Goal: Task Accomplishment & Management: Manage account settings

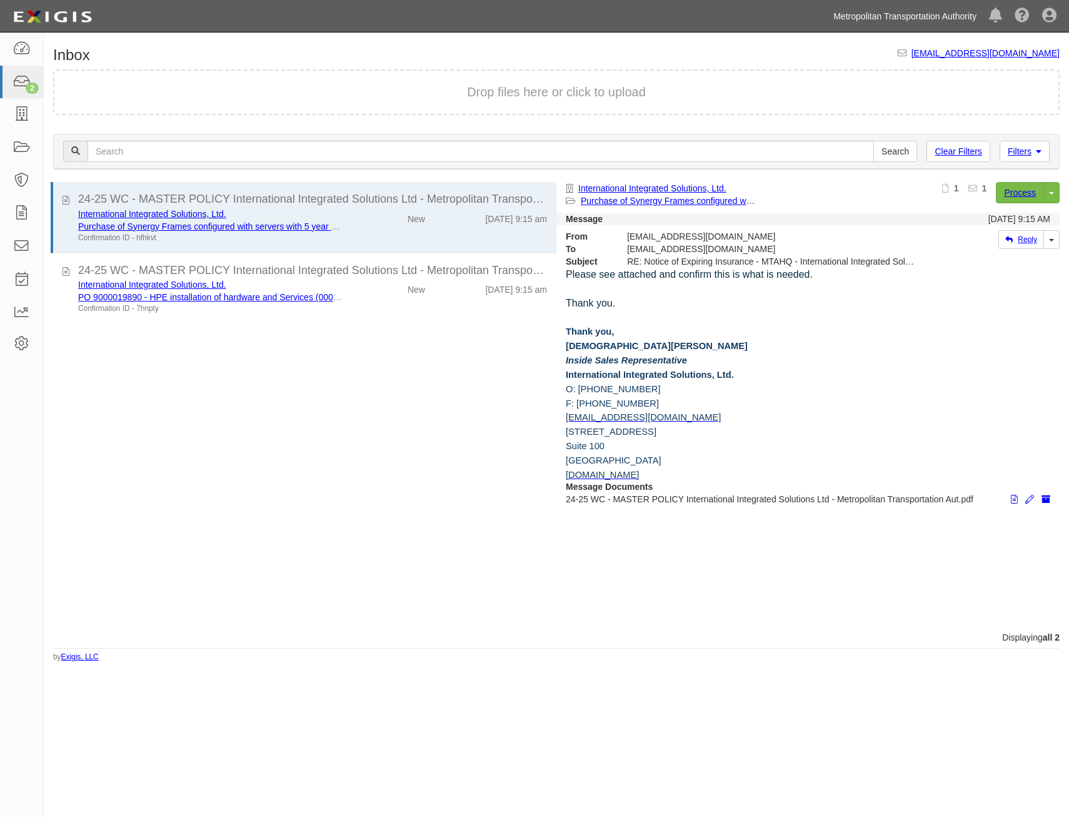
click at [921, 15] on link "Metropolitan Transportation Authority" at bounding box center [905, 16] width 156 height 25
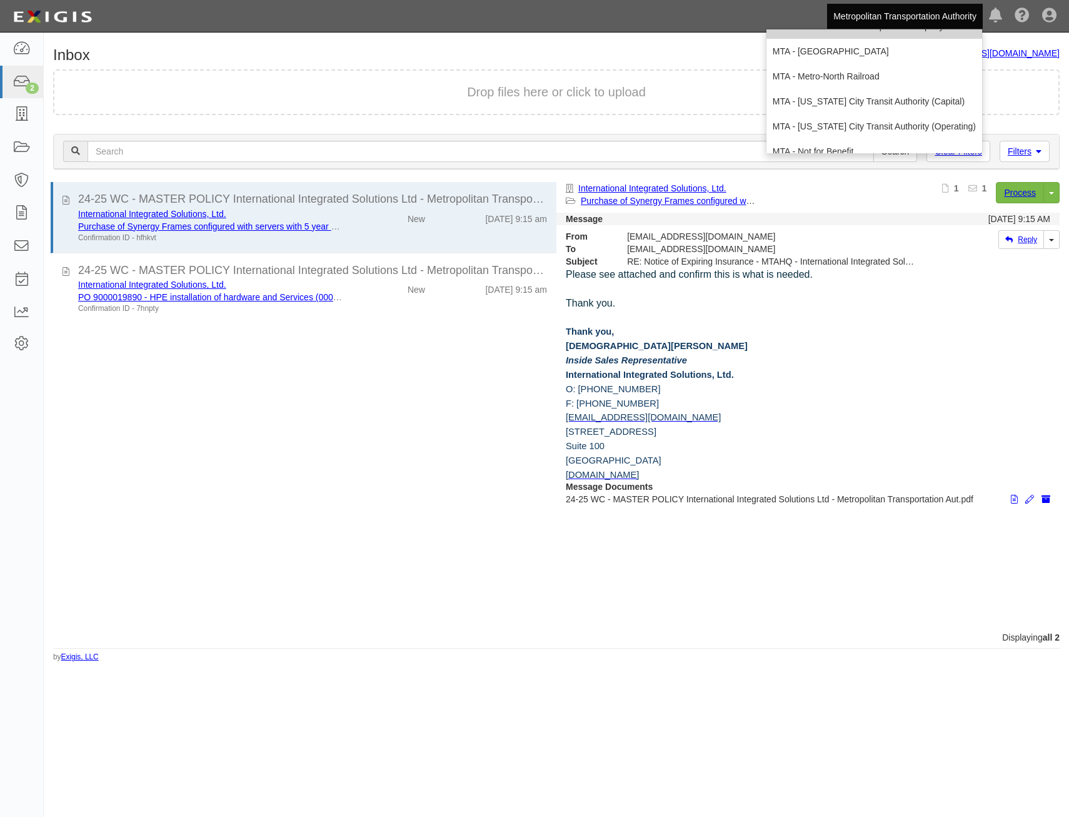
scroll to position [83, 0]
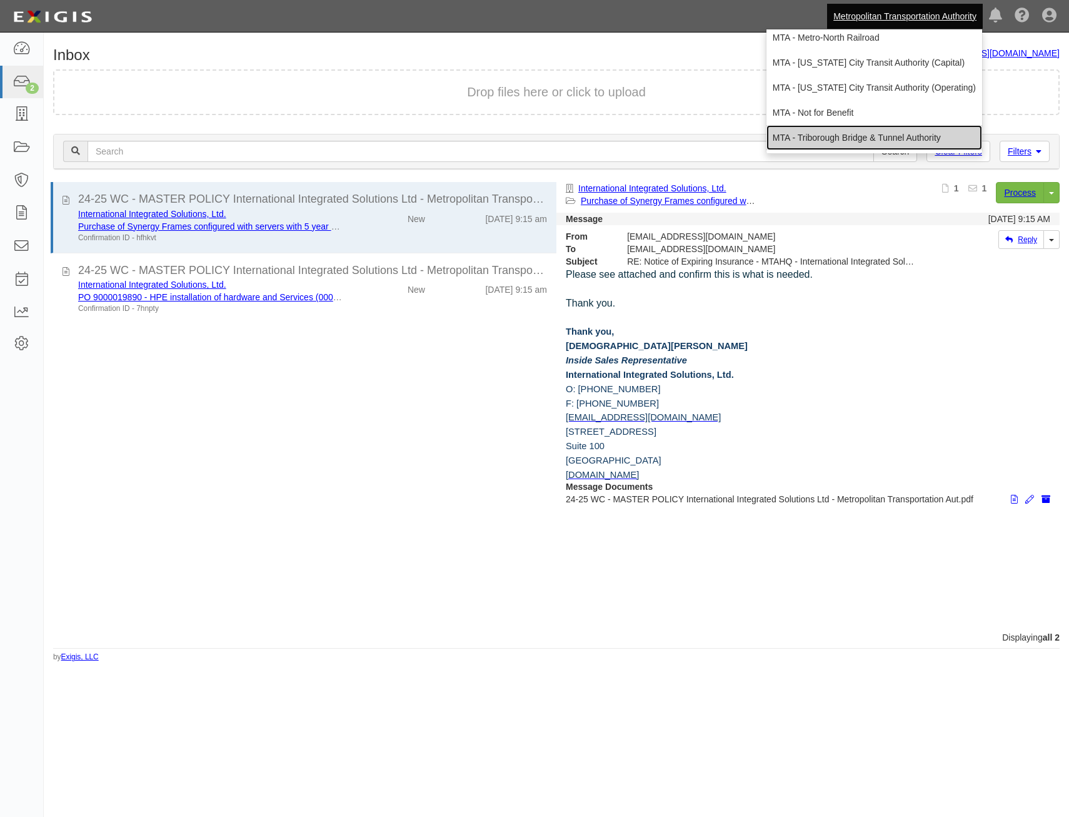
click at [878, 131] on link "MTA - Triborough Bridge & Tunnel Authority" at bounding box center [875, 137] width 216 height 25
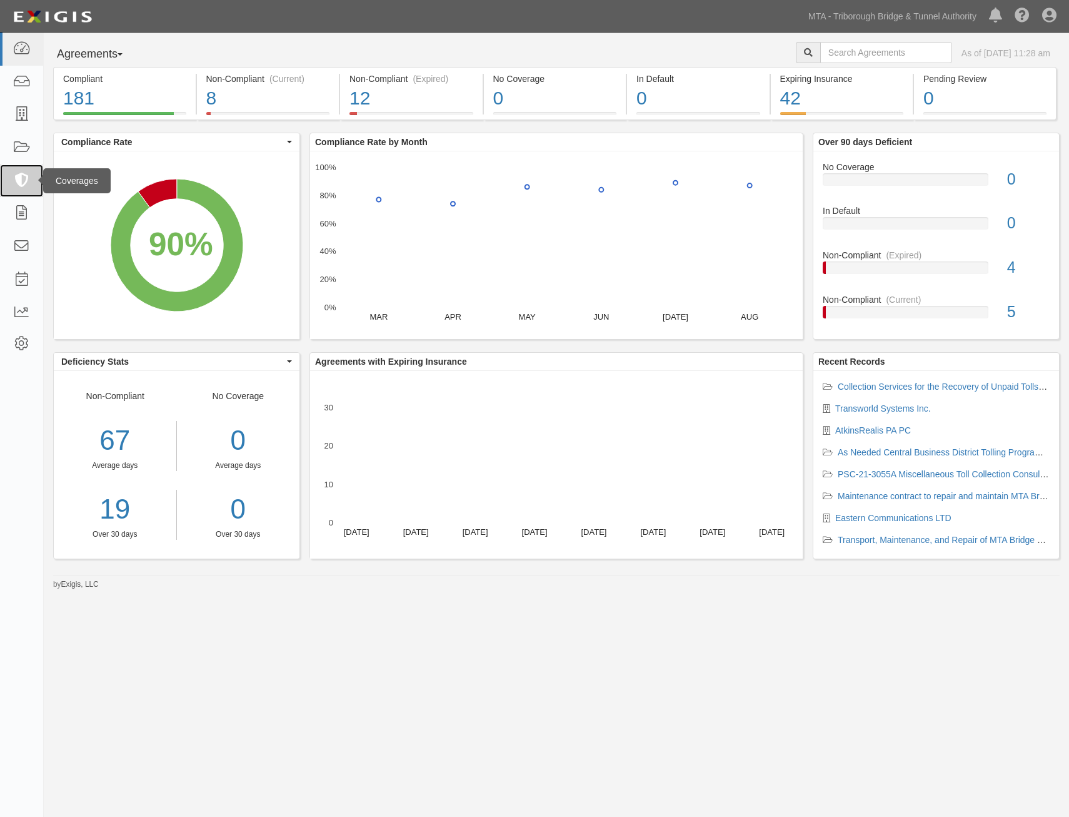
click at [19, 193] on link at bounding box center [21, 180] width 43 height 33
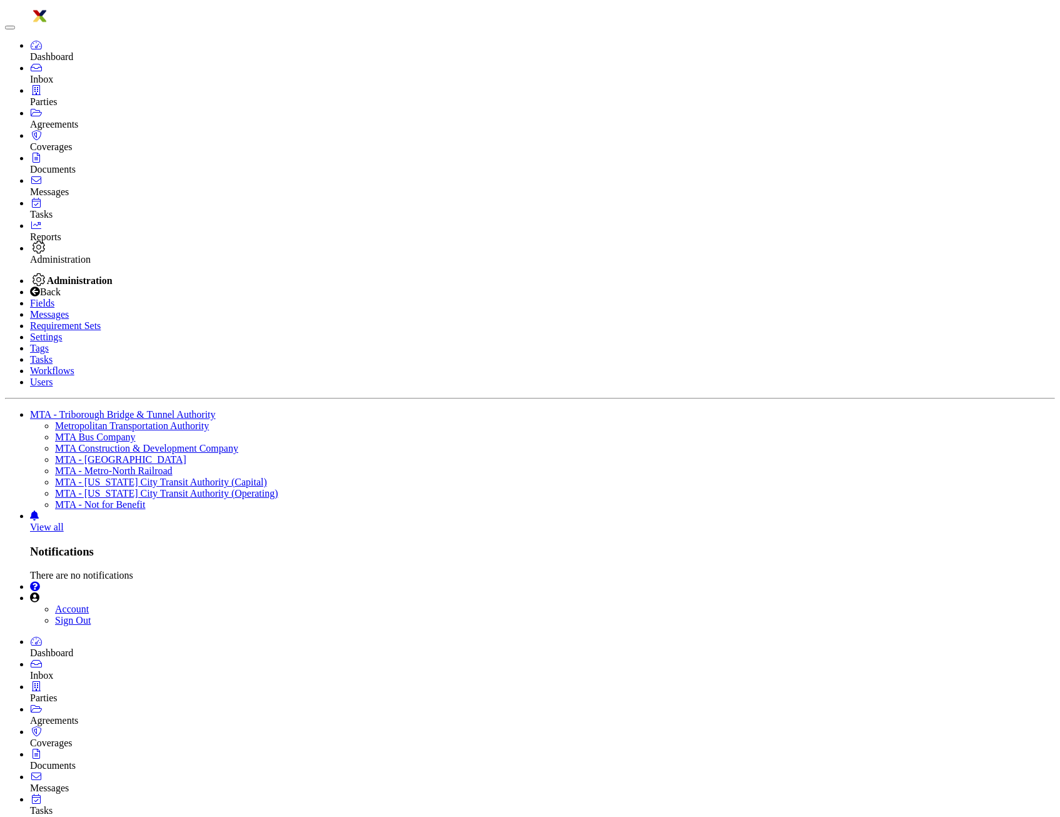
type input "marine"
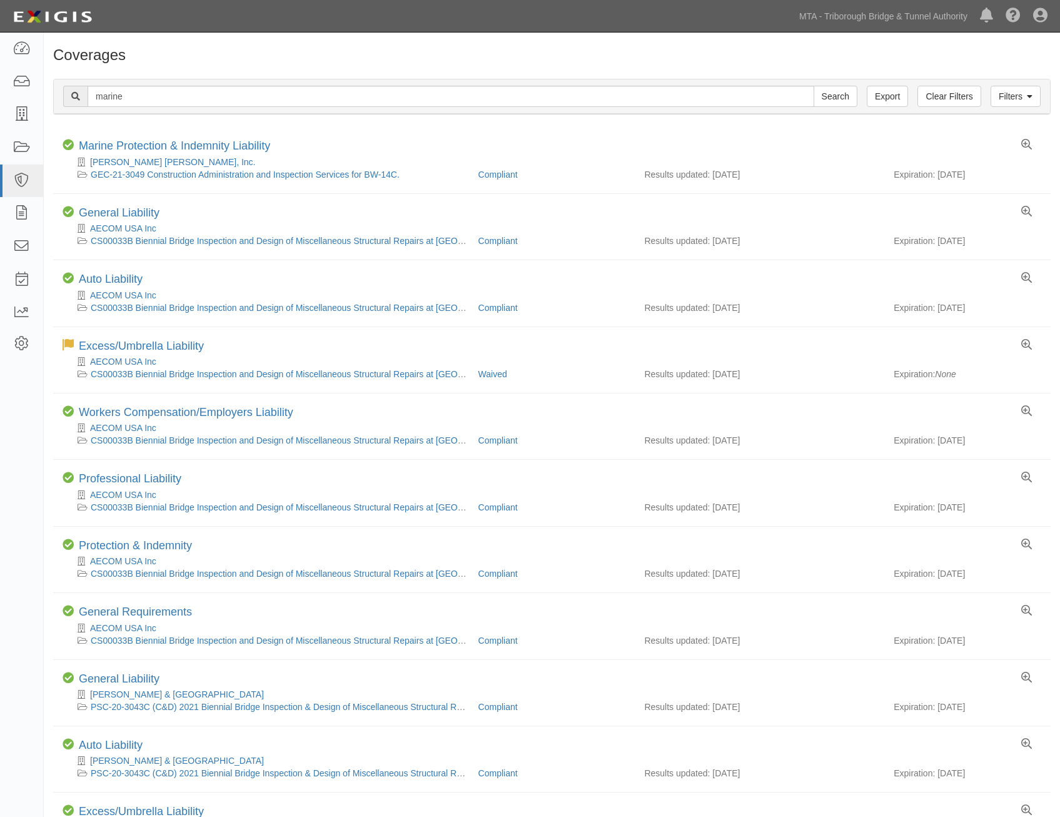
click at [215, 145] on link "Marine Protection & Indemnity Liability" at bounding box center [174, 145] width 191 height 13
click at [147, 210] on link "General Liability" at bounding box center [119, 212] width 81 height 13
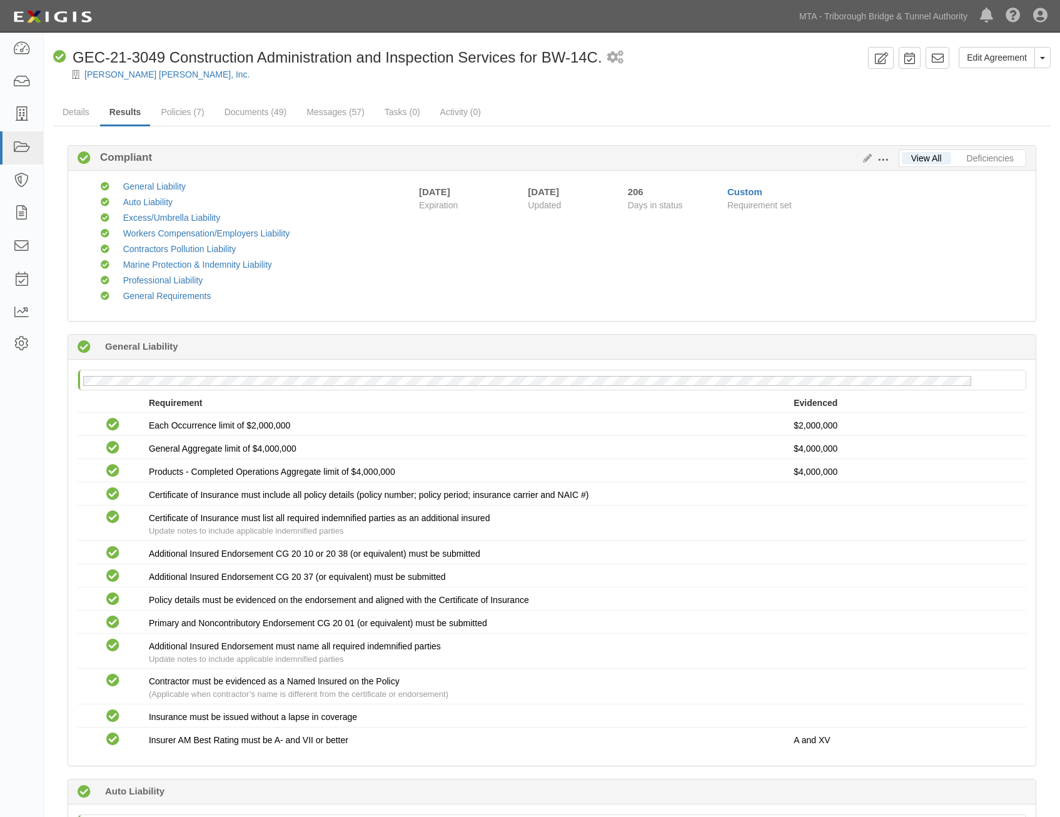
click at [260, 115] on link "Documents (49)" at bounding box center [255, 111] width 81 height 25
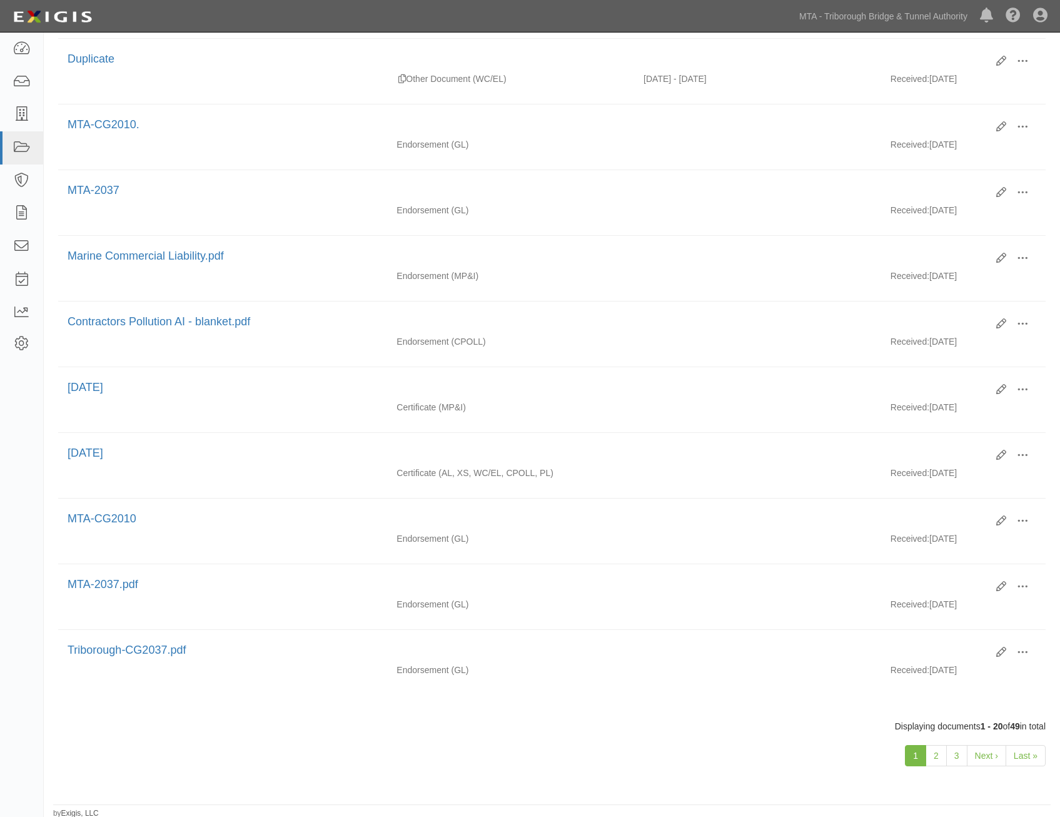
scroll to position [877, 0]
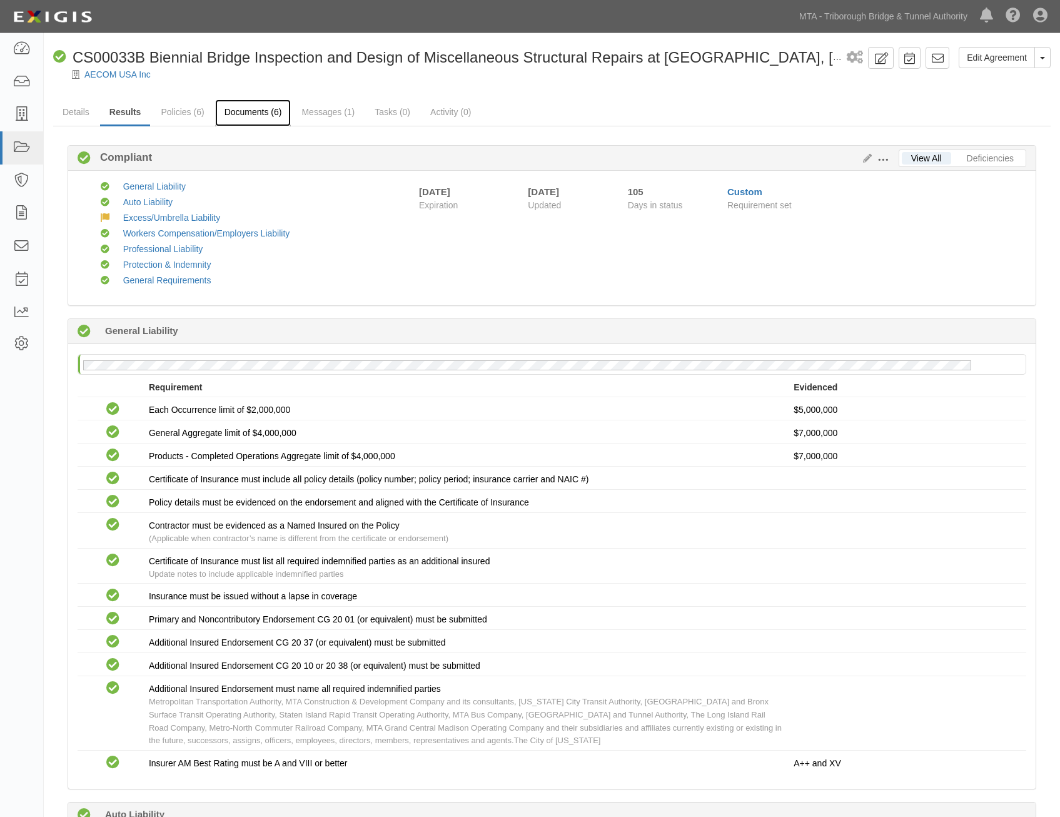
click at [272, 114] on link "Documents (6)" at bounding box center [253, 112] width 76 height 27
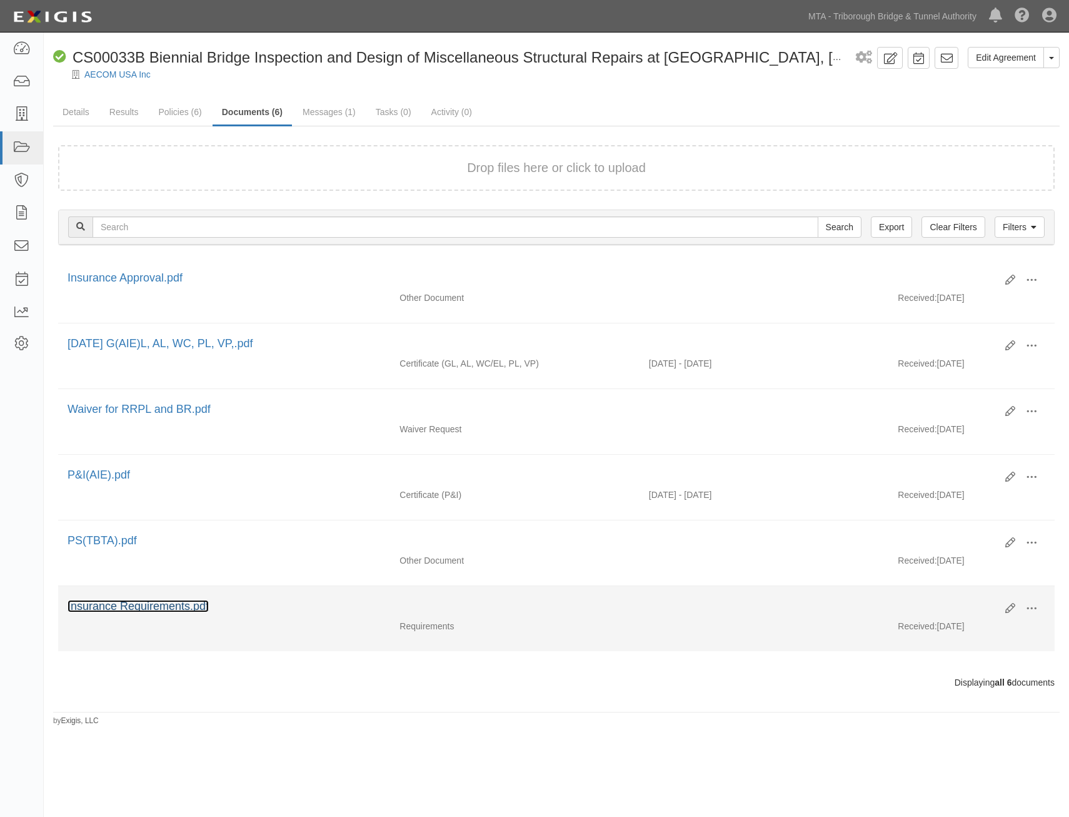
click at [188, 601] on link "Insurance Requirements.pdf" at bounding box center [138, 606] width 141 height 13
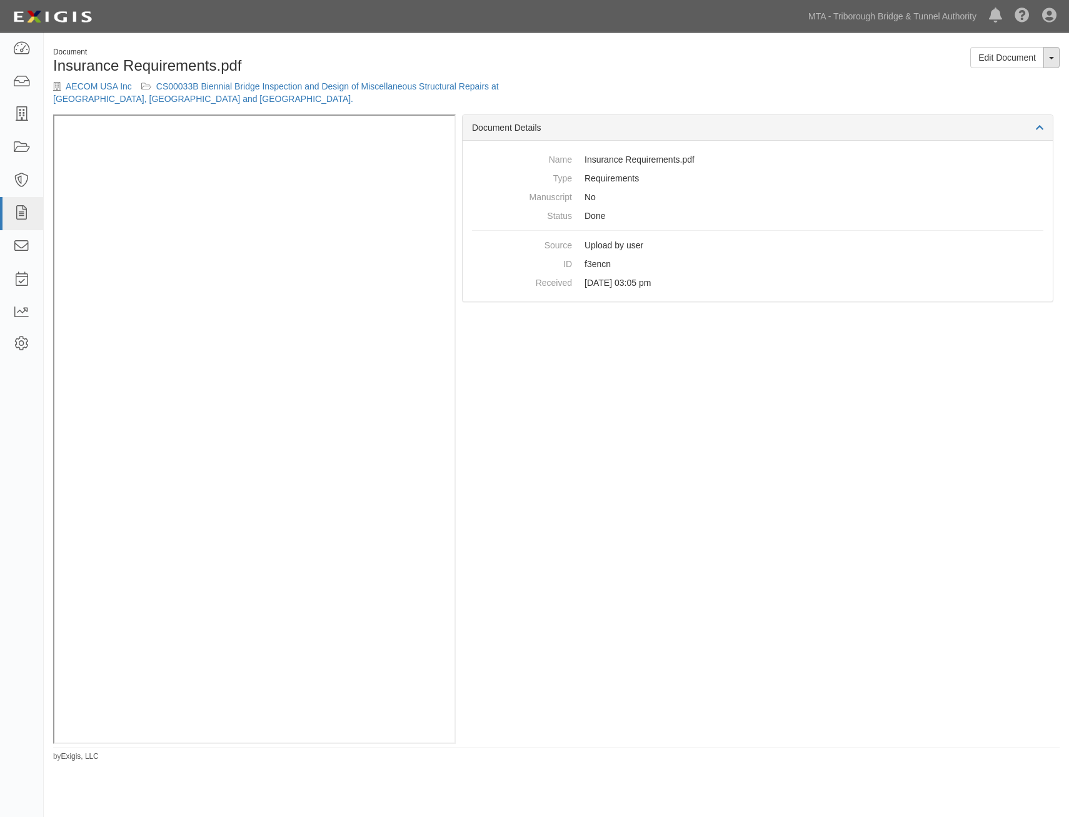
click at [1048, 56] on button "Toggle Document Dropdown" at bounding box center [1052, 57] width 16 height 21
click at [1029, 81] on link "View Document" at bounding box center [1010, 81] width 99 height 16
click at [856, 29] on ul "MTA - Triborough Bridge & Tunnel Authority Metropolitan Transportation Authorit…" at bounding box center [935, 16] width 267 height 32
click at [867, 16] on link "MTA - Triborough Bridge & Tunnel Authority" at bounding box center [892, 16] width 181 height 25
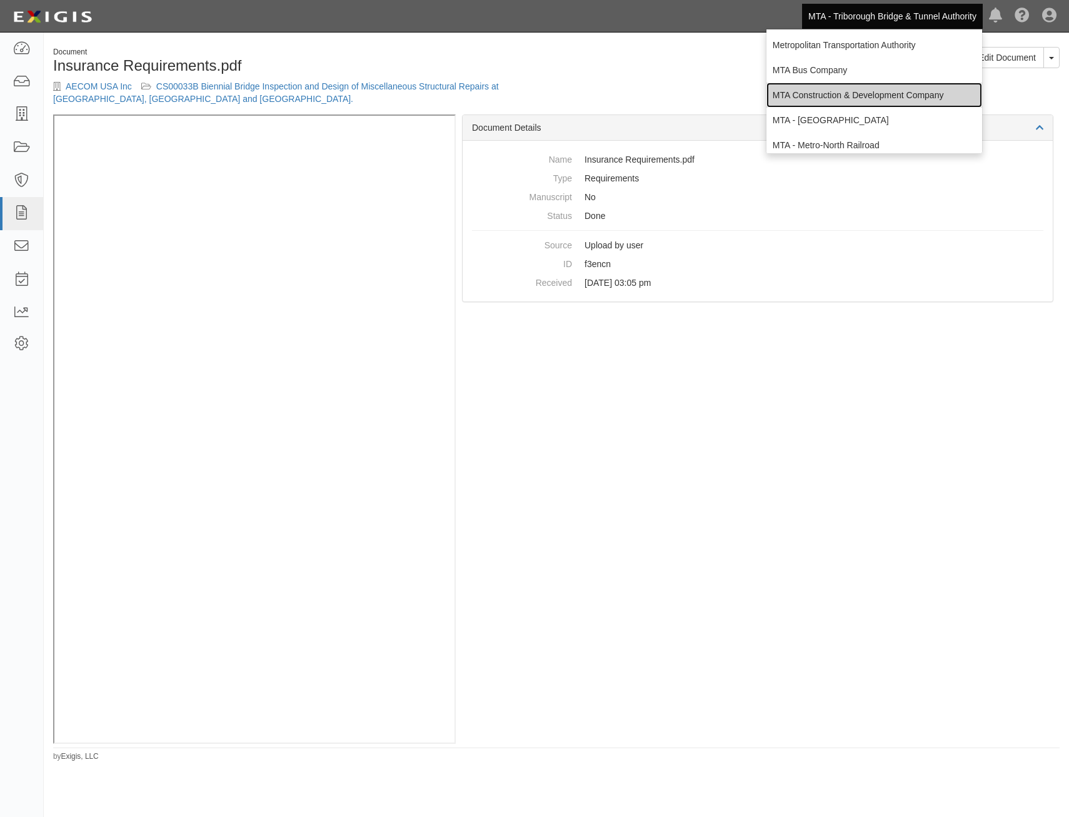
click at [901, 94] on link "MTA Construction & Development Company" at bounding box center [875, 95] width 216 height 25
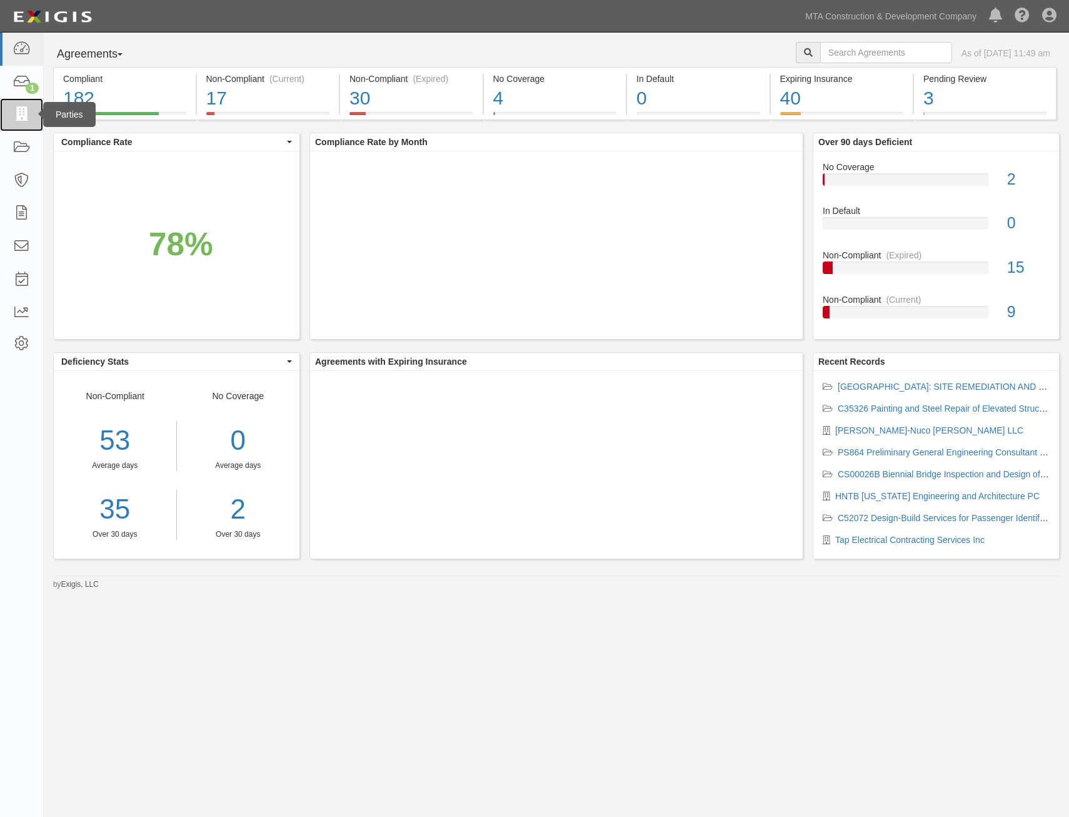
click at [21, 117] on icon at bounding box center [22, 115] width 18 height 14
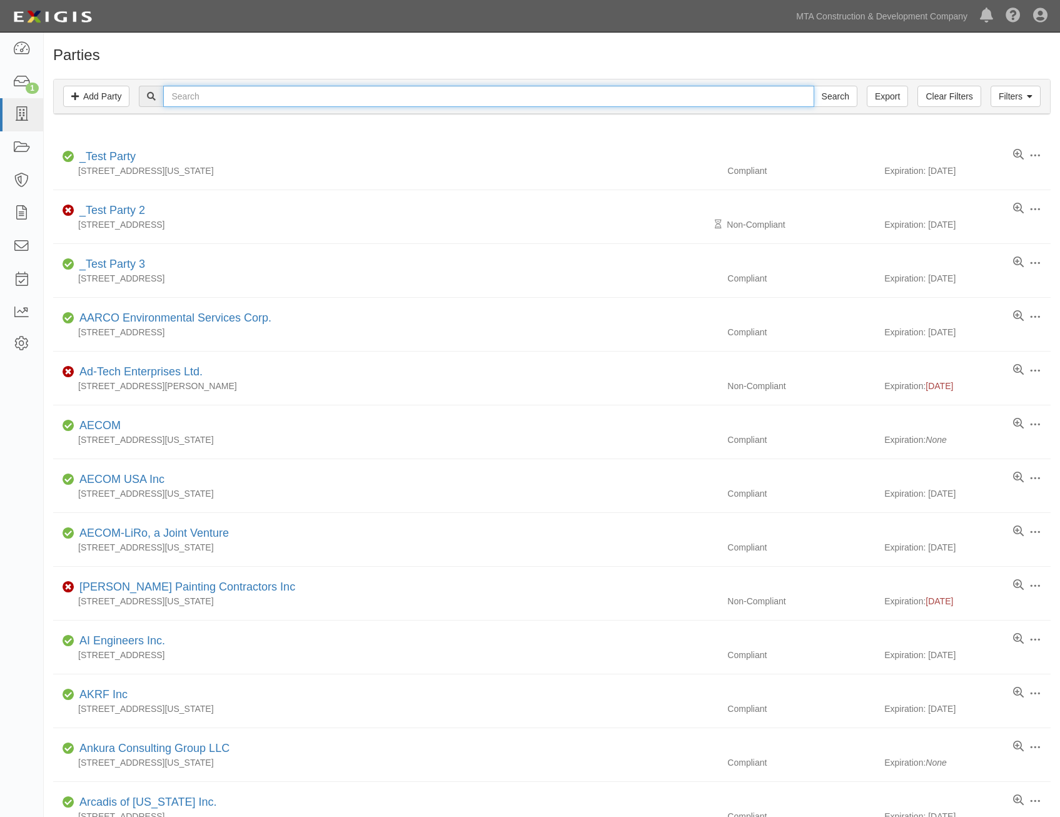
click at [275, 93] on input "text" at bounding box center [488, 96] width 650 height 21
type input "envirotrac"
click at [814, 86] on input "Search" at bounding box center [836, 96] width 44 height 21
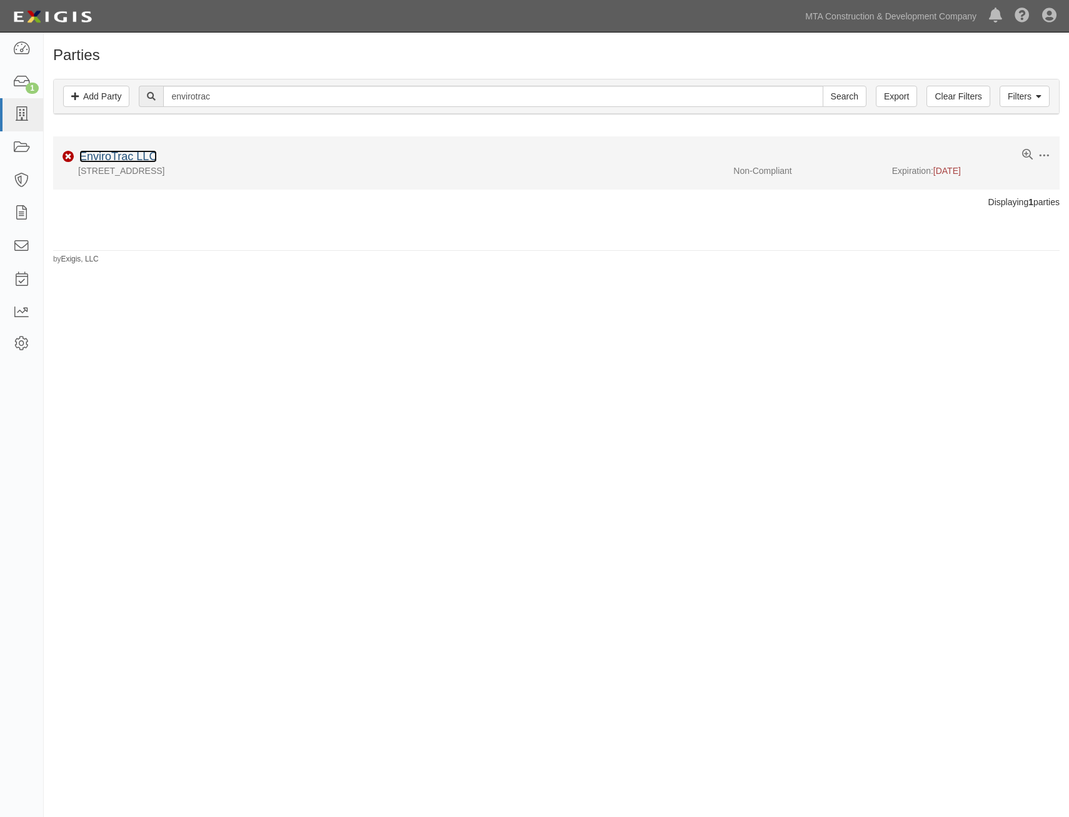
click at [141, 159] on link "EnviroTrac LLC" at bounding box center [118, 156] width 78 height 13
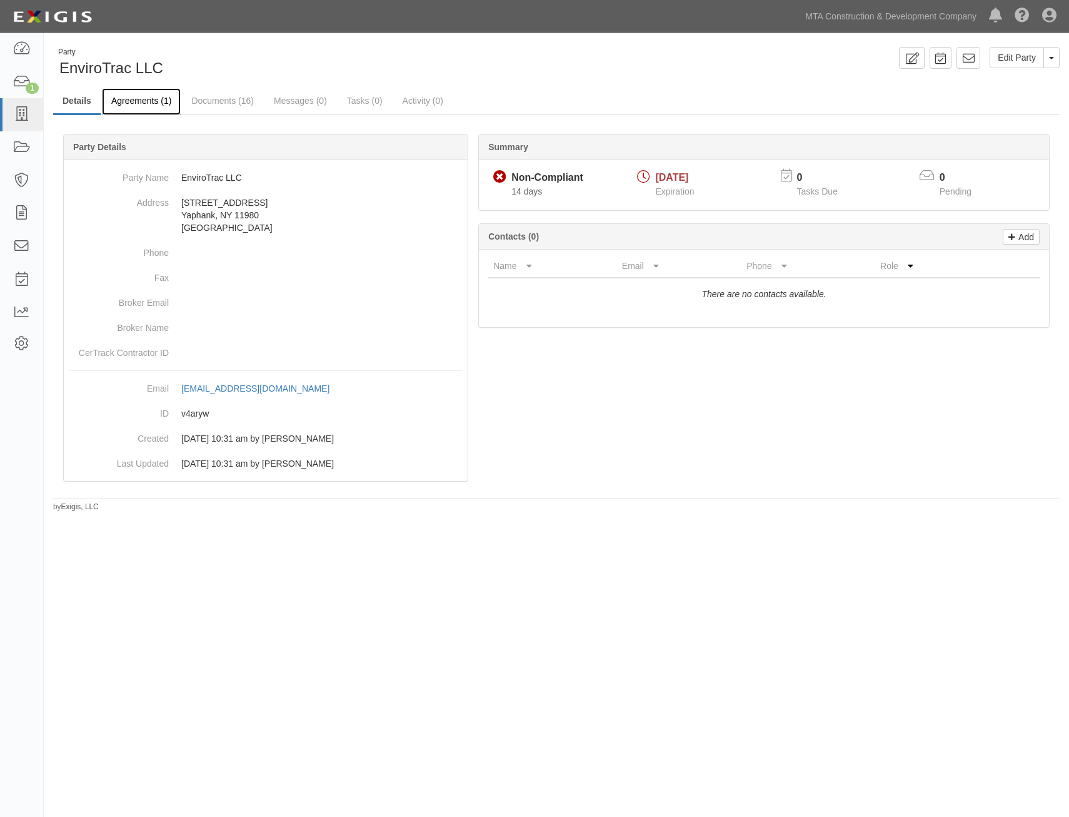
click at [126, 103] on link "Agreements (1)" at bounding box center [141, 101] width 79 height 27
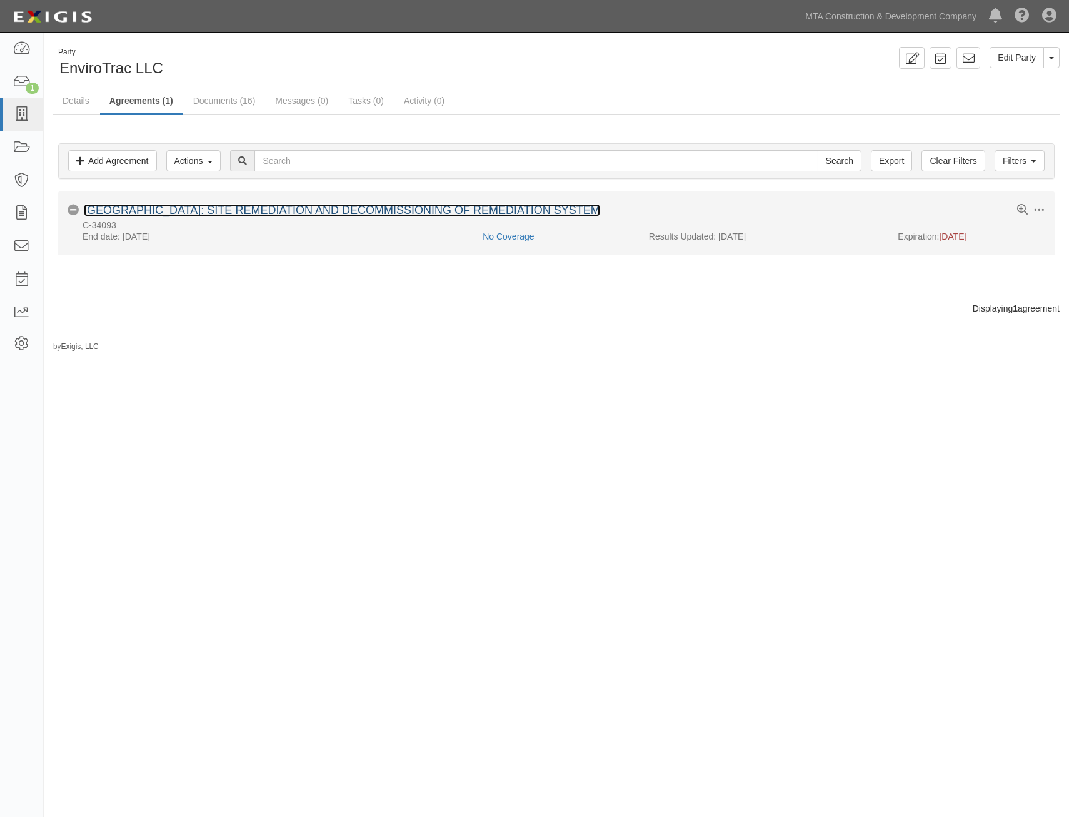
click at [481, 213] on link "[GEOGRAPHIC_DATA]: SITE REMEDIATION AND DECOMMISSIONING OF REMEDIATION SYSTEM" at bounding box center [342, 210] width 517 height 13
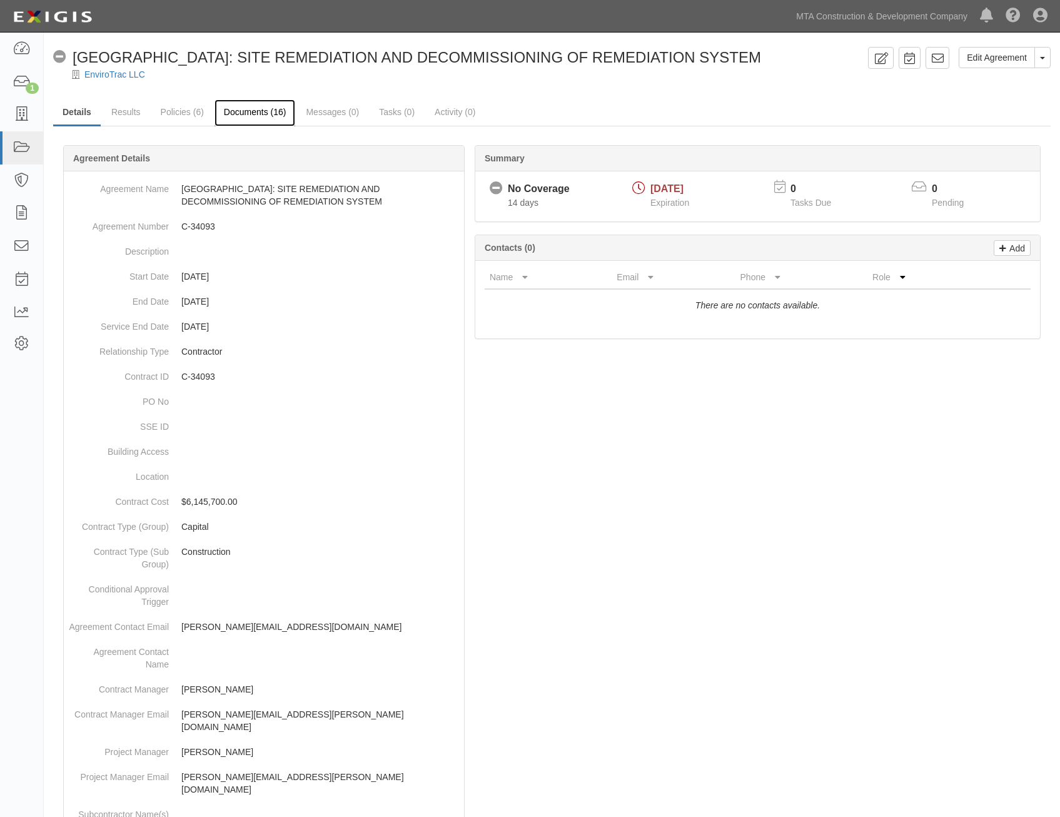
click at [247, 123] on link "Documents (16)" at bounding box center [255, 112] width 81 height 27
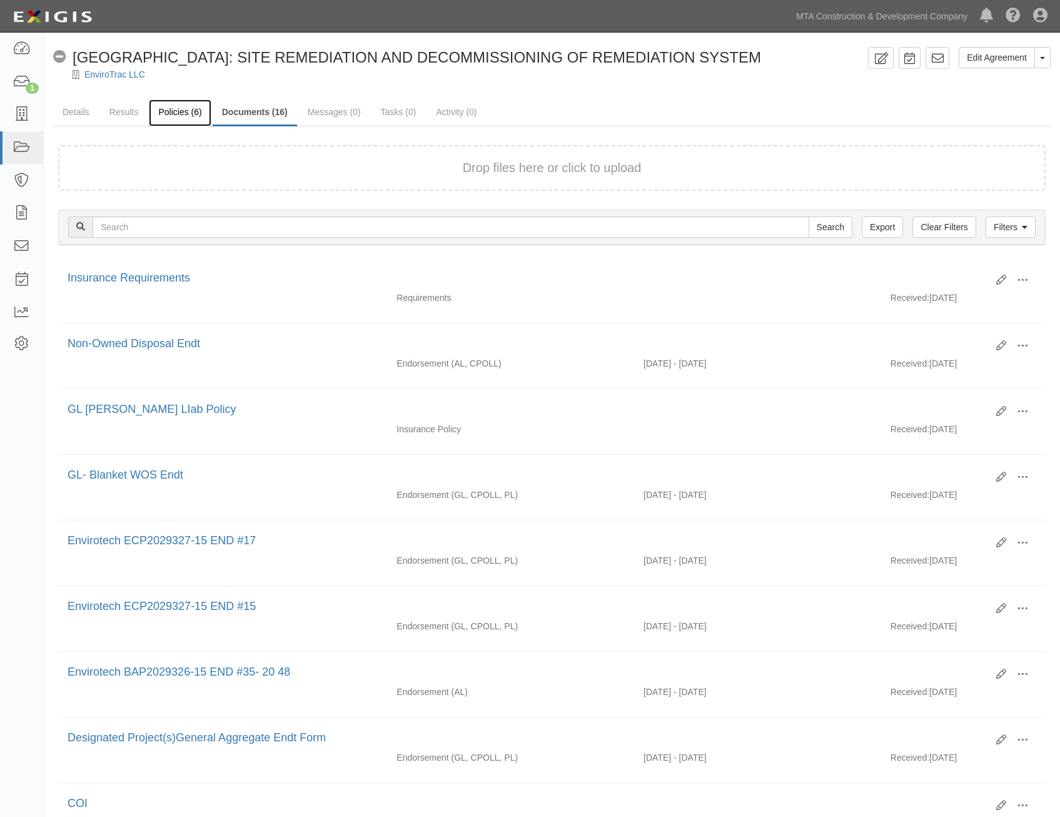
click at [168, 111] on link "Policies (6)" at bounding box center [180, 112] width 62 height 27
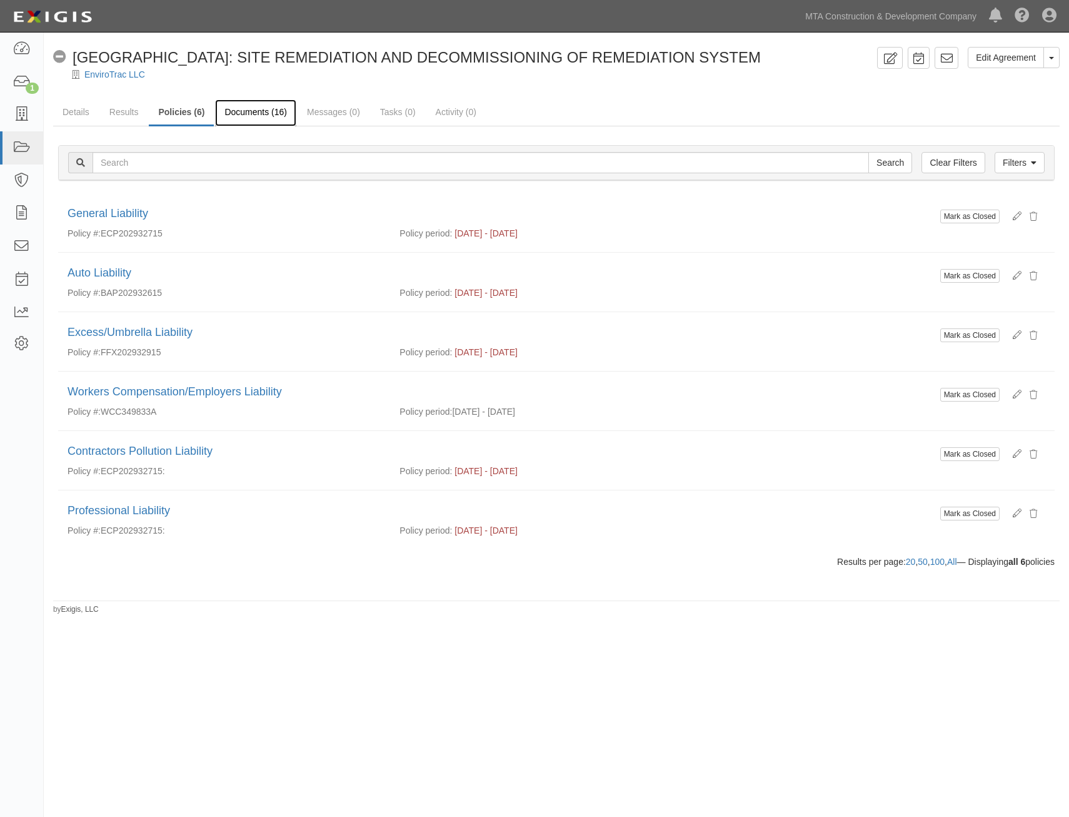
click at [238, 113] on link "Documents (16)" at bounding box center [255, 112] width 81 height 27
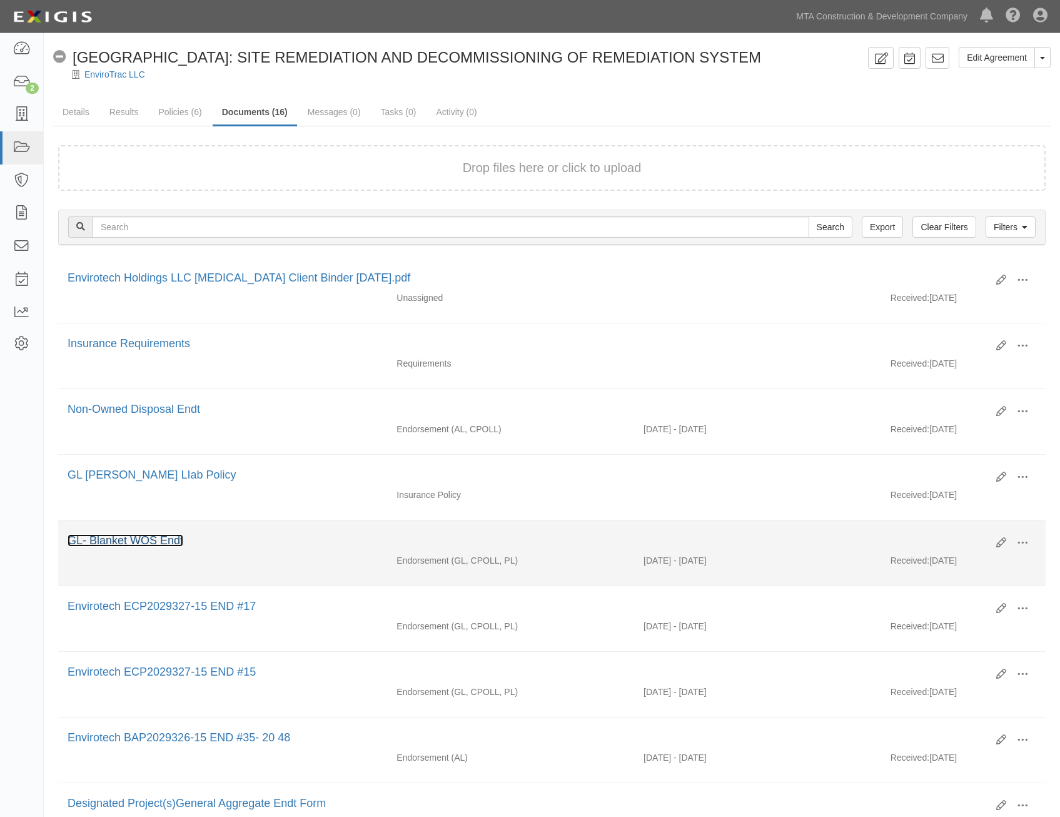
click at [126, 541] on link "GL- Blanket WOS Endt" at bounding box center [126, 540] width 116 height 13
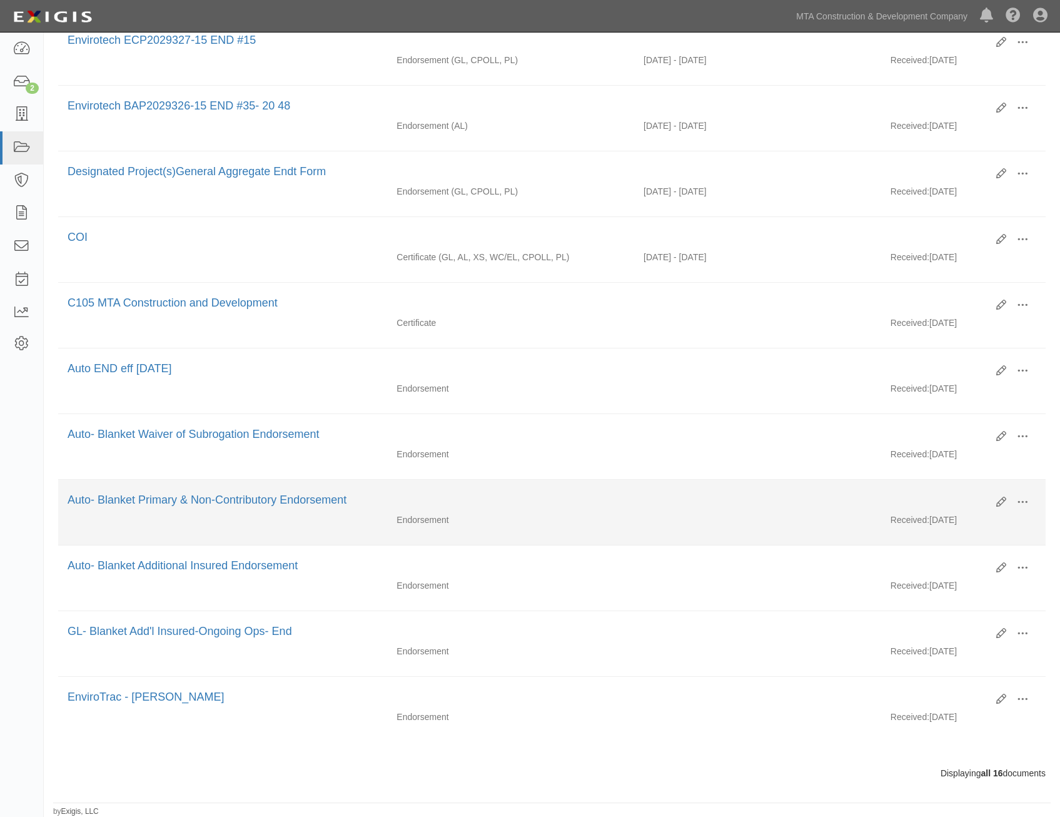
scroll to position [444, 0]
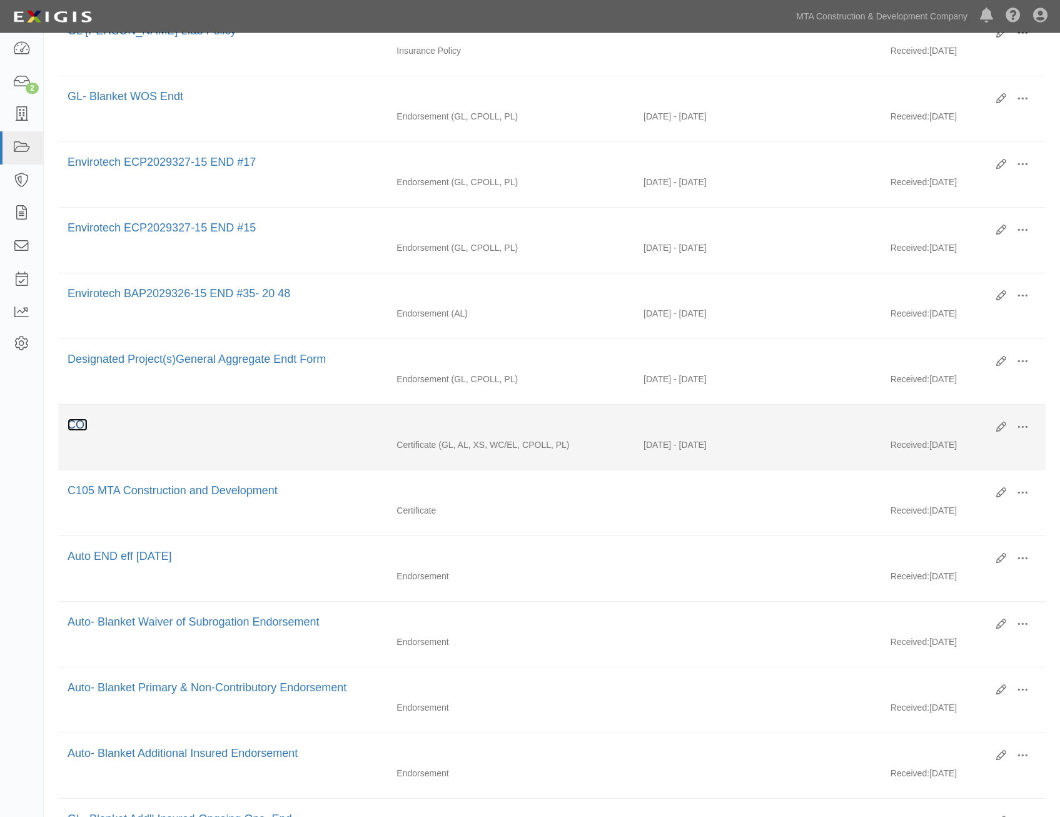
click at [88, 425] on link "COI" at bounding box center [78, 424] width 20 height 13
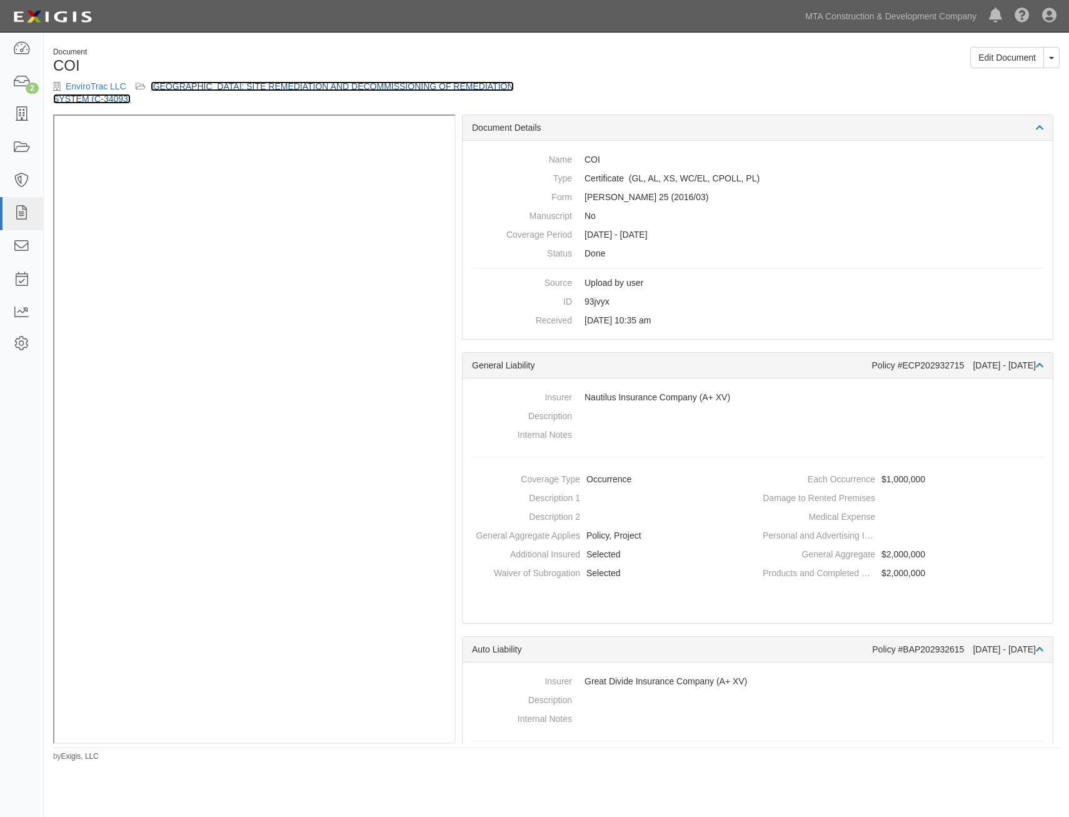
click at [279, 86] on link "[GEOGRAPHIC_DATA]: SITE REMEDIATION AND DECOMMISSIONING OF REMEDIATION SYSTEM (…" at bounding box center [283, 92] width 461 height 23
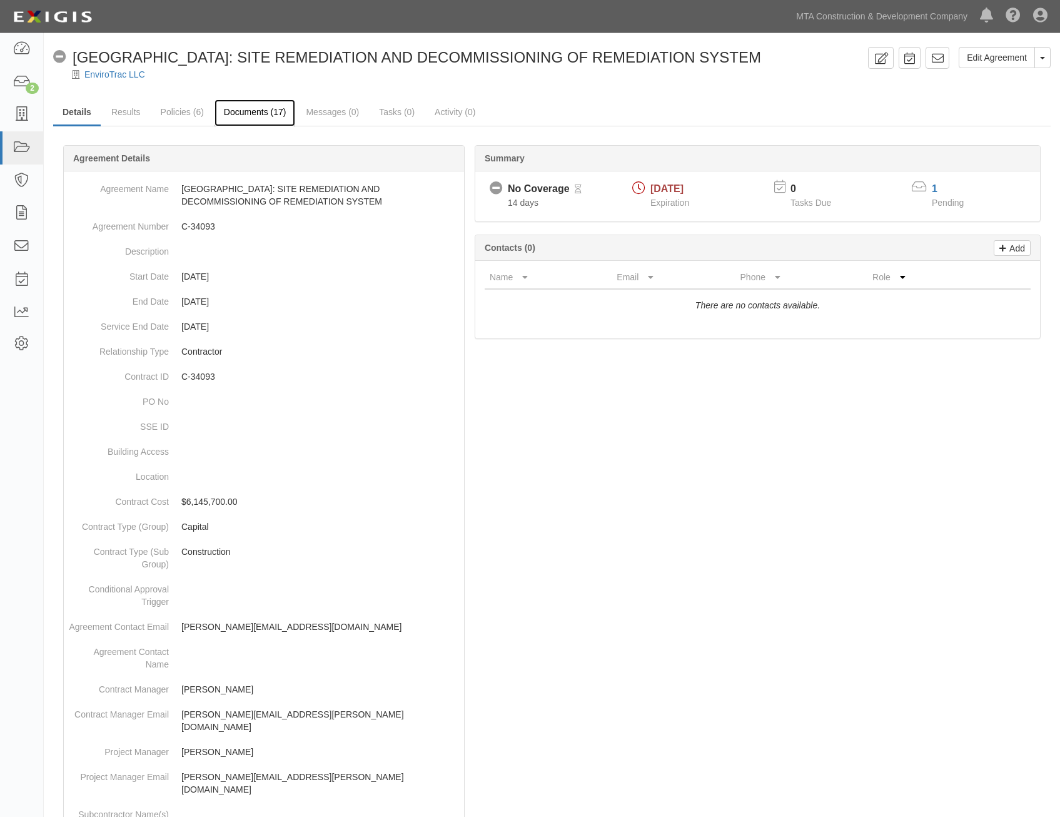
click at [256, 107] on link "Documents (17)" at bounding box center [255, 112] width 81 height 27
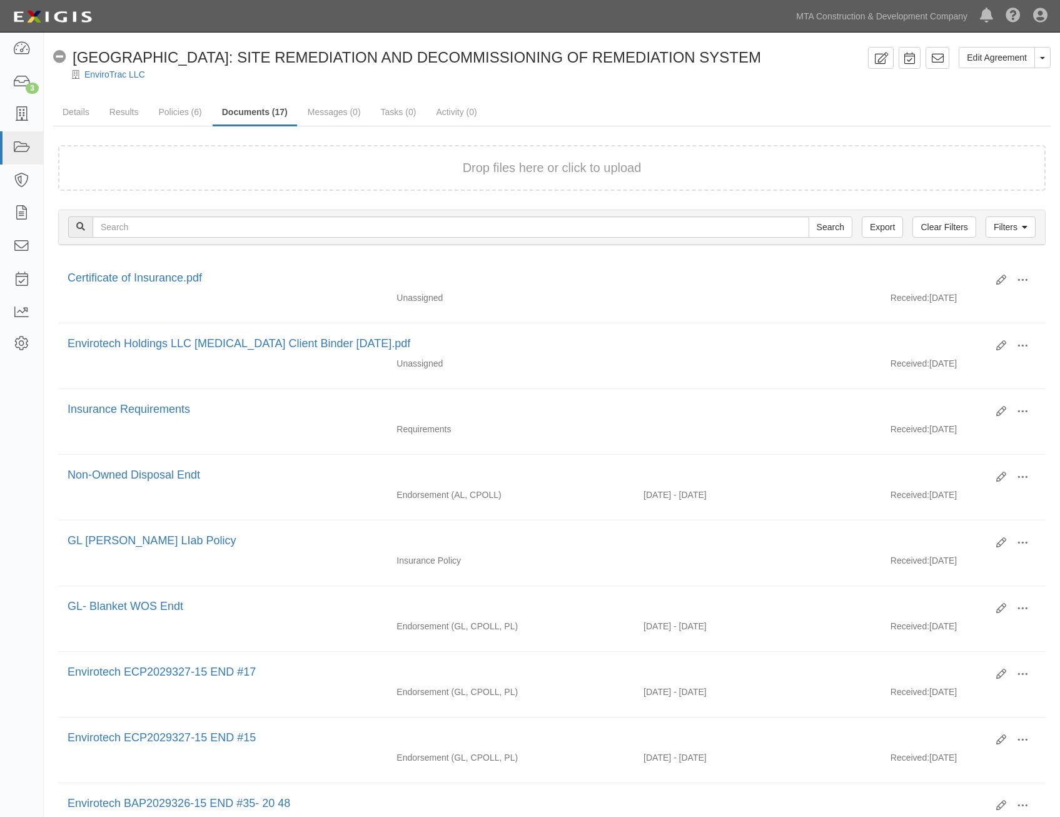
click at [835, 111] on ul "Details Results Policies (6) Documents (17) Messages (0) Tasks (0) Activity (0)" at bounding box center [551, 112] width 997 height 27
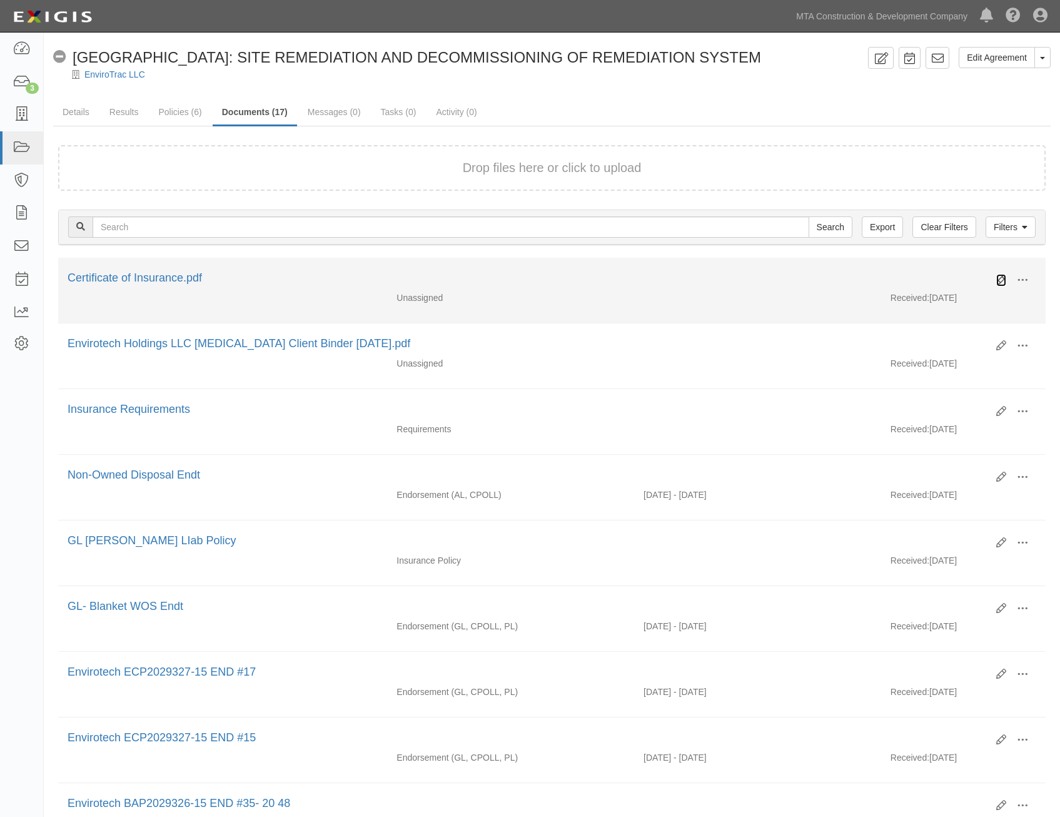
click at [997, 281] on icon at bounding box center [1001, 280] width 10 height 10
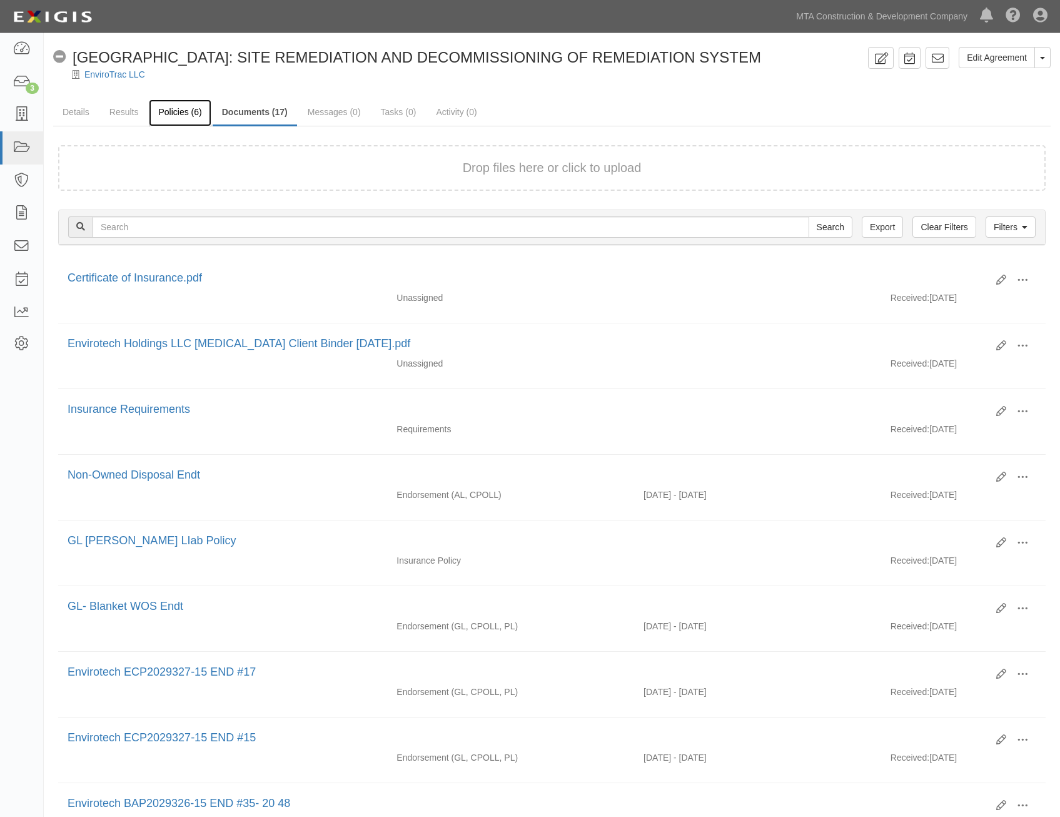
click at [193, 105] on link "Policies (6)" at bounding box center [180, 112] width 62 height 27
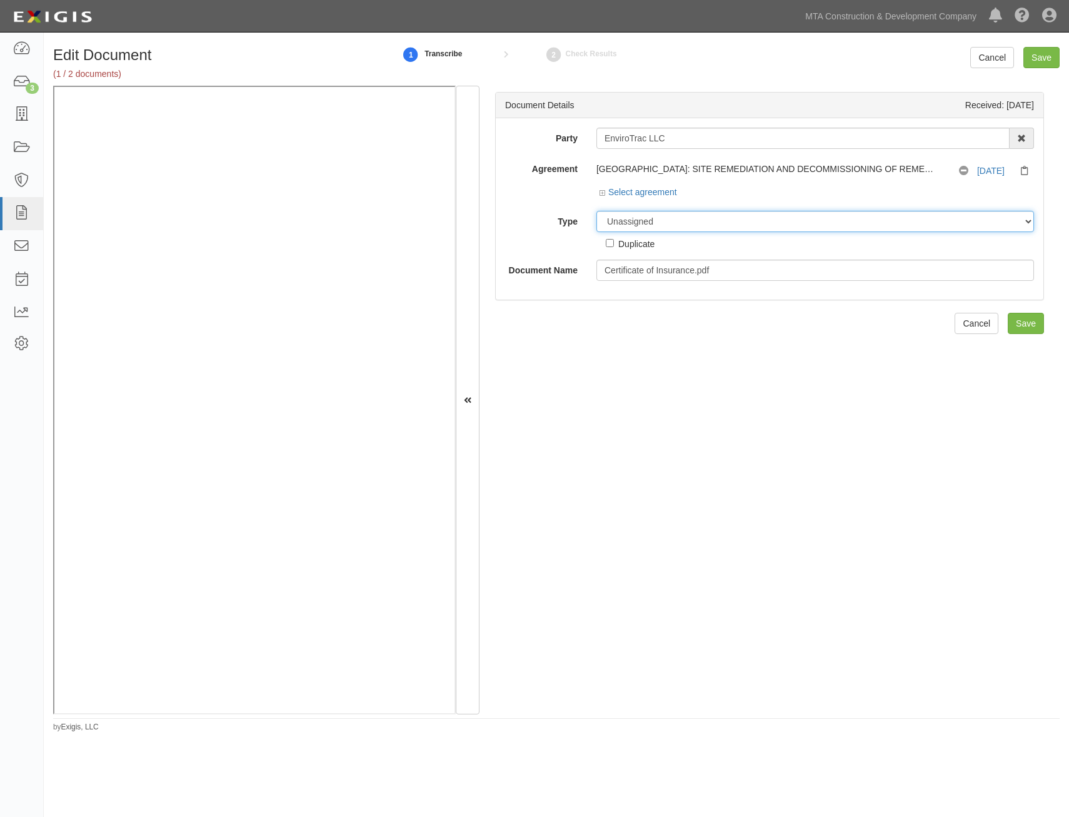
click at [694, 228] on select "Unassigned Binder Cancellation Notice Certificate Contract Endorsement Insuranc…" at bounding box center [816, 221] width 438 height 21
select select "CertificateDetail"
click at [597, 211] on select "Unassigned Binder Cancellation Notice Certificate Contract Endorsement Insuranc…" at bounding box center [816, 221] width 438 height 21
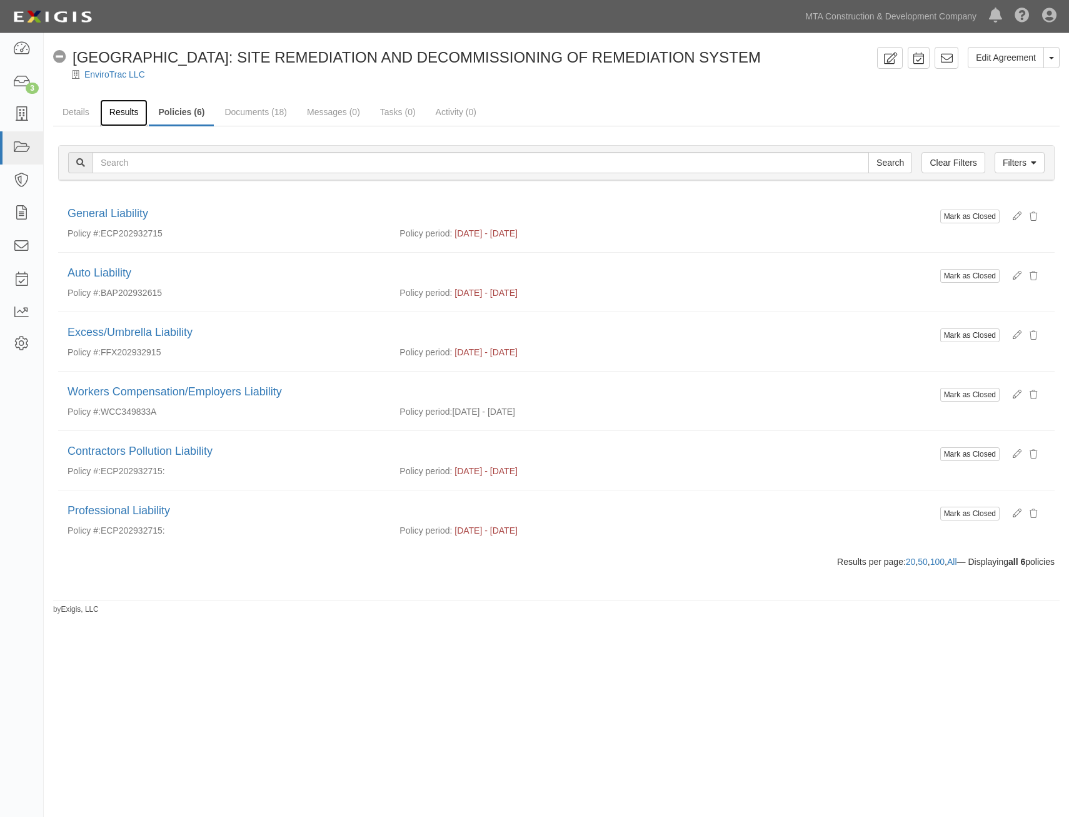
click at [132, 118] on link "Results" at bounding box center [124, 112] width 48 height 27
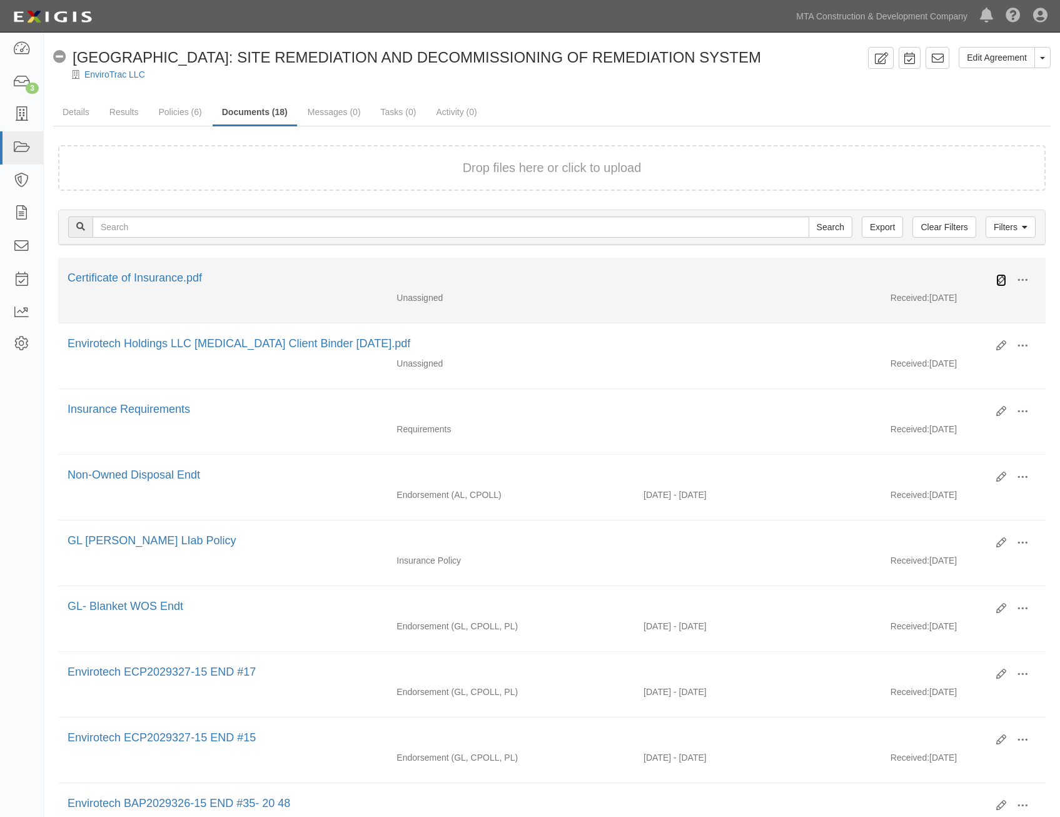
click at [1001, 275] on icon at bounding box center [1001, 280] width 10 height 10
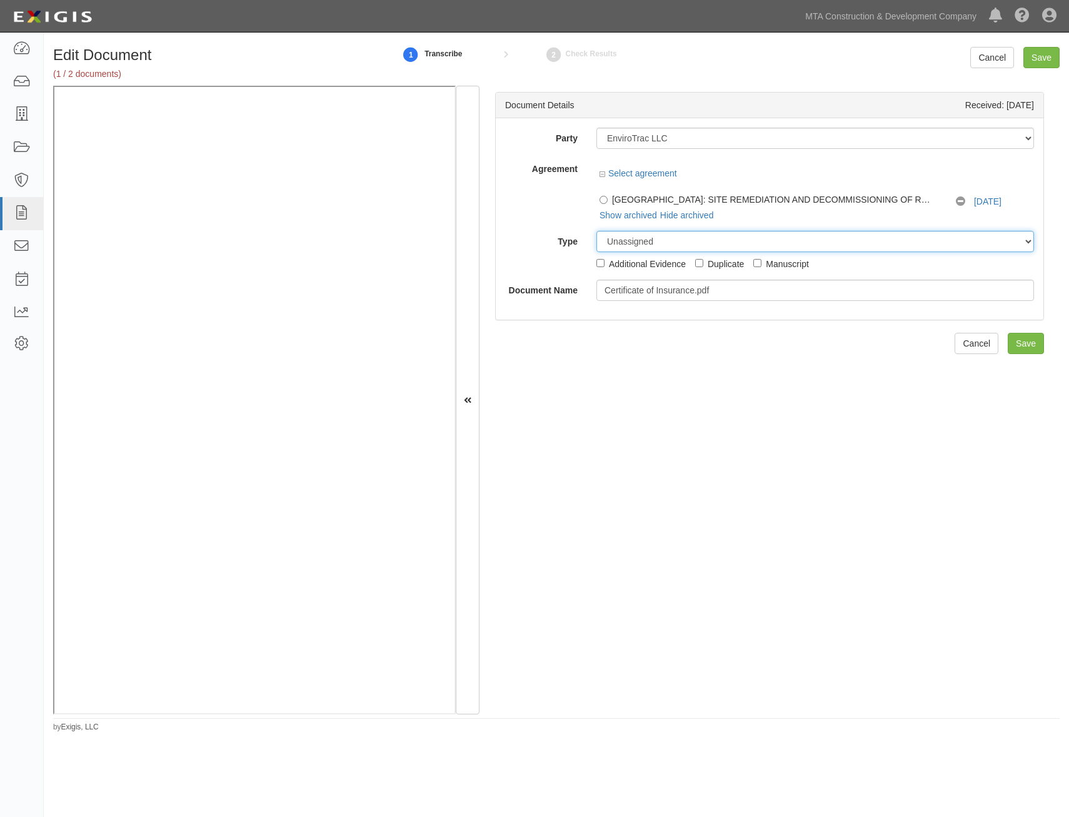
click at [716, 241] on select "Unassigned Binder Cancellation Notice Certificate Contract Endorsement Insuranc…" at bounding box center [816, 241] width 438 height 21
select select "CertificateDetail"
click at [597, 231] on select "Unassigned Binder Cancellation Notice Certificate Contract Endorsement Insuranc…" at bounding box center [816, 241] width 438 height 21
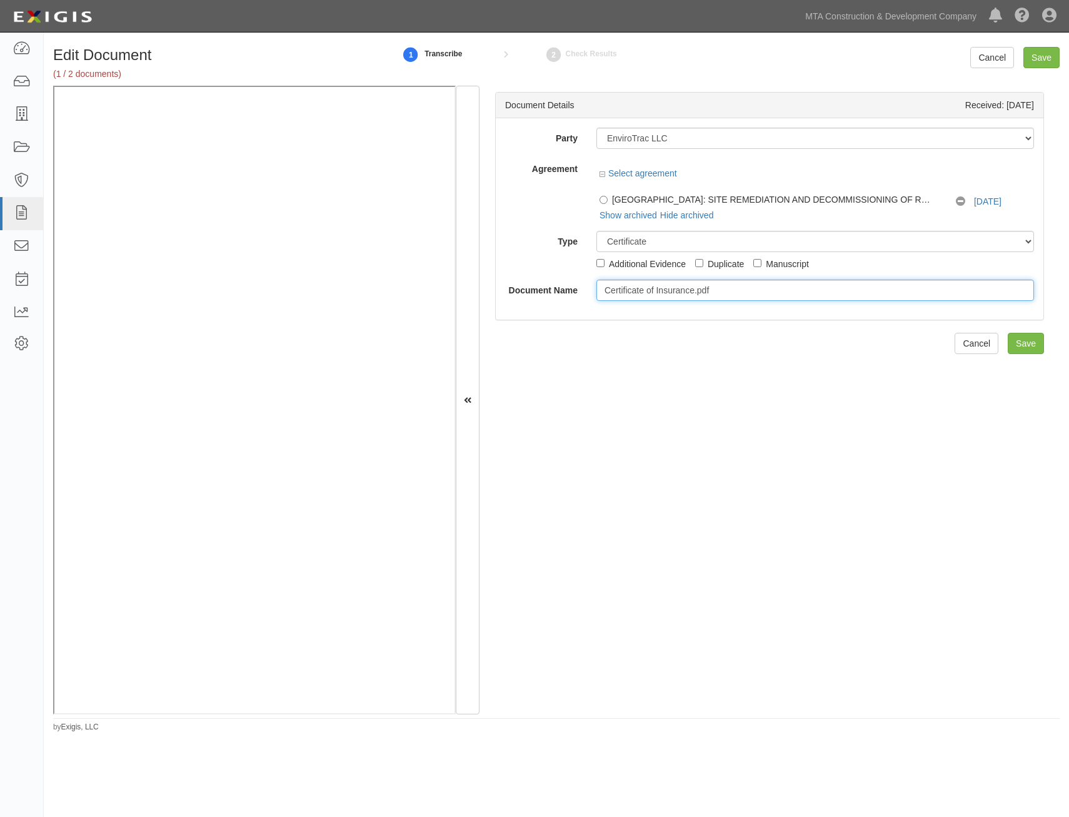
click at [921, 296] on input "Certificate of Insurance.pdf" at bounding box center [816, 290] width 438 height 21
type input "COI"
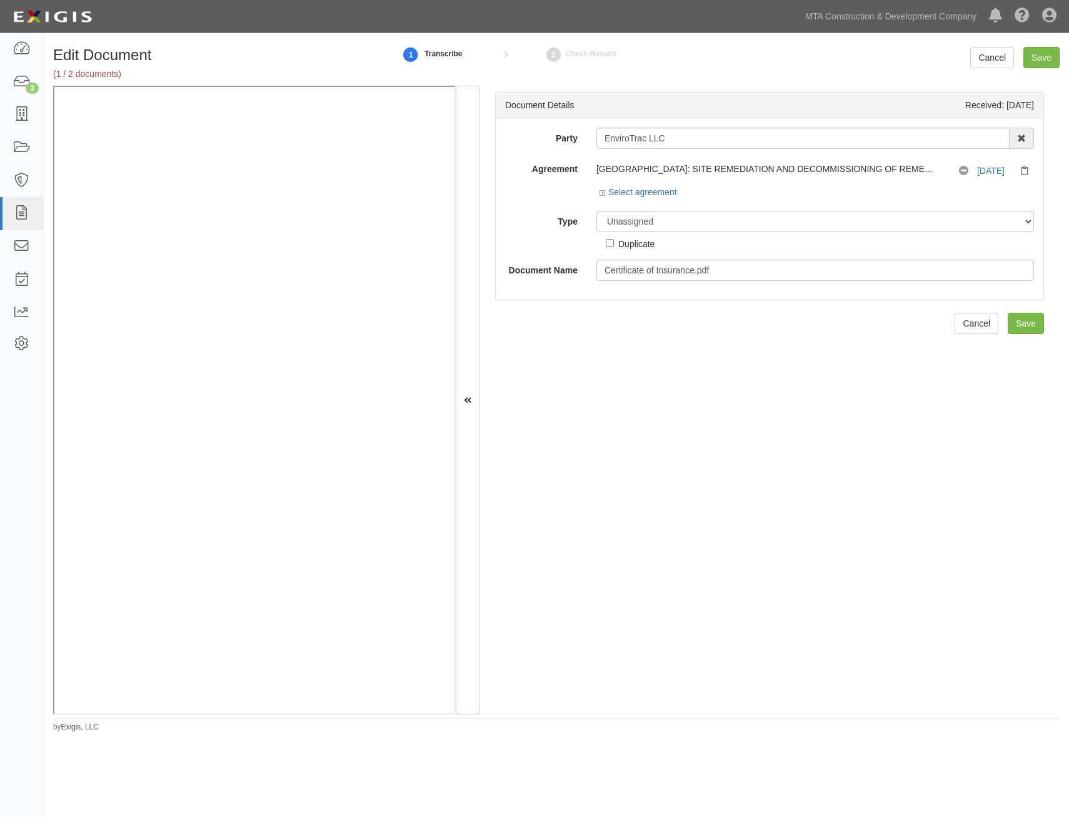
click at [697, 203] on div "Party EnviroTrac LLC AARCO Environmental Services Corp. Ad-Tech Enterprises Ltd…" at bounding box center [769, 204] width 529 height 153
drag, startPoint x: 697, startPoint y: 221, endPoint x: 692, endPoint y: 232, distance: 12.3
click at [697, 221] on select "Unassigned Binder Cancellation Notice Certificate Contract Endorsement Insuranc…" at bounding box center [816, 221] width 438 height 21
select select "CertificateDetail"
click at [597, 211] on select "Unassigned Binder Cancellation Notice Certificate Contract Endorsement Insuranc…" at bounding box center [816, 221] width 438 height 21
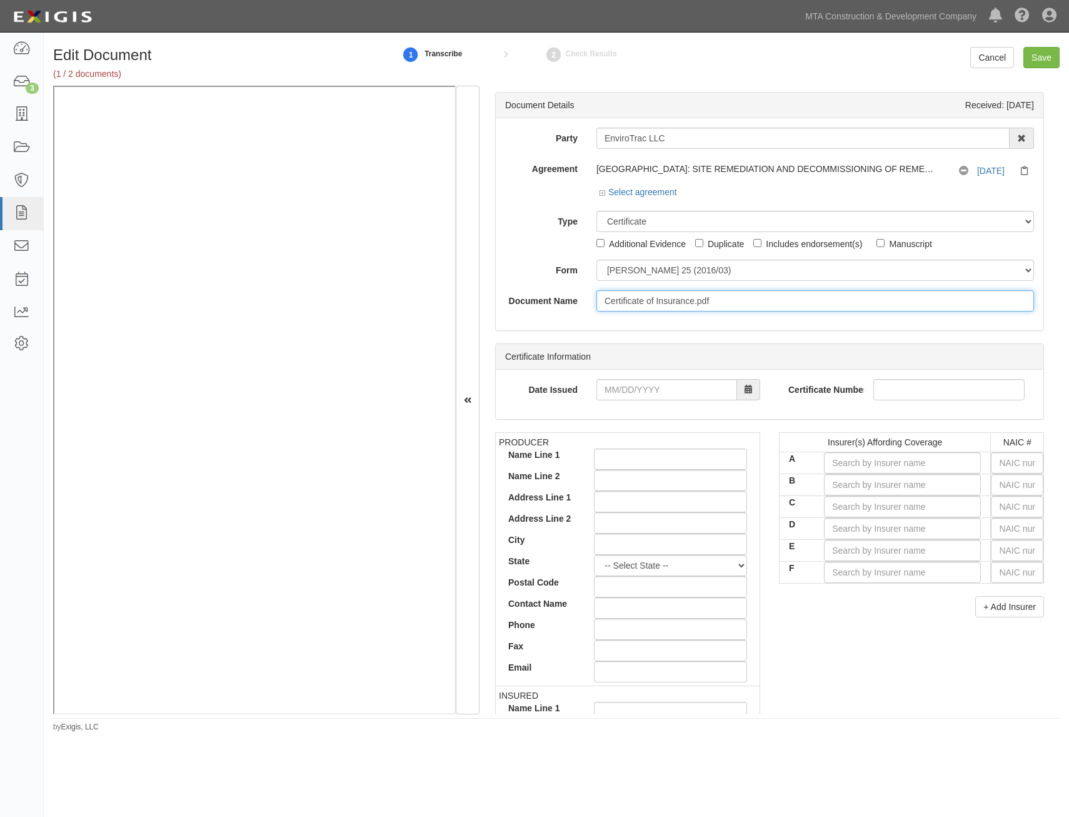
click at [690, 306] on input "Certificate of Insurance.pdf" at bounding box center [816, 300] width 438 height 21
type input "COI"
click at [1016, 468] on input "text" at bounding box center [1017, 462] width 53 height 21
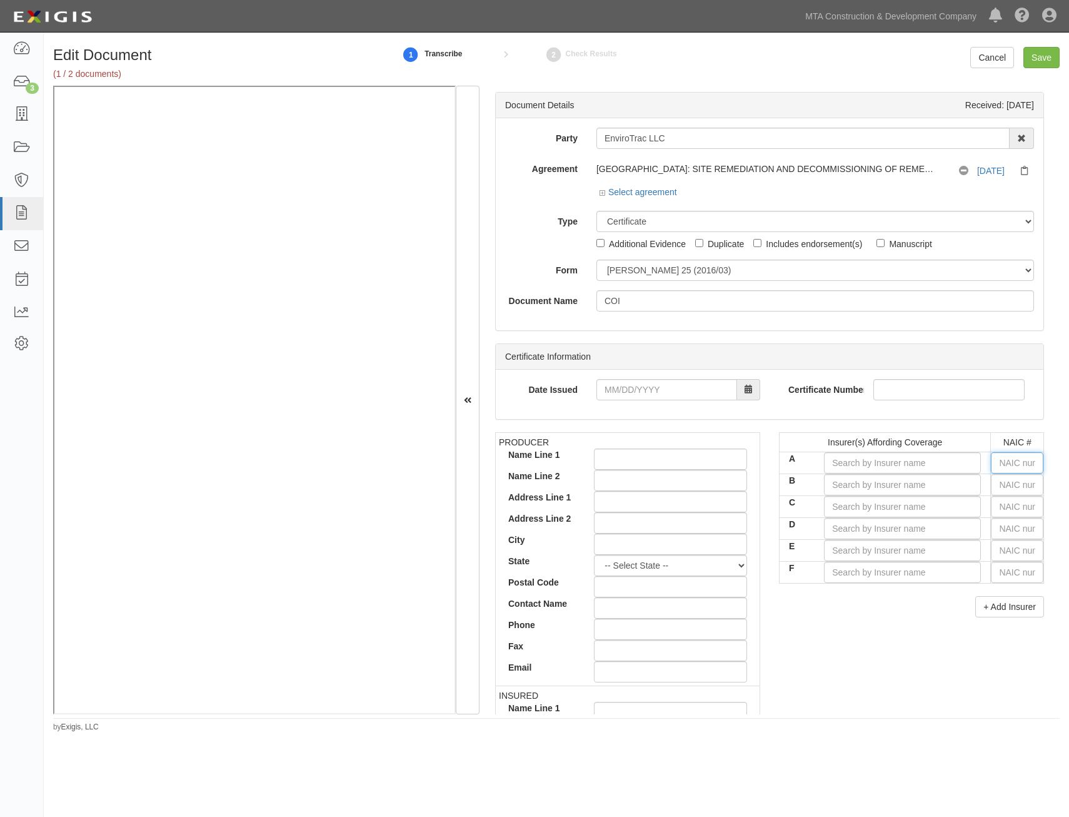
type input "16862"
type input "1"
type input "17459"
type input "17"
type input "17344"
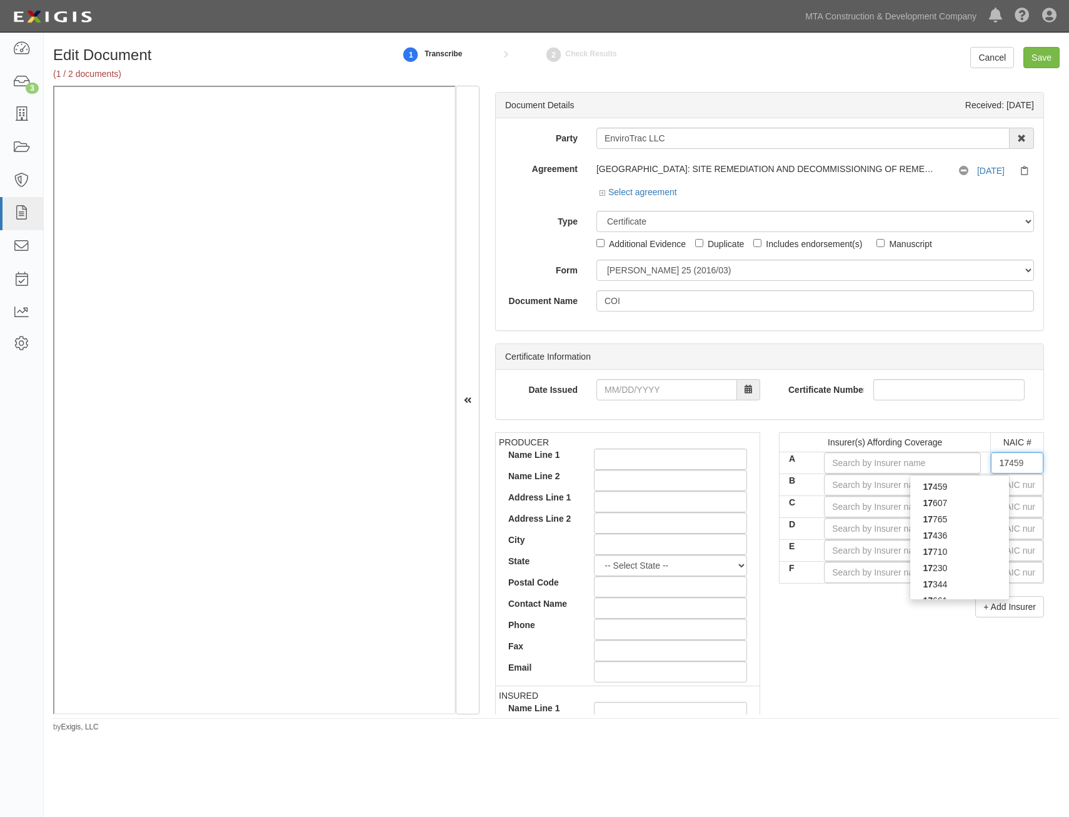
type input "173"
type input "1730"
type input "17344"
type input "173"
type input "17370"
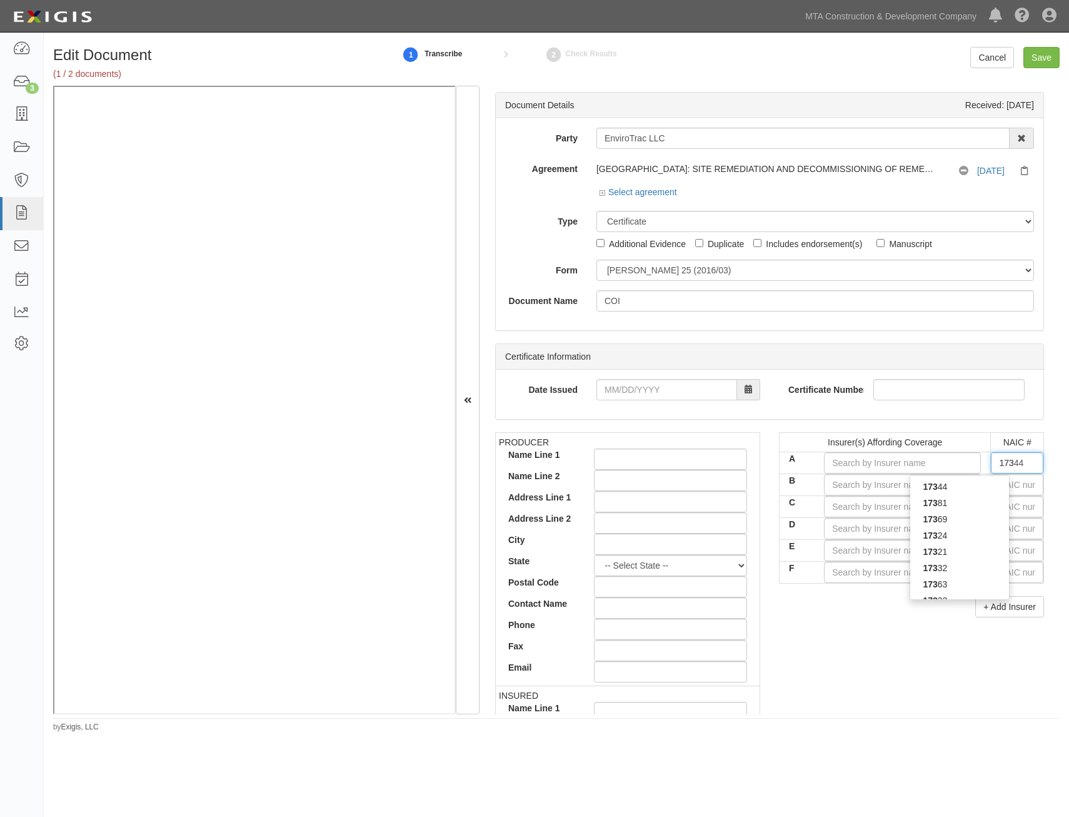
type input "1737"
type input "17370"
click at [953, 483] on div "17370" at bounding box center [960, 486] width 99 height 16
type input "Nautilus Insurance Company (A+ XV Rating)"
type input "17370"
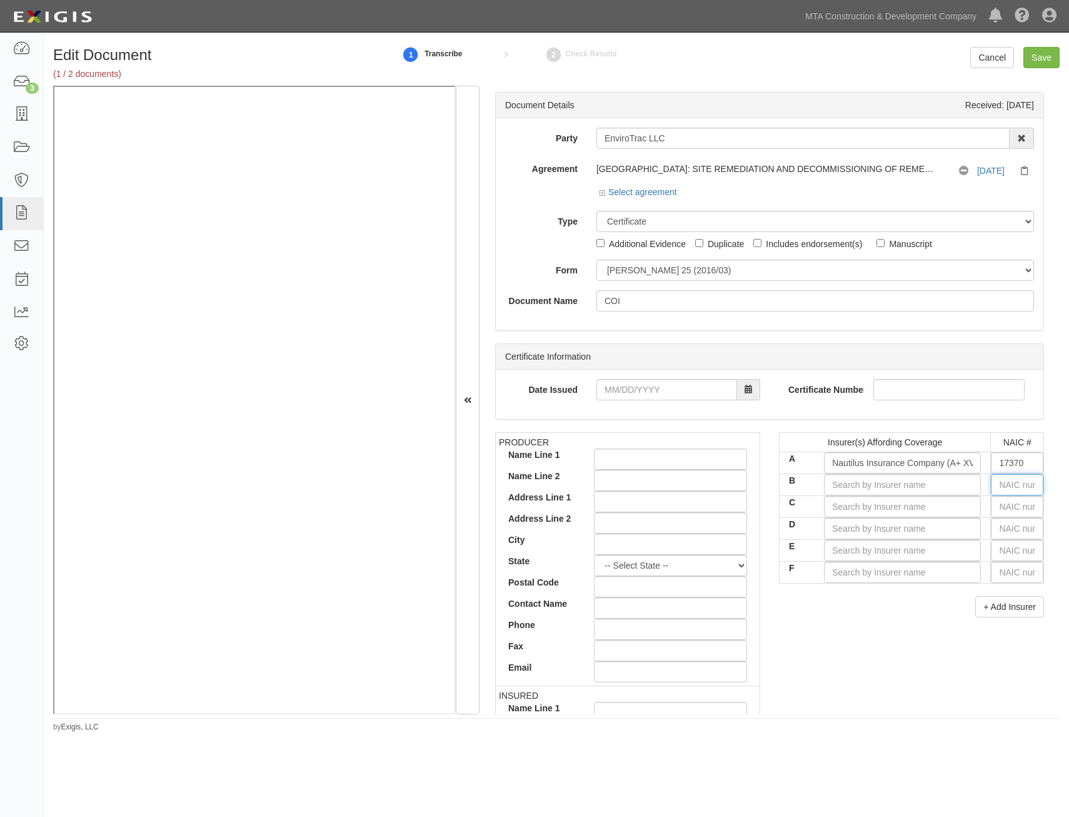
click at [1013, 485] on input "text" at bounding box center [1017, 484] width 53 height 21
type input "25232"
type input "252"
type input "25224"
type input "2522"
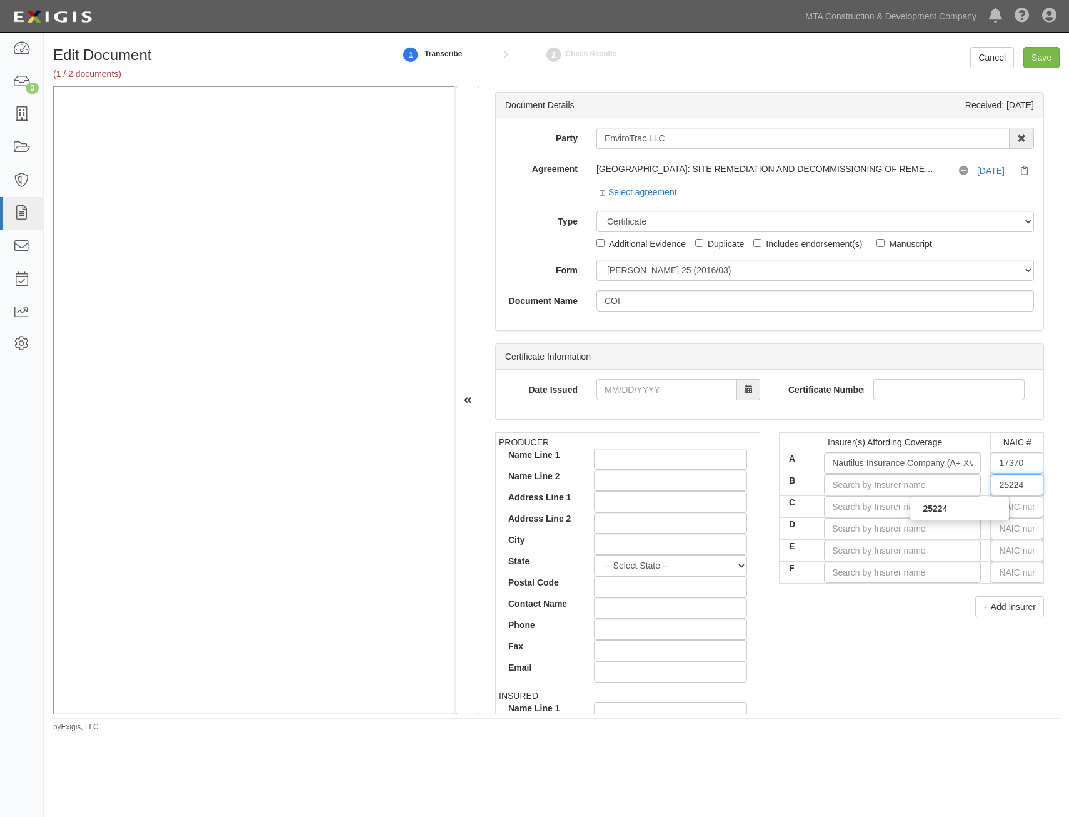
type input "25224"
click at [971, 508] on div "25224" at bounding box center [960, 508] width 99 height 16
type input "Great Divide Insurance Company (A+ XV Rating)"
type input "25224"
click at [1011, 508] on input "text" at bounding box center [1017, 506] width 53 height 21
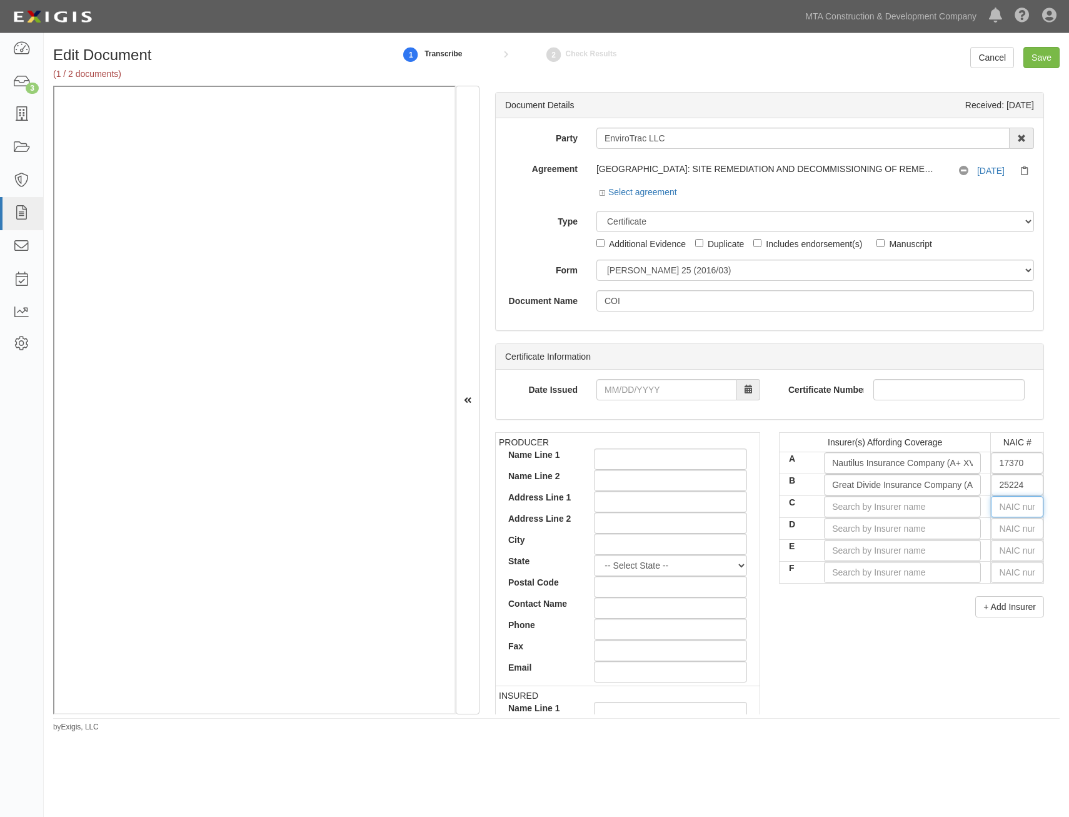
type input "16862"
type input "1"
type input "11105"
type input "11"
type input "11963"
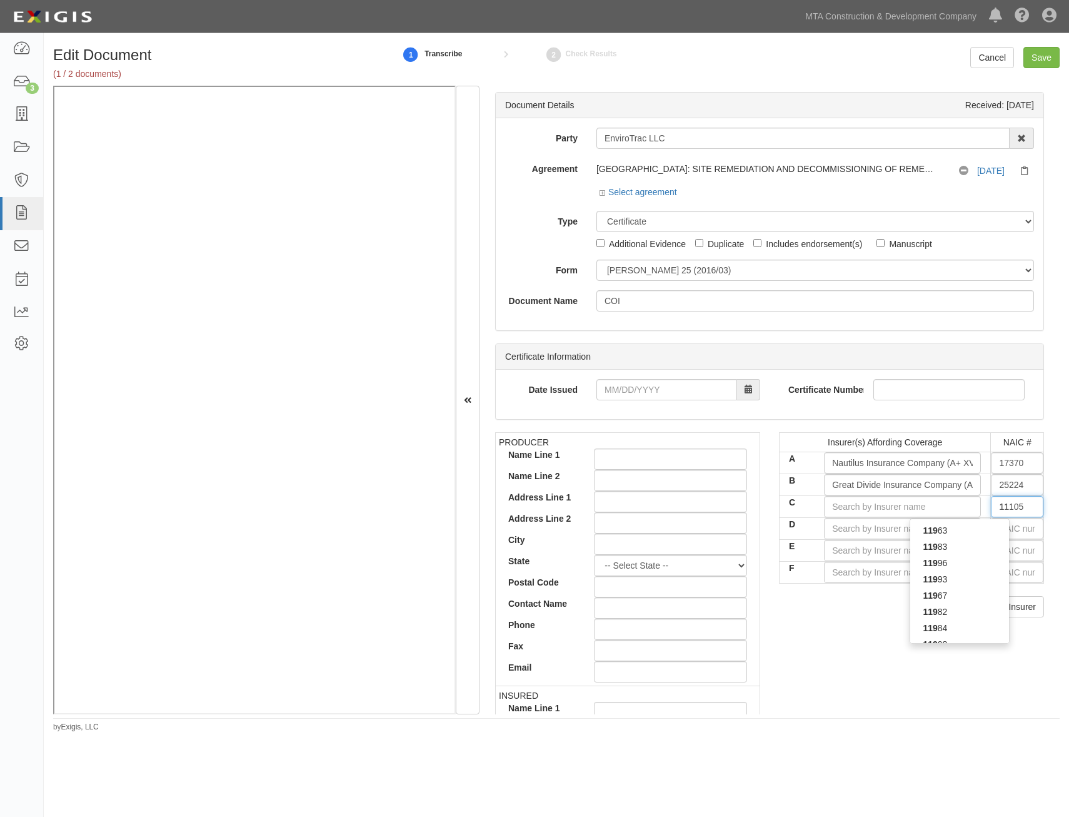
type input "119"
type input "11996"
type input "1199"
type input "11991"
click at [986, 535] on div "11991" at bounding box center [960, 530] width 99 height 16
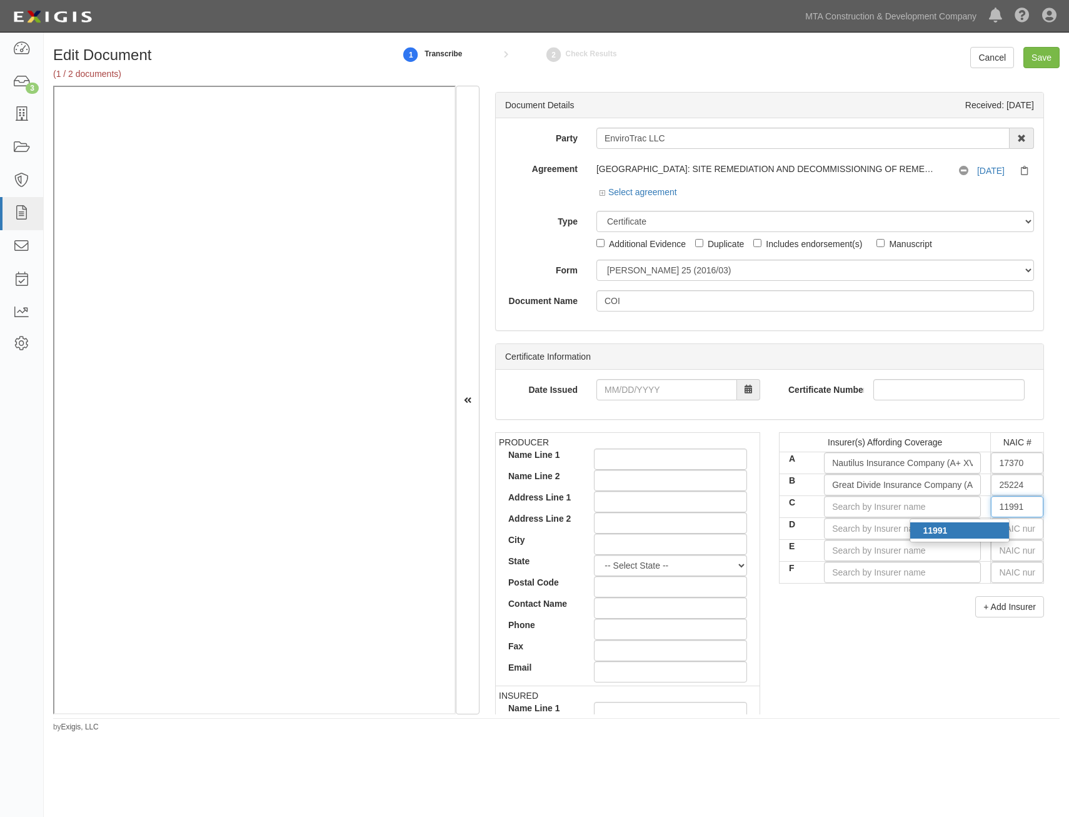
type input "National Casualty Company (A XV Rating)"
type input "11991"
click at [1002, 537] on input "text" at bounding box center [1017, 528] width 53 height 21
type input "25232"
type input "2"
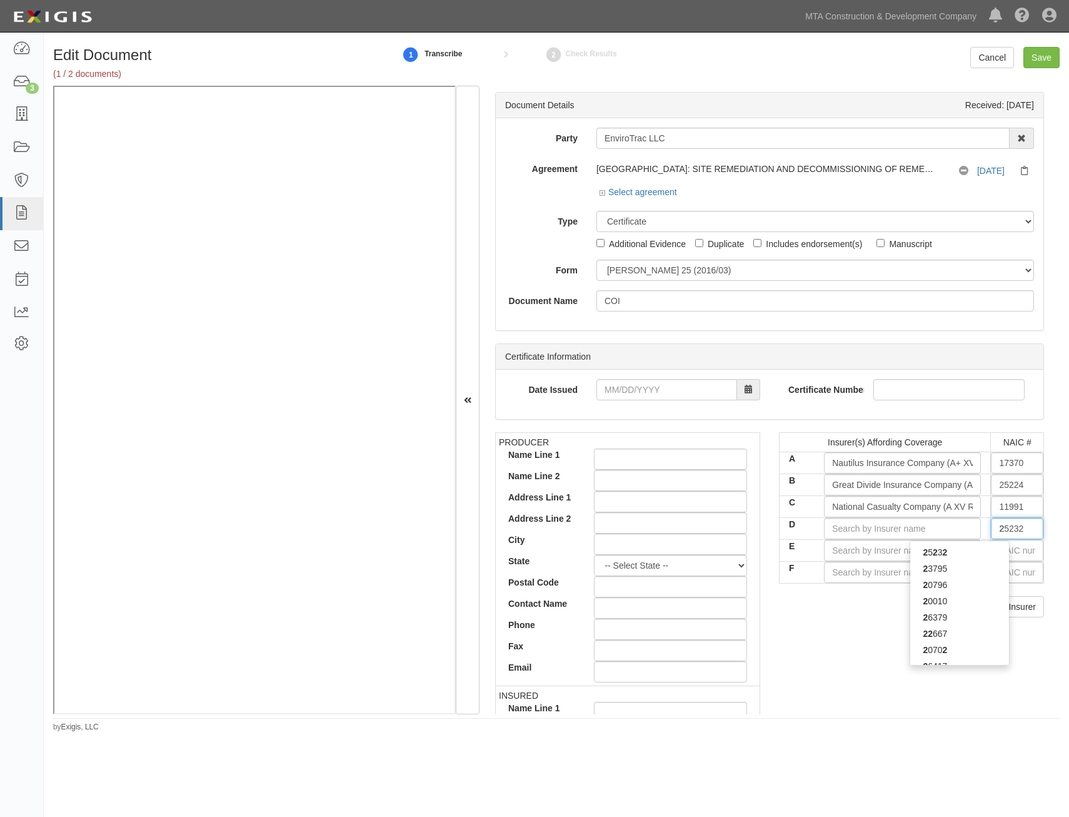
type input "28401"
type input "28"
type input "28959"
type input "289"
type input "28932"
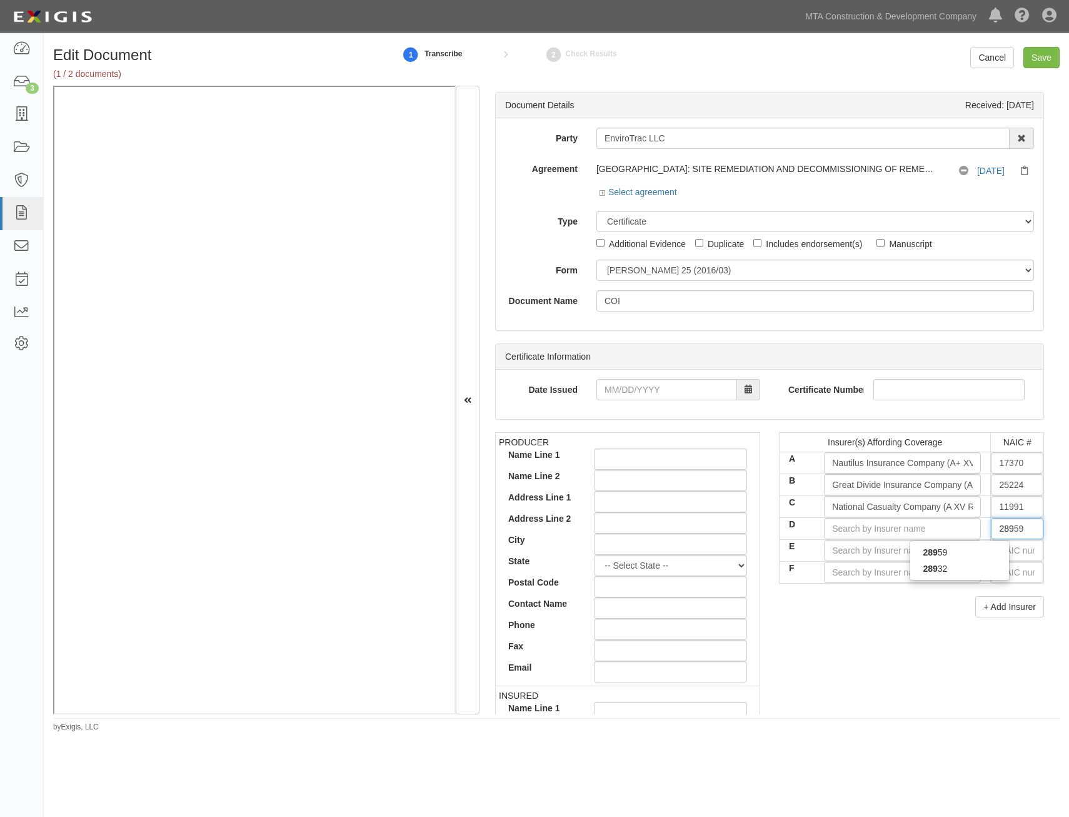
type input "2893"
type input "28932"
click at [977, 548] on div "28932" at bounding box center [960, 552] width 99 height 16
type input "Markel American Insurance Company (A XV Rating)"
type input "28932"
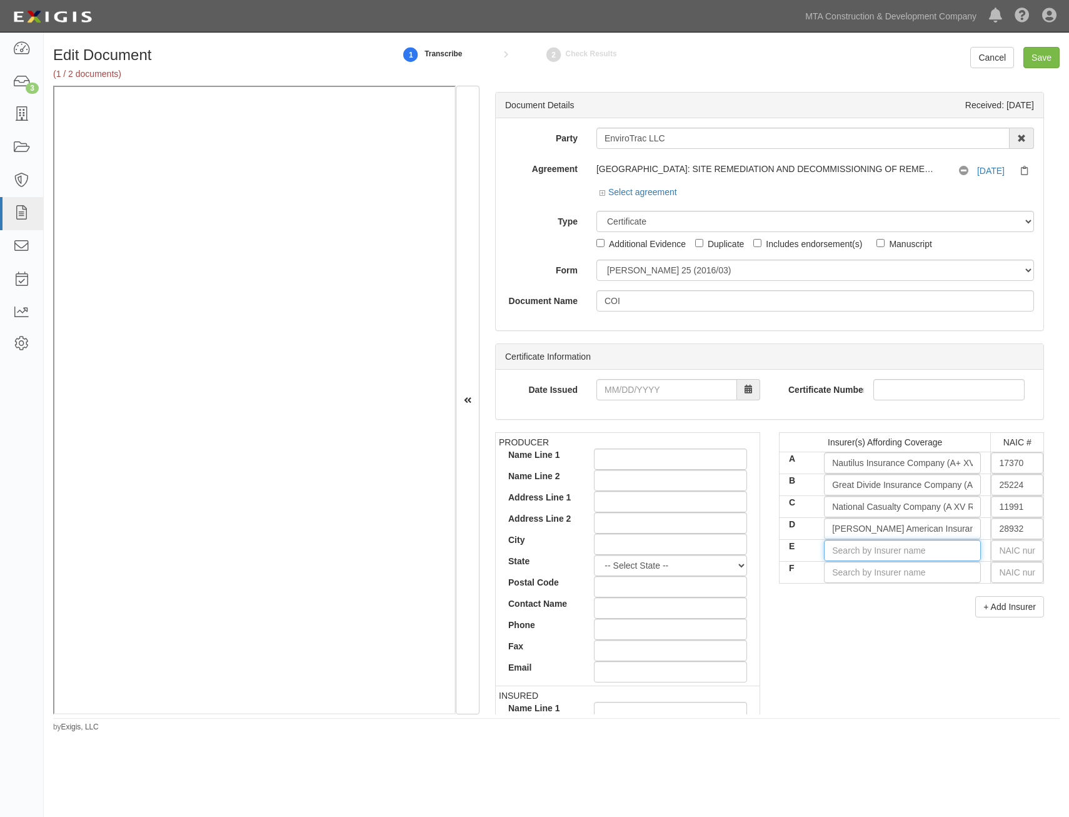
click at [887, 552] on input "E" at bounding box center [902, 550] width 157 height 21
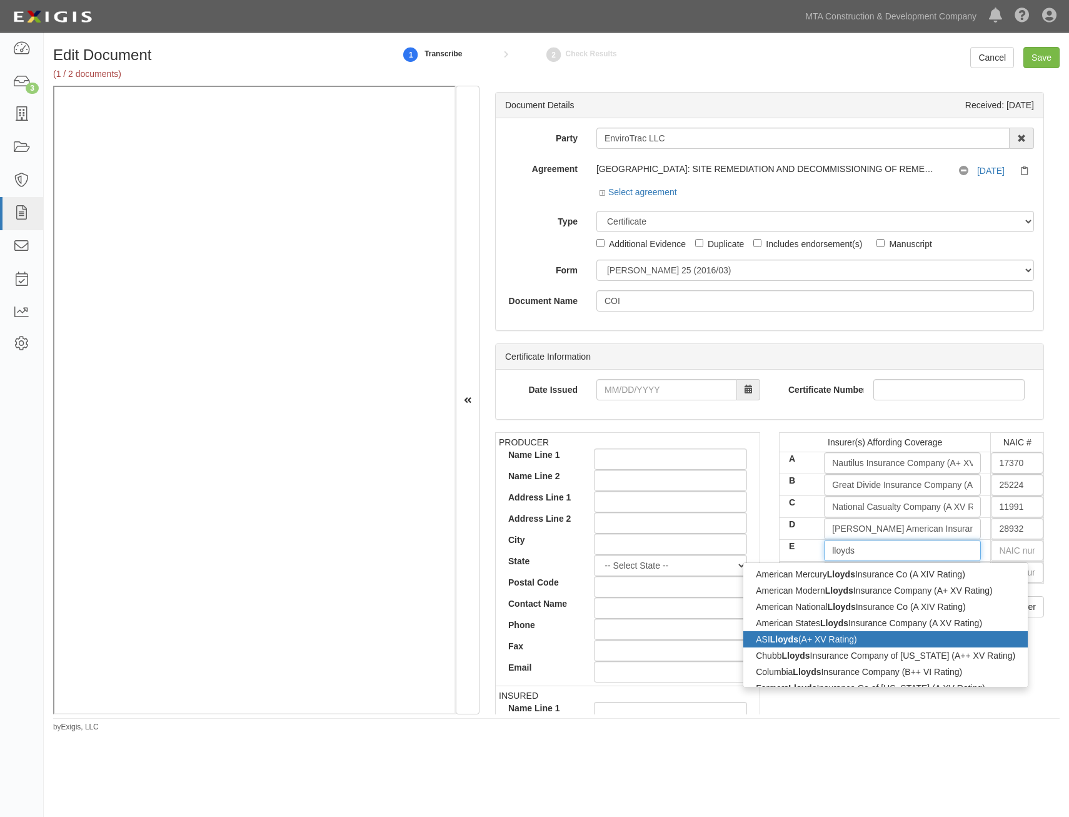
click at [857, 637] on div "ASI Lloyds (A+ XV Rating)" at bounding box center [886, 639] width 285 height 16
type input "ASI Lloyds (A+ XV Rating)"
type input "11059"
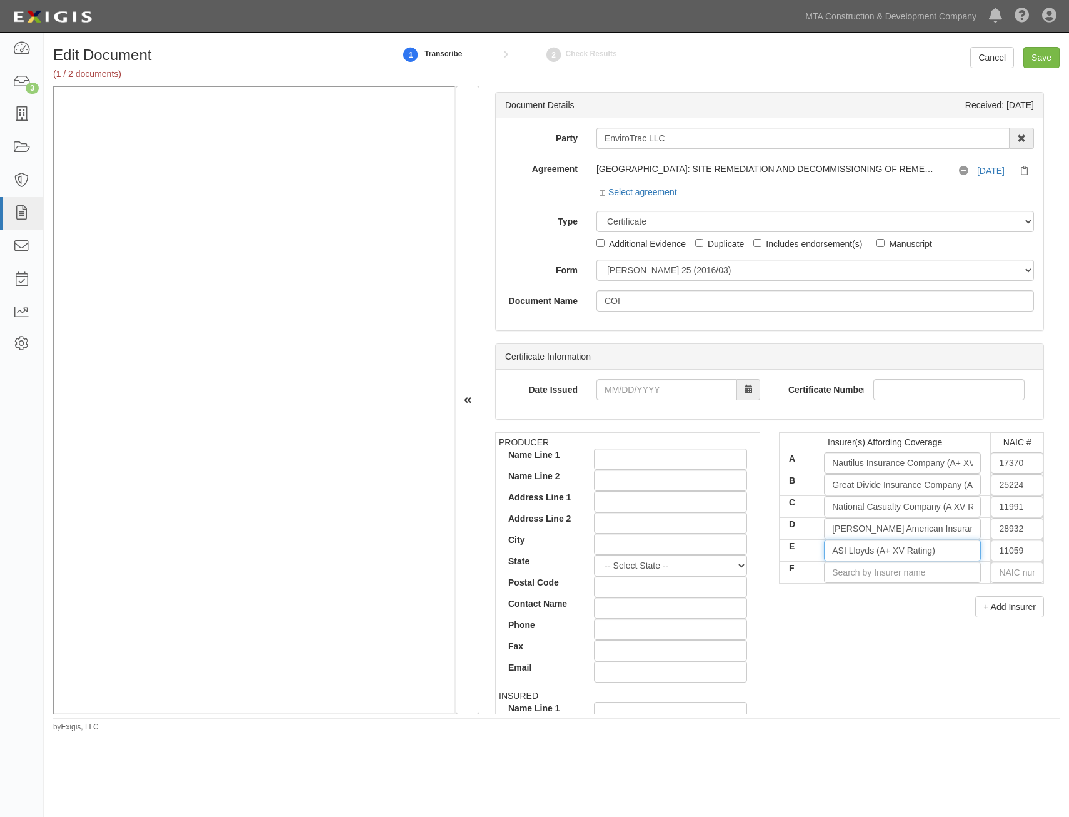
type input "ASI Lloyds (A+ XV Rating)"
click at [890, 670] on div "PRODUCER Name Line 1 Name Line 2 Address Line 1 Address Line 2 City State -- Se…" at bounding box center [770, 649] width 568 height 435
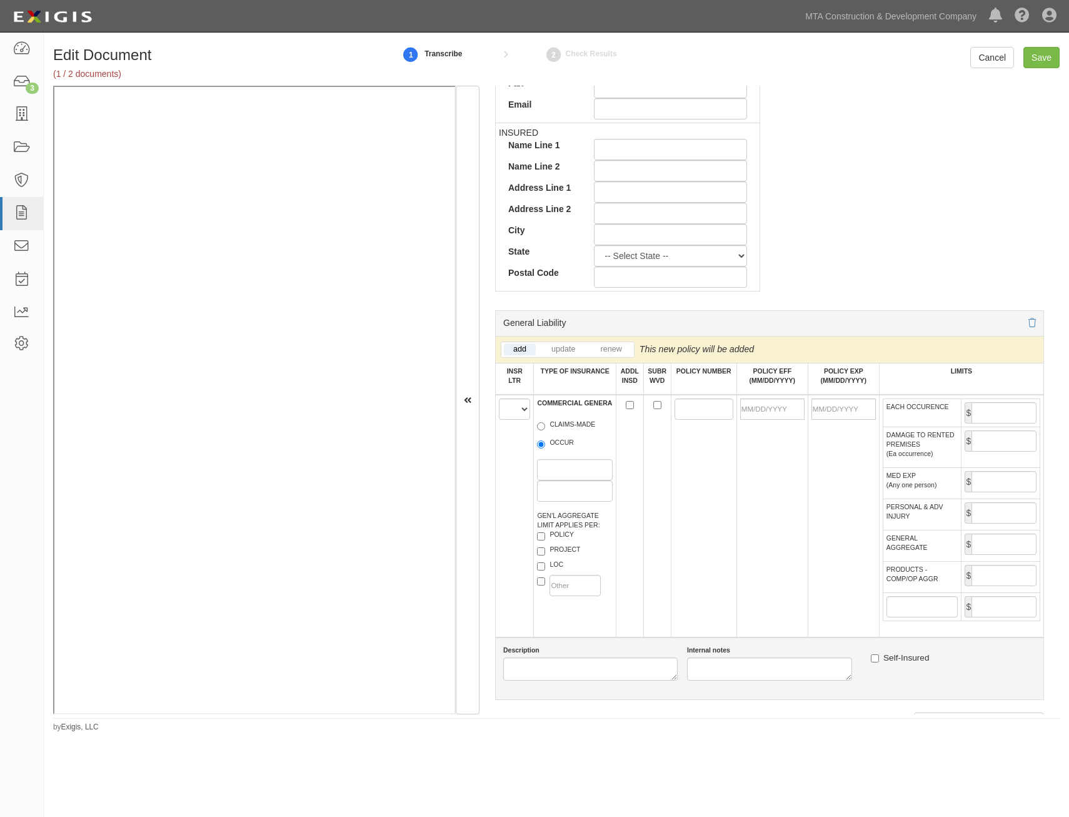
scroll to position [625, 0]
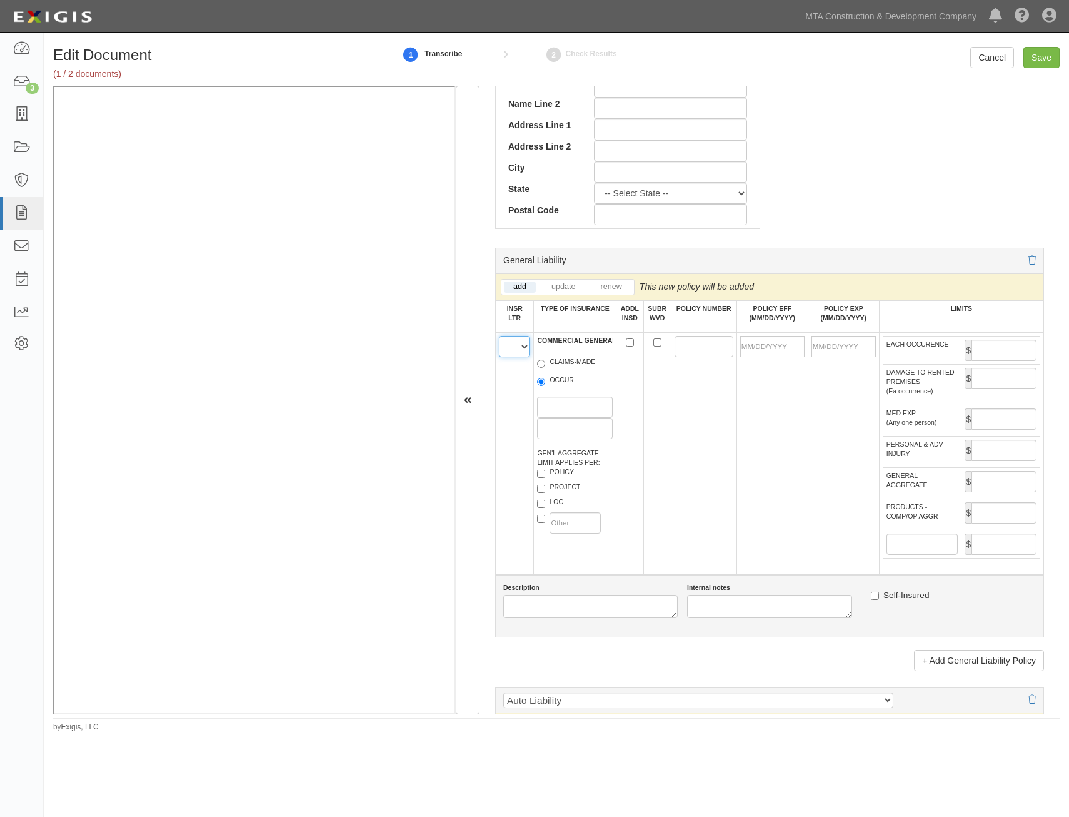
click at [517, 348] on select "A B C D E F" at bounding box center [514, 346] width 31 height 21
select select "A"
click at [499, 336] on select "A B C D E F" at bounding box center [514, 346] width 31 height 21
click at [565, 385] on label "OCCUR" at bounding box center [555, 381] width 37 height 13
click at [545, 385] on input "OCCUR" at bounding box center [541, 382] width 8 height 8
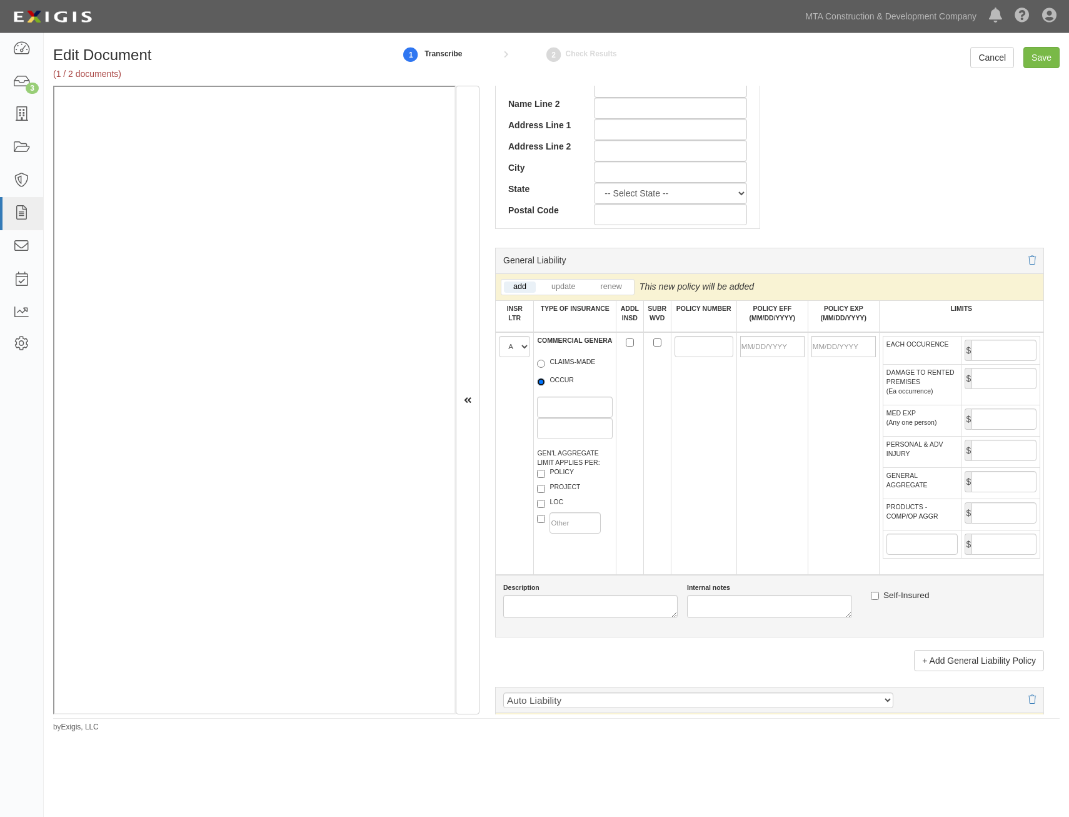
radio input "true"
click at [571, 469] on label "POLICY" at bounding box center [555, 473] width 37 height 13
click at [545, 470] on input "POLICY" at bounding box center [541, 474] width 8 height 8
checkbox input "true"
click at [568, 492] on label "PROJECT" at bounding box center [558, 488] width 43 height 13
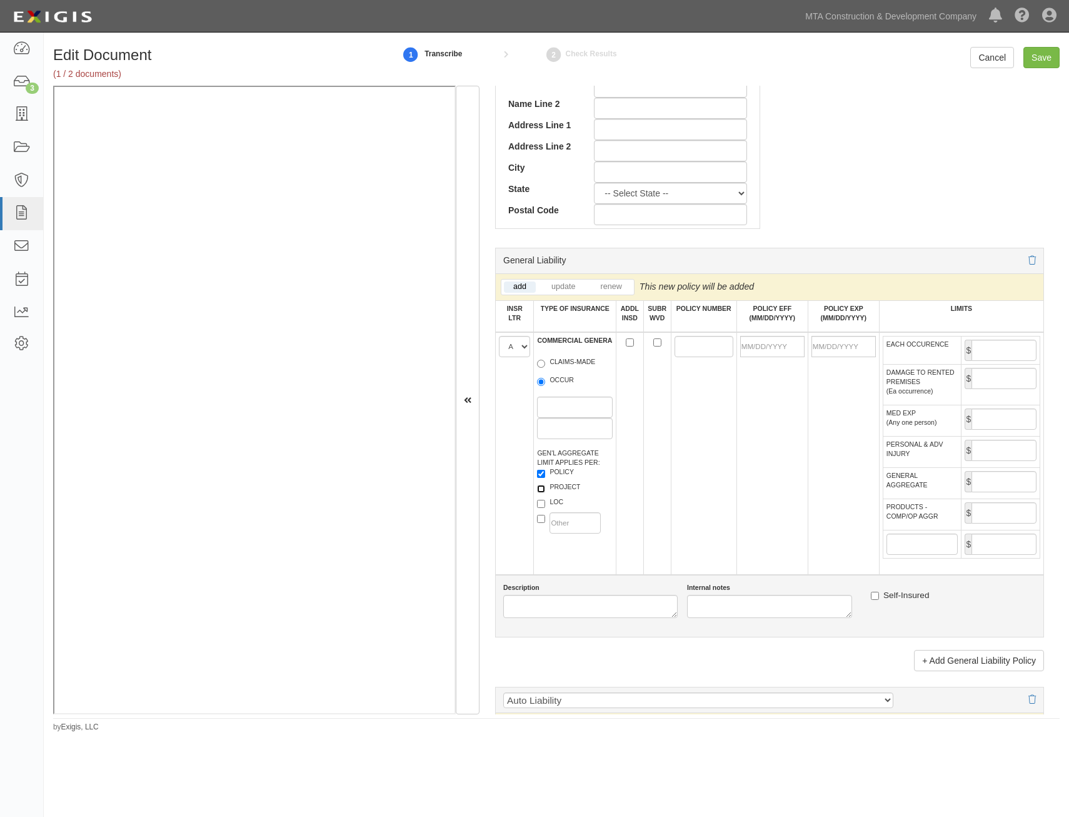
click at [545, 492] on input "PROJECT" at bounding box center [541, 489] width 8 height 8
checkbox input "true"
click at [626, 341] on input "ADDL INSD" at bounding box center [630, 342] width 8 height 8
checkbox input "true"
click at [654, 345] on input "SUBR WVD" at bounding box center [658, 342] width 8 height 8
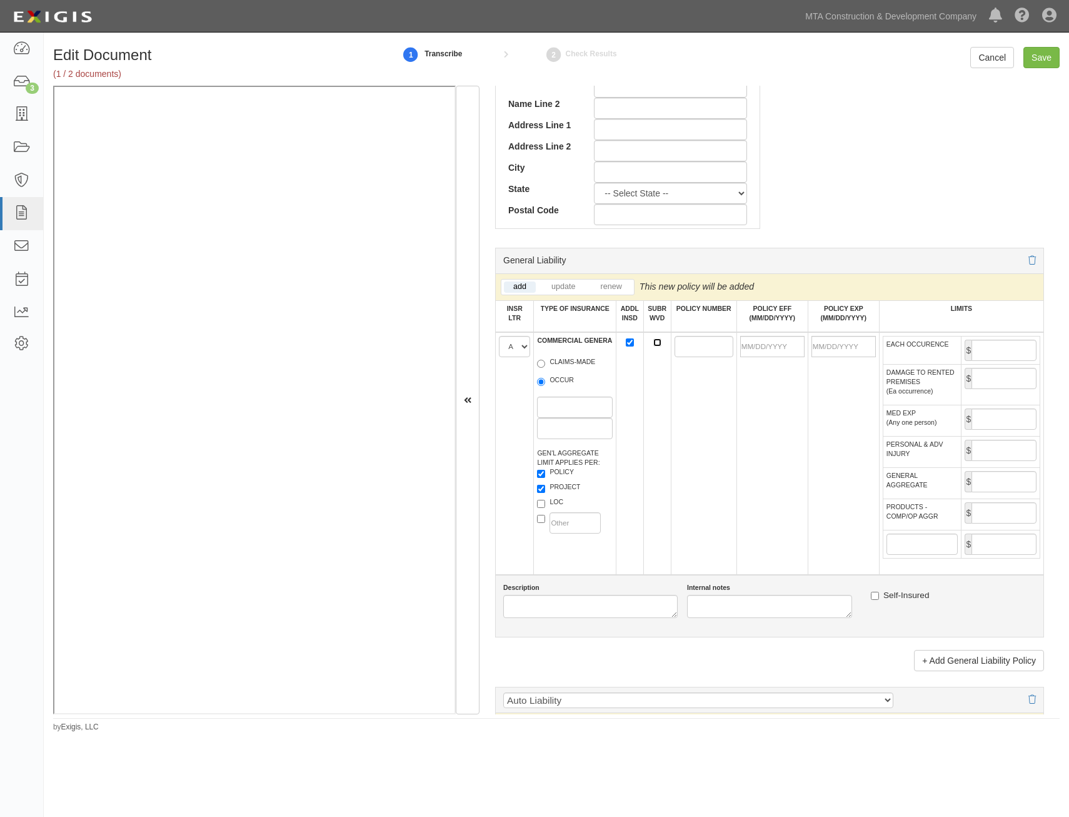
checkbox input "true"
click at [683, 345] on input "POLICY NUMBER" at bounding box center [704, 346] width 59 height 21
paste input "ECP202932716"
type input "ECP202932716"
click at [766, 345] on input "POLICY EFF (MM/DD/YYYY)" at bounding box center [772, 346] width 64 height 21
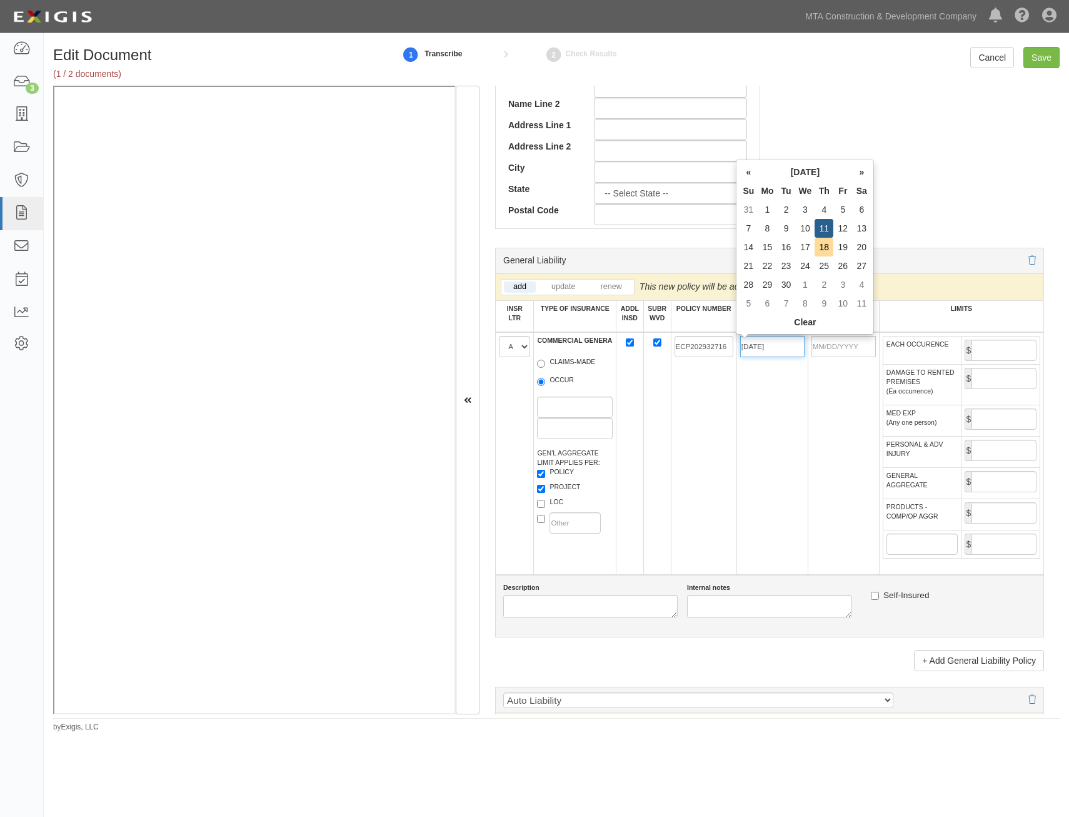
type input "09/11/2025"
type input "09/11/2026"
click at [785, 437] on td "09/11/2025" at bounding box center [772, 453] width 71 height 243
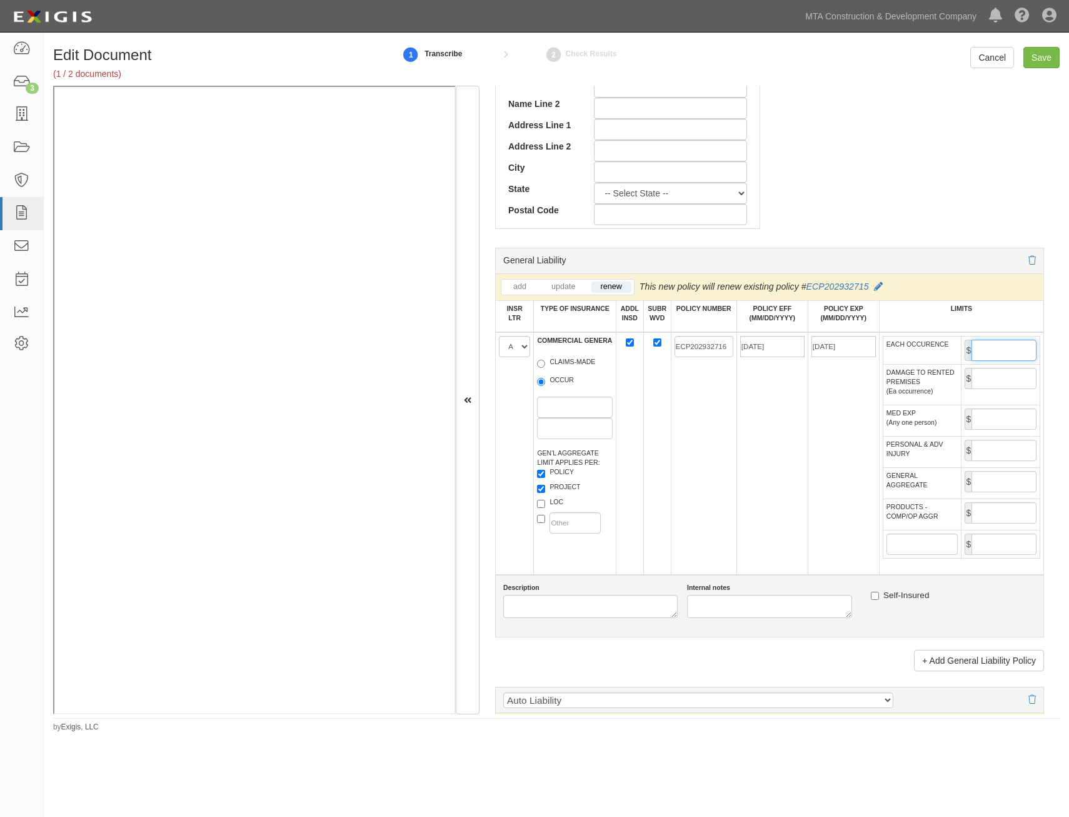
click at [1009, 347] on input "EACH OCCURENCE" at bounding box center [1004, 350] width 65 height 21
type input "1,000,000"
click at [992, 484] on input "GENERAL AGGREGATE" at bounding box center [1004, 481] width 65 height 21
type input "2,000,000"
drag, startPoint x: 991, startPoint y: 512, endPoint x: 987, endPoint y: 518, distance: 6.8
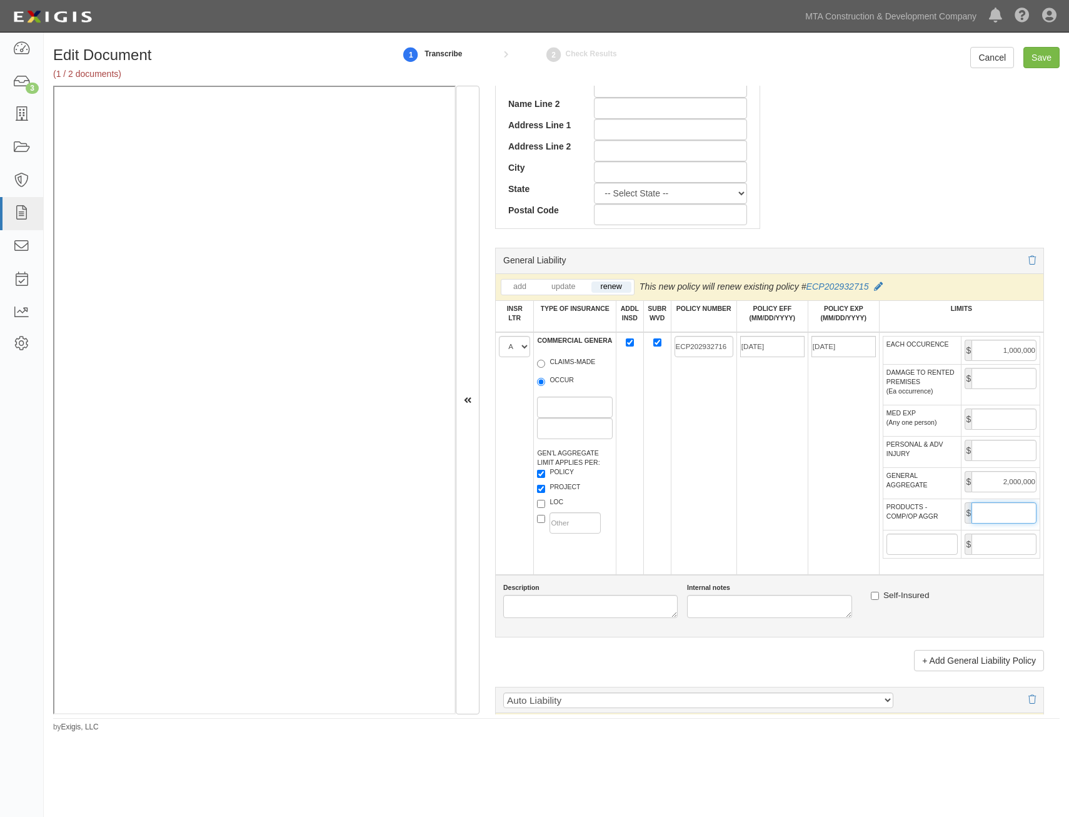
click at [991, 512] on input "PRODUCTS - COMP/OP AGGR" at bounding box center [1004, 512] width 65 height 21
type input "2,000,000"
click at [724, 553] on td "ECP202932716" at bounding box center [704, 453] width 66 height 243
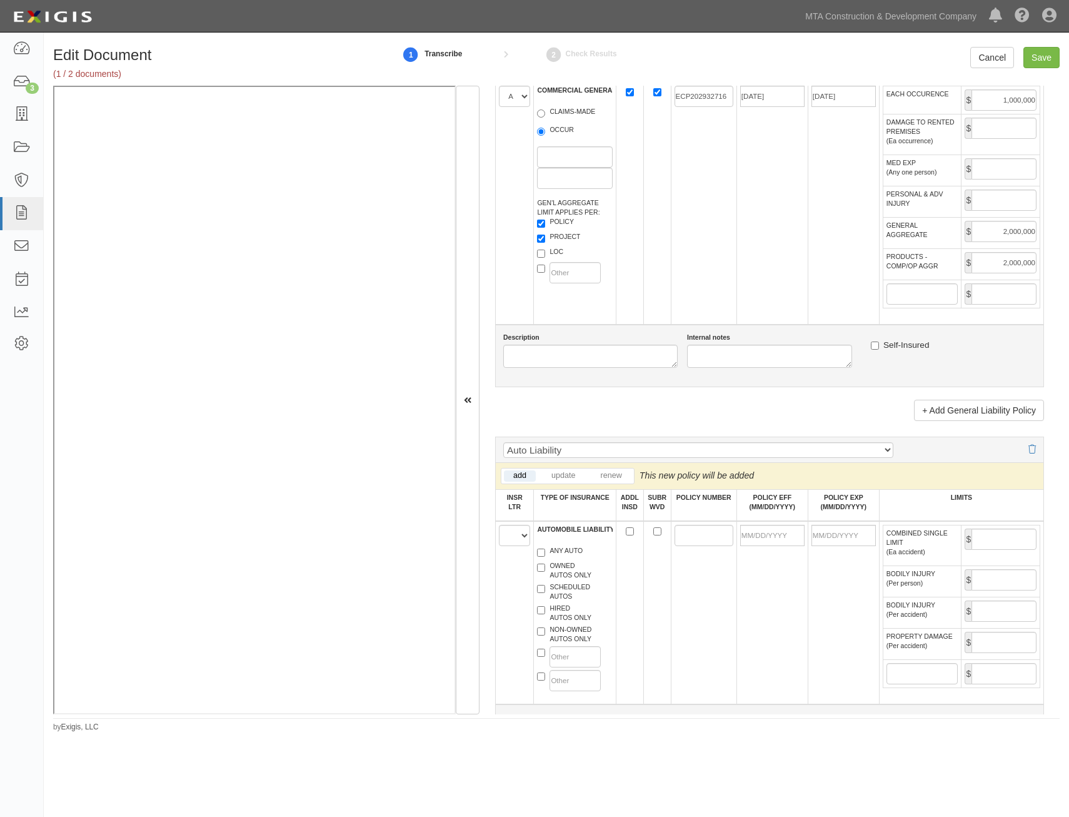
scroll to position [1063, 0]
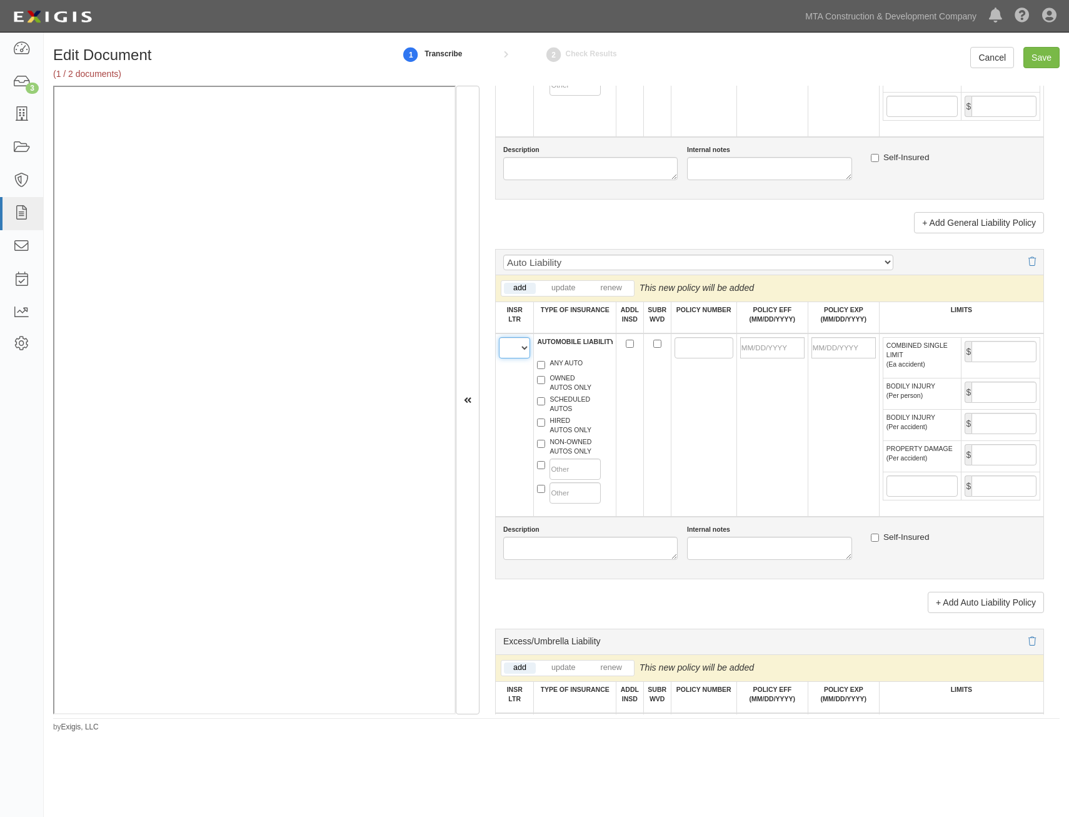
click at [517, 351] on select "A B C D E F" at bounding box center [514, 347] width 31 height 21
select select "B"
click at [499, 337] on select "A B C D E F" at bounding box center [514, 347] width 31 height 21
click at [567, 364] on label "ANY AUTO" at bounding box center [560, 364] width 46 height 13
click at [545, 364] on input "ANY AUTO" at bounding box center [541, 365] width 8 height 8
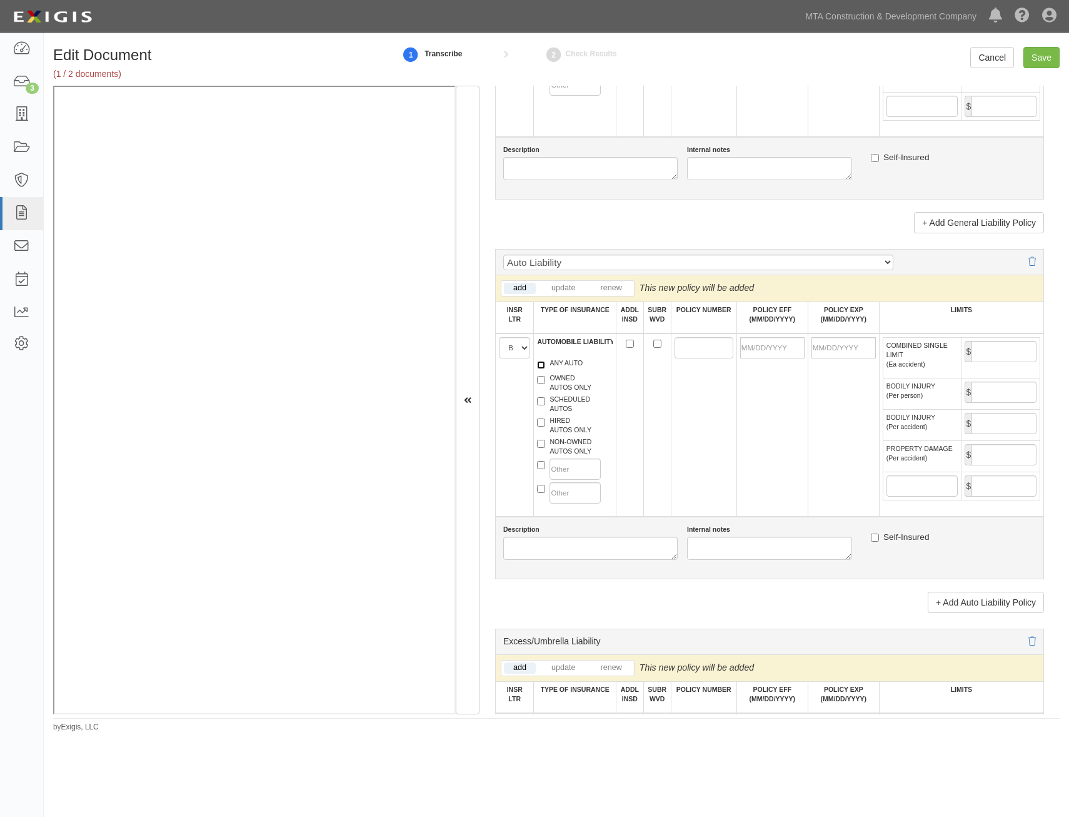
checkbox input "true"
click at [557, 426] on label "HIRED AUTOS ONLY" at bounding box center [564, 425] width 54 height 19
click at [545, 426] on input "HIRED AUTOS ONLY" at bounding box center [541, 422] width 8 height 8
checkbox input "true"
click at [576, 450] on label "NON-OWNED AUTOS ONLY" at bounding box center [564, 446] width 54 height 19
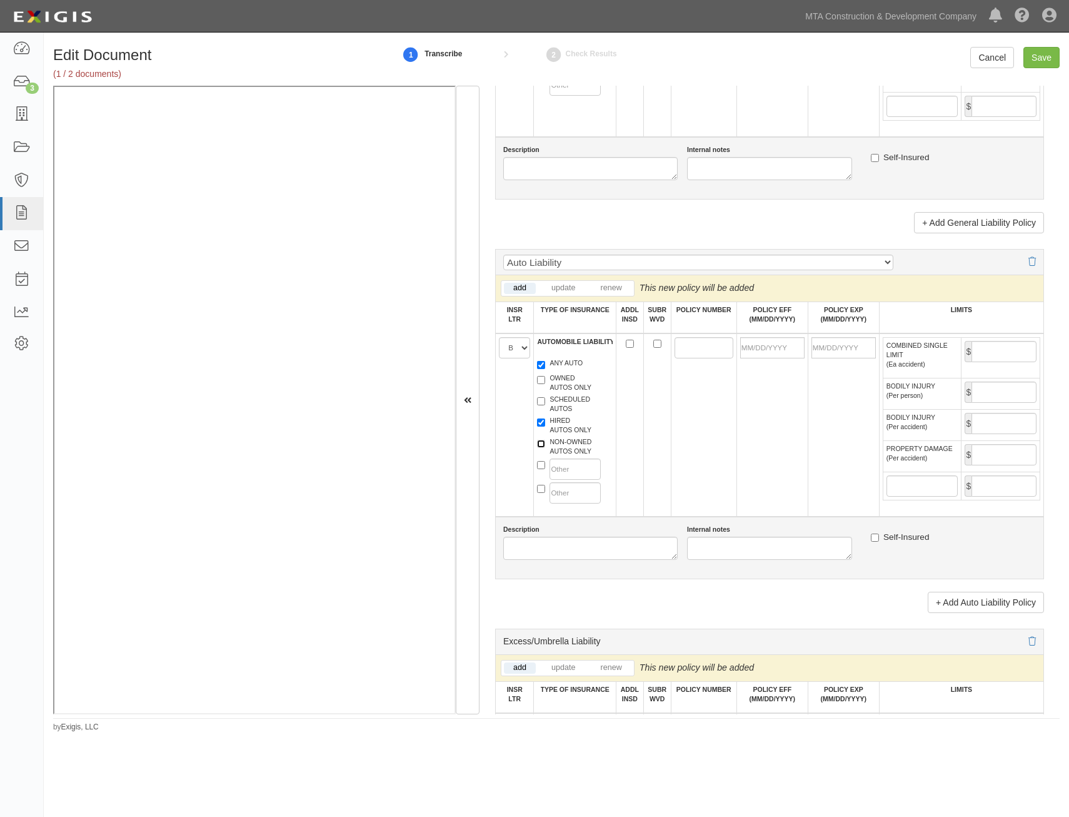
click at [545, 448] on input "NON-OWNED AUTOS ONLY" at bounding box center [541, 444] width 8 height 8
checkbox input "true"
click at [629, 345] on input "ADDL INSD" at bounding box center [630, 344] width 8 height 8
checkbox input "true"
click at [655, 345] on input "SUBR WVD" at bounding box center [658, 344] width 8 height 8
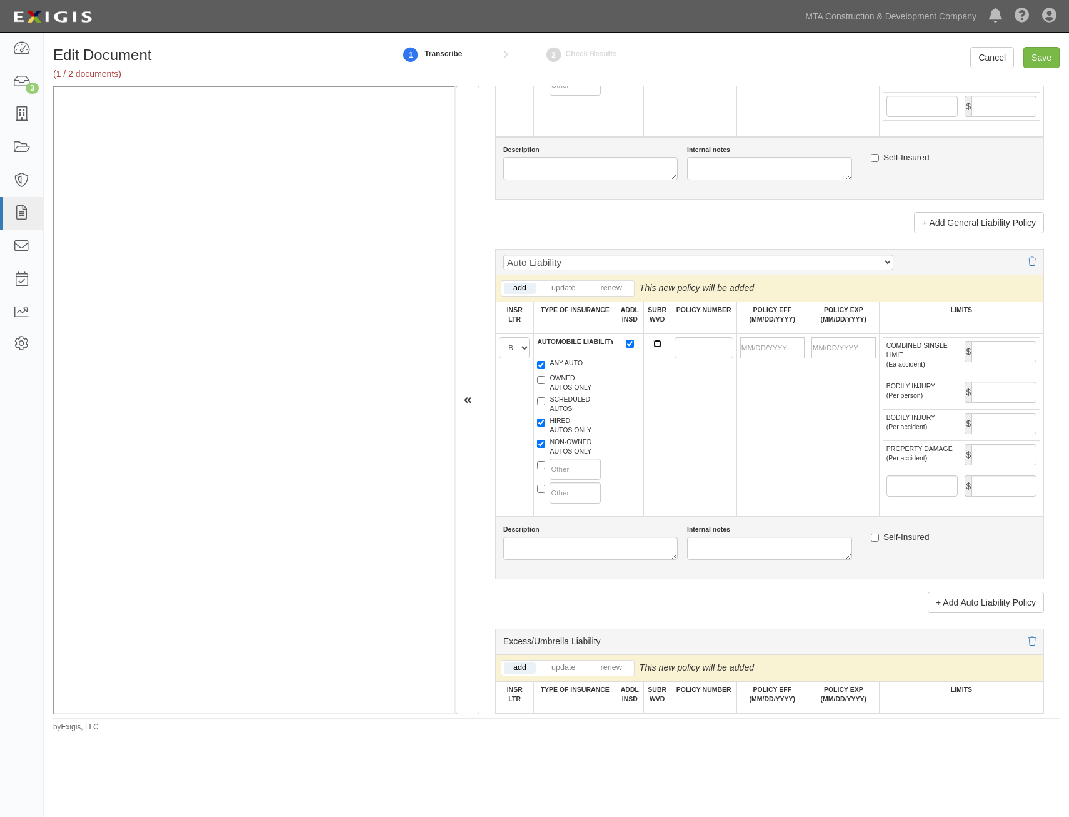
checkbox input "true"
click at [682, 347] on input "POLICY NUMBER" at bounding box center [704, 347] width 59 height 21
paste input "BAP202932616"
type input "BAP202932616"
click at [775, 342] on input "POLICY EFF (MM/DD/YYYY)" at bounding box center [772, 347] width 64 height 21
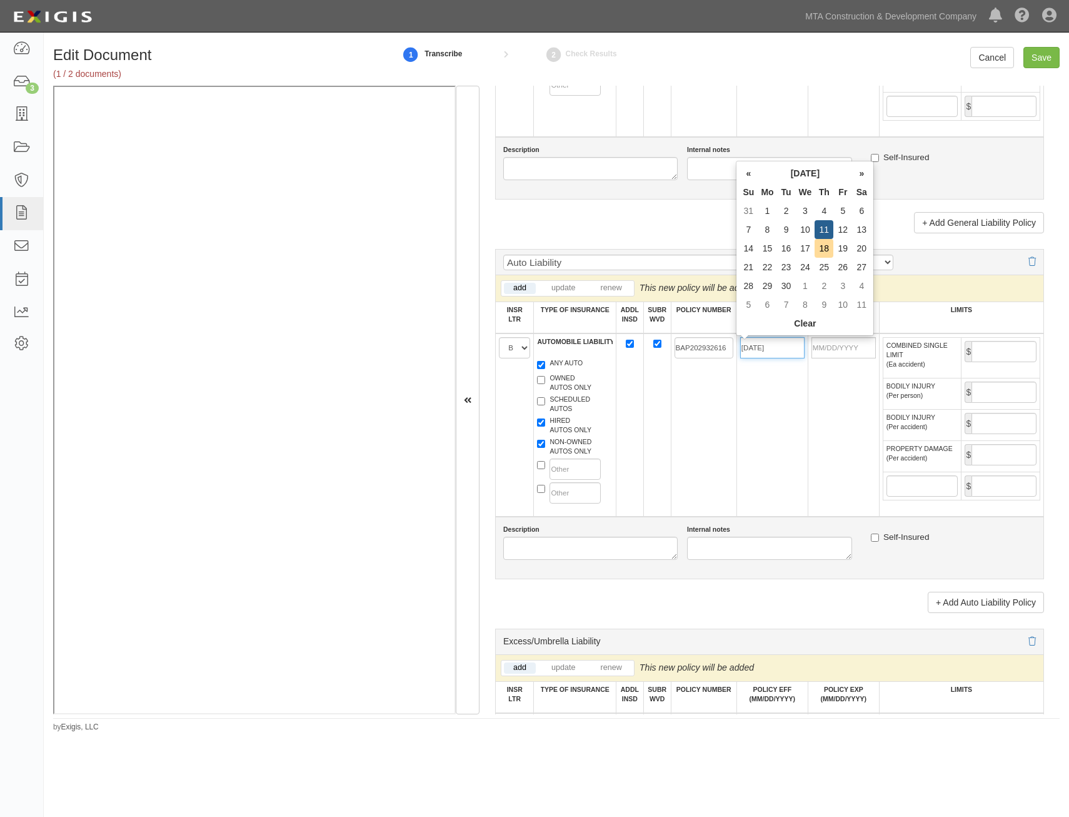
type input "09/11/2025"
type input "09/11/2026"
click at [712, 434] on td "BAP202932616" at bounding box center [704, 424] width 66 height 183
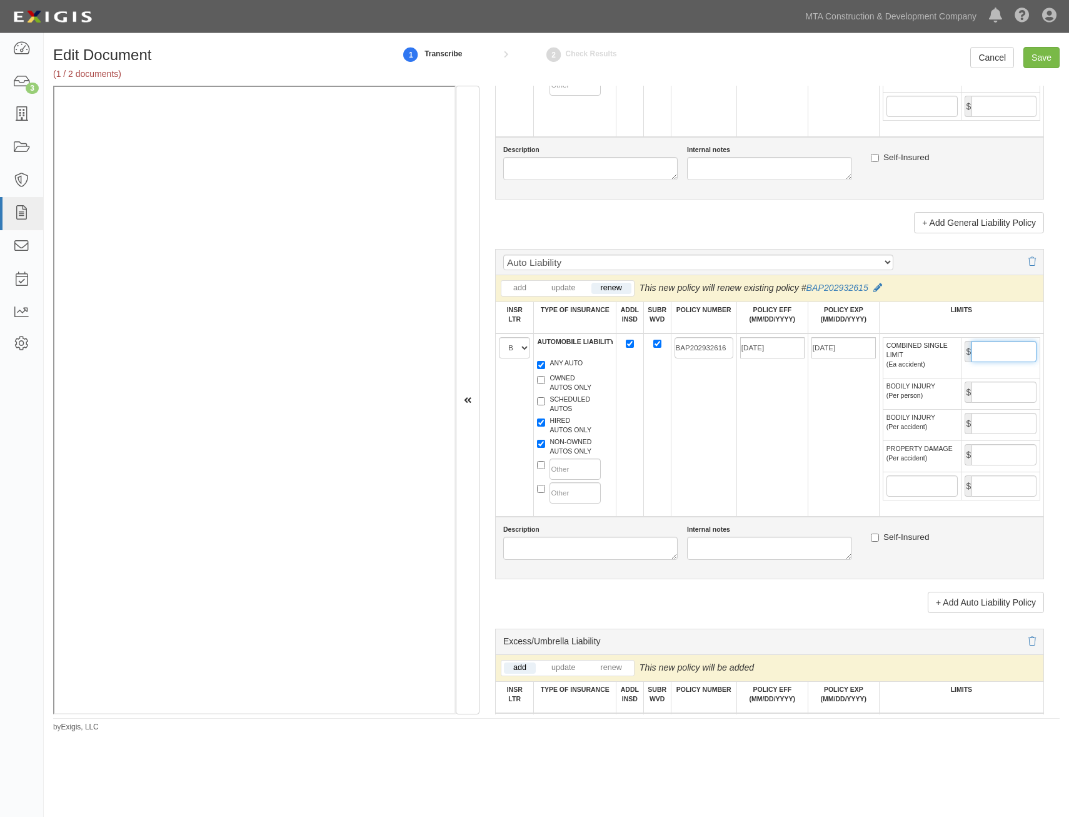
click at [994, 345] on input "COMBINED SINGLE LIMIT (Ea accident)" at bounding box center [1004, 351] width 65 height 21
type input "1,000,000"
click at [679, 423] on td "BAP202932616" at bounding box center [704, 424] width 66 height 183
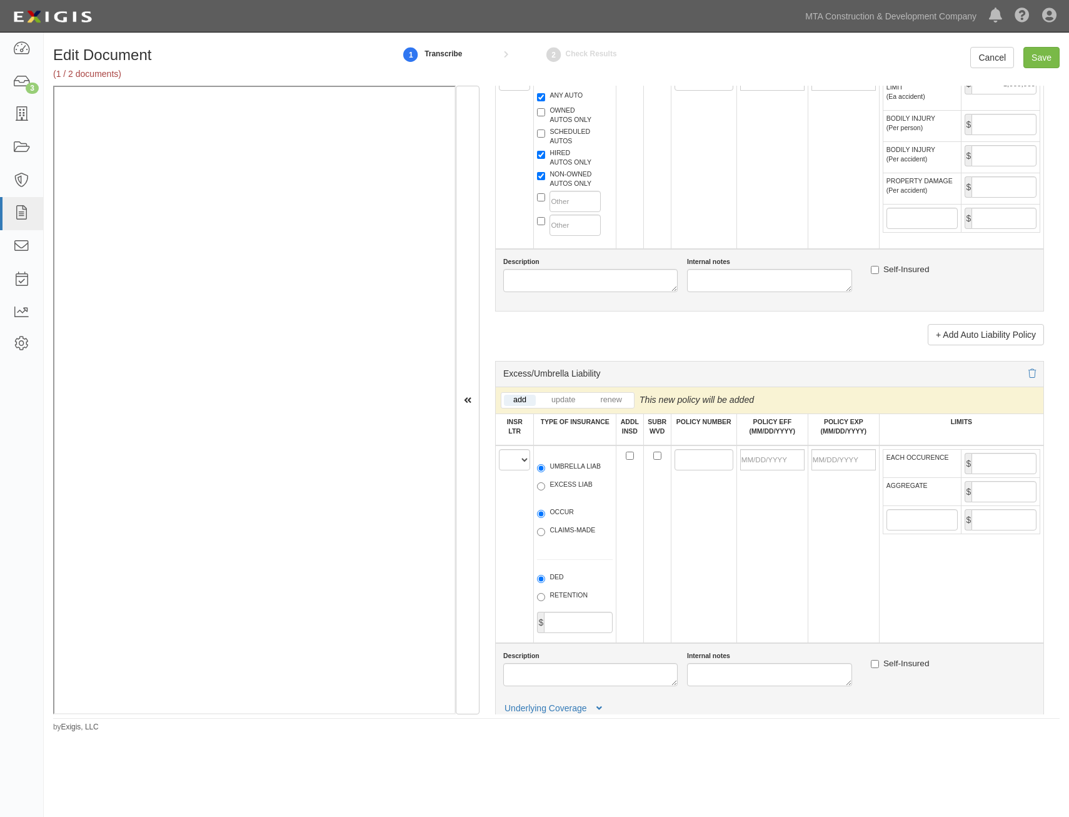
scroll to position [1376, 0]
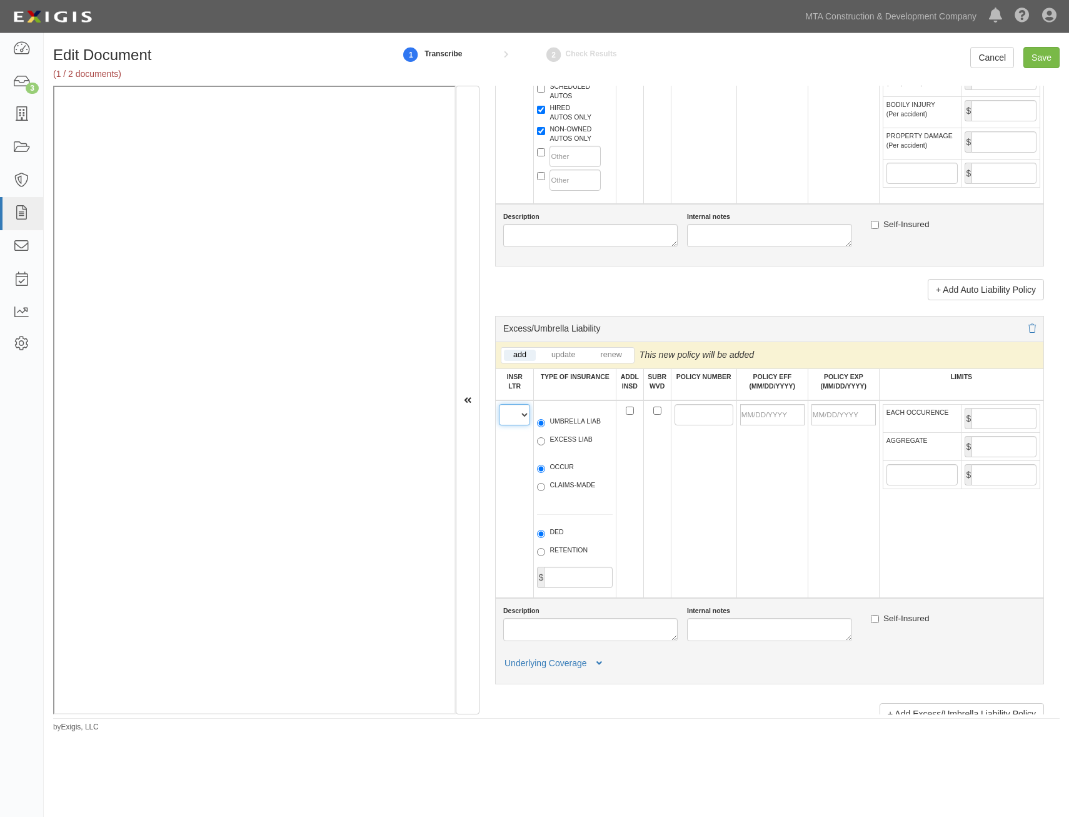
drag, startPoint x: 508, startPoint y: 407, endPoint x: 513, endPoint y: 418, distance: 12.3
click at [508, 407] on select "A B C D E F" at bounding box center [514, 414] width 31 height 21
select select "A"
click at [499, 404] on select "A B C D E F" at bounding box center [514, 414] width 31 height 21
click at [570, 425] on label "UMBRELLA LIAB" at bounding box center [569, 423] width 64 height 13
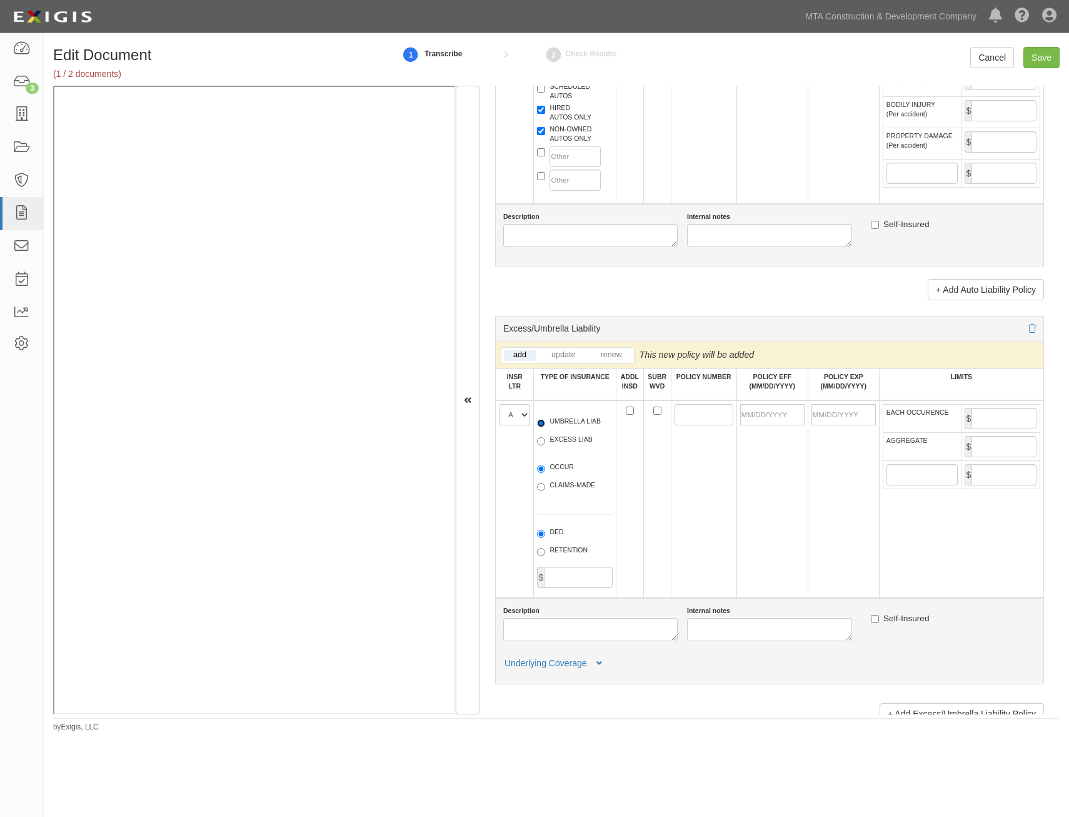
click at [545, 425] on input "UMBRELLA LIAB" at bounding box center [541, 423] width 8 height 8
radio input "true"
click at [571, 467] on label "OCCUR" at bounding box center [555, 468] width 37 height 13
click at [545, 467] on input "OCCUR" at bounding box center [541, 469] width 8 height 8
radio input "true"
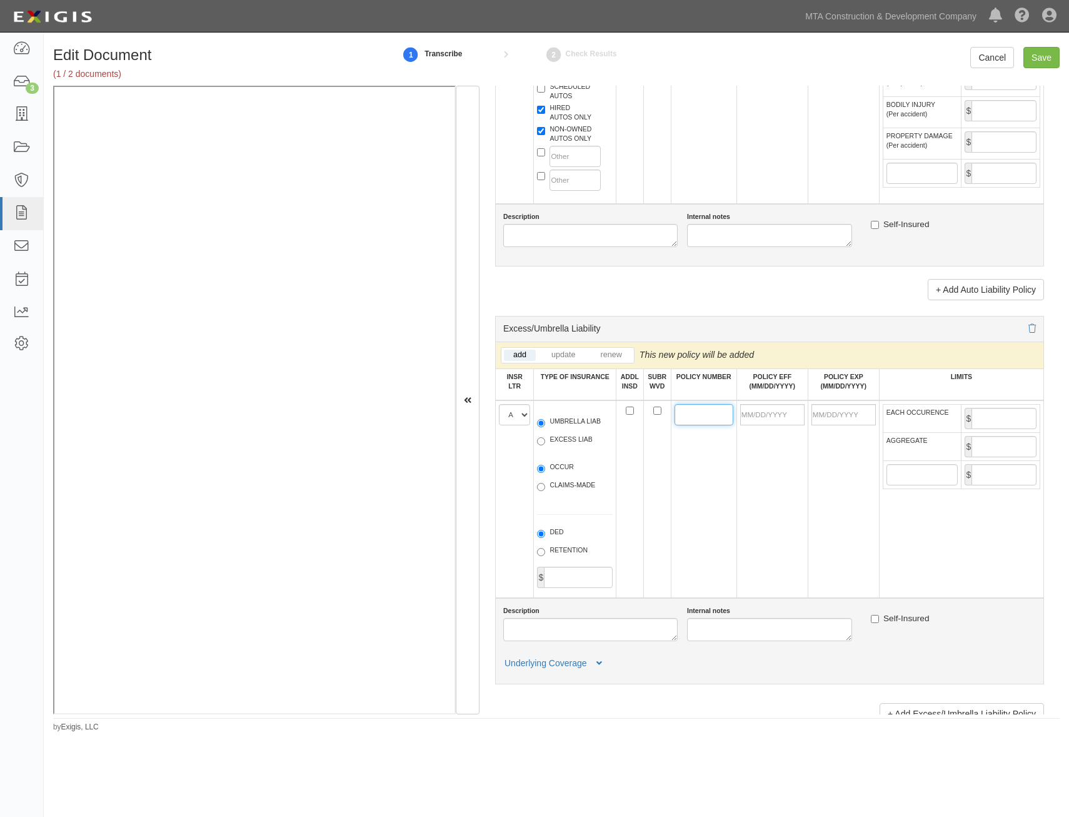
click at [682, 418] on input "POLICY NUMBER" at bounding box center [704, 414] width 59 height 21
paste input "FFX202932916"
type input "FFX202932916"
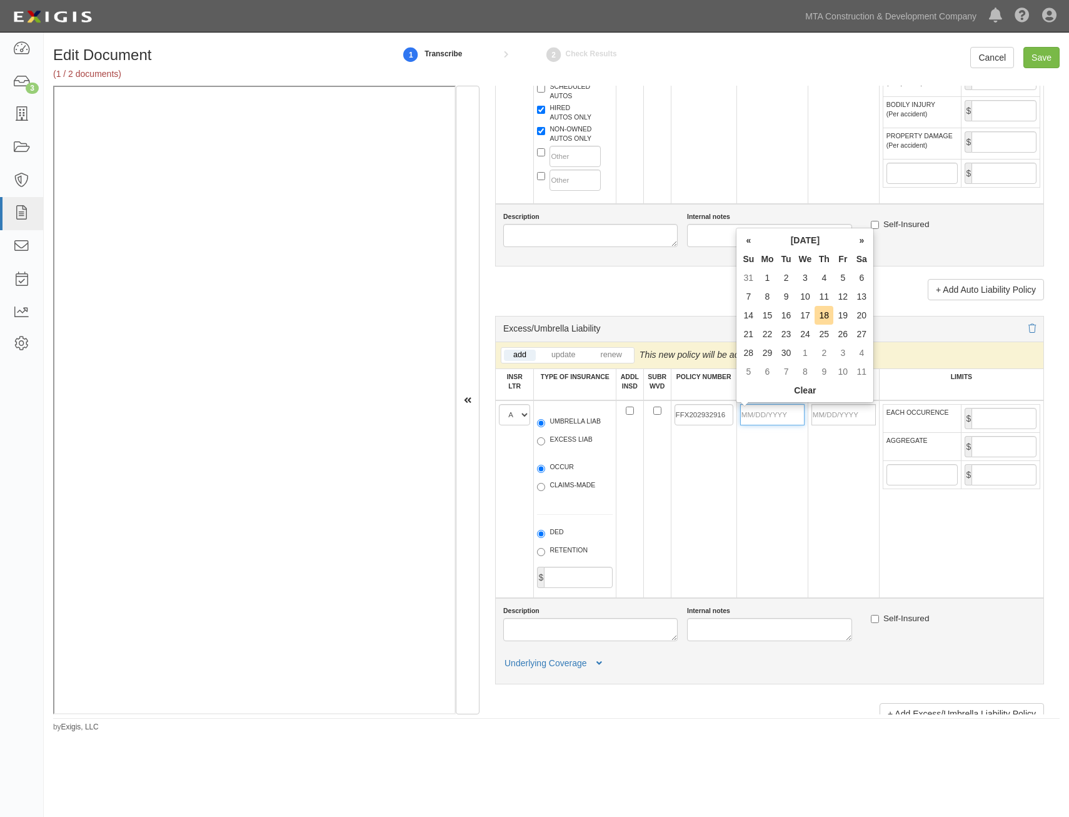
drag, startPoint x: 780, startPoint y: 414, endPoint x: 775, endPoint y: 420, distance: 7.5
click at [780, 414] on input "POLICY EFF (MM/DD/YYYY)" at bounding box center [772, 414] width 64 height 21
type input "09/11/2025"
type input "09/11/2026"
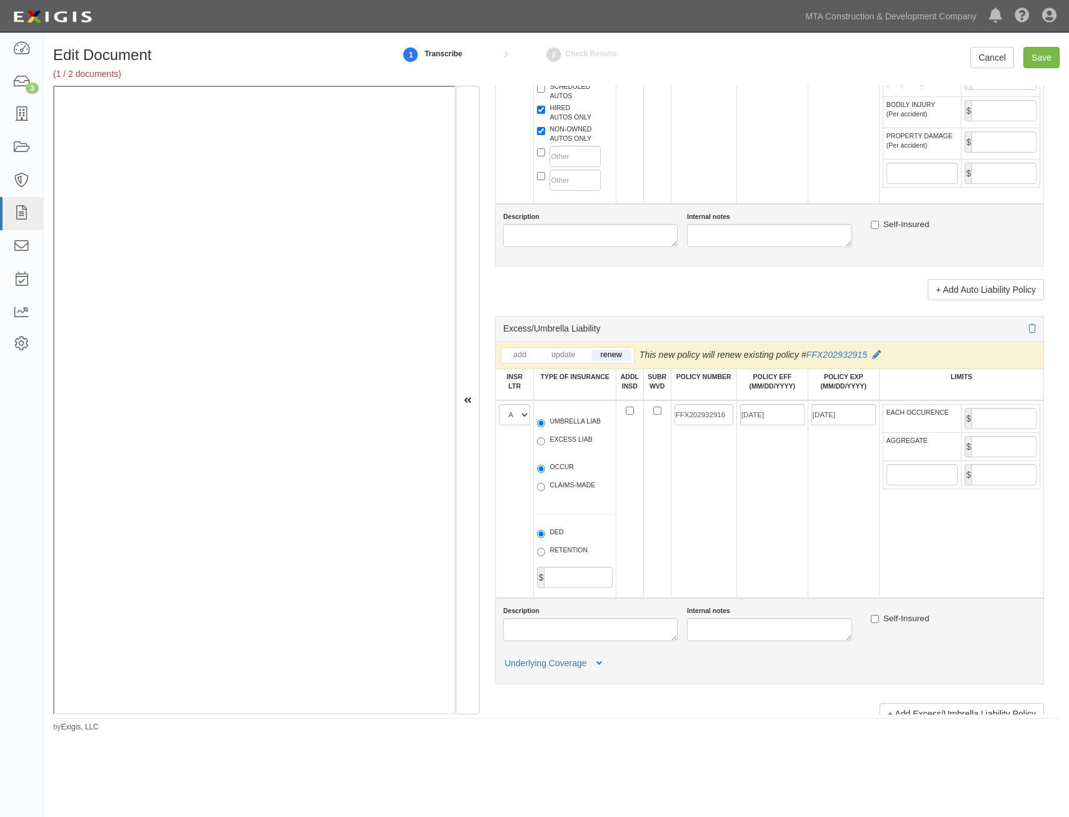
click at [705, 502] on td "FFX202932916" at bounding box center [704, 499] width 66 height 198
click at [999, 423] on input "EACH OCCURENCE" at bounding box center [1004, 418] width 65 height 21
type input "10,000,000"
click at [1002, 446] on input "AGGREGATE" at bounding box center [1004, 446] width 65 height 21
type input "10,000,000"
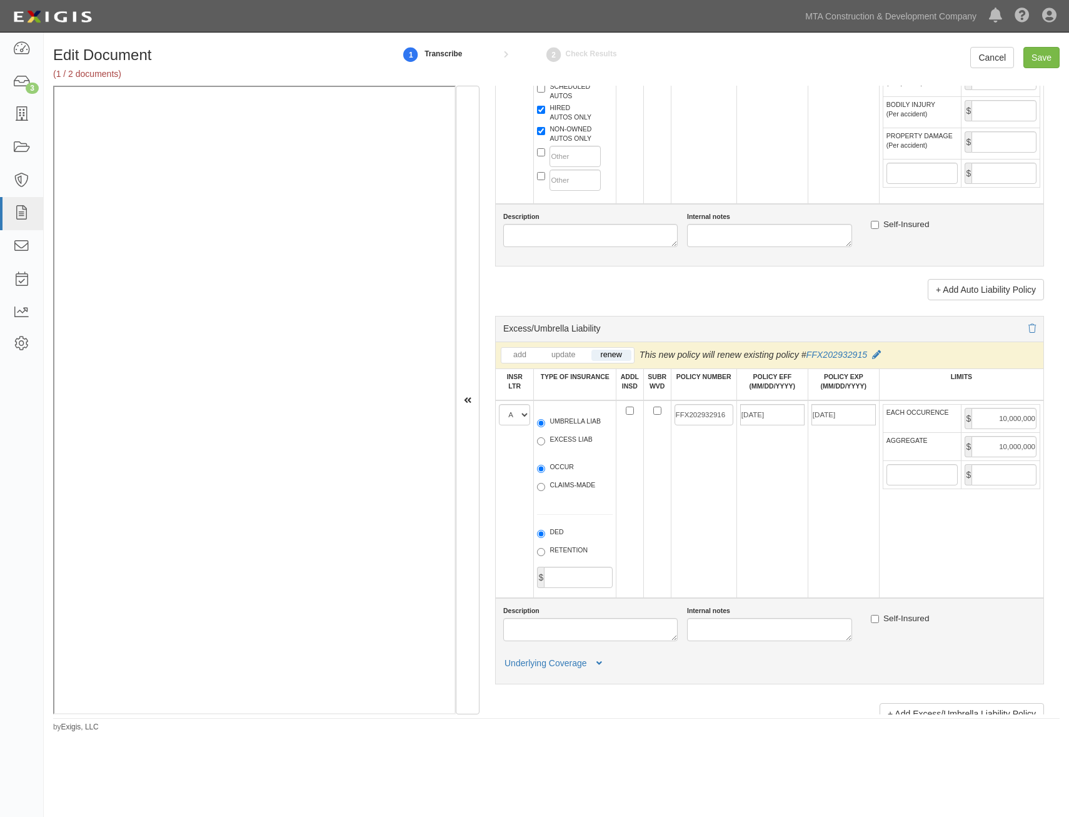
click at [737, 530] on td "09/11/2025" at bounding box center [772, 499] width 71 height 198
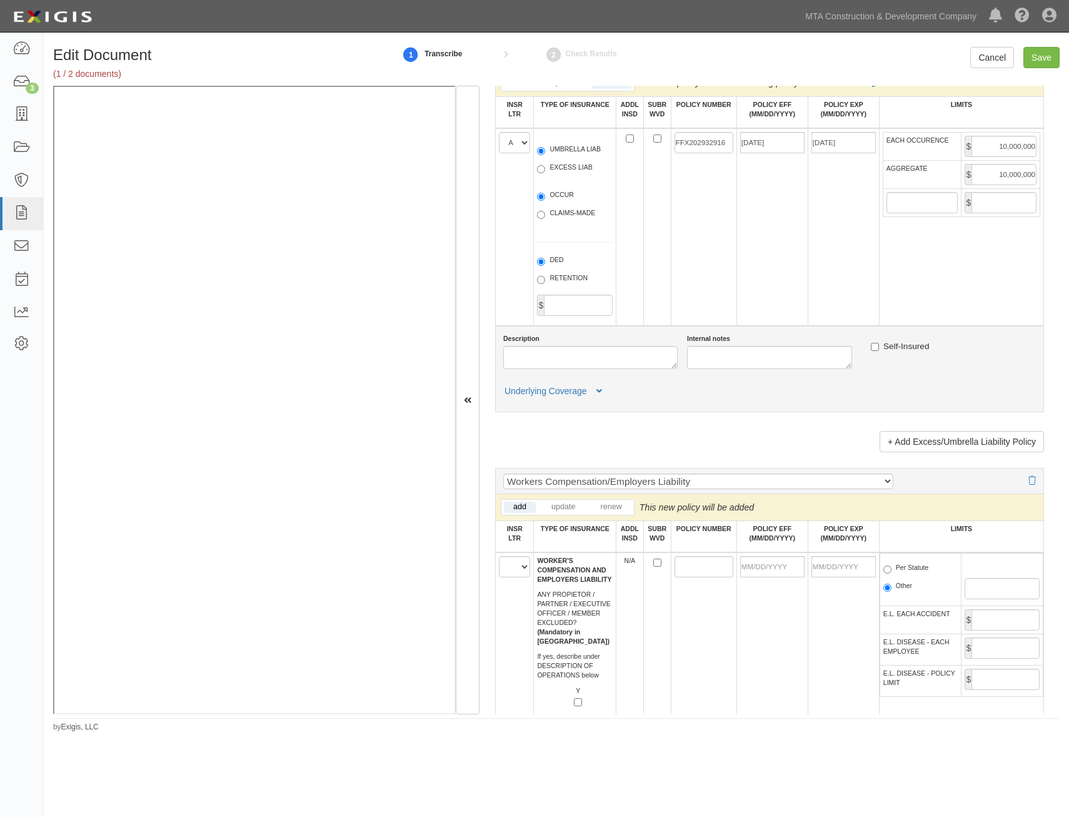
scroll to position [1689, 0]
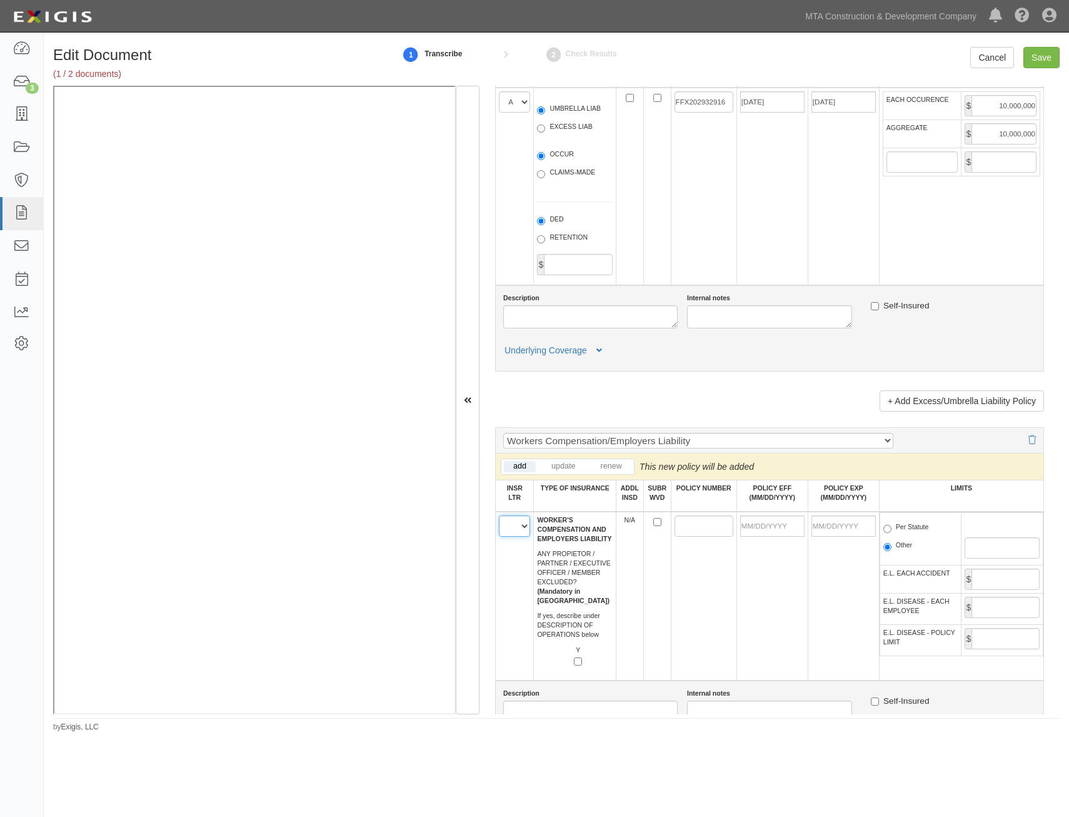
drag, startPoint x: 516, startPoint y: 528, endPoint x: 518, endPoint y: 537, distance: 9.1
click at [516, 528] on select "A B C D E F" at bounding box center [514, 525] width 31 height 21
select select "C"
click at [499, 515] on select "A B C D E F" at bounding box center [514, 525] width 31 height 21
click at [666, 593] on td at bounding box center [658, 596] width 28 height 169
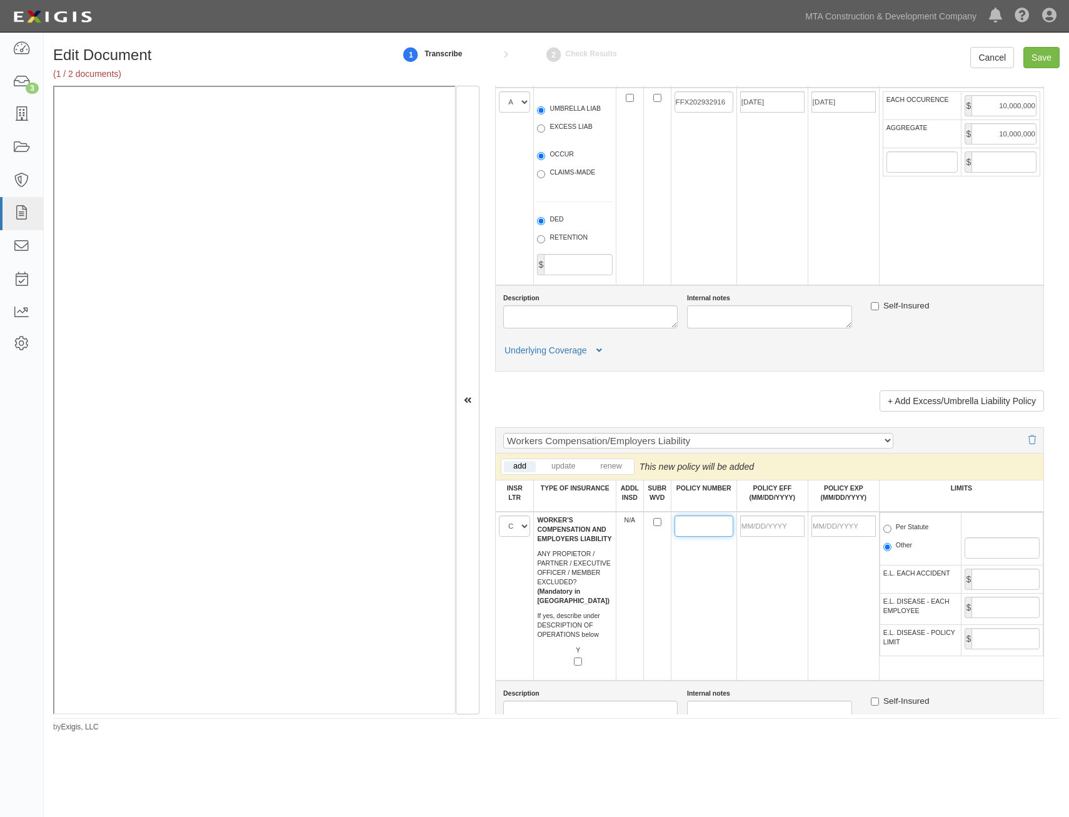
click at [690, 523] on input "POLICY NUMBER" at bounding box center [704, 525] width 59 height 21
paste input "WCC333079A"
type input "WCC333079A"
click at [654, 522] on input "SUBR WVD" at bounding box center [658, 522] width 8 height 8
checkbox input "true"
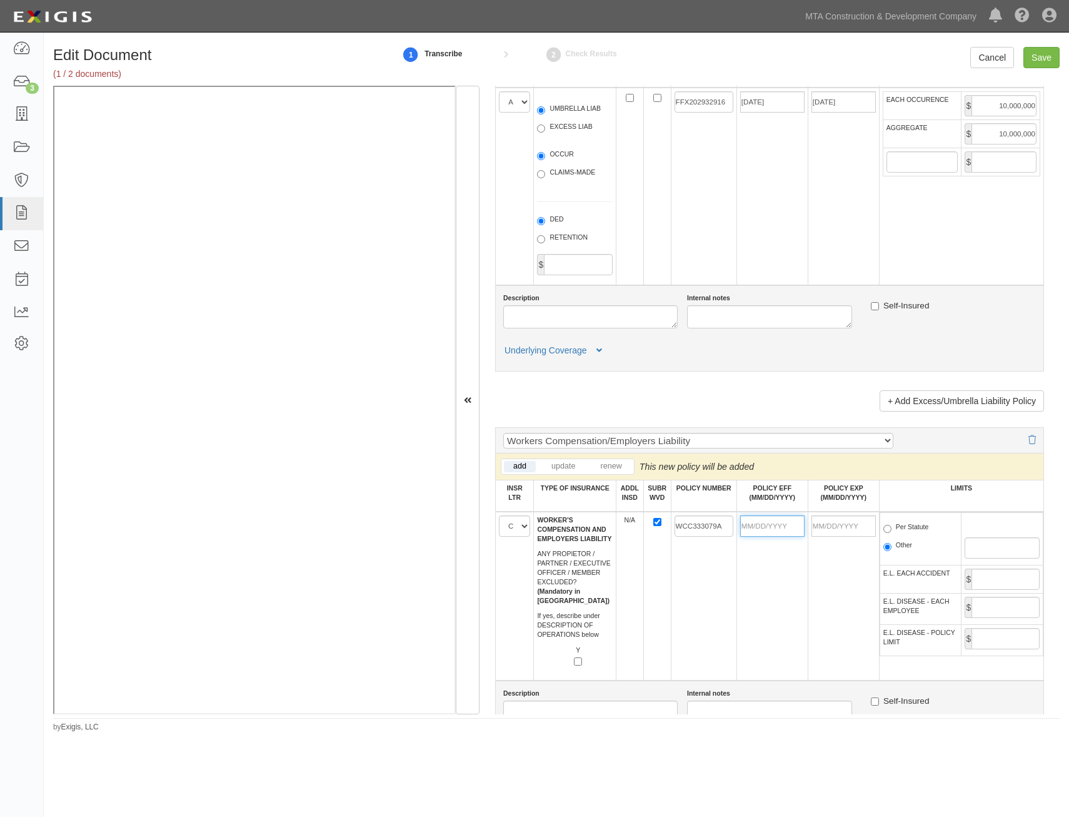
click at [777, 533] on input "POLICY EFF (MM/DD/YYYY)" at bounding box center [772, 525] width 64 height 21
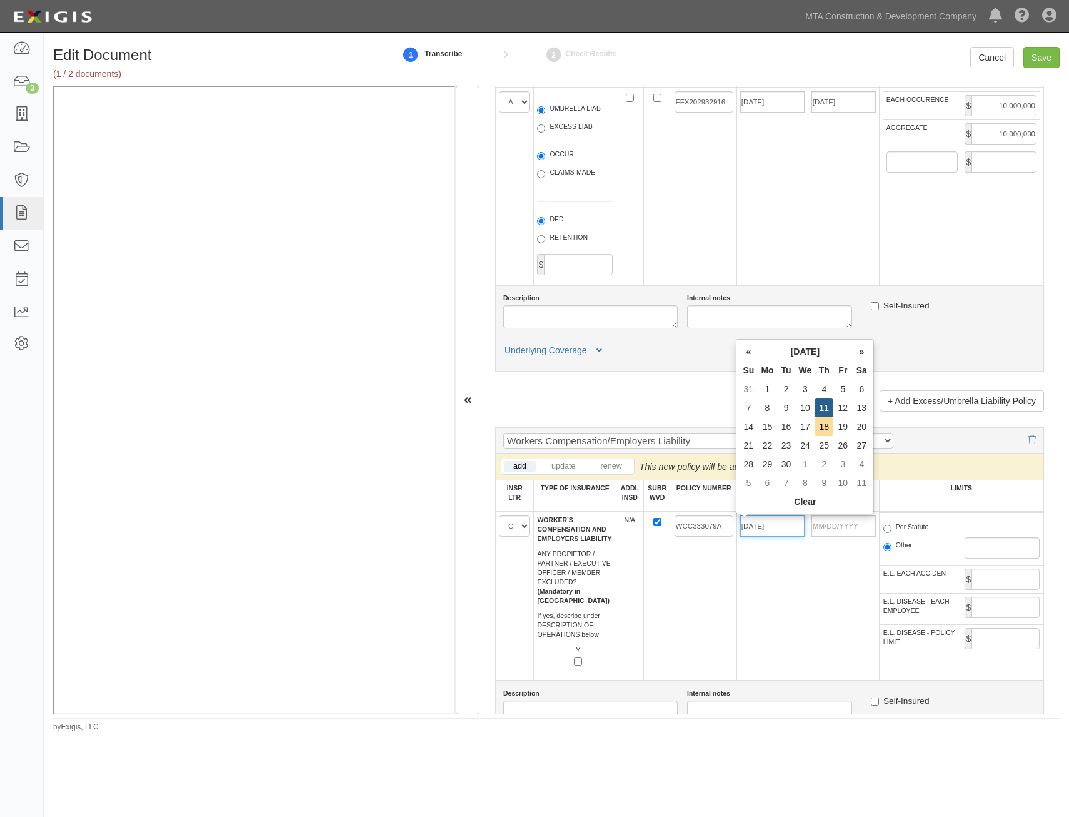
type input "09/11/2025"
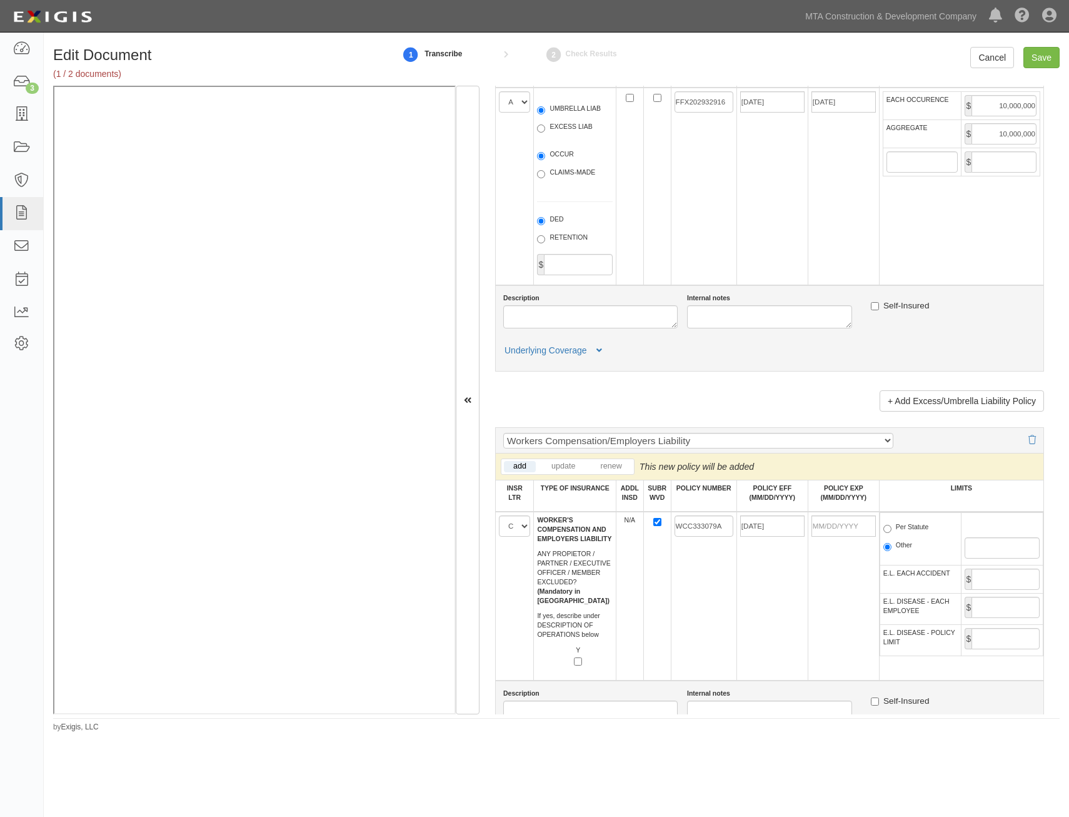
type input "09/11/2026"
click at [693, 580] on td "WCC333079A" at bounding box center [704, 596] width 66 height 169
click at [905, 522] on label "Per Statute" at bounding box center [907, 528] width 46 height 13
click at [892, 525] on input "Per Statute" at bounding box center [888, 529] width 8 height 8
radio input "true"
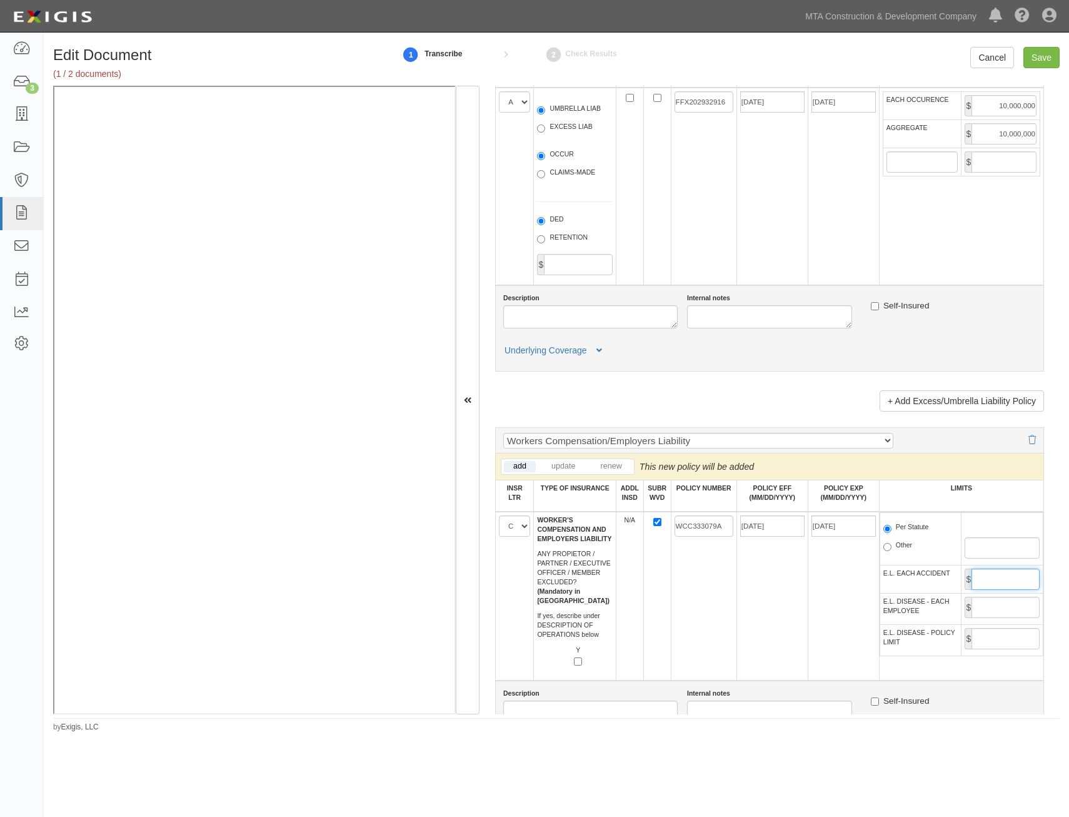
click at [999, 576] on input "E.L. EACH ACCIDENT" at bounding box center [1006, 578] width 68 height 21
type input "1,000,000"
click at [1014, 611] on input "E.L. DISEASE - EACH EMPLOYEE" at bounding box center [1006, 607] width 68 height 21
click at [1003, 605] on input "E.L. DISEASE - EACH EMPLOYEE" at bounding box center [1006, 607] width 68 height 21
type input "1,000,000"
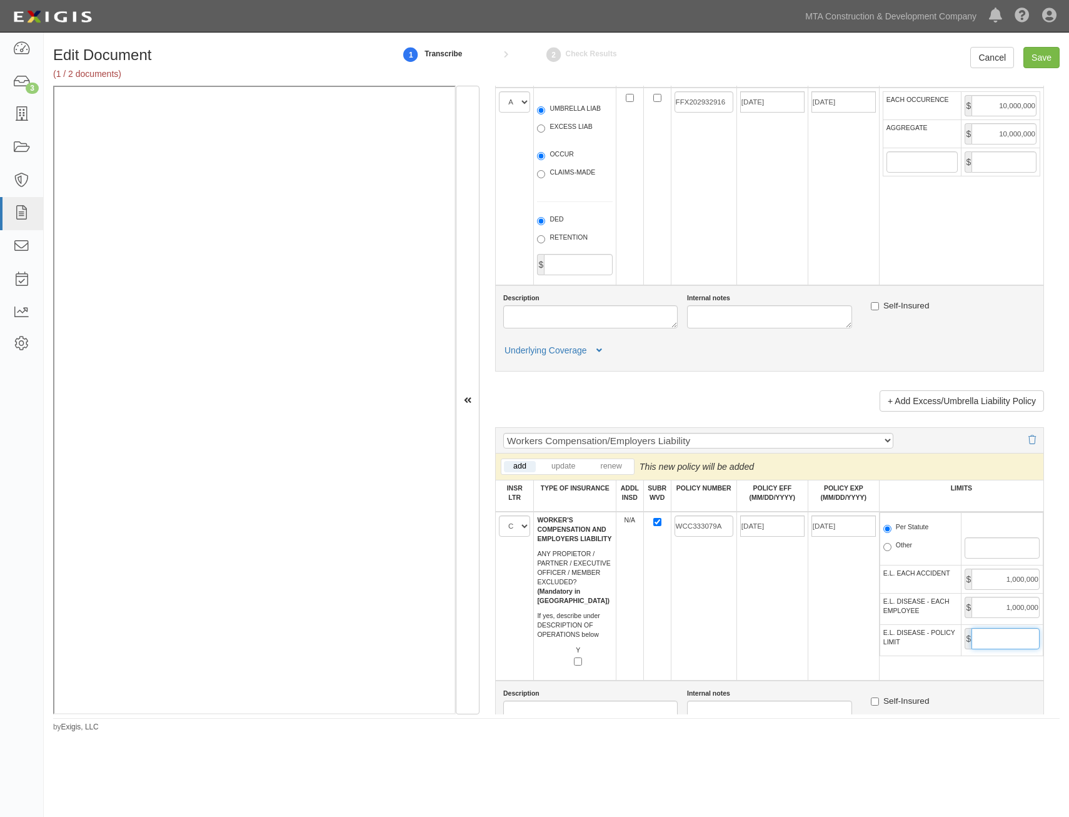
click at [1014, 643] on input "E.L. DISEASE - POLICY LIMIT" at bounding box center [1006, 638] width 68 height 21
type input "1,000,000"
click at [739, 619] on td "09/11/2025" at bounding box center [772, 596] width 71 height 169
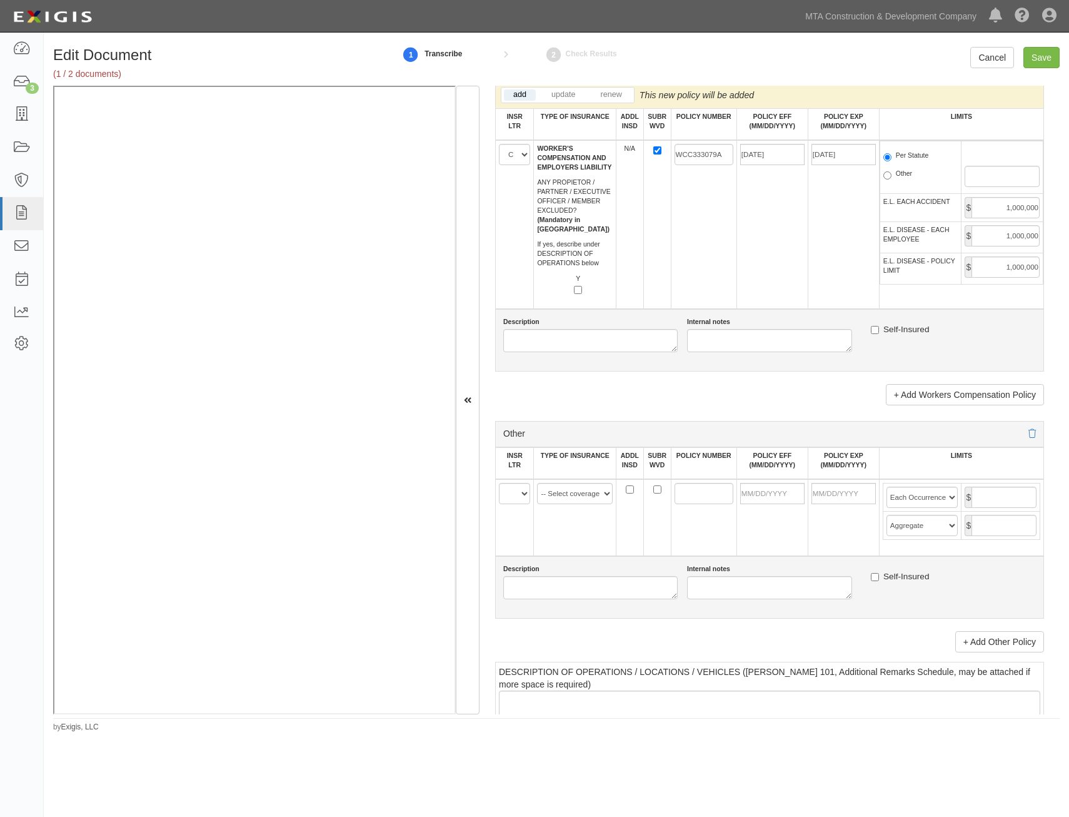
scroll to position [2064, 0]
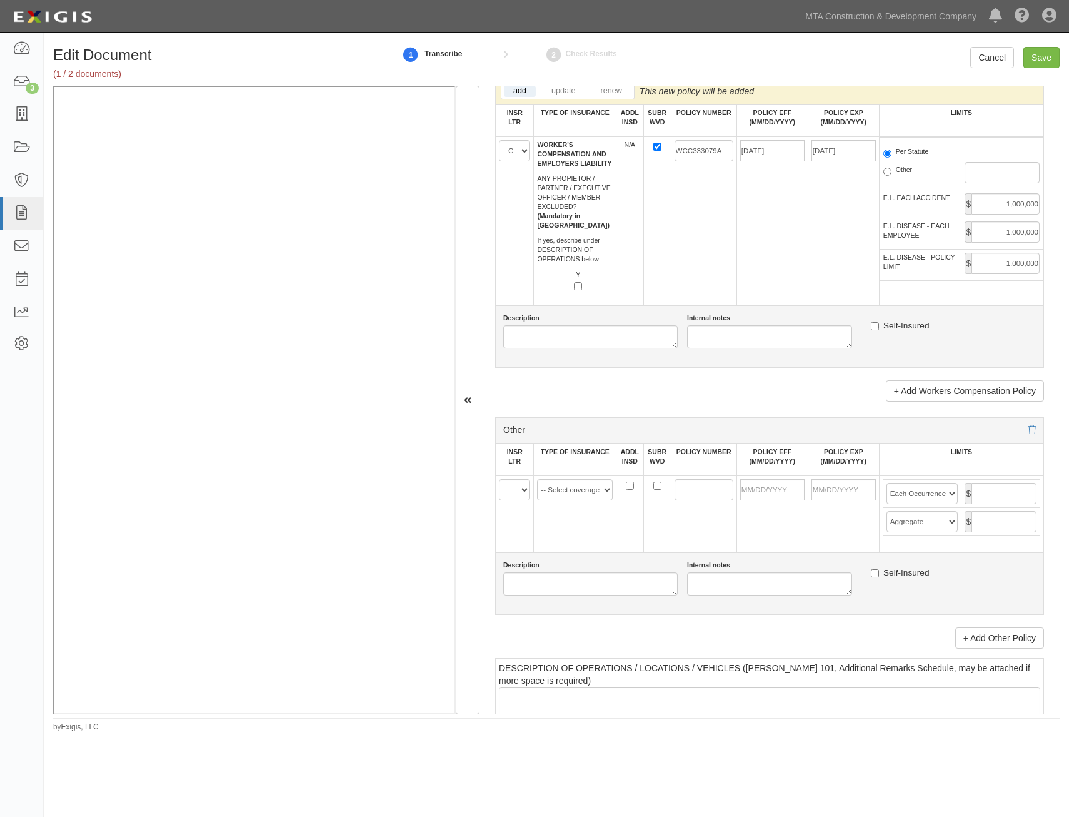
click at [512, 502] on td "A B C D E F" at bounding box center [515, 513] width 38 height 77
click at [519, 495] on select "A B C D E F" at bounding box center [514, 489] width 31 height 21
select select "A"
click at [499, 479] on select "A B C D E F" at bounding box center [514, 489] width 31 height 21
drag, startPoint x: 583, startPoint y: 491, endPoint x: 586, endPoint y: 501, distance: 10.5
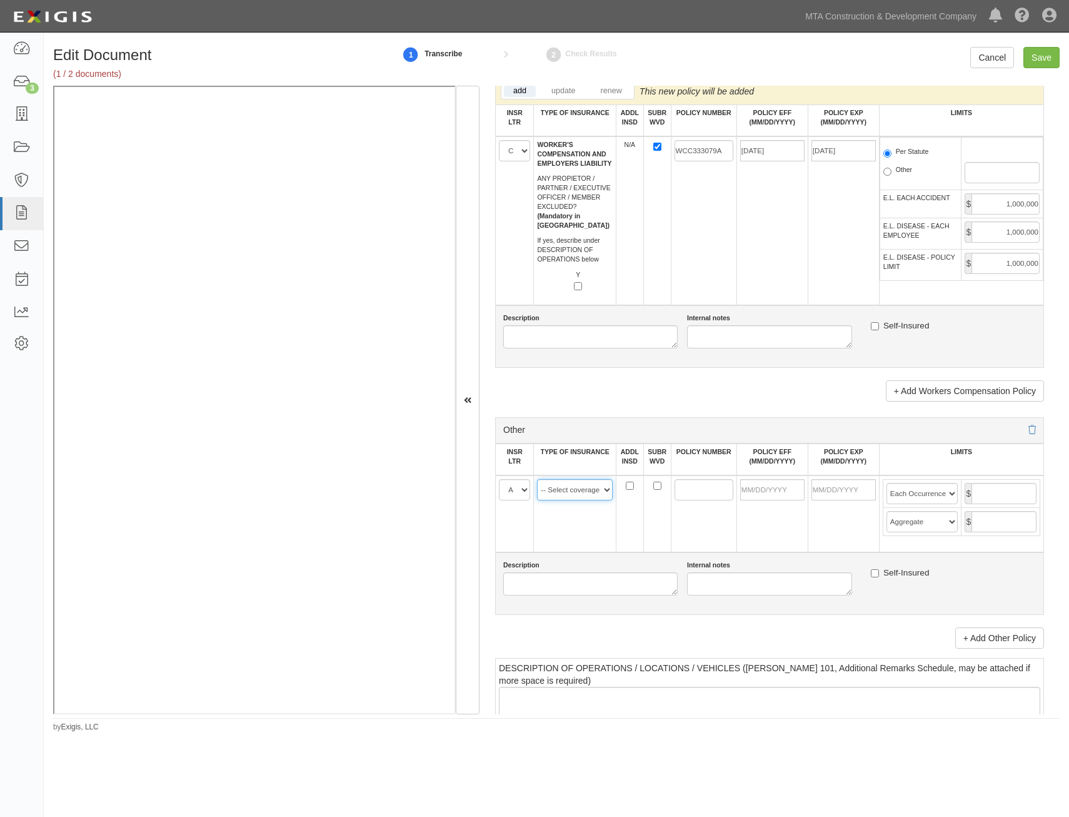
click at [583, 491] on select "-- Select coverage line -- Asbestos Abatement Auto Physical Damage Aviation Lia…" at bounding box center [575, 489] width 76 height 21
select select "14"
click at [537, 500] on select "-- Select coverage line -- Asbestos Abatement Auto Physical Damage Aviation Lia…" at bounding box center [575, 489] width 76 height 21
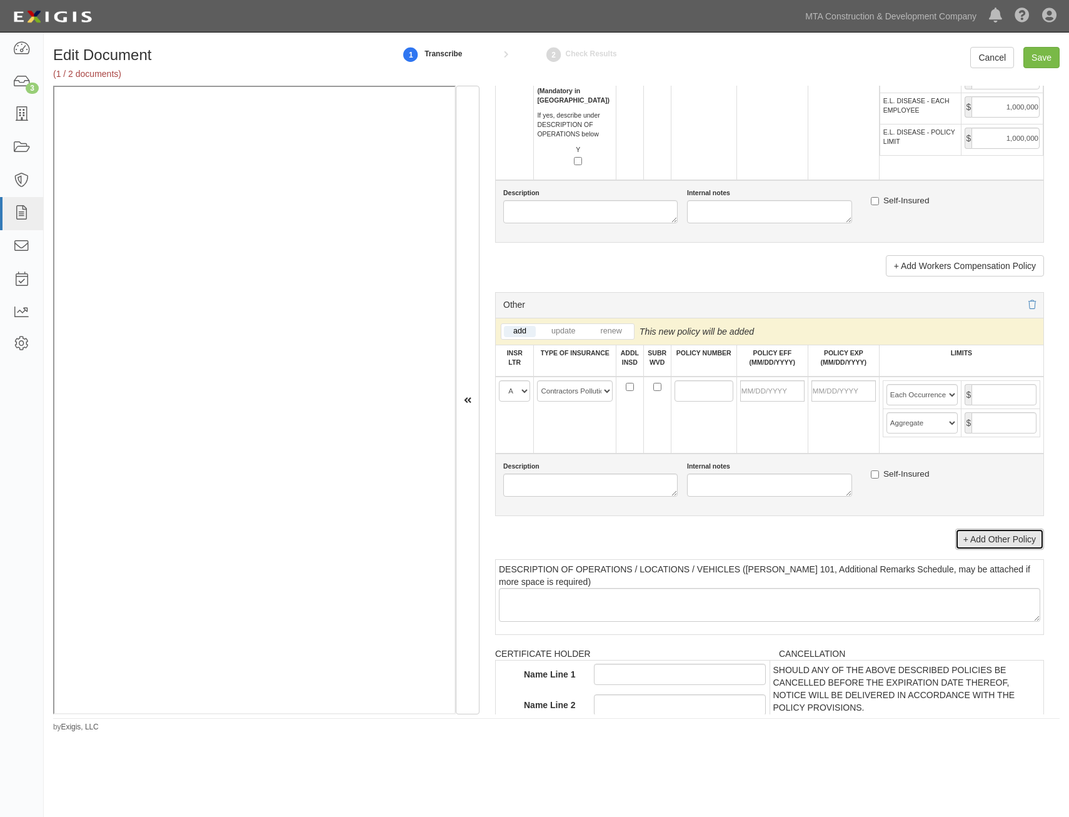
click at [1015, 543] on link "+ Add Other Policy" at bounding box center [1000, 538] width 89 height 21
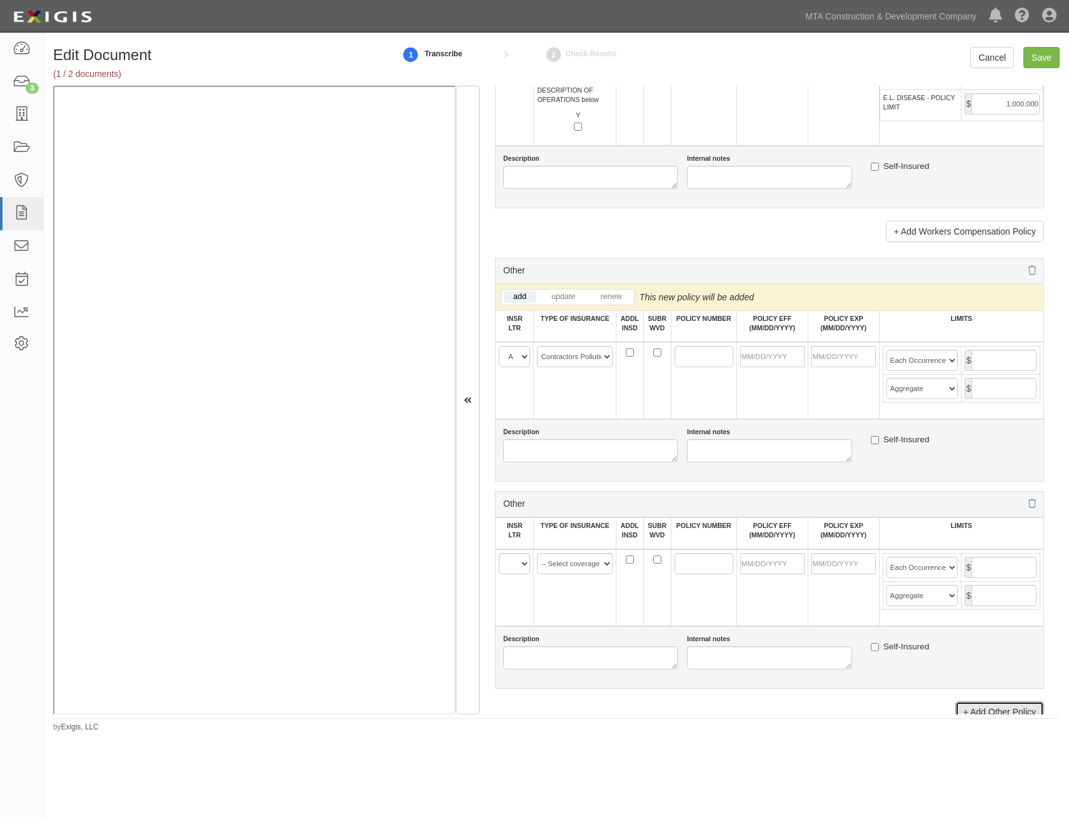
scroll to position [2314, 0]
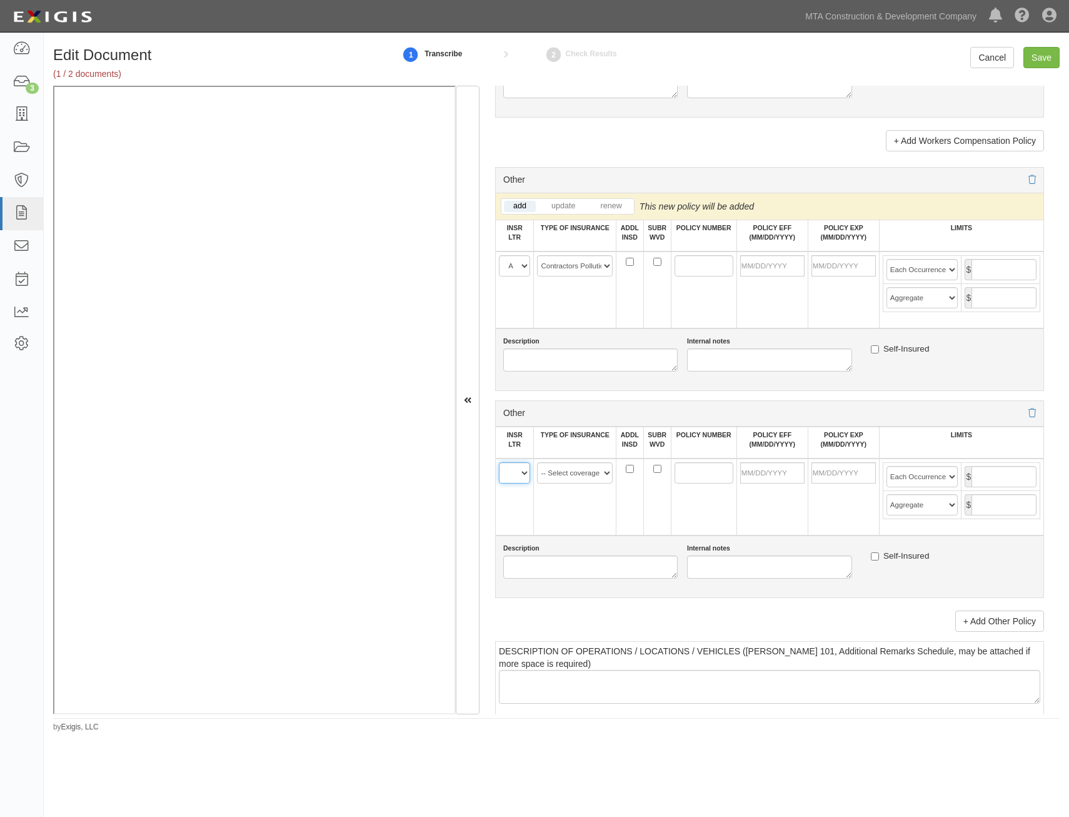
click at [521, 483] on select "A B C D E F" at bounding box center [514, 472] width 31 height 21
select select "A"
click at [499, 462] on select "A B C D E F" at bounding box center [514, 472] width 31 height 21
click at [597, 467] on select "-- Select coverage line -- Asbestos Abatement Auto Physical Damage Aviation Lia…" at bounding box center [575, 472] width 76 height 21
select select "44"
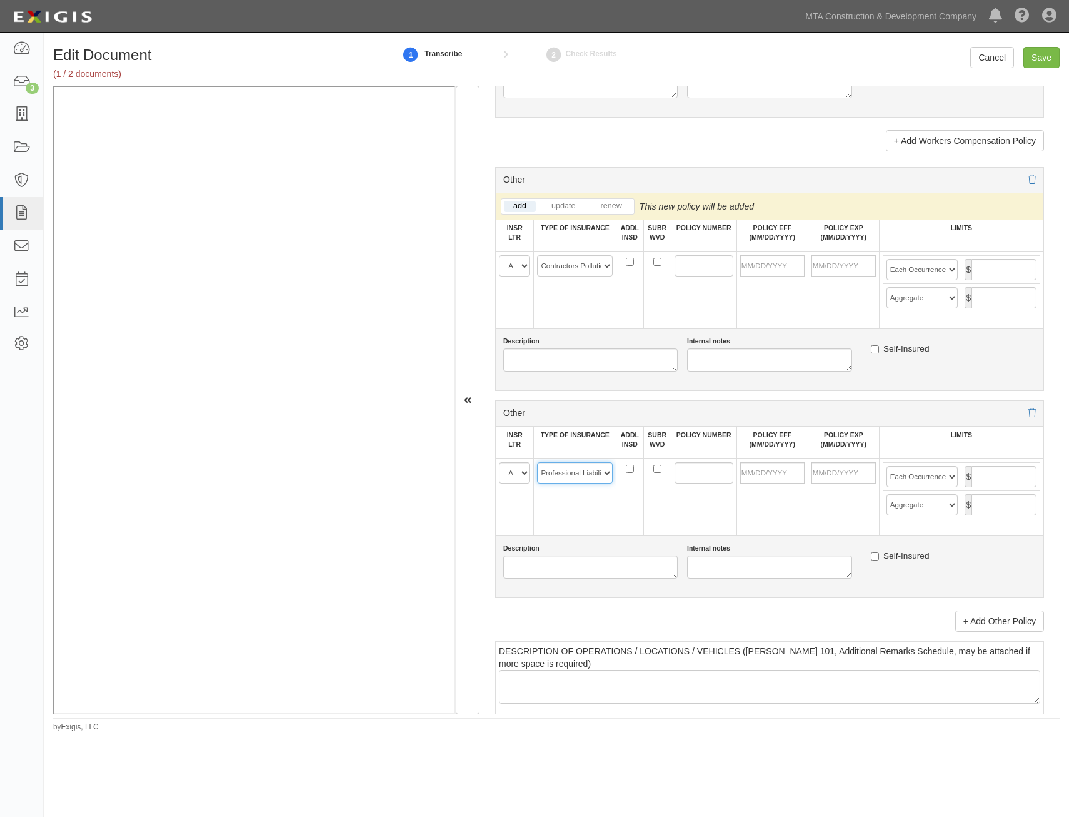
click at [537, 483] on select "-- Select coverage line -- Asbestos Abatement Auto Physical Damage Aviation Lia…" at bounding box center [575, 472] width 76 height 21
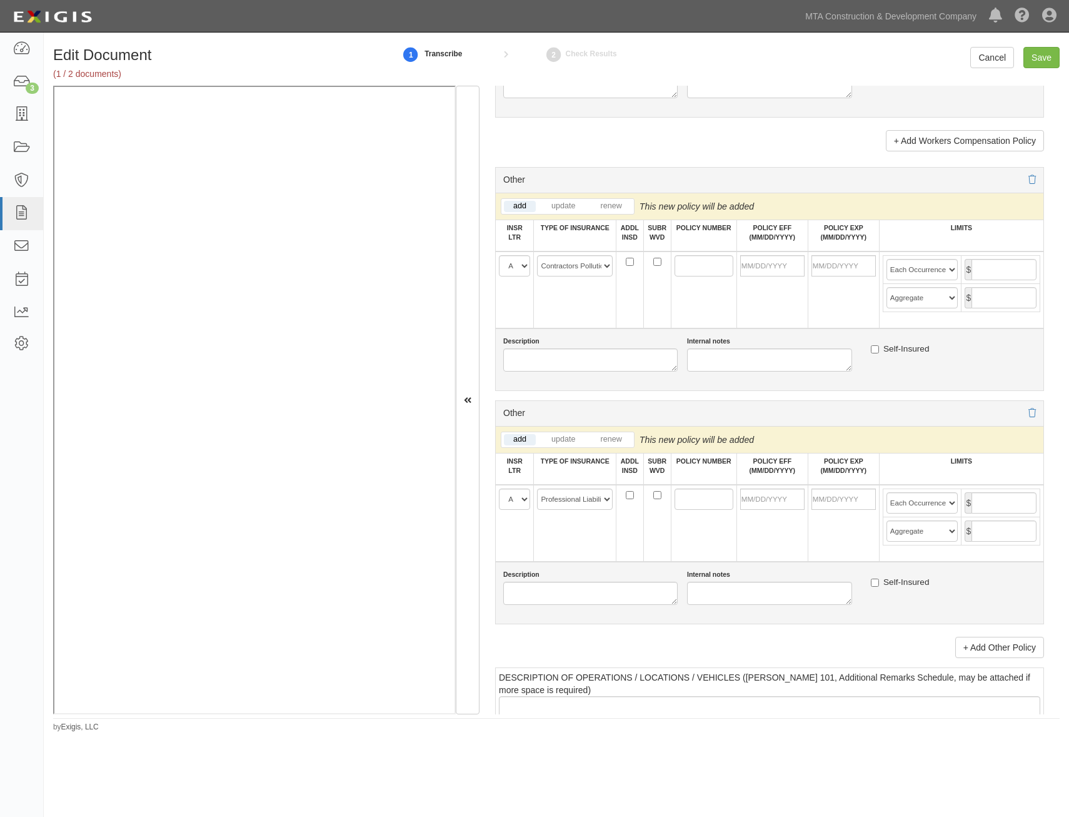
click at [691, 550] on td at bounding box center [704, 523] width 66 height 77
click at [675, 259] on input "POLICY NUMBER" at bounding box center [704, 265] width 59 height 21
paste input "ECP202932716:"
type input "ECP202932716:"
paste input "ECP202932716:"
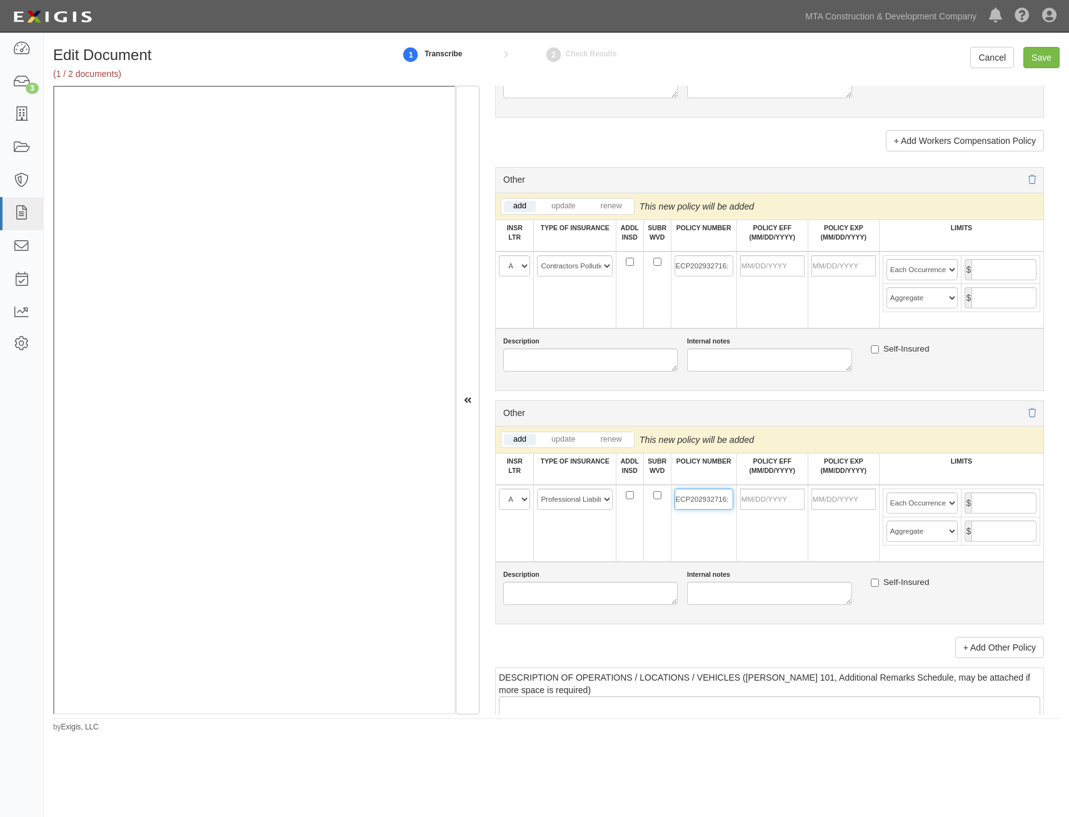
type input "ECP202932716:"
click at [679, 567] on div "Description Internal notes Self-Insured" at bounding box center [769, 593] width 549 height 63
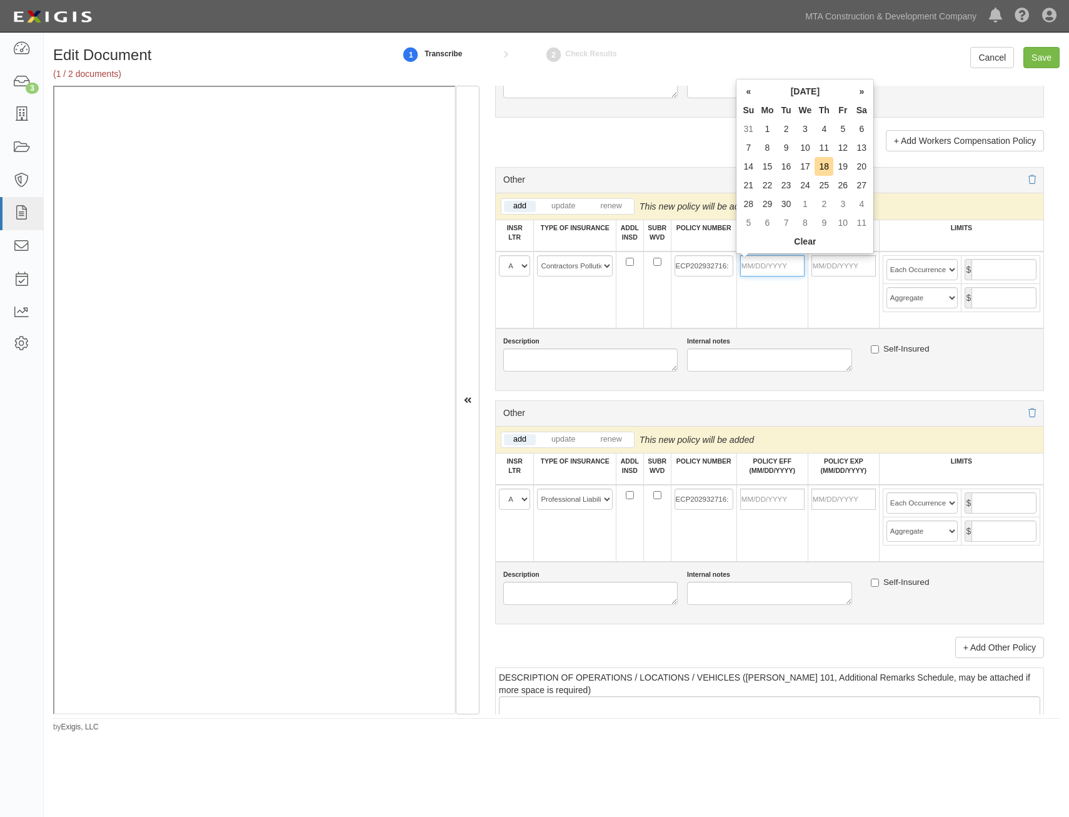
drag, startPoint x: 754, startPoint y: 261, endPoint x: 734, endPoint y: 291, distance: 36.4
click at [754, 261] on input "POLICY EFF (MM/DD/YYYY)" at bounding box center [772, 265] width 64 height 21
type input "09/11/2025"
type input "09/11/2026"
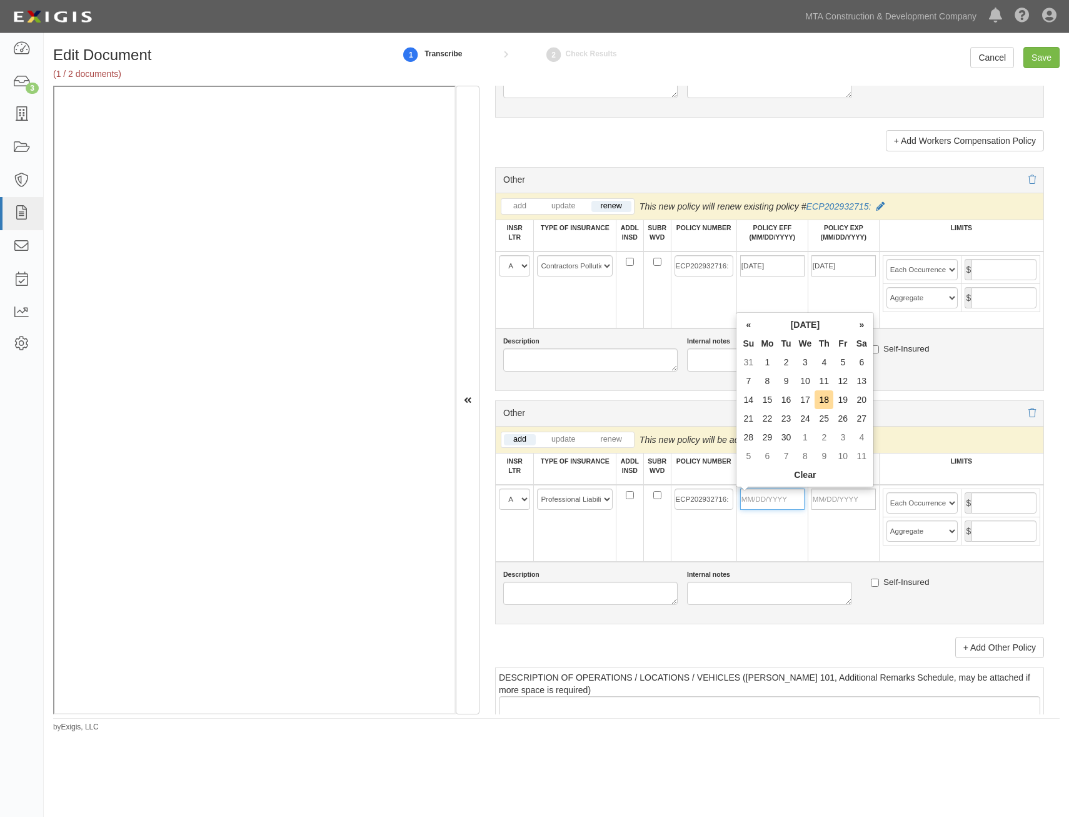
click at [774, 510] on input "POLICY EFF (MM/DD/YYYY)" at bounding box center [772, 498] width 64 height 21
type input "09/11/2025"
type input "09/11/2026"
click at [986, 381] on div "Description Internal notes Self-Insured" at bounding box center [769, 359] width 549 height 63
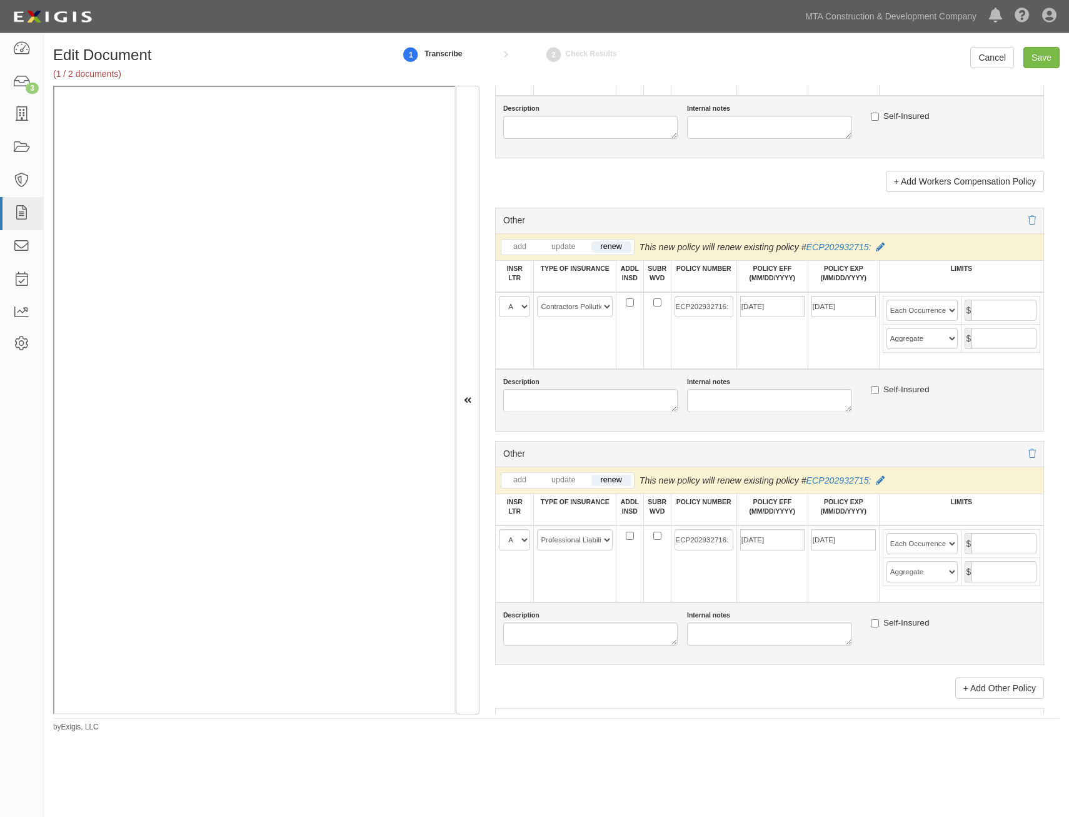
scroll to position [2251, 0]
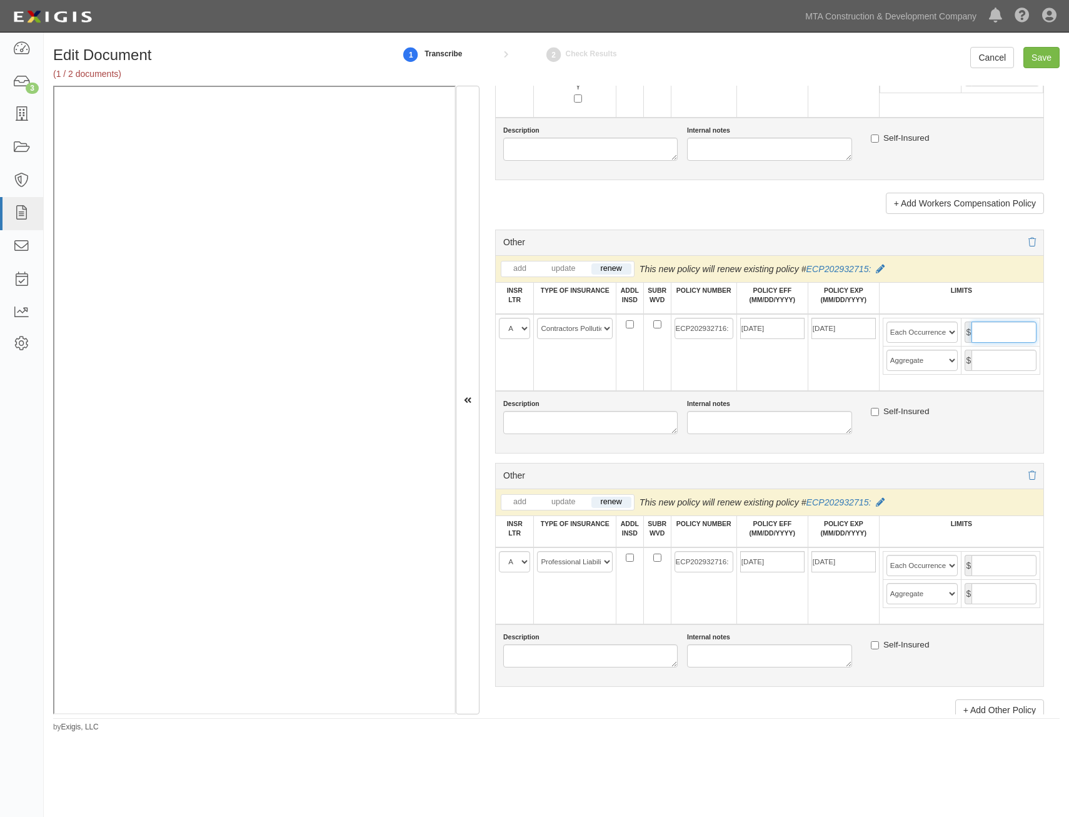
click at [984, 338] on input "text" at bounding box center [1004, 331] width 65 height 21
type input "10,000,000"
click at [999, 361] on input "text" at bounding box center [1004, 360] width 65 height 21
type input "10,000,000"
click at [983, 558] on input "text" at bounding box center [1004, 565] width 65 height 21
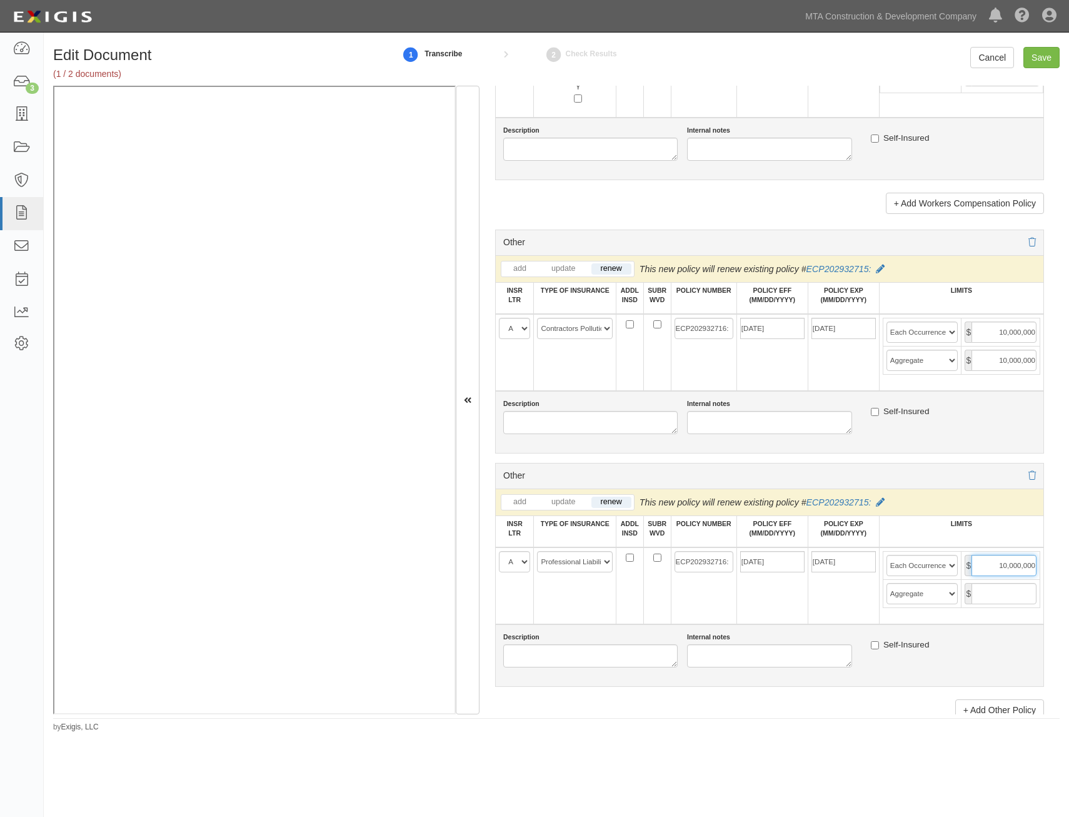
type input "10,000,000"
click at [992, 593] on input "text" at bounding box center [1004, 593] width 65 height 21
type input "10,000,000"
click at [933, 455] on div "Other add update renew This new policy will be added This new policy will updat…" at bounding box center [769, 471] width 549 height 497
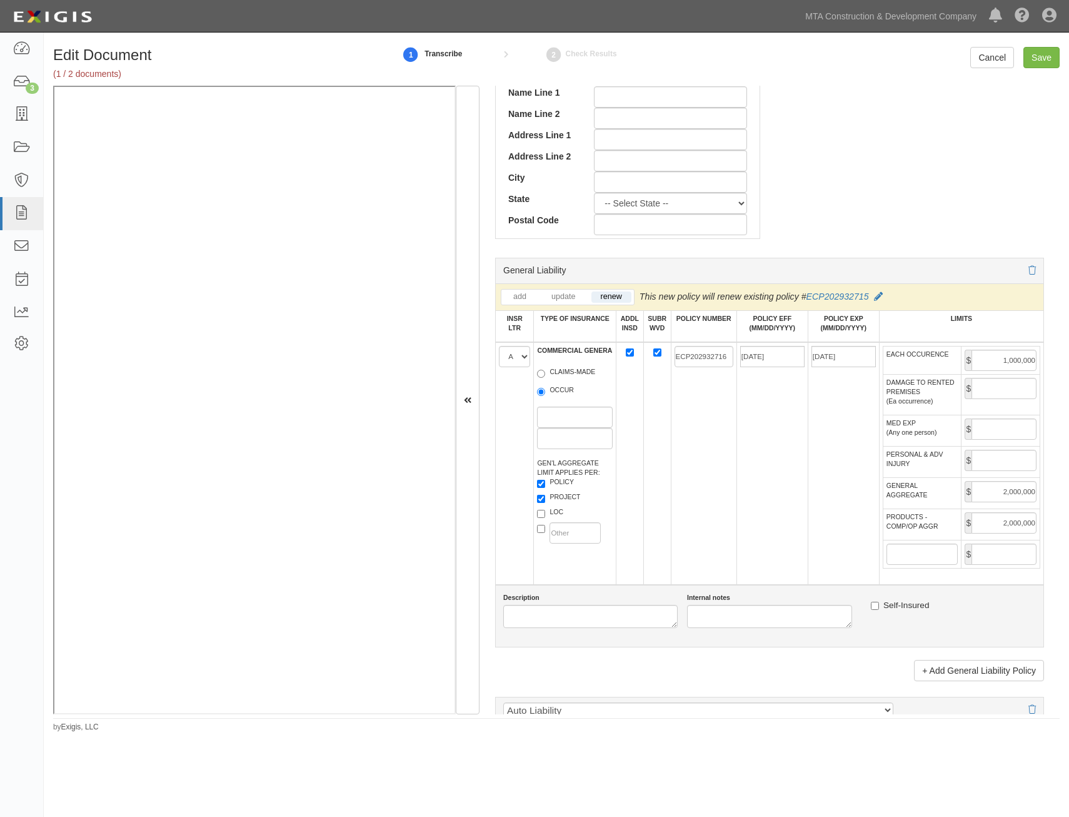
drag, startPoint x: 991, startPoint y: 430, endPoint x: 1034, endPoint y: 164, distance: 268.8
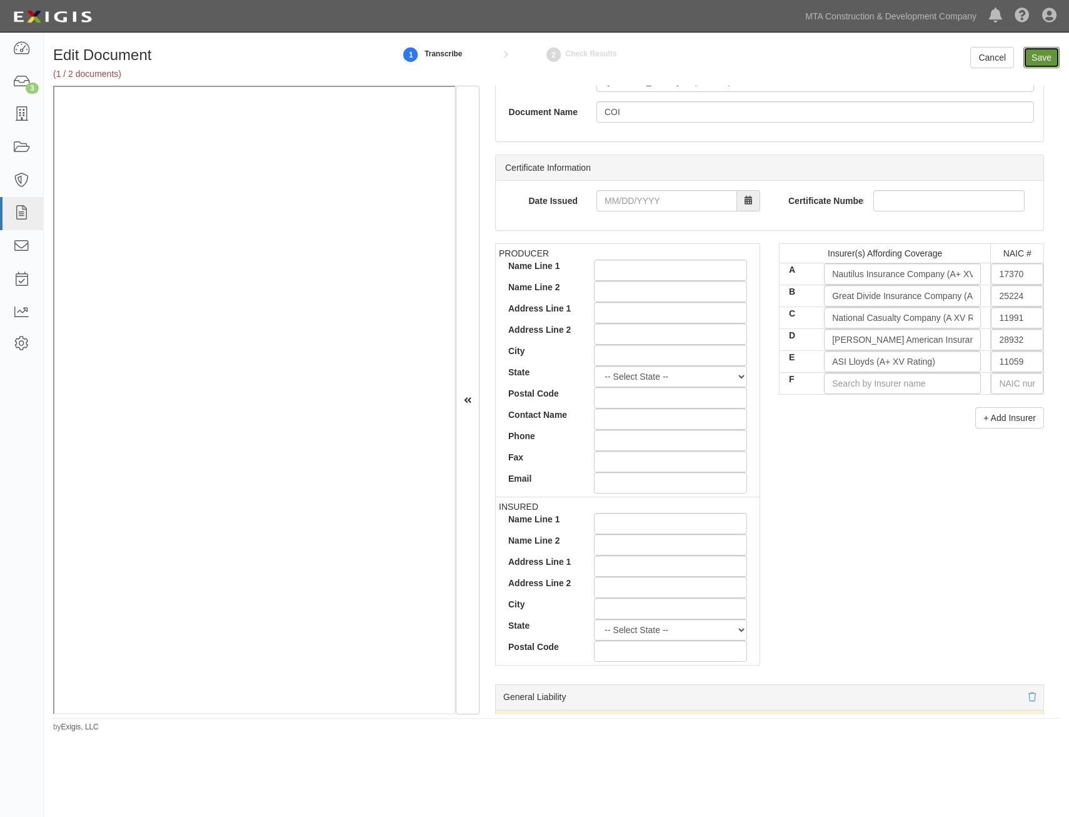
click at [1039, 58] on input "Save" at bounding box center [1042, 57] width 36 height 21
type input "1000000"
type input "2000000"
type input "1000000"
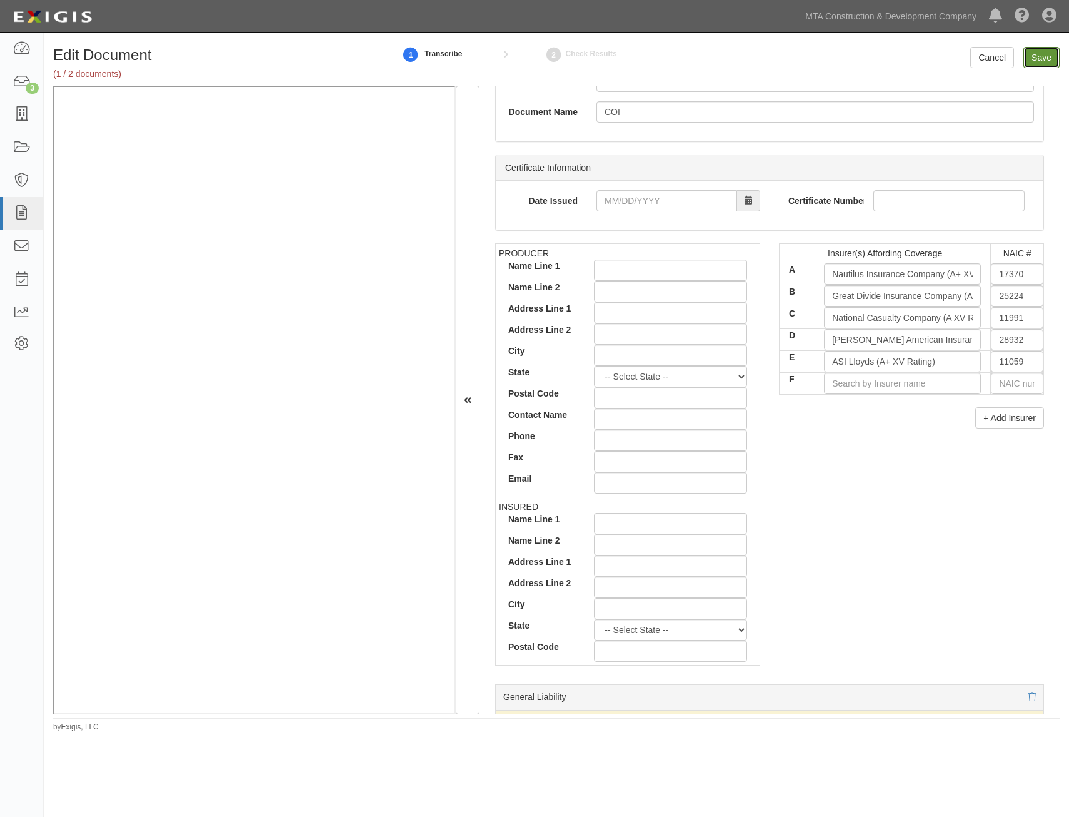
type input "10000000"
type input "1000000"
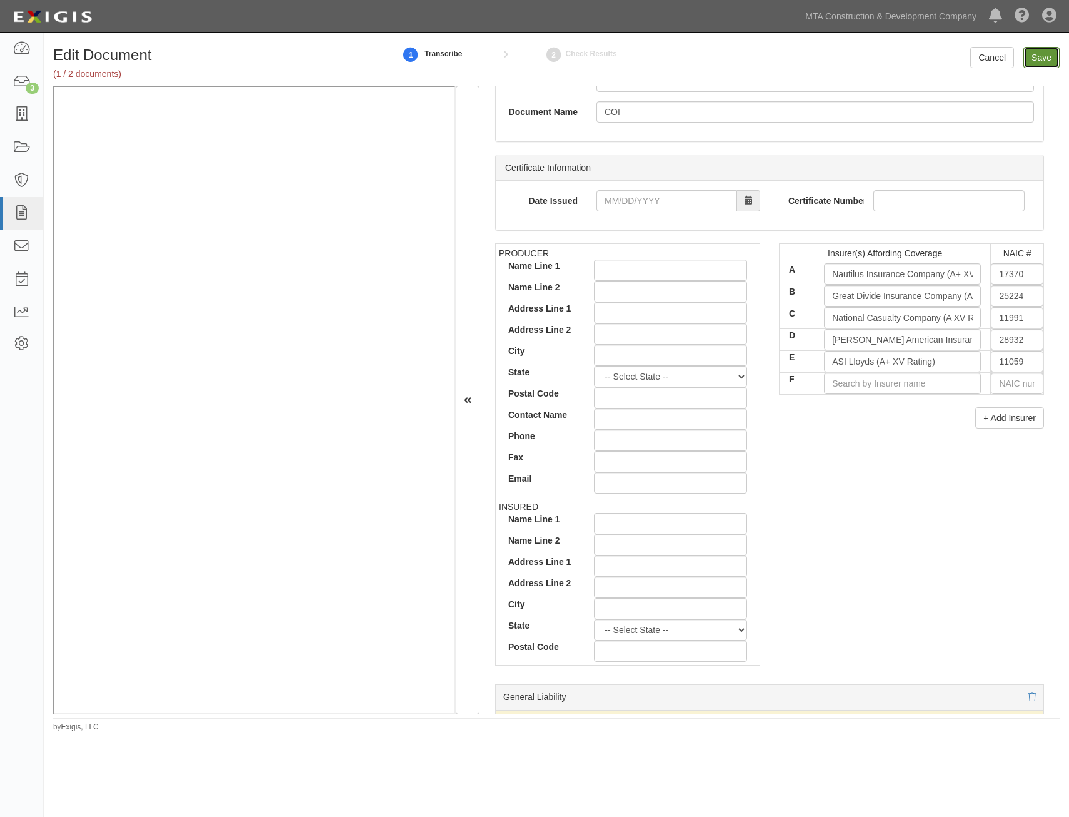
type input "10000000"
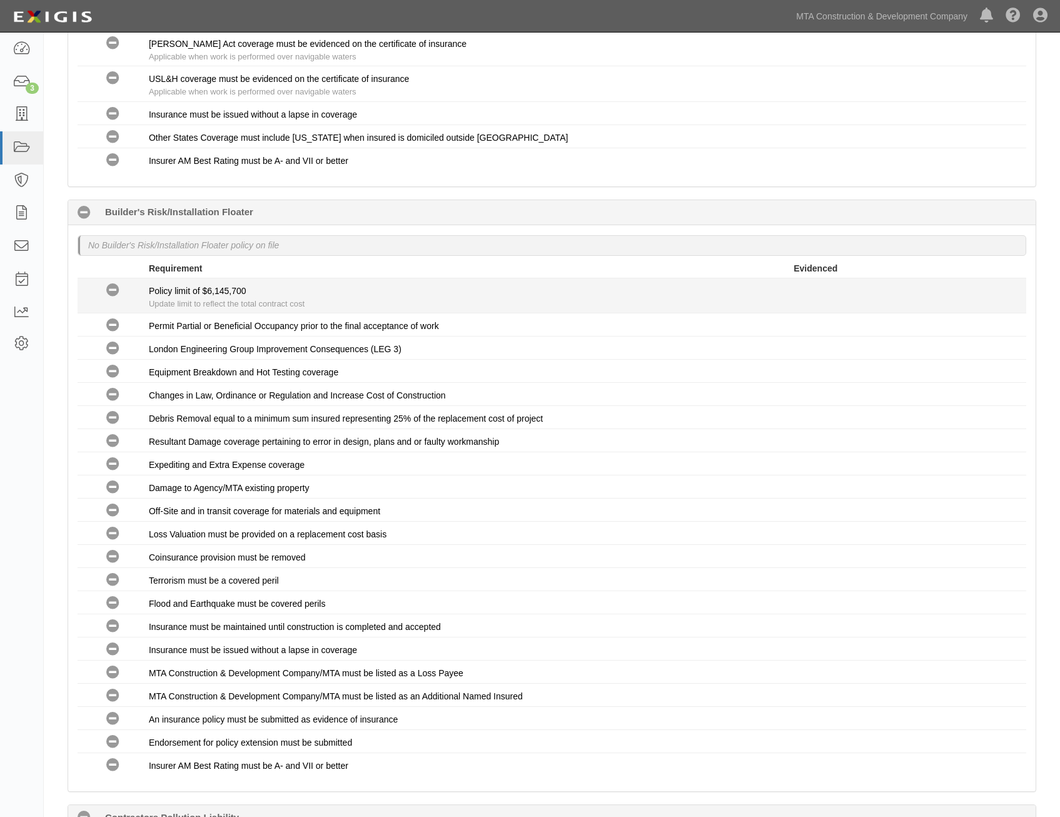
drag, startPoint x: 577, startPoint y: 328, endPoint x: 575, endPoint y: 408, distance: 80.7
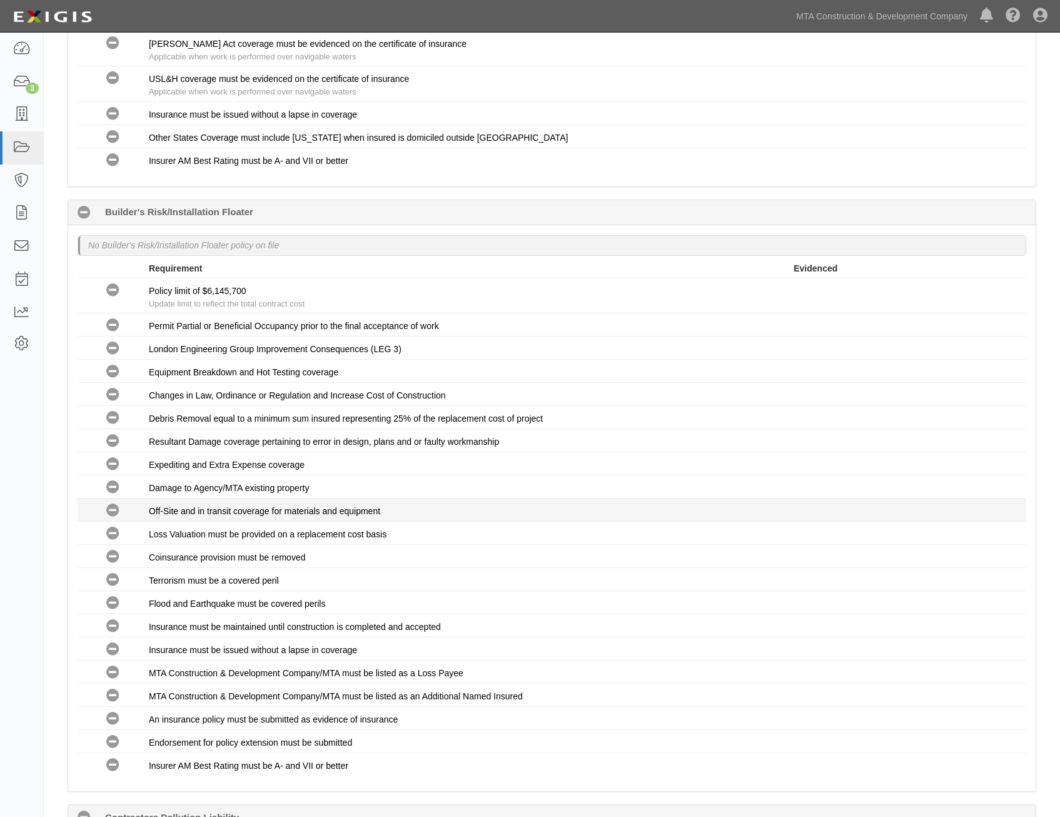
scroll to position [1697, 0]
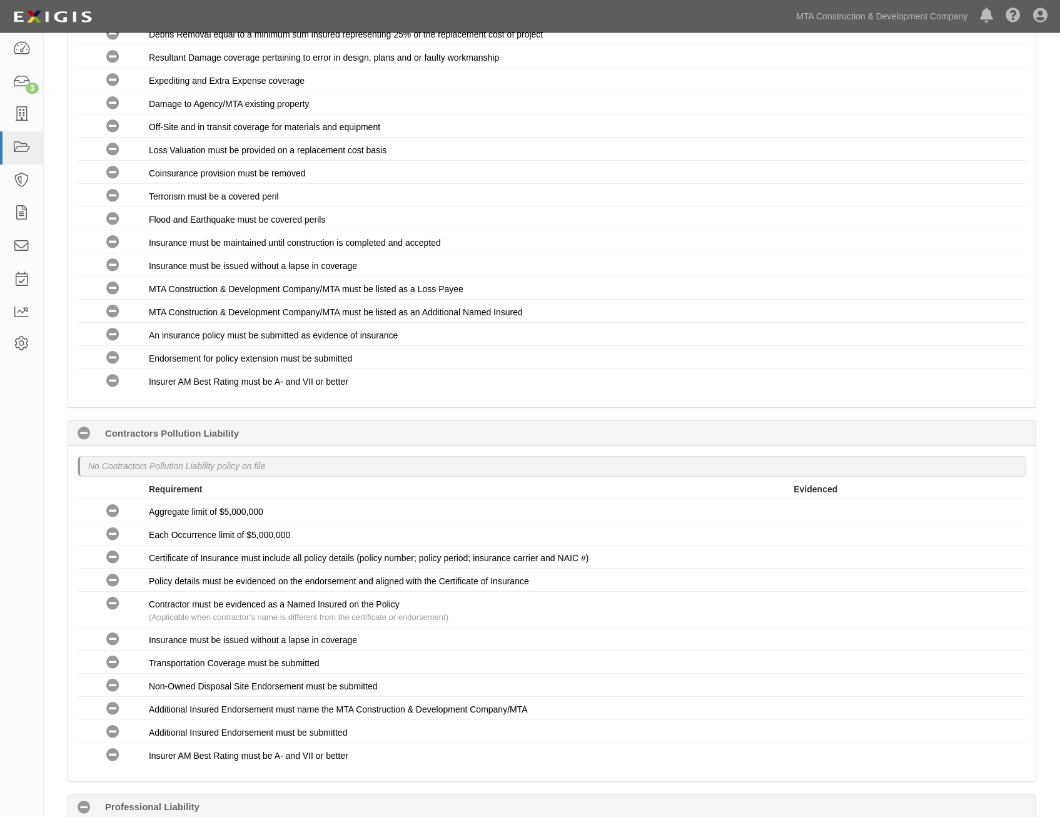
drag, startPoint x: 430, startPoint y: 295, endPoint x: 441, endPoint y: 391, distance: 96.3
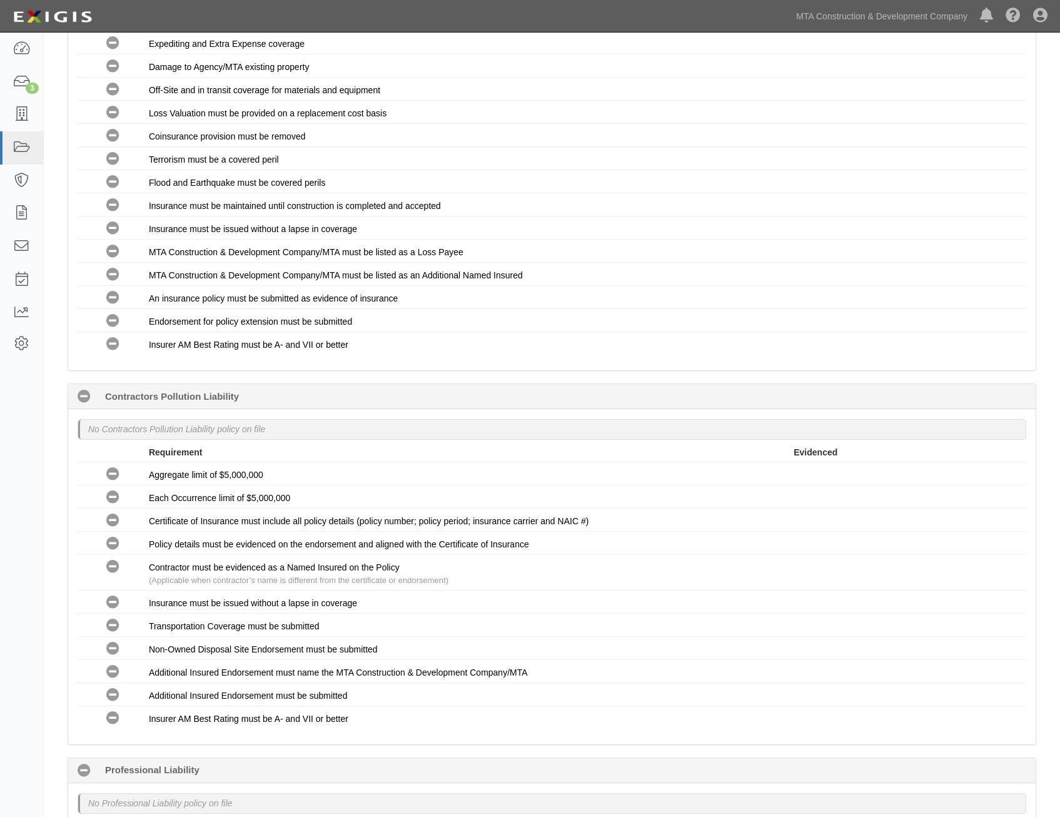
scroll to position [1007, 0]
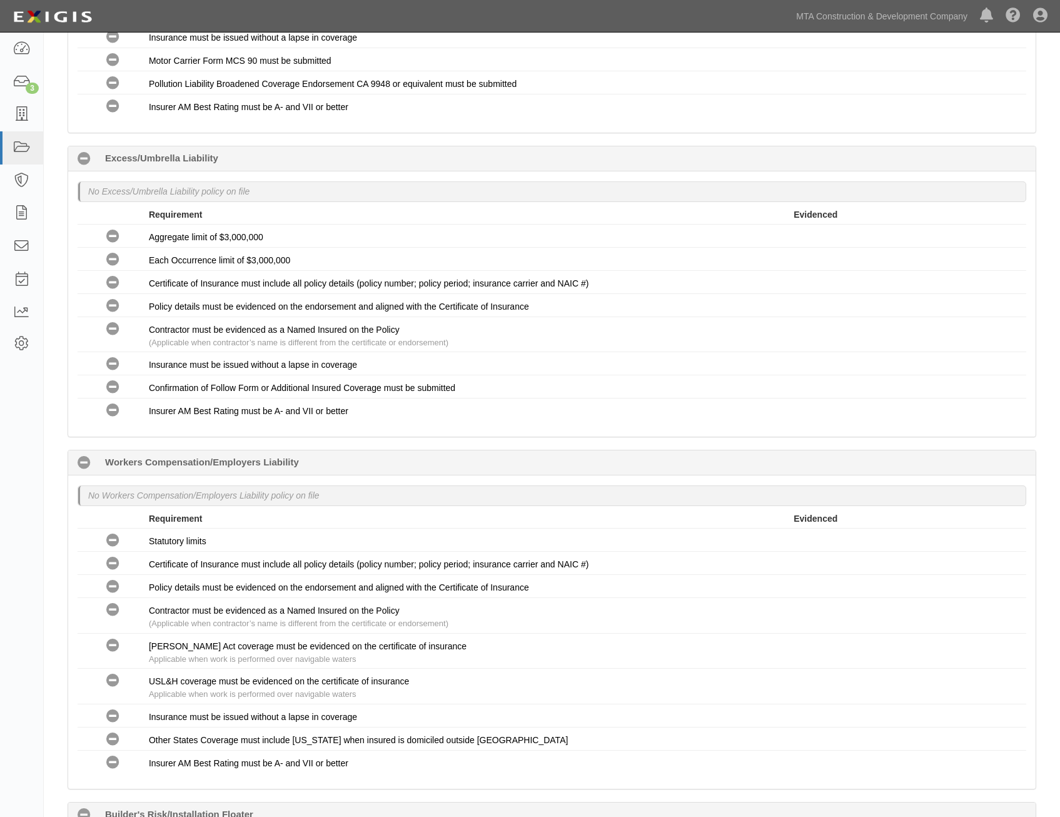
drag, startPoint x: 556, startPoint y: 516, endPoint x: 401, endPoint y: 33, distance: 506.9
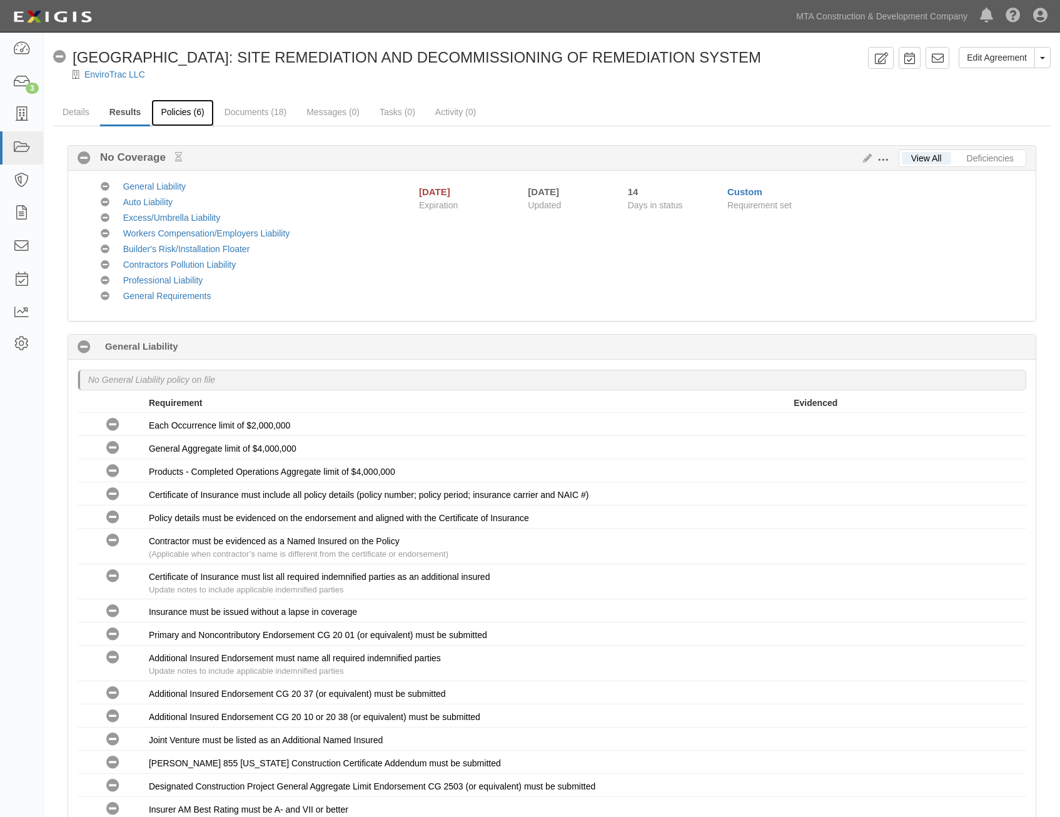
click at [193, 121] on link "Policies (6)" at bounding box center [182, 112] width 62 height 27
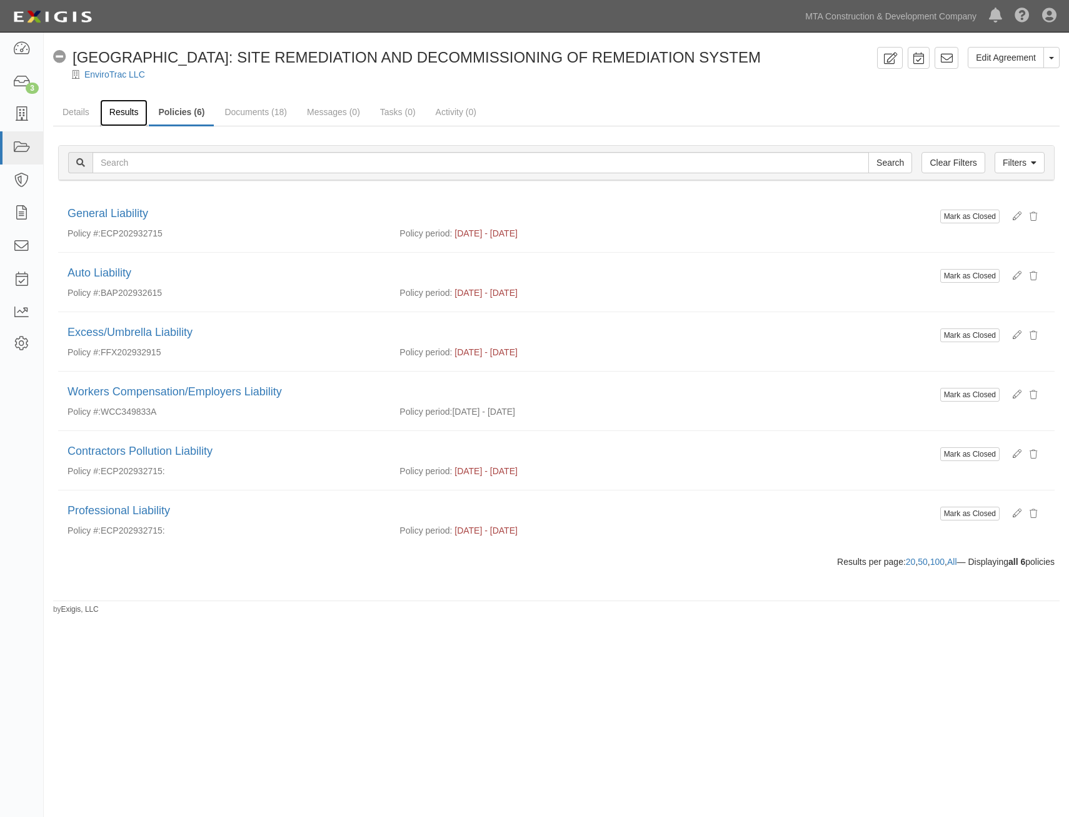
click at [126, 110] on link "Results" at bounding box center [124, 112] width 48 height 27
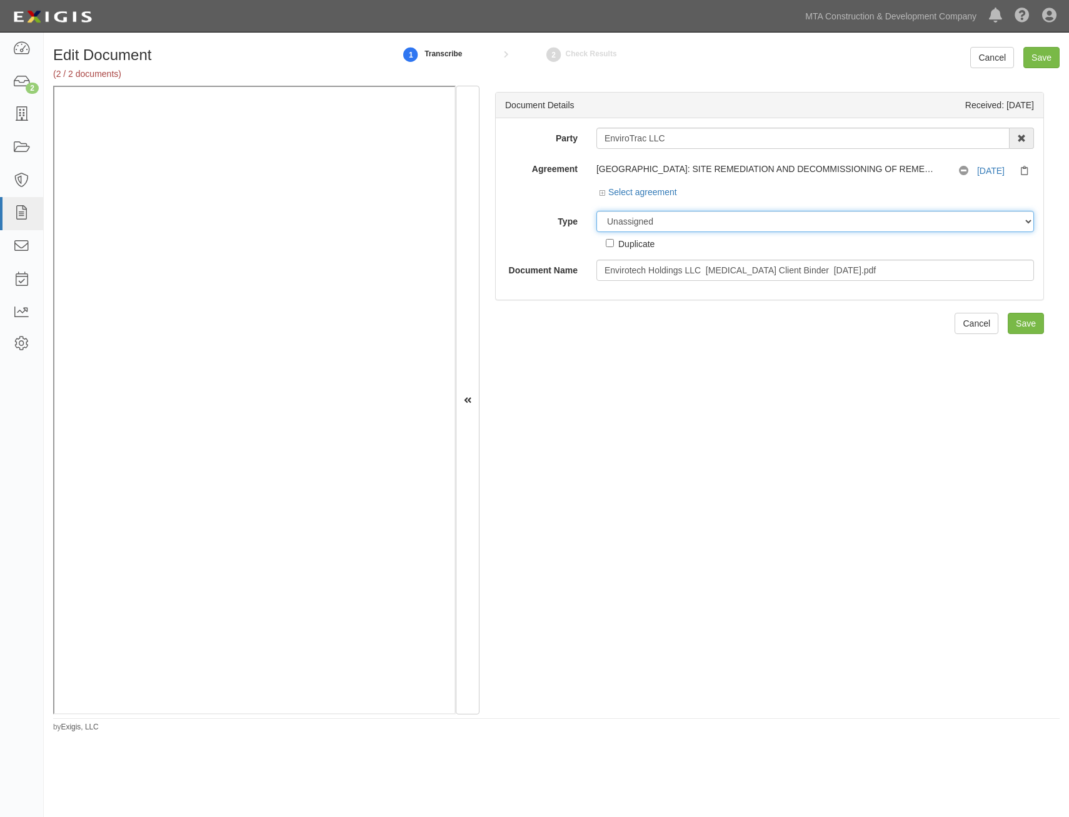
click at [797, 225] on select "Unassigned Binder Cancellation Notice Certificate Contract Endorsement Insuranc…" at bounding box center [816, 221] width 438 height 21
click at [597, 211] on select "Unassigned Binder Cancellation Notice Certificate Contract Endorsement Insuranc…" at bounding box center [816, 221] width 438 height 21
click at [827, 225] on select "Unassigned Binder Cancellation Notice Certificate Contract Endorsement Insuranc…" at bounding box center [816, 221] width 438 height 21
select select "BinderDetail"
click at [597, 211] on select "Unassigned Binder Cancellation Notice Certificate Contract Endorsement Insuranc…" at bounding box center [816, 221] width 438 height 21
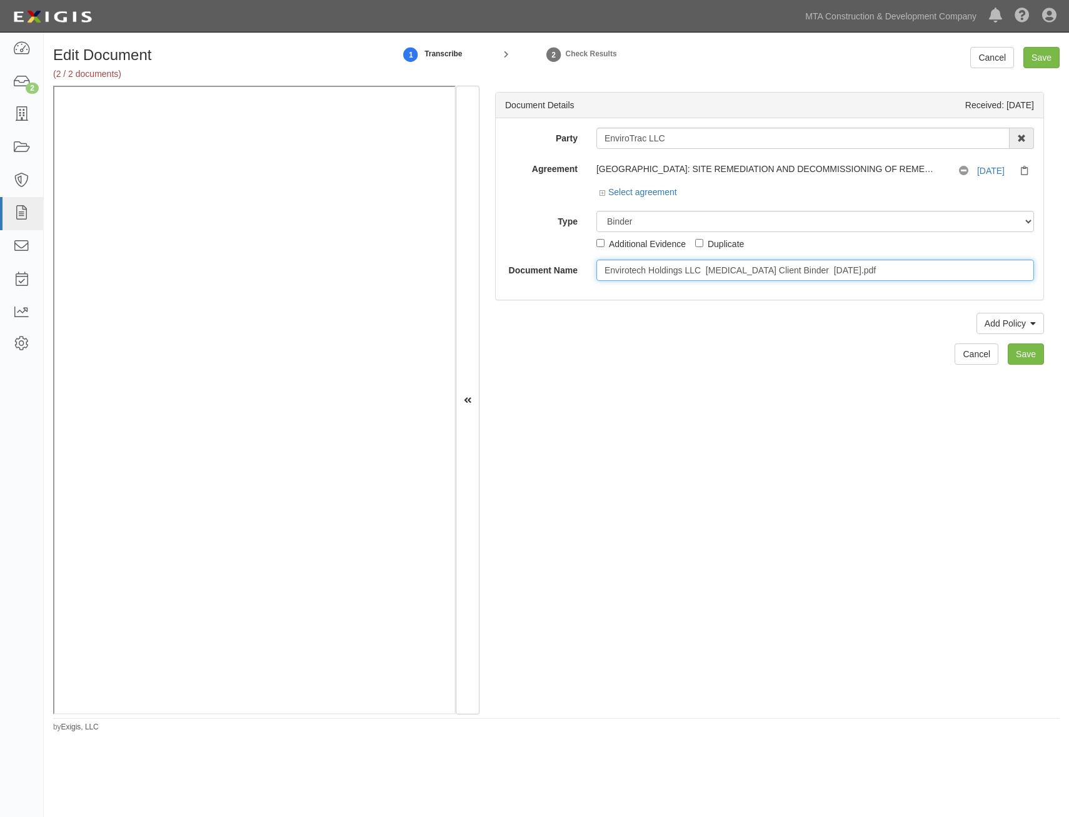
click at [800, 264] on input "Envirotech Holdings LLC Synapse Client Binder 9.16.25.pdf" at bounding box center [816, 270] width 438 height 21
type input "BR"
click at [955, 356] on link "Cancel" at bounding box center [977, 353] width 44 height 21
click at [1001, 317] on link "Add Policy" at bounding box center [1011, 323] width 68 height 21
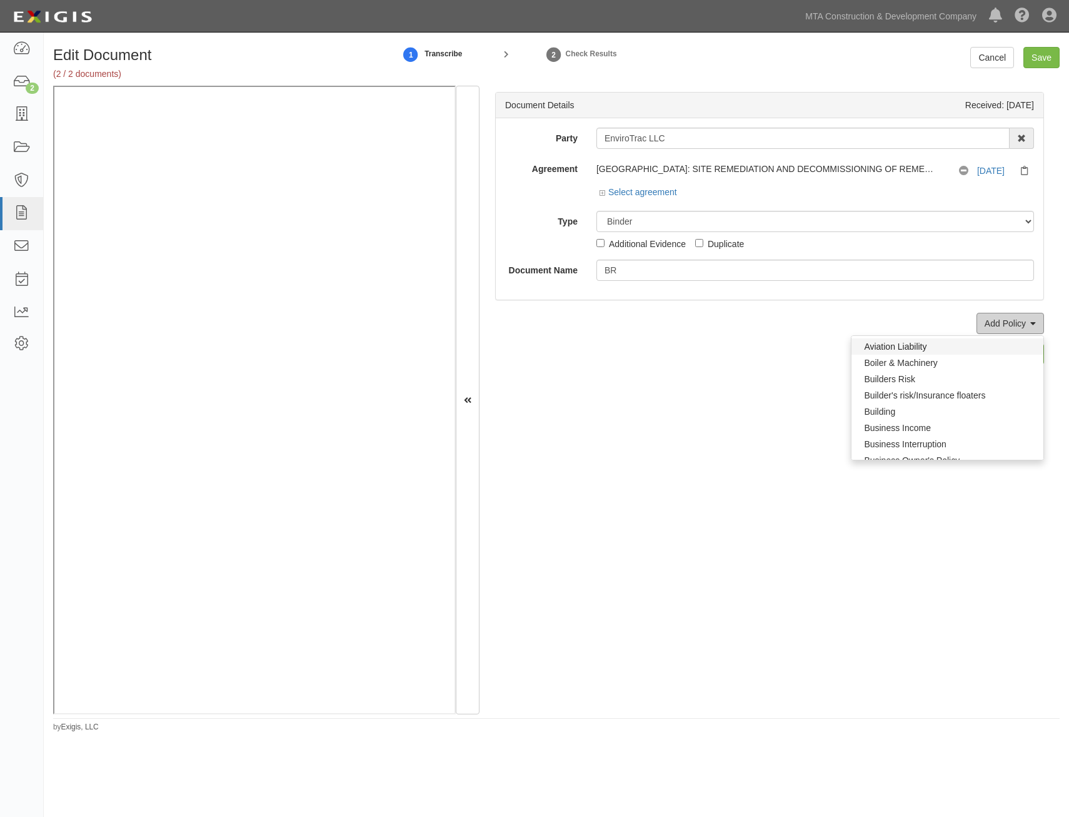
scroll to position [125, 0]
click at [919, 400] on link "Builders Risk" at bounding box center [948, 401] width 192 height 16
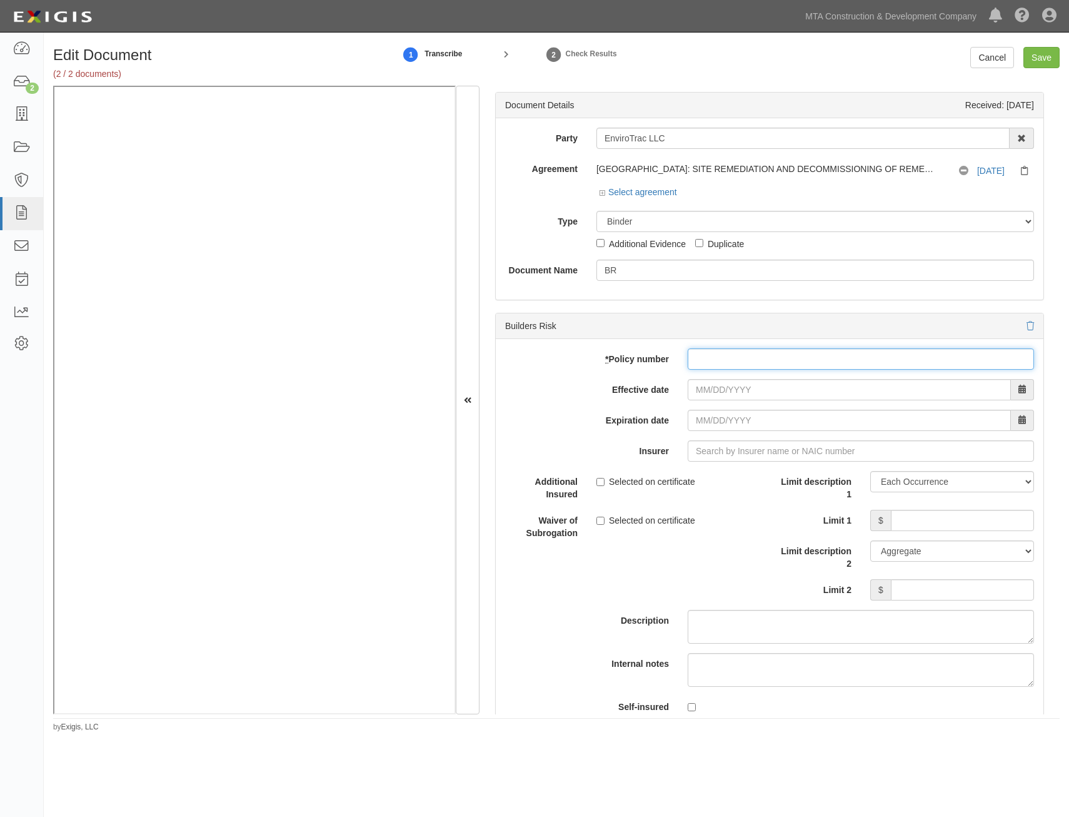
click at [833, 363] on input "* Policy number" at bounding box center [861, 358] width 346 height 21
paste input "MKLM2IM0003354"
type input "MKLM2IM0003354"
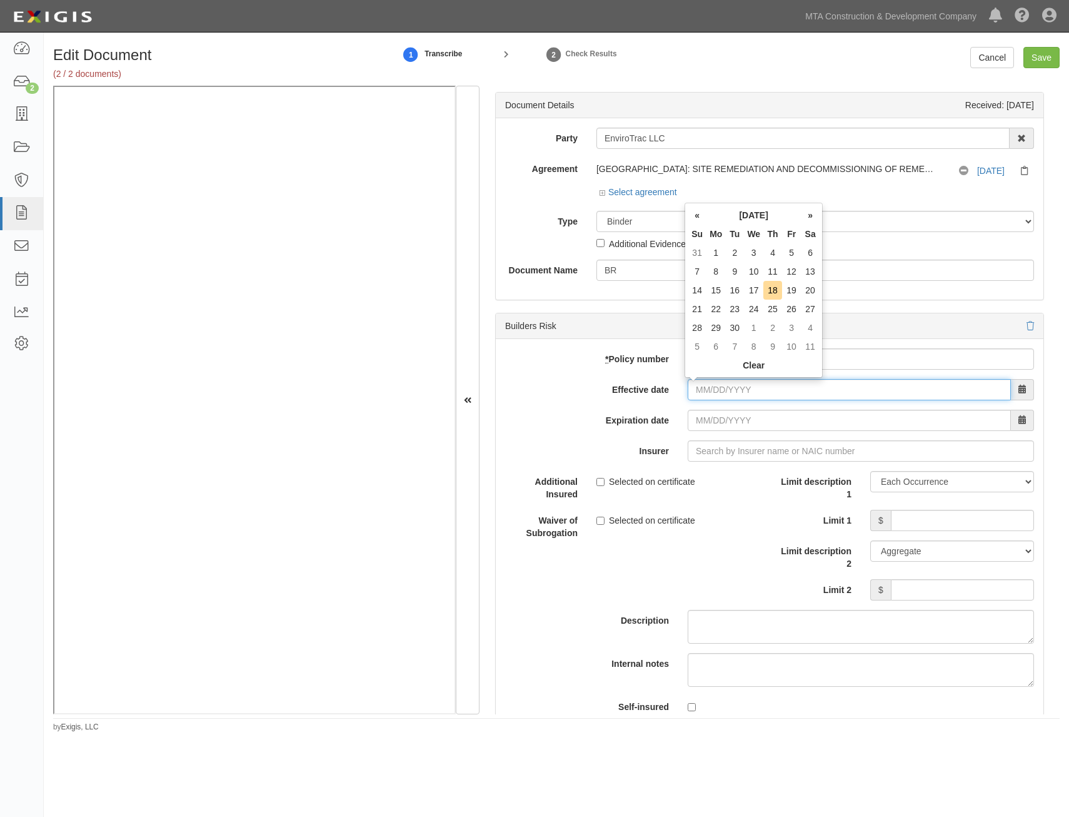
click at [841, 397] on input "Effective date" at bounding box center [849, 389] width 323 height 21
type input "09/12/2025"
click at [770, 484] on label "Limit description 1" at bounding box center [815, 485] width 91 height 29
click at [871, 484] on select "Limit Each Occurrence Each Claim Aggregate Deductible Self-Insured Retention Pe…" at bounding box center [953, 481] width 164 height 21
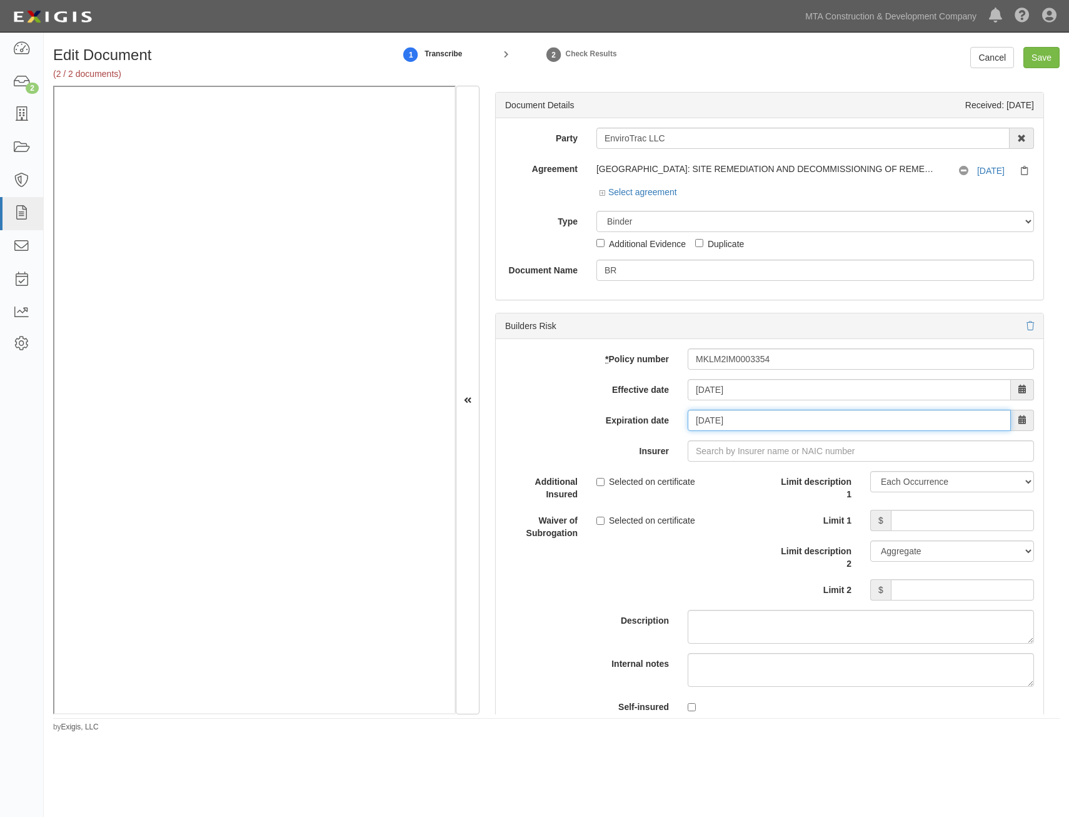
click at [799, 420] on input "09/12/2026" at bounding box center [849, 420] width 323 height 21
type input "09/12/2027"
click at [750, 493] on div "Additional Insured Selected on certificate" at bounding box center [633, 485] width 274 height 29
click at [797, 452] on input "Insurer" at bounding box center [861, 450] width 346 height 21
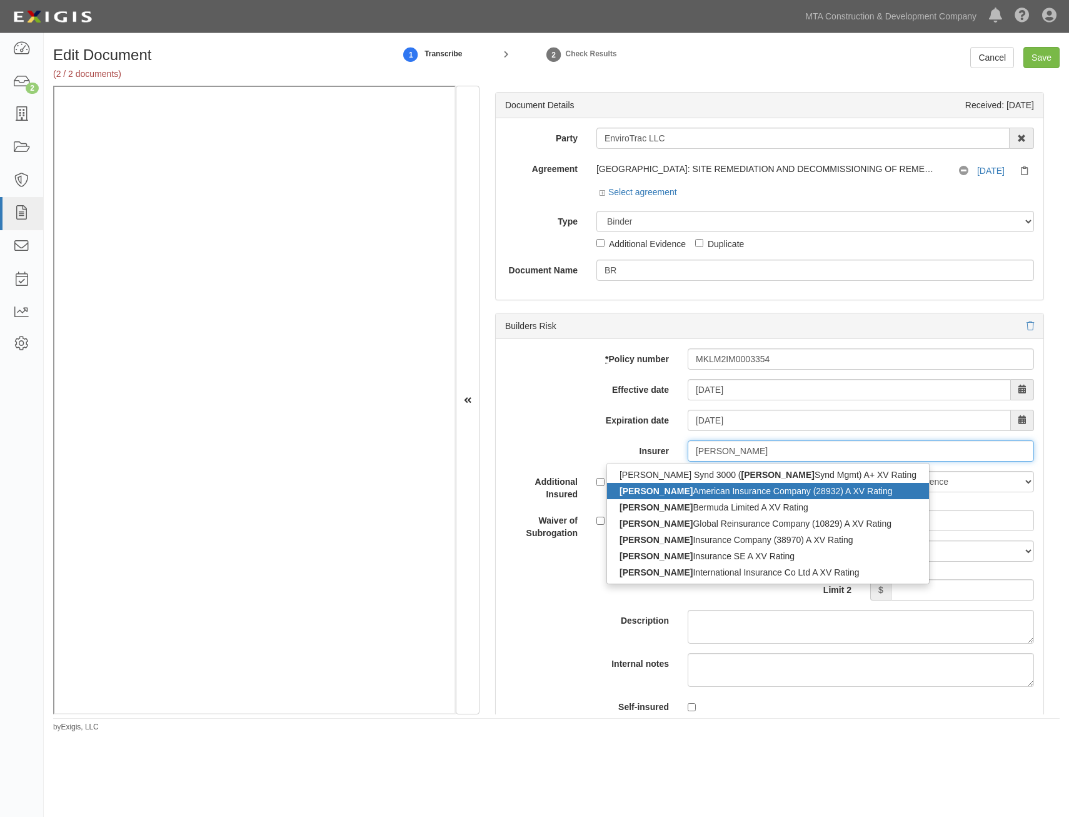
click at [769, 493] on div "Markel American Insurance Company (28932) A XV Rating" at bounding box center [768, 491] width 322 height 16
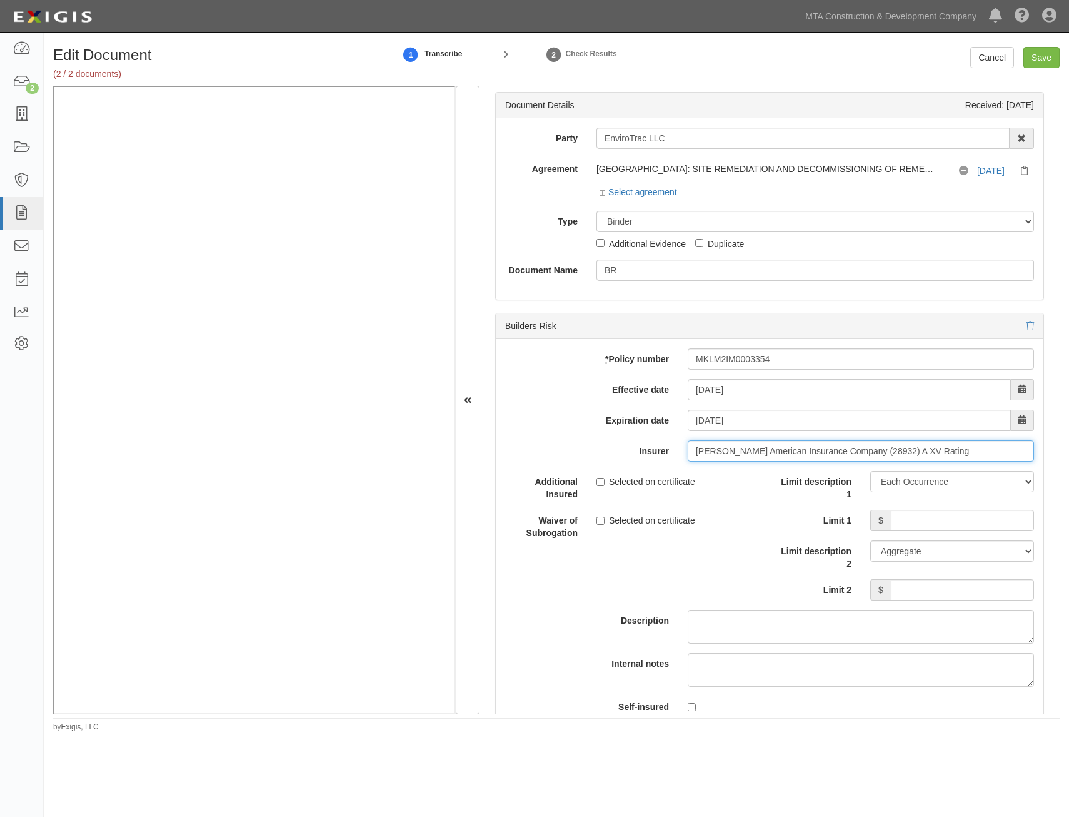
type input "Markel American Insurance Company (28932) A XV Rating"
click at [929, 521] on input "Limit 1" at bounding box center [962, 520] width 143 height 21
paste input "6,145,700"
type input "6,145,700"
click at [954, 548] on select "Limit Each Occurrence Each Claim Aggregate Deductible Self-Insured Retention Pe…" at bounding box center [953, 550] width 164 height 21
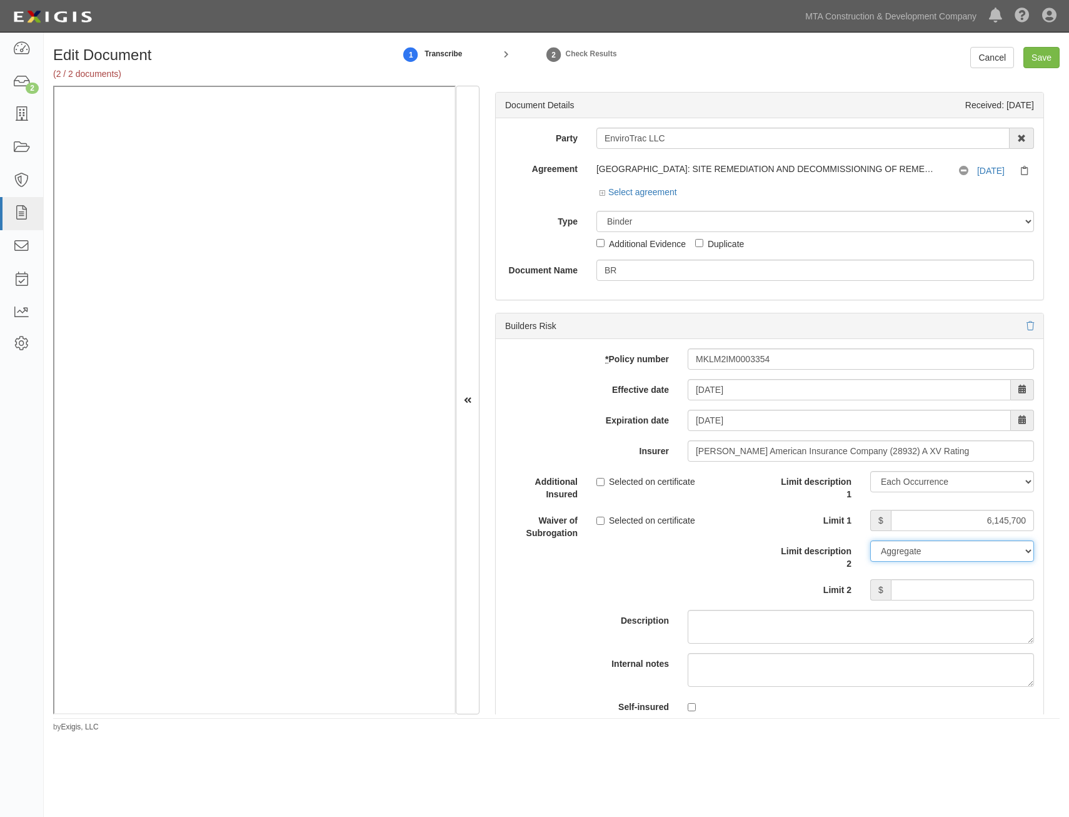
select select "Limit"
click at [871, 540] on select "Limit Each Occurrence Each Claim Aggregate Deductible Self-Insured Retention Pe…" at bounding box center [953, 550] width 164 height 21
click at [937, 586] on input "Limit 2" at bounding box center [962, 589] width 143 height 21
paste input "6,145,700"
type input "6,145,700"
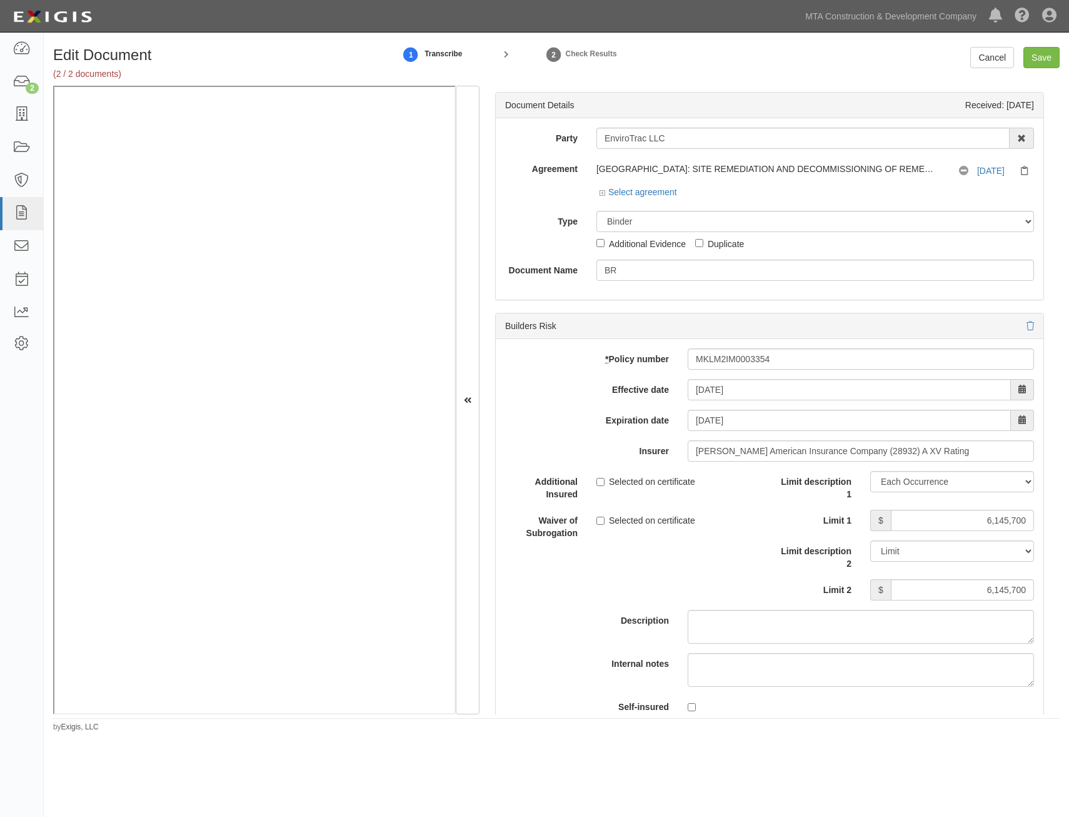
click at [770, 579] on label "Limit 2" at bounding box center [815, 587] width 91 height 17
click at [891, 579] on input "6,145,700" at bounding box center [962, 589] width 143 height 21
click at [1048, 60] on input "Save" at bounding box center [1042, 57] width 36 height 21
type input "6145700"
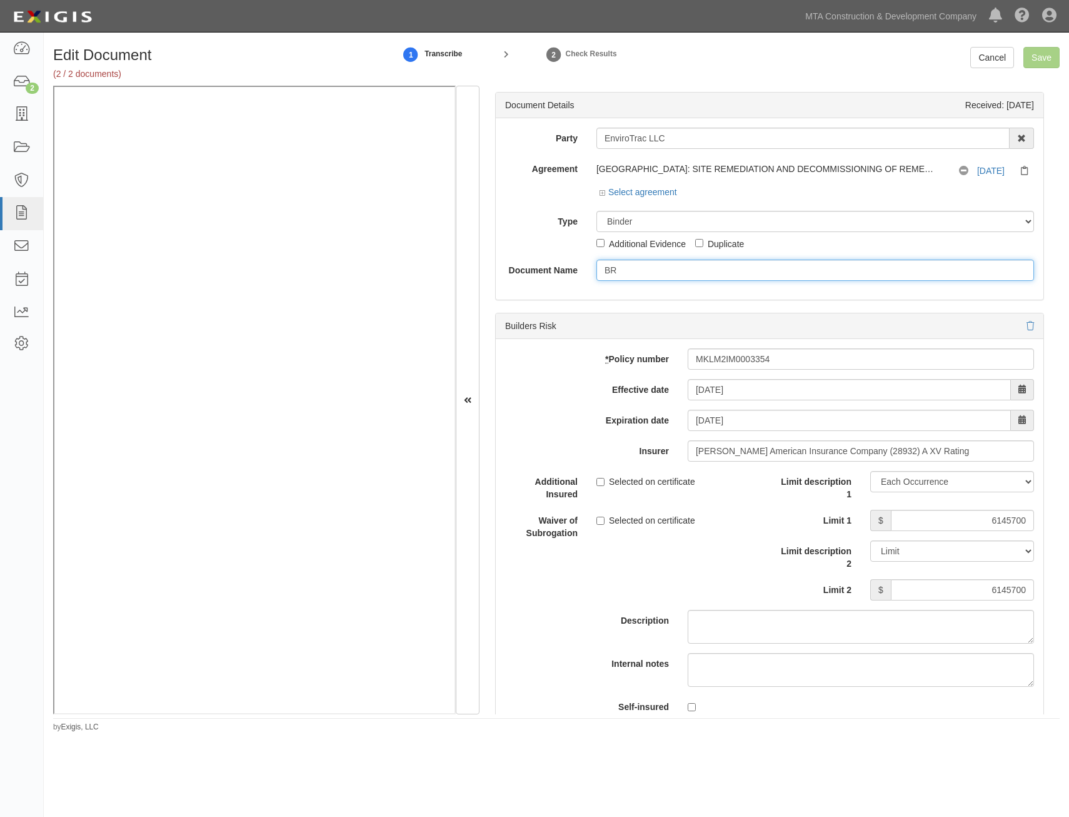
click at [654, 265] on input "BR" at bounding box center [816, 270] width 438 height 21
type input "BR Bi"
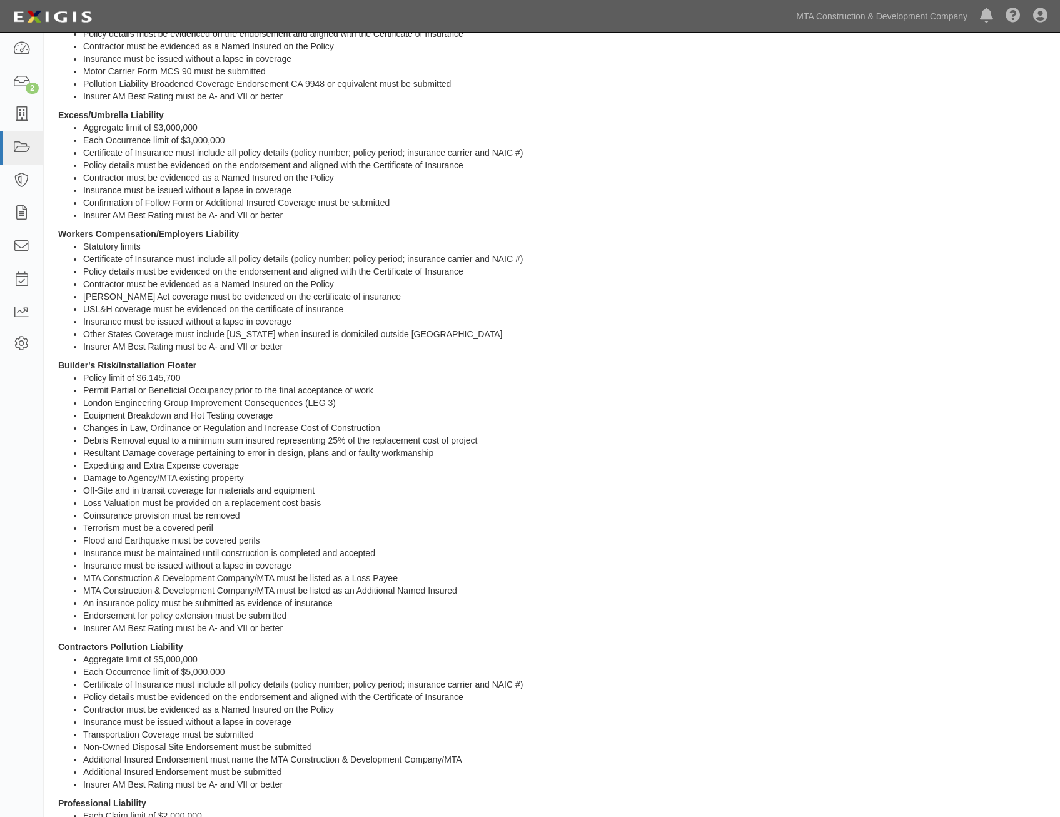
drag, startPoint x: 396, startPoint y: 300, endPoint x: 402, endPoint y: 500, distance: 200.2
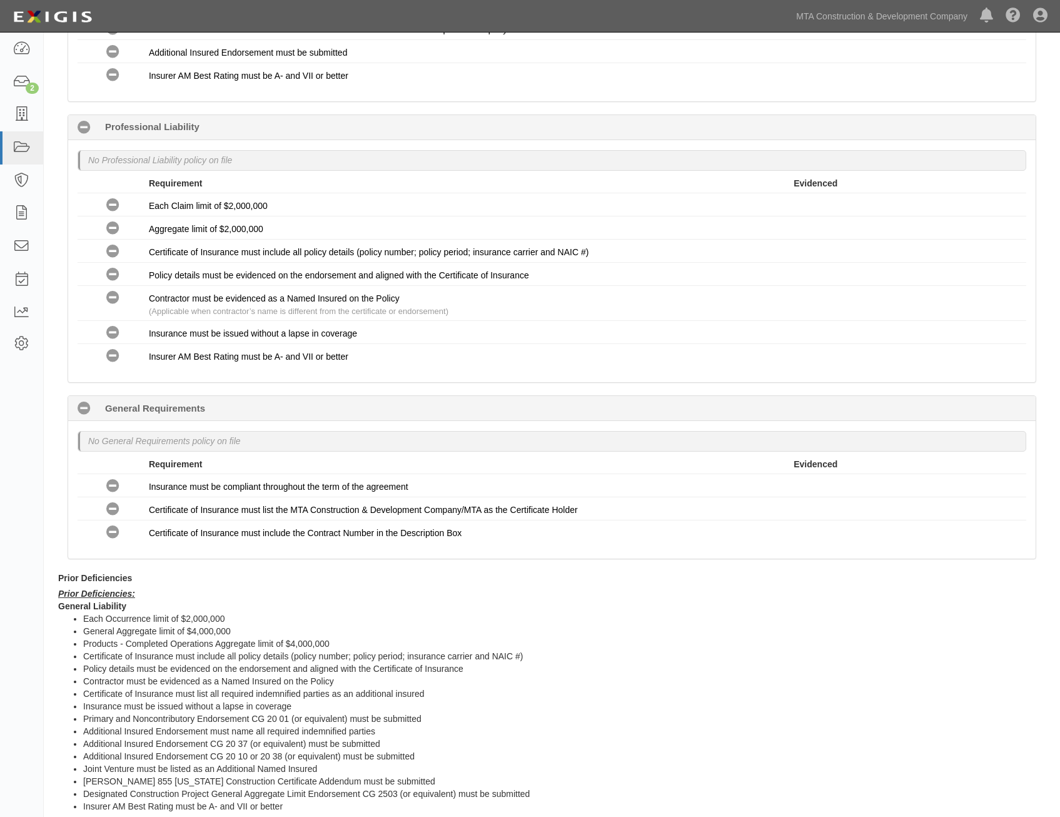
drag, startPoint x: 415, startPoint y: 465, endPoint x: 432, endPoint y: 371, distance: 95.3
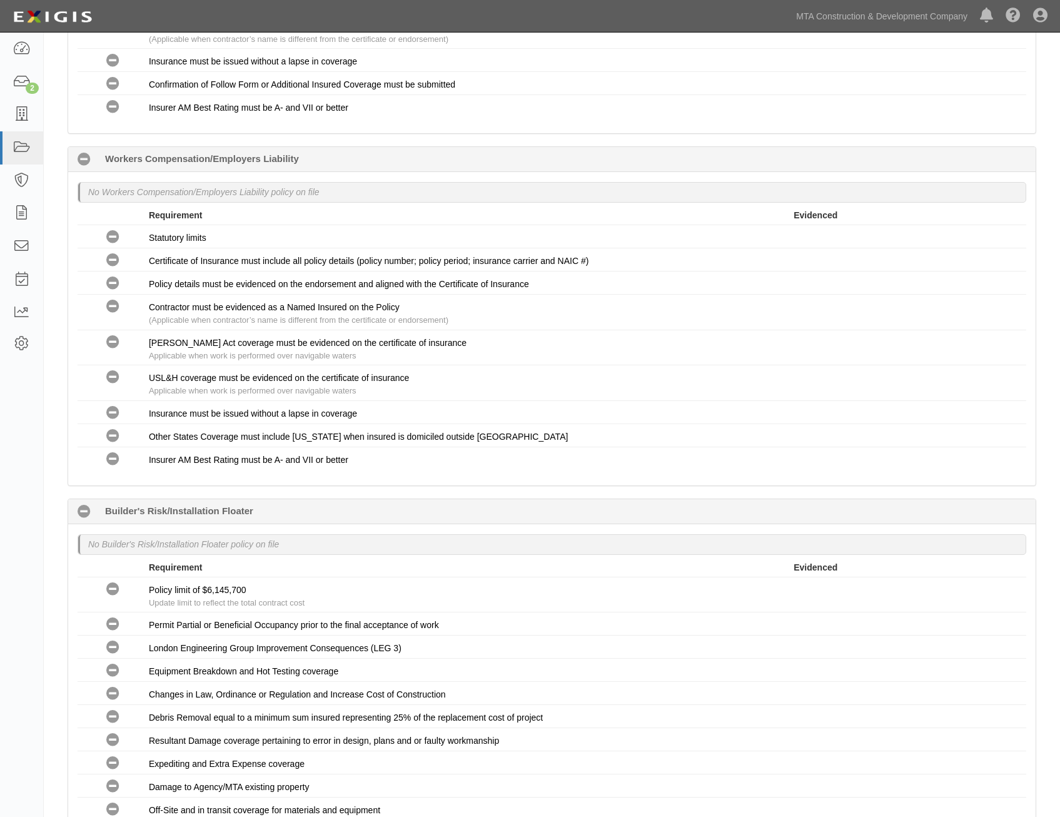
scroll to position [93, 0]
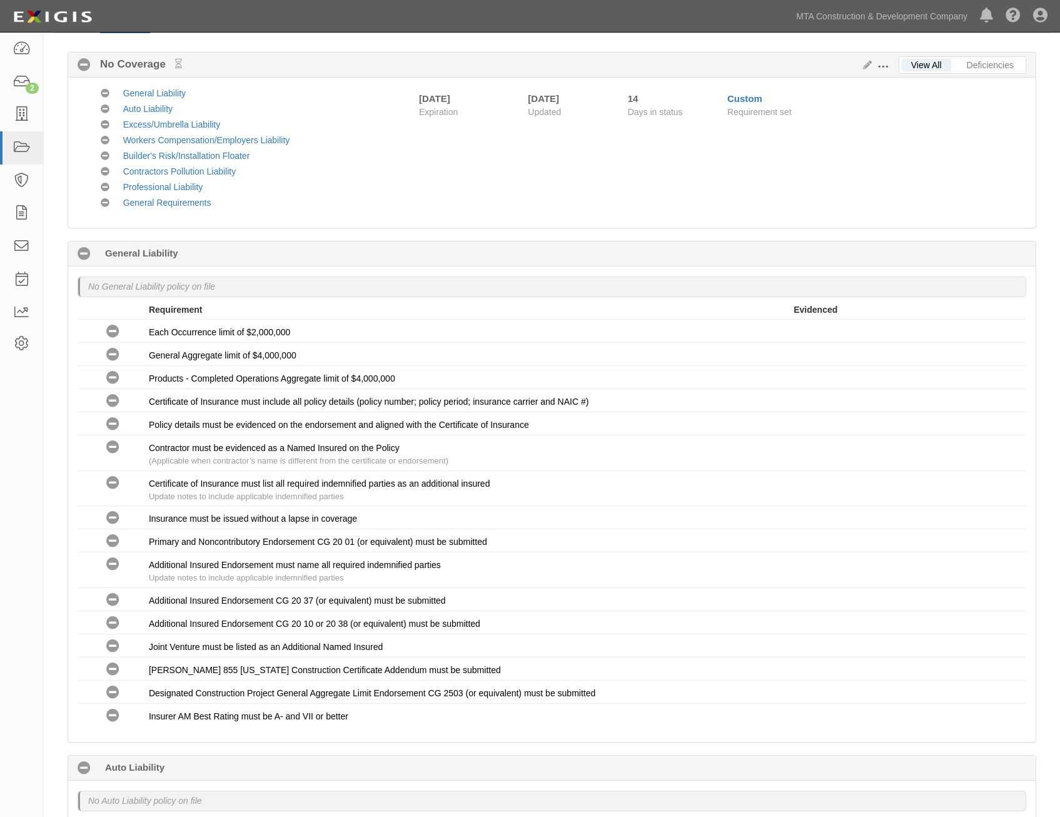
drag, startPoint x: 653, startPoint y: 271, endPoint x: 660, endPoint y: 36, distance: 235.2
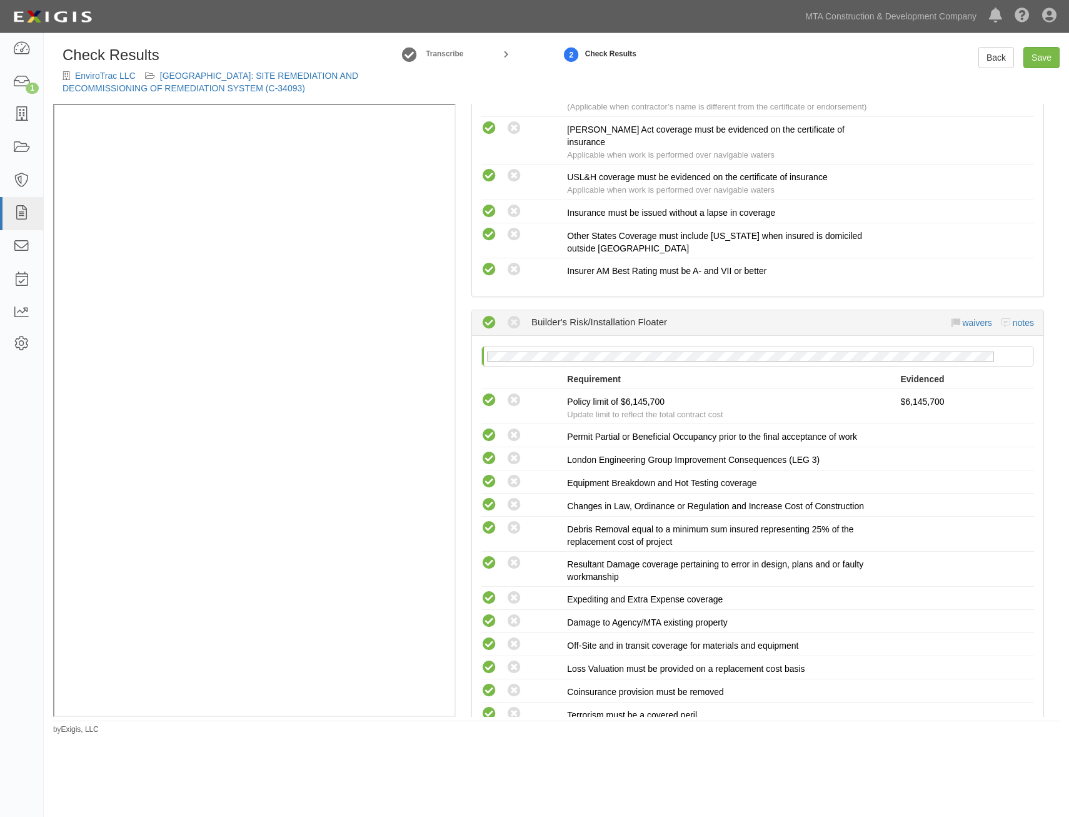
scroll to position [4684, 0]
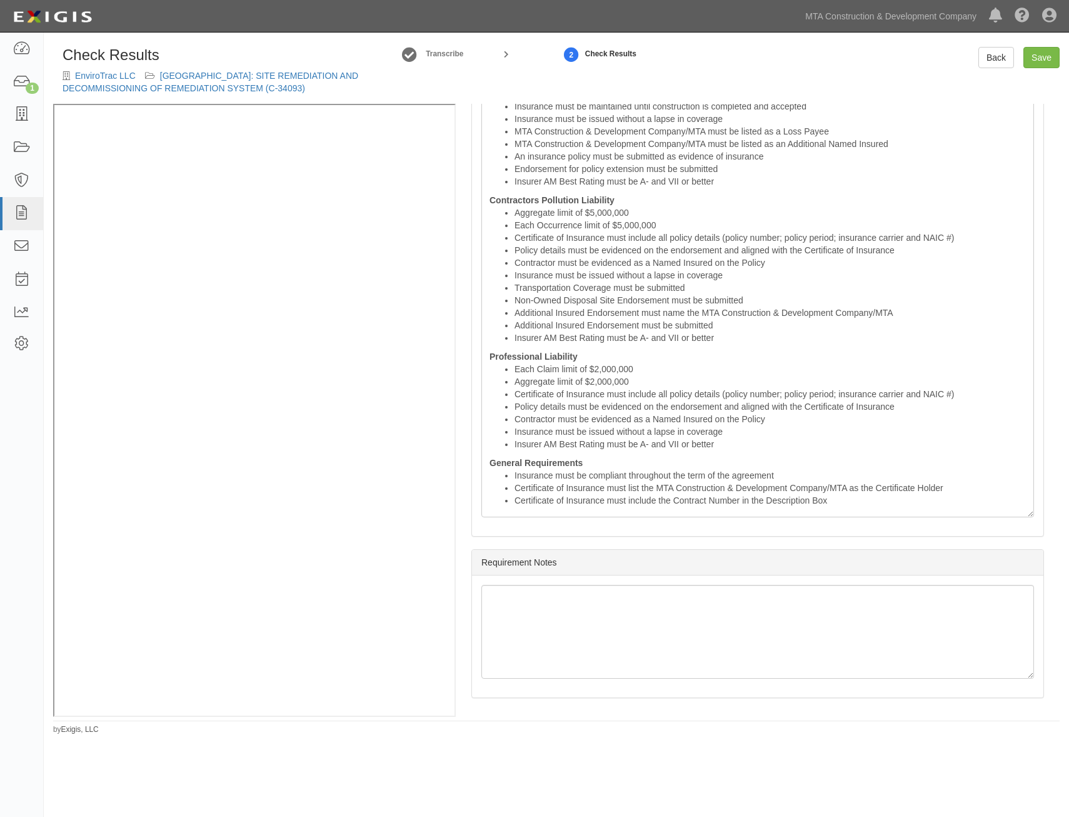
drag, startPoint x: 826, startPoint y: 230, endPoint x: 758, endPoint y: 604, distance: 380.0
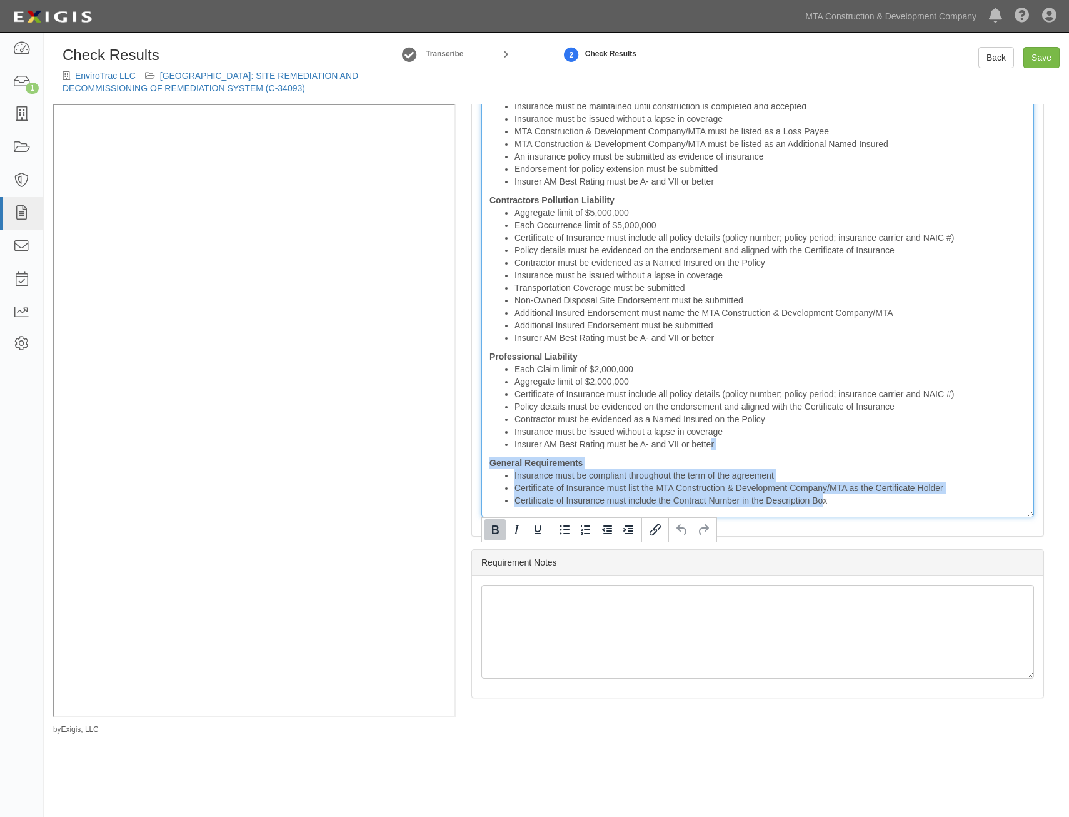
drag, startPoint x: 824, startPoint y: 507, endPoint x: 715, endPoint y: 454, distance: 120.8
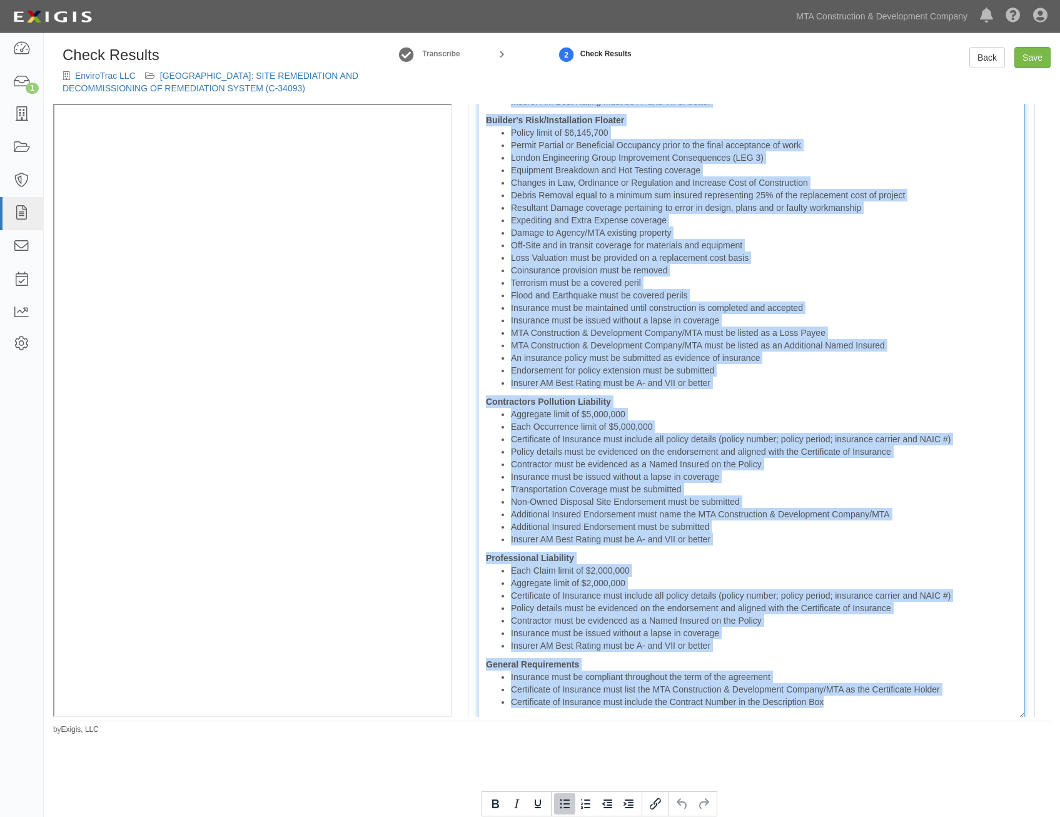
drag, startPoint x: 866, startPoint y: 509, endPoint x: 457, endPoint y: 83, distance: 590.9
click at [457, 83] on div "Check Results EnviroTrac LLC EASTCHESTER BUS DEPOT: SITE REMEDIATION AND DECOMM…" at bounding box center [551, 382] width 997 height 670
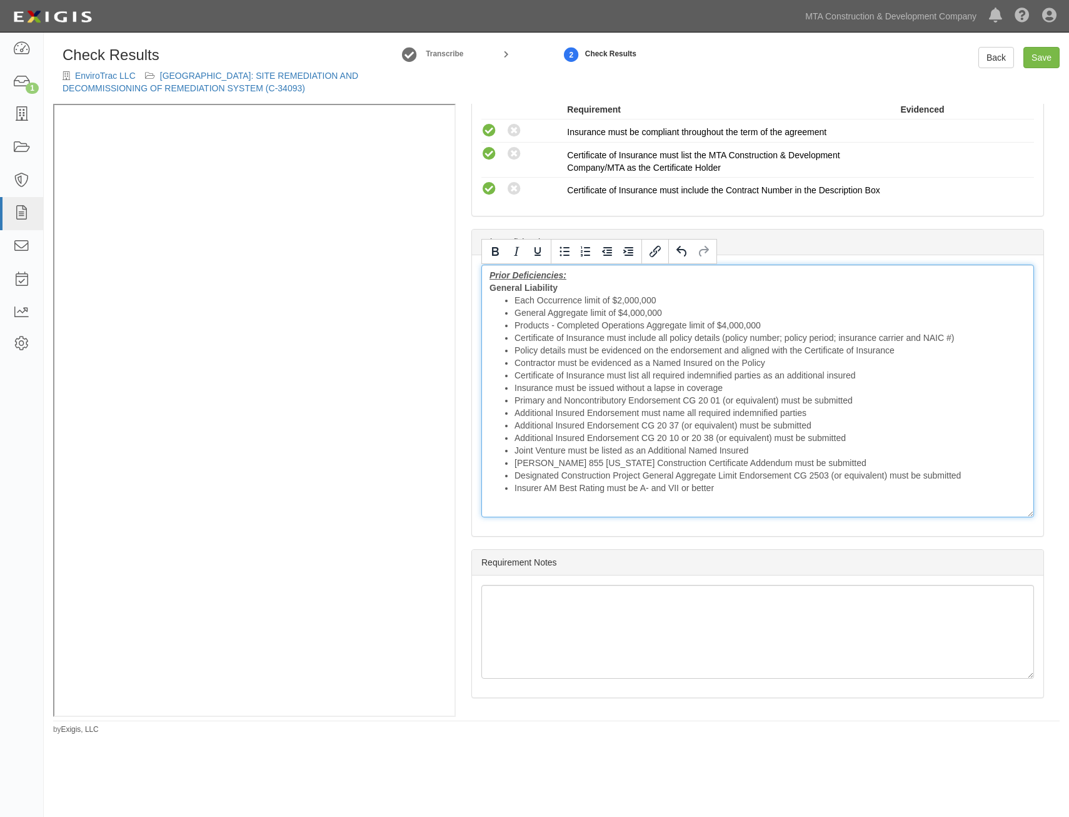
scroll to position [3727, 0]
drag, startPoint x: 488, startPoint y: 278, endPoint x: 846, endPoint y: 568, distance: 461.1
click at [847, 569] on div "Manage Policies (GL, AL, XS, WC/EL, CPOLL, PL) Certificate; 9/18/2025; COI (BR)…" at bounding box center [758, 410] width 604 height 613
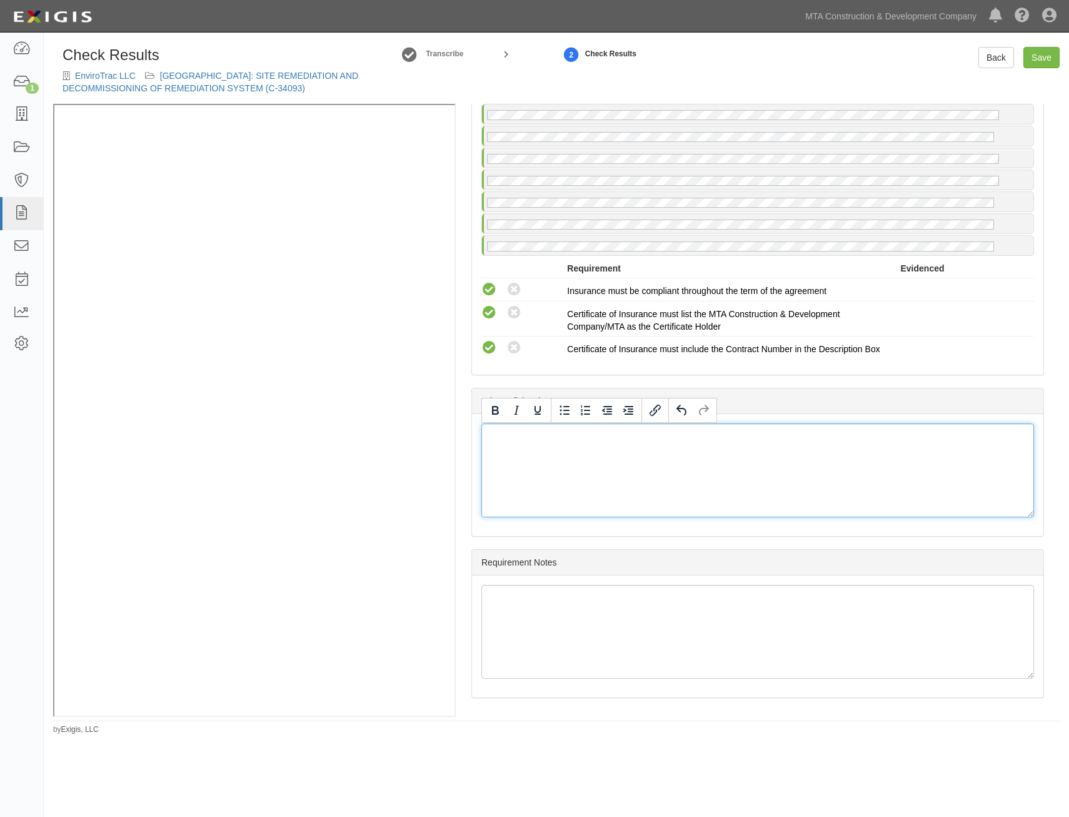
scroll to position [3568, 0]
click at [904, 392] on div "Prior Deficiencies" at bounding box center [758, 401] width 572 height 26
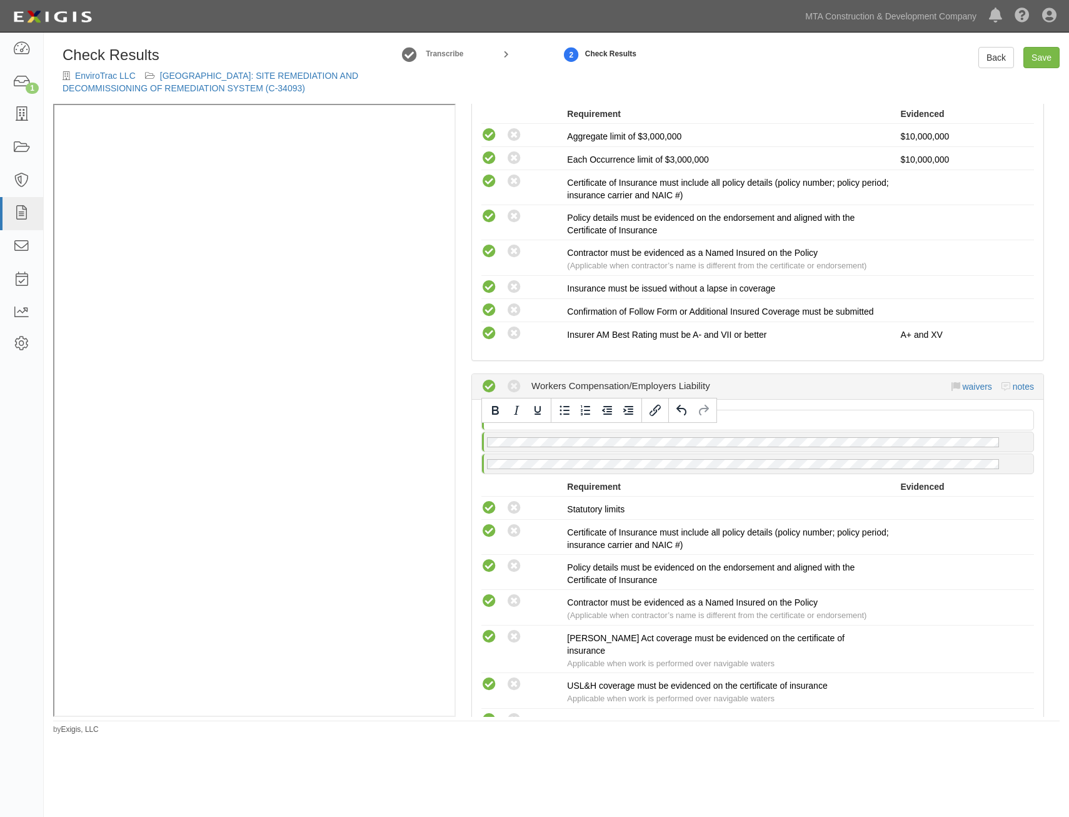
scroll to position [0, 0]
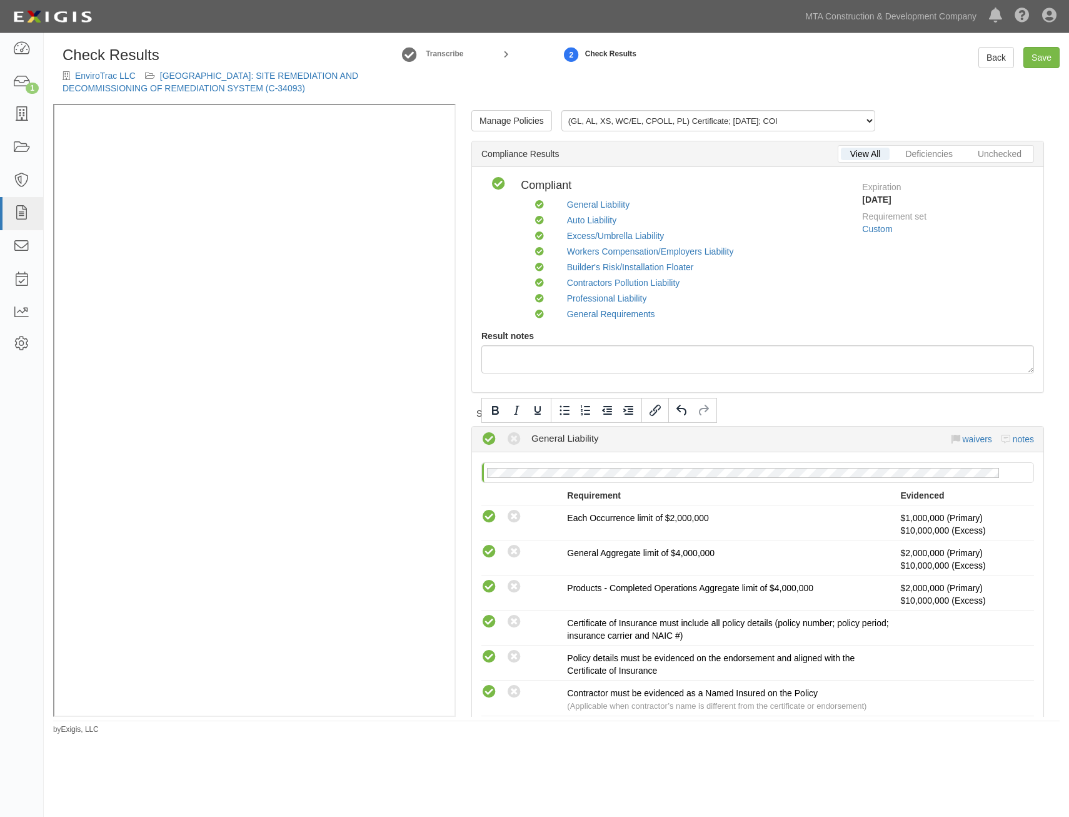
drag, startPoint x: 952, startPoint y: 507, endPoint x: 999, endPoint y: 99, distance: 409.8
click at [1048, 46] on div "Check Results EnviroTrac LLC EASTCHESTER BUS DEPOT: SITE REMEDIATION AND DECOMM…" at bounding box center [557, 386] width 1026 height 697
click at [1046, 58] on link "Save" at bounding box center [1042, 57] width 36 height 21
radio input "true"
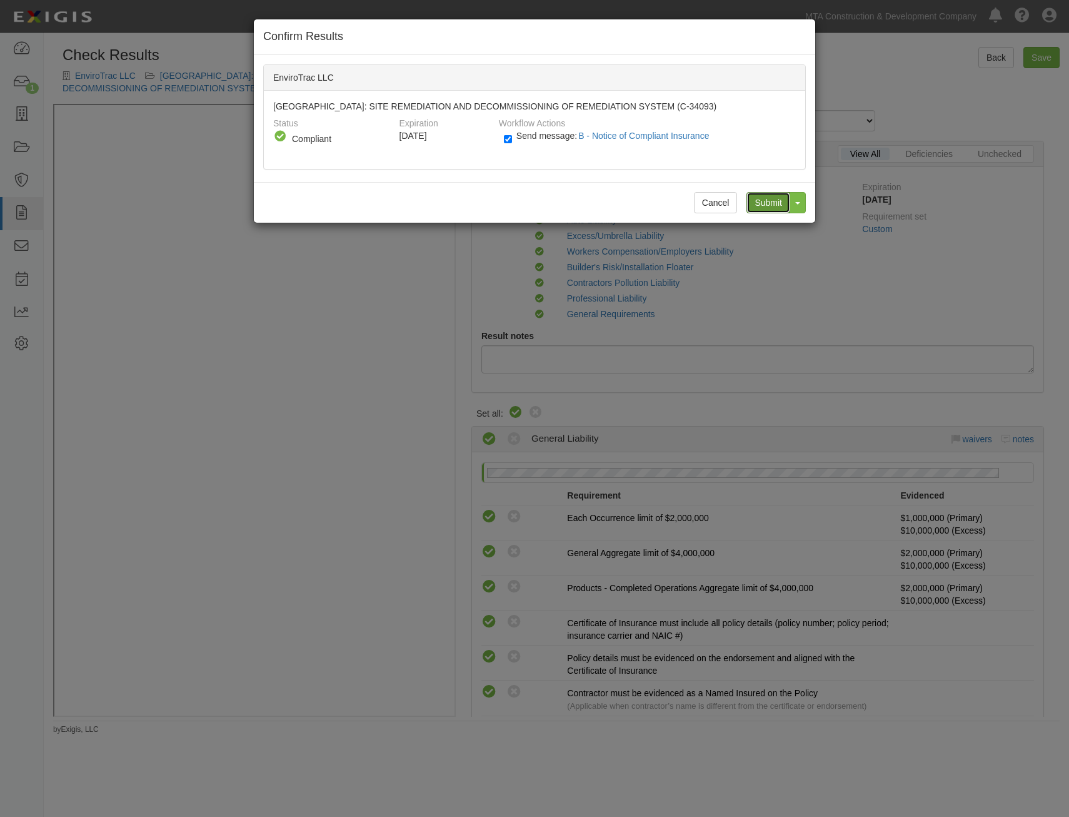
click at [773, 199] on input "Submit" at bounding box center [769, 202] width 44 height 21
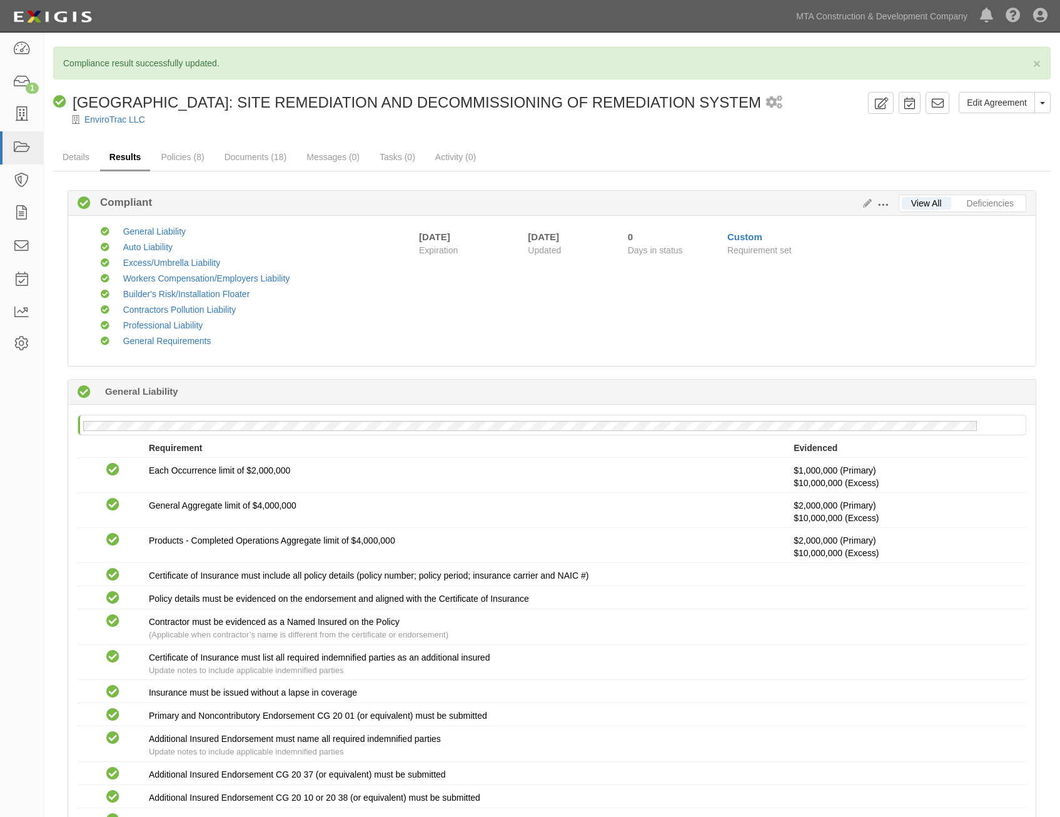
click at [104, 161] on link "Results" at bounding box center [125, 157] width 51 height 27
click at [76, 158] on link "Details" at bounding box center [76, 157] width 46 height 27
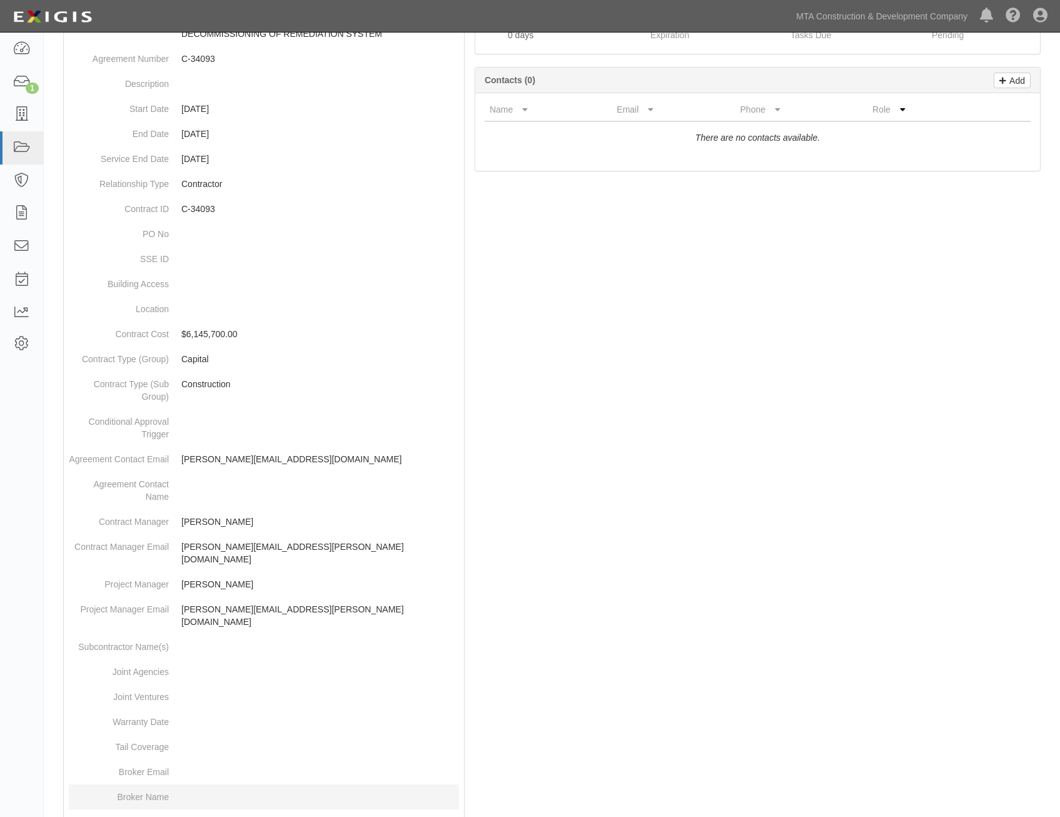
scroll to position [407, 0]
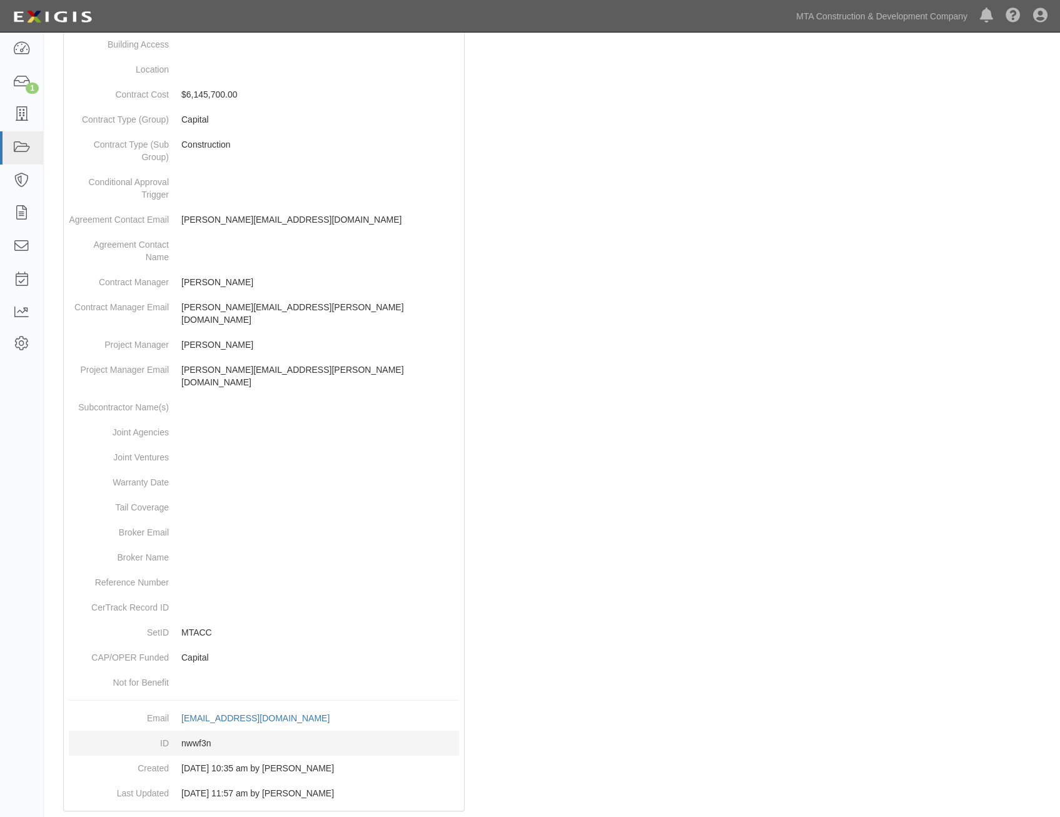
click at [200, 730] on dd "nwwf3n" at bounding box center [264, 742] width 390 height 25
copy dd "nwwf3n"
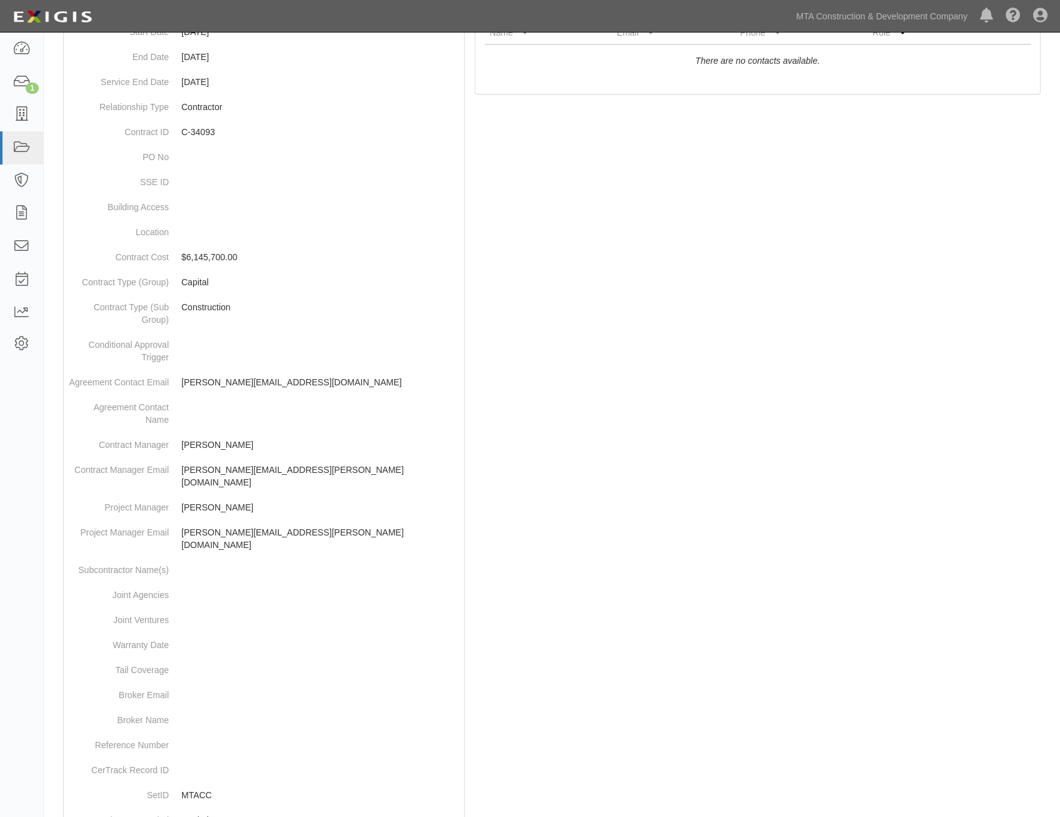
scroll to position [0, 0]
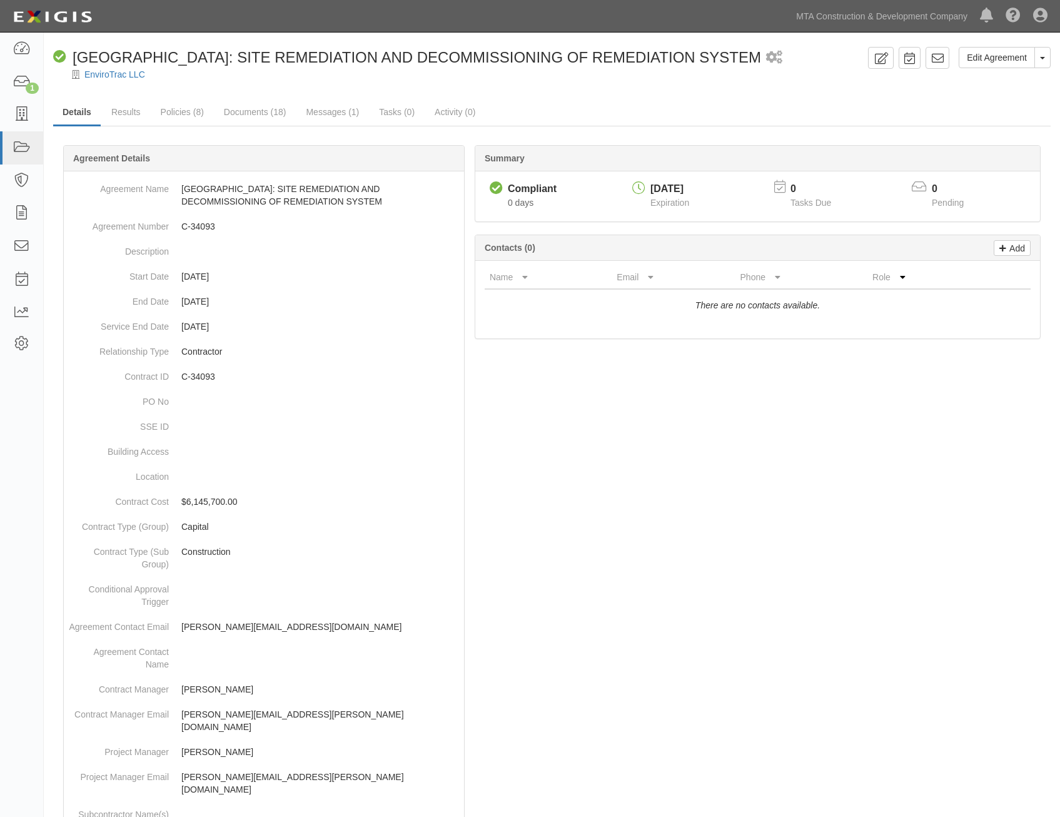
drag, startPoint x: 650, startPoint y: 624, endPoint x: 852, endPoint y: 99, distance: 561.9
click at [934, 59] on icon at bounding box center [937, 58] width 13 height 13
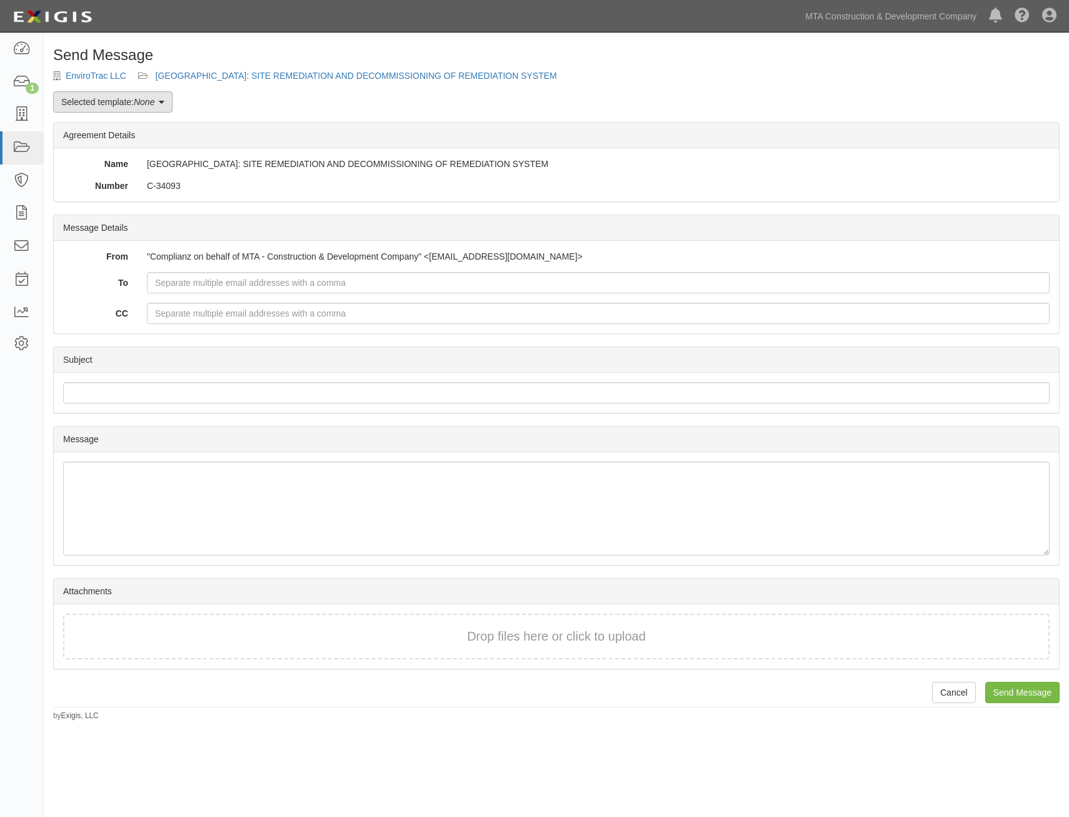
click at [98, 98] on link "Selected template: None" at bounding box center [112, 101] width 119 height 21
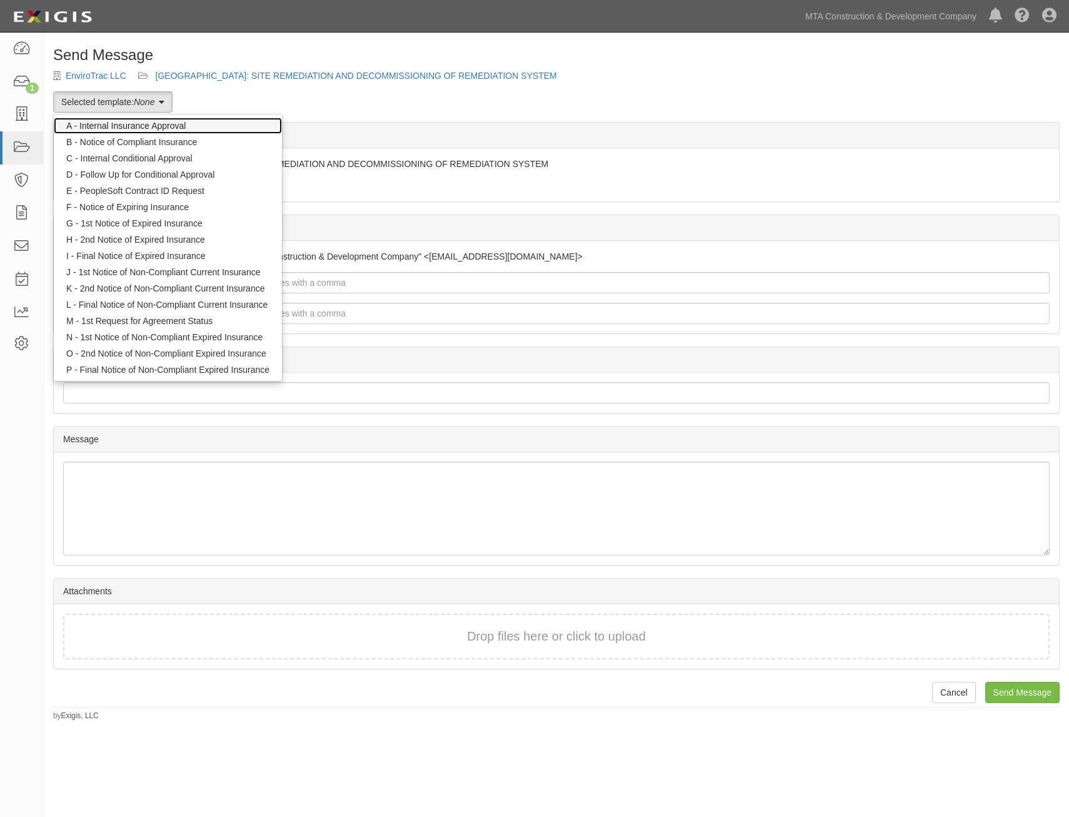
click at [127, 121] on link "A - Internal Insurance Approval" at bounding box center [168, 126] width 228 height 16
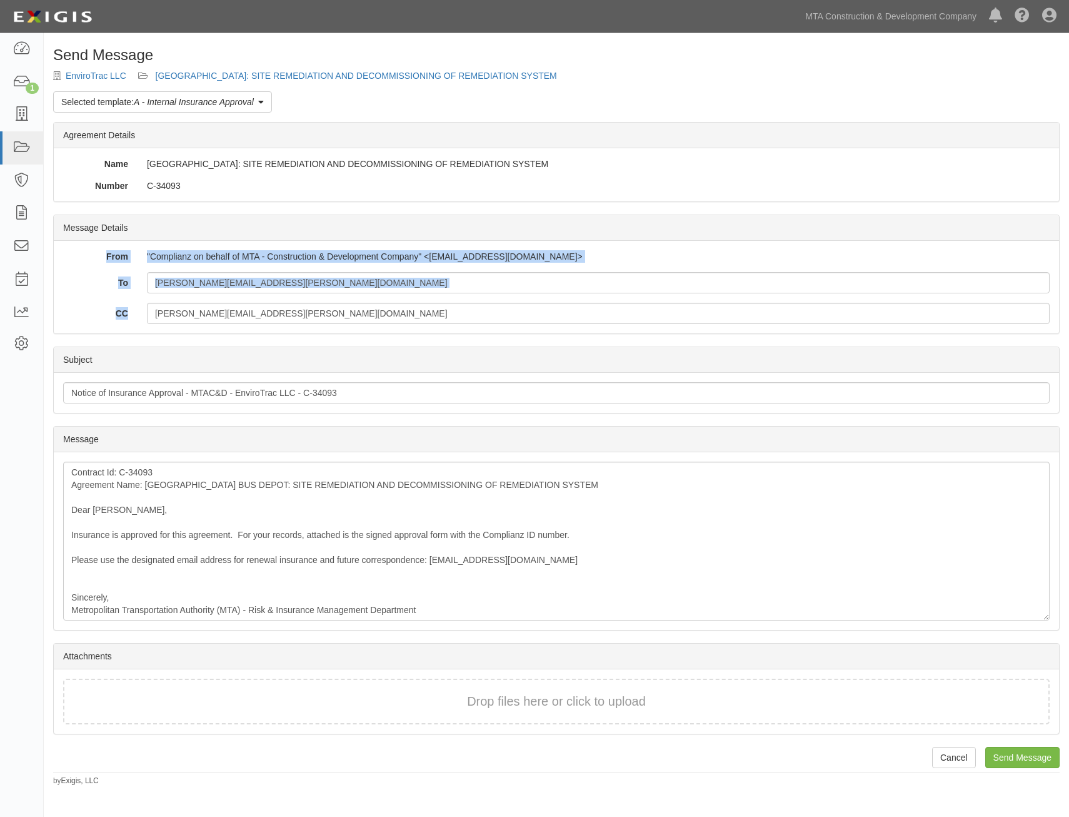
drag, startPoint x: 839, startPoint y: 229, endPoint x: 1492, endPoint y: 303, distance: 657.1
click at [1069, 303] on html "Toggle navigation Dashboard 1 Inbox Parties Agreements Coverages Documents Mess…" at bounding box center [534, 393] width 1069 height 786
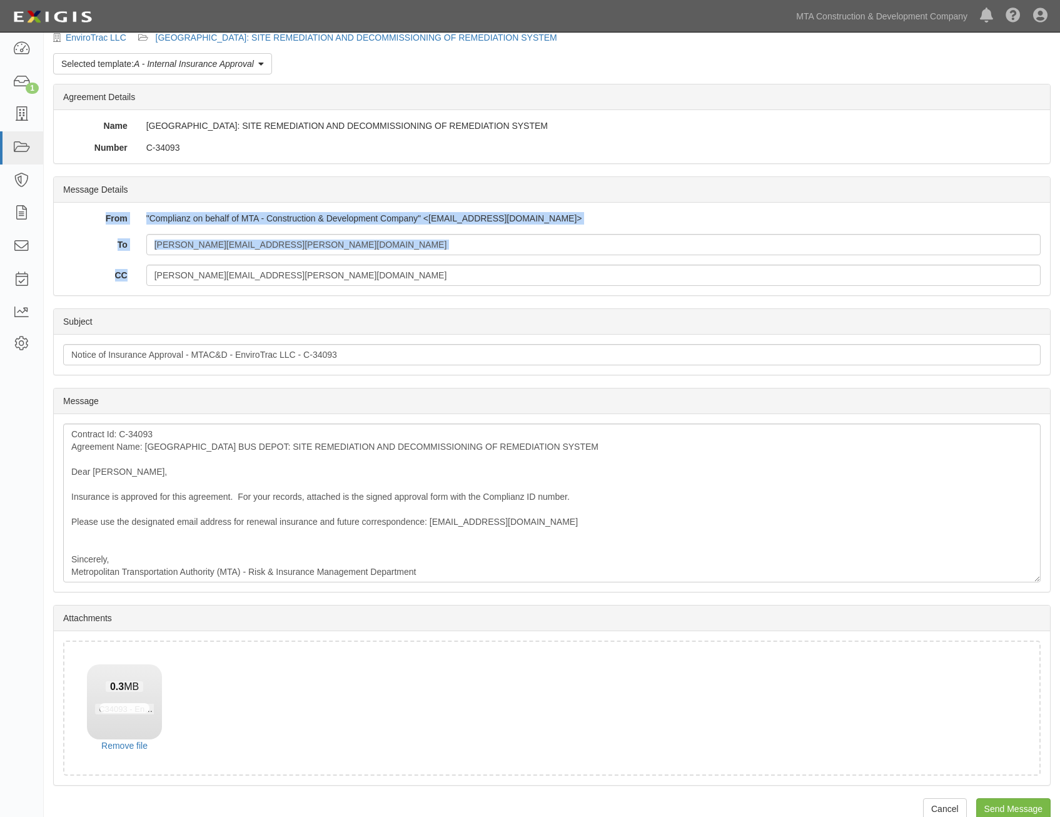
scroll to position [59, 0]
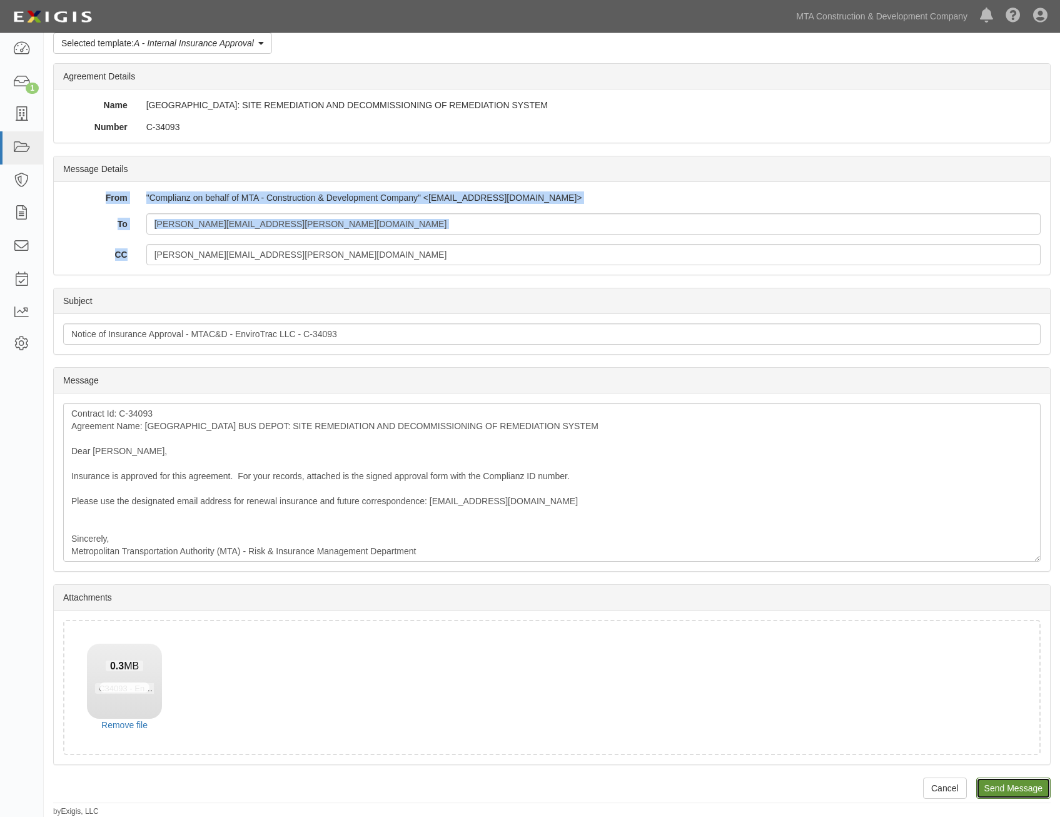
click at [1004, 789] on input "Send Message" at bounding box center [1013, 787] width 74 height 21
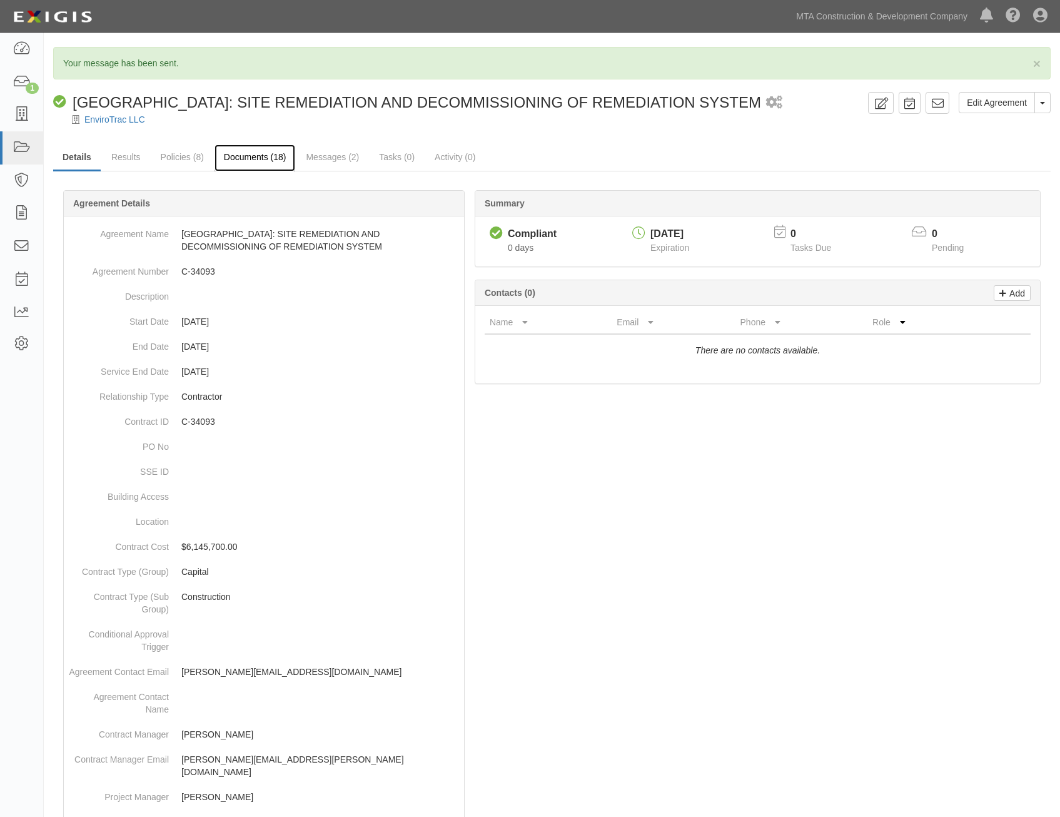
click at [261, 153] on link "Documents (18)" at bounding box center [255, 157] width 81 height 27
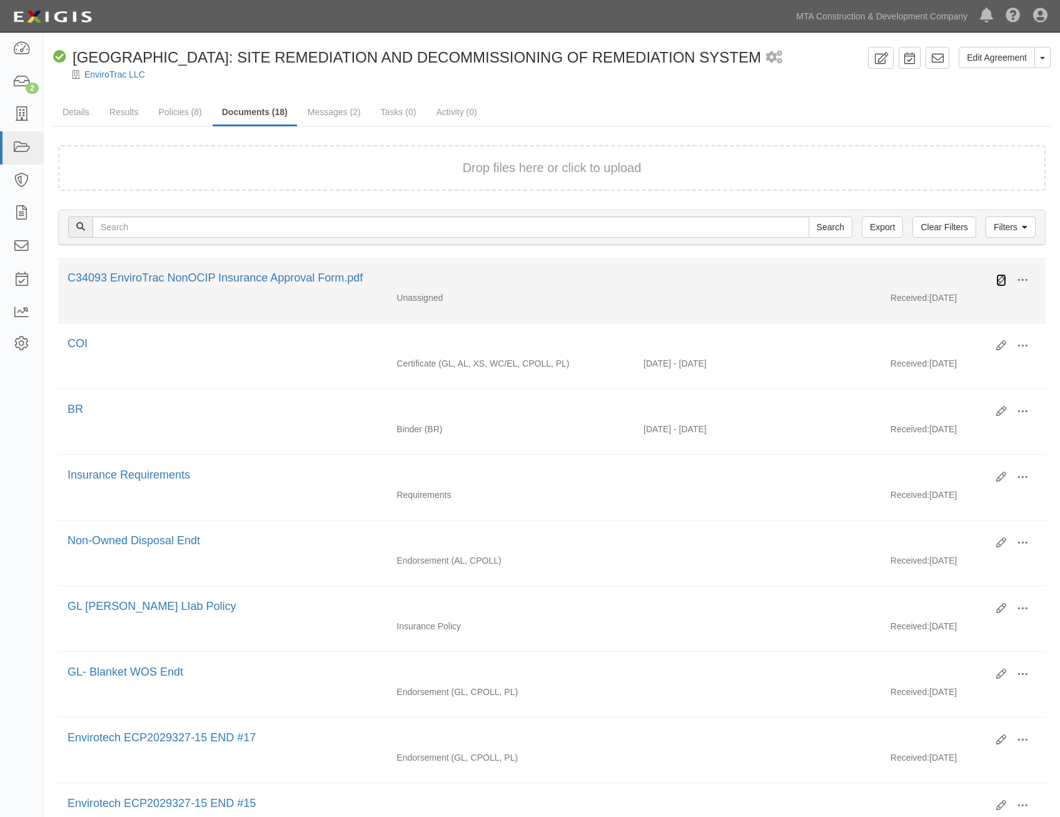
click at [1004, 280] on icon at bounding box center [1001, 280] width 10 height 10
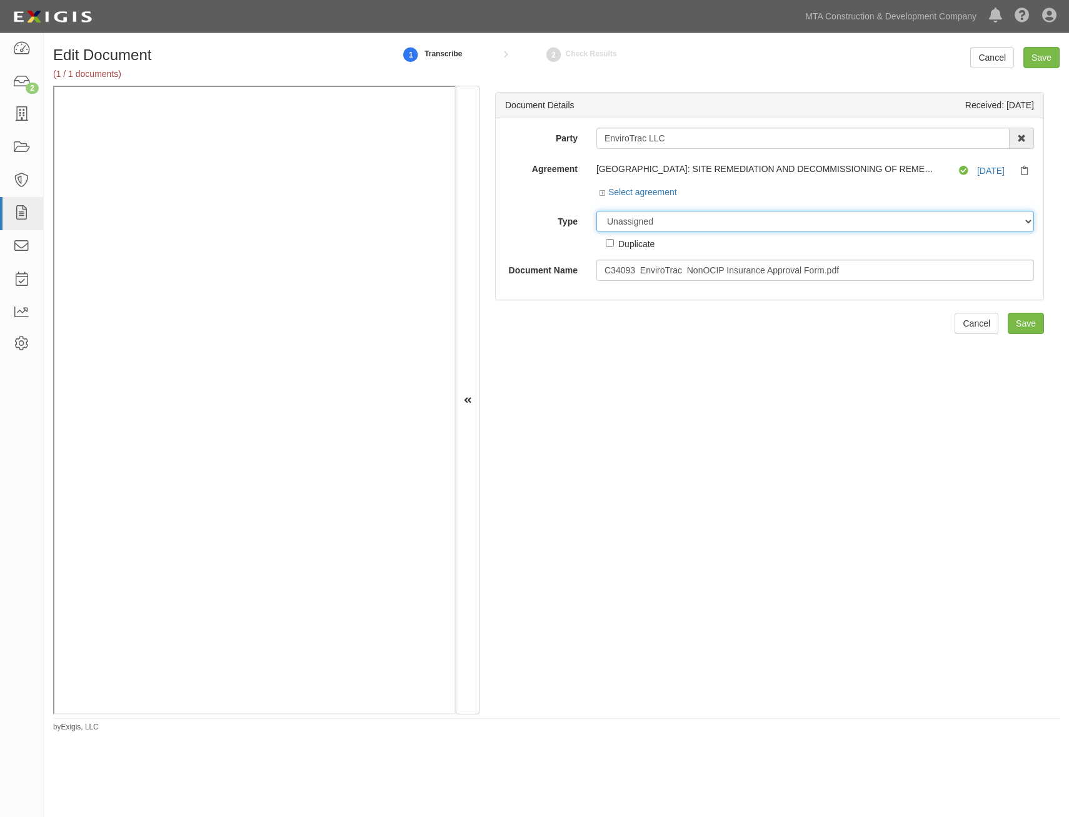
click at [734, 225] on select "Unassigned Binder Cancellation Notice Certificate Contract Endorsement Insuranc…" at bounding box center [816, 221] width 438 height 21
select select "OtherDetail"
click at [597, 211] on select "Unassigned Binder Cancellation Notice Certificate Contract Endorsement Insuranc…" at bounding box center [816, 221] width 438 height 21
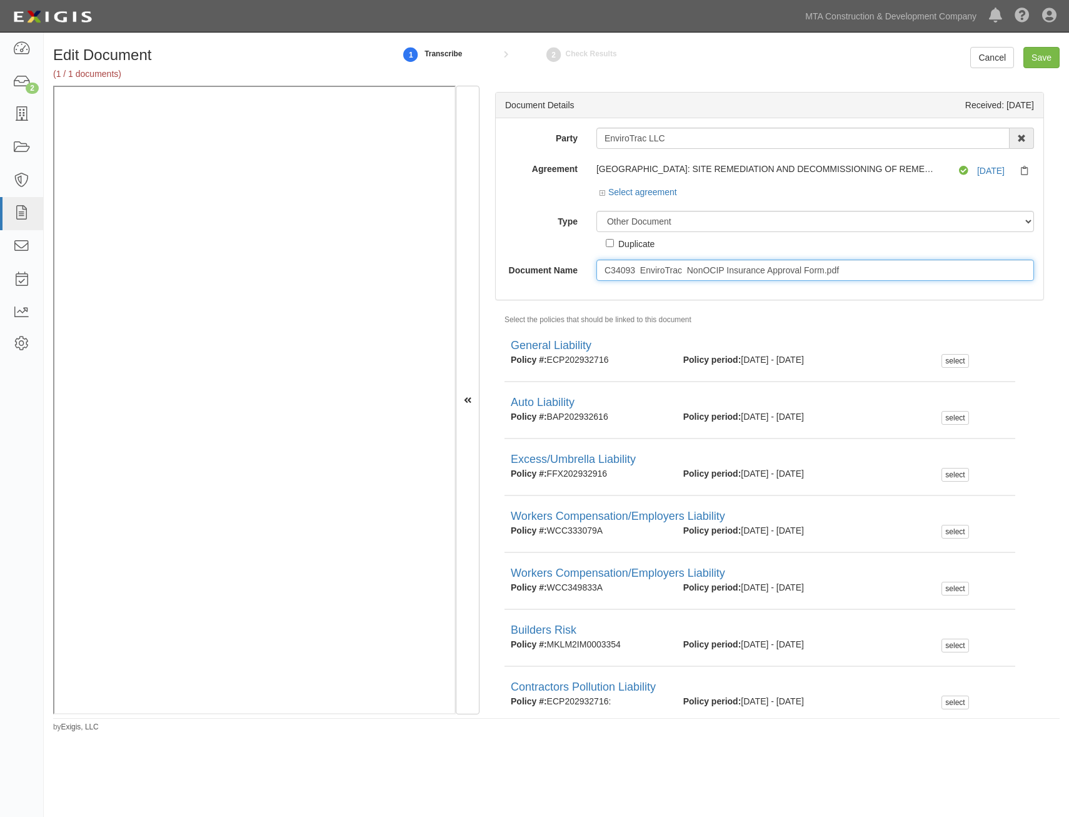
click at [743, 260] on input "C34093 EnviroTrac NonOCIP Insurance Approval Form.pdf" at bounding box center [816, 270] width 438 height 21
click at [750, 266] on input "C34093 EnviroTrac NonOCIP Insurance Approval Form.pdf" at bounding box center [816, 270] width 438 height 21
type input "Approval Form"
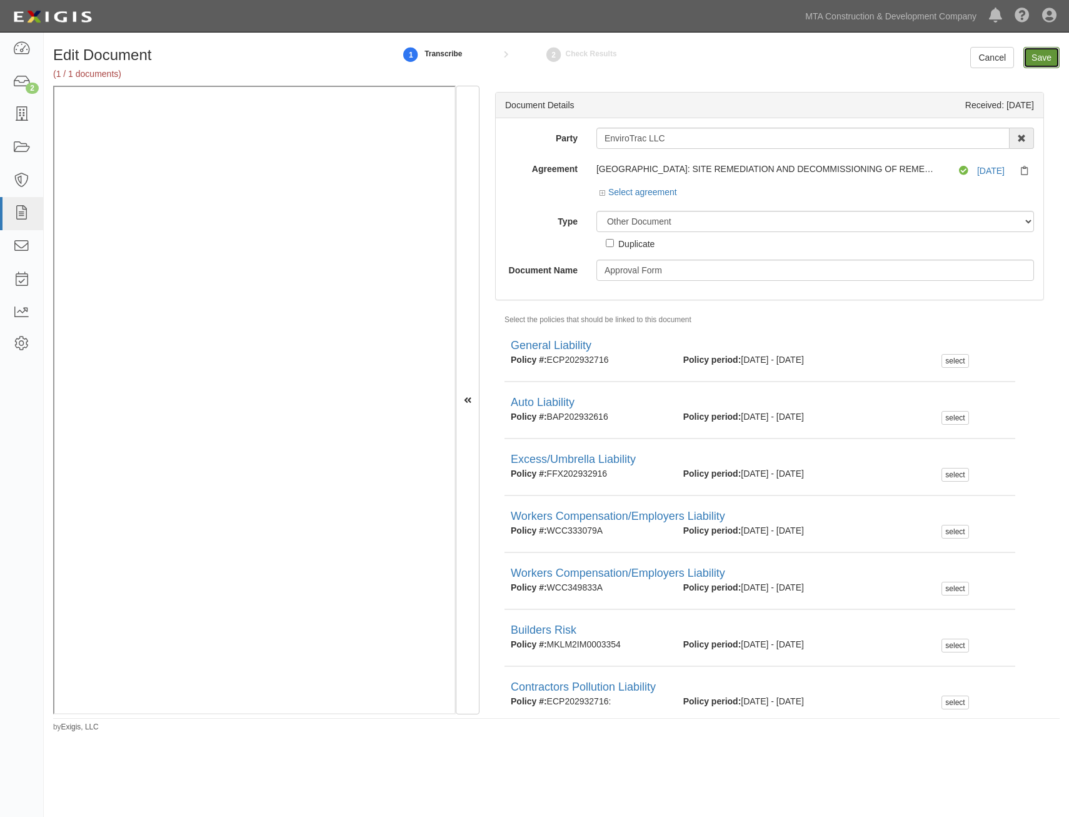
click at [1039, 62] on input "Save" at bounding box center [1042, 57] width 36 height 21
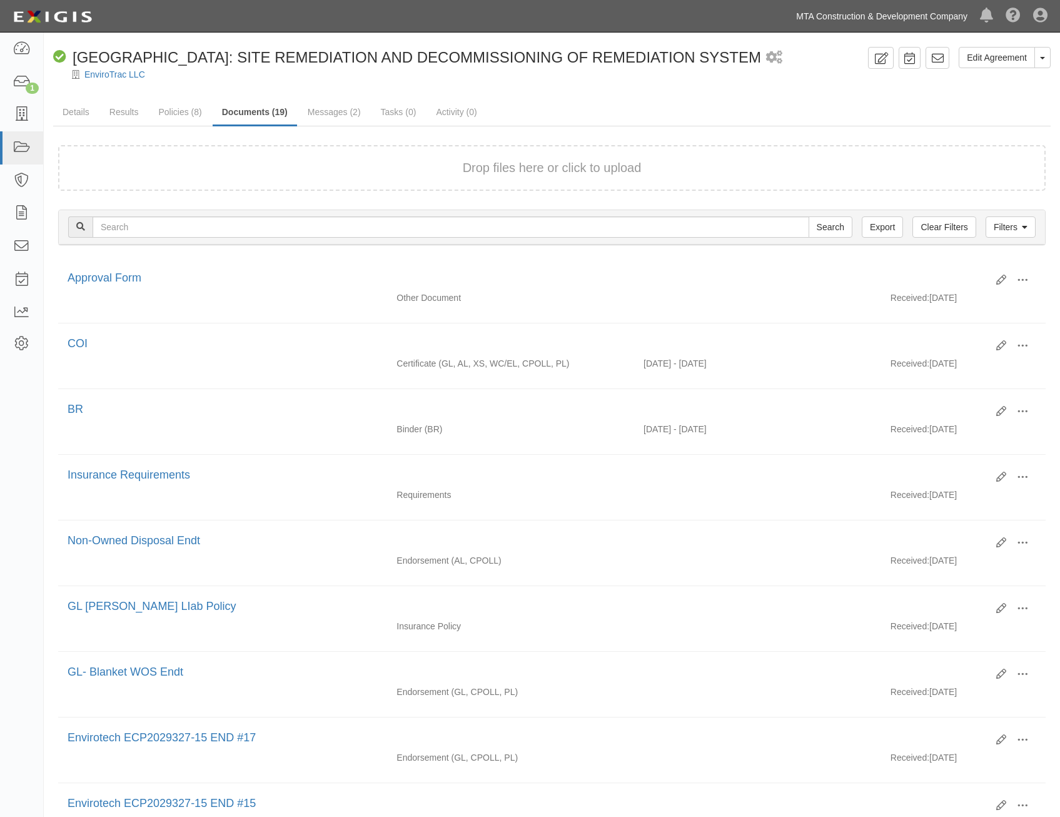
click at [852, 16] on link "MTA Construction & Development Company" at bounding box center [882, 16] width 184 height 25
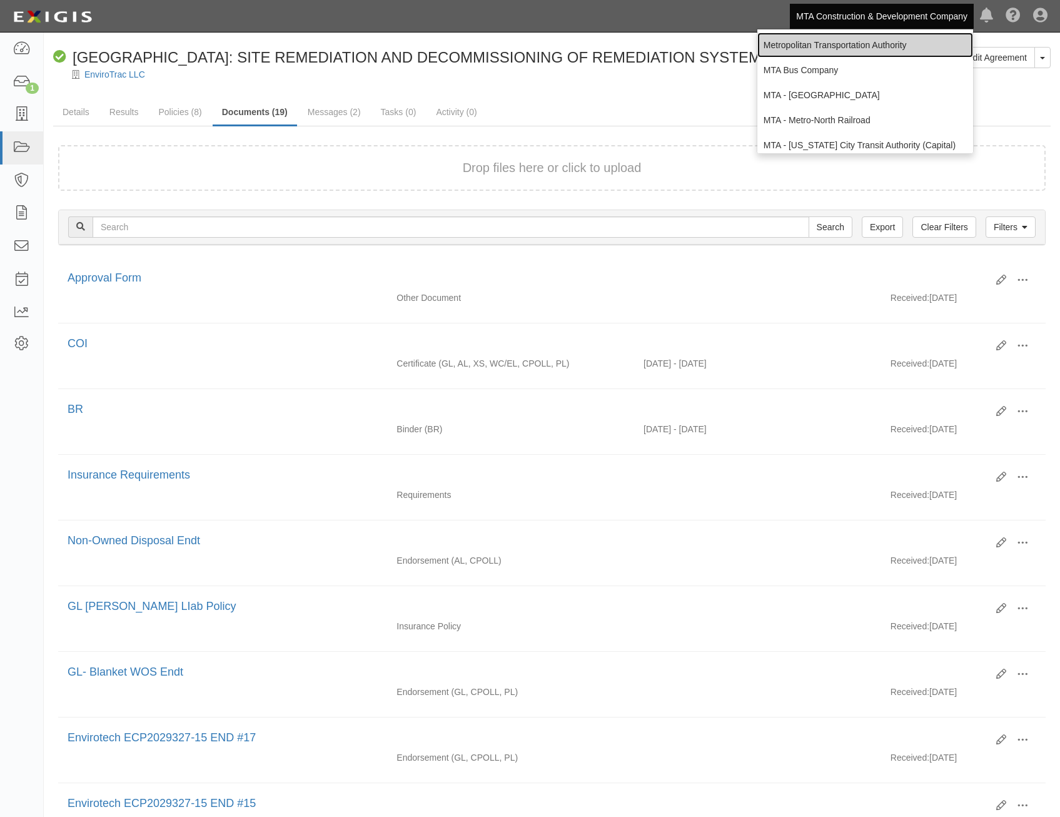
click at [819, 43] on link "Metropolitan Transportation Authority" at bounding box center [865, 45] width 216 height 25
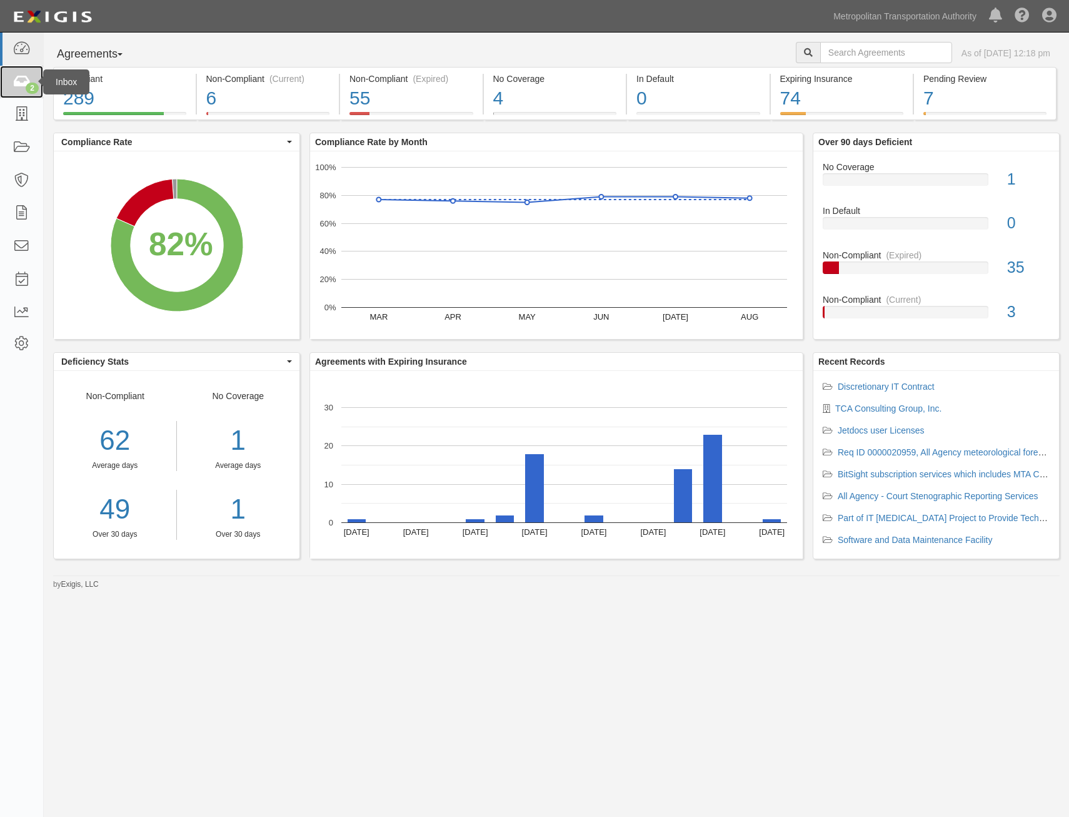
click at [9, 80] on link "2" at bounding box center [21, 82] width 43 height 33
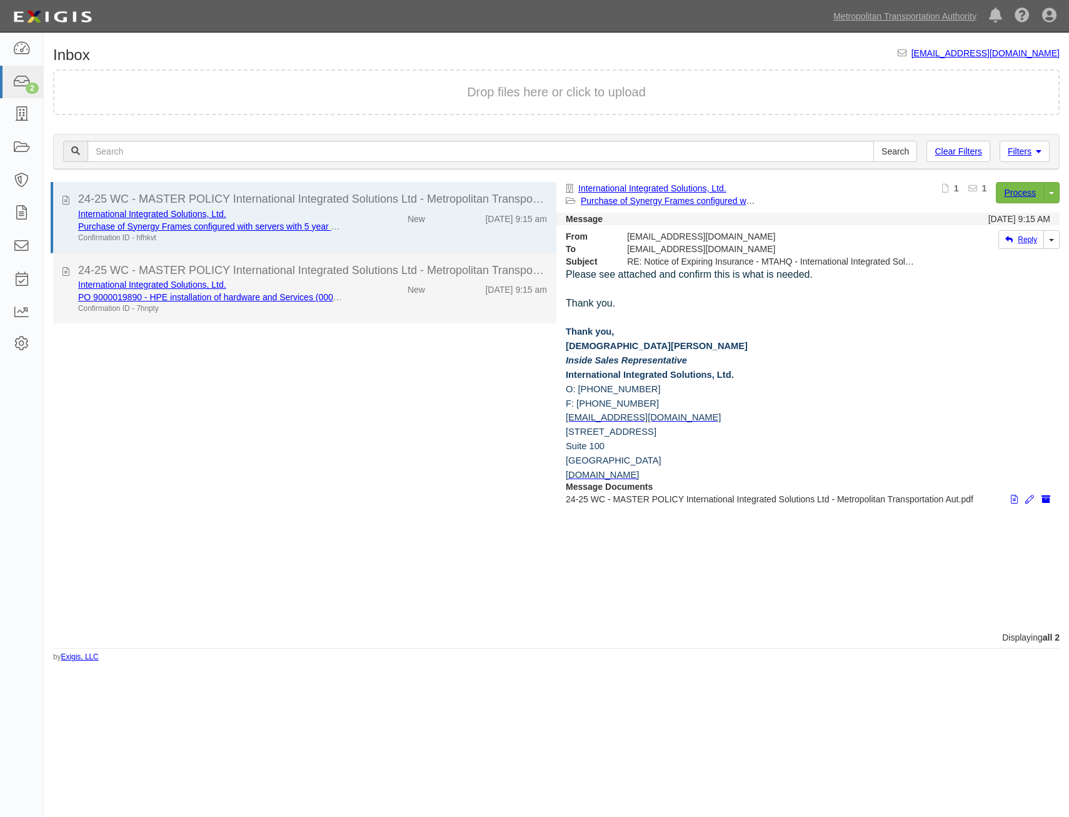
click at [445, 284] on div "9/18/25 9:15 am" at bounding box center [496, 287] width 122 height 18
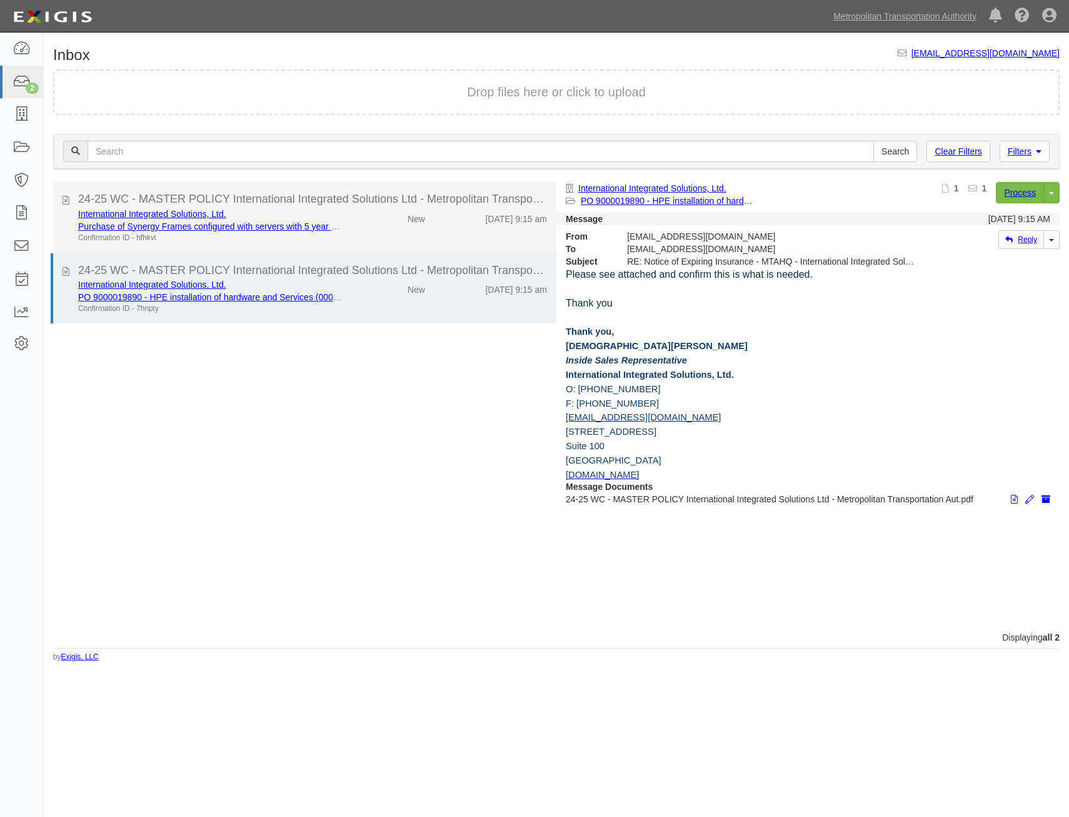
click at [446, 236] on div "International Integrated Solutions, Ltd. Purchase of Synergy Frames configured …" at bounding box center [313, 226] width 488 height 36
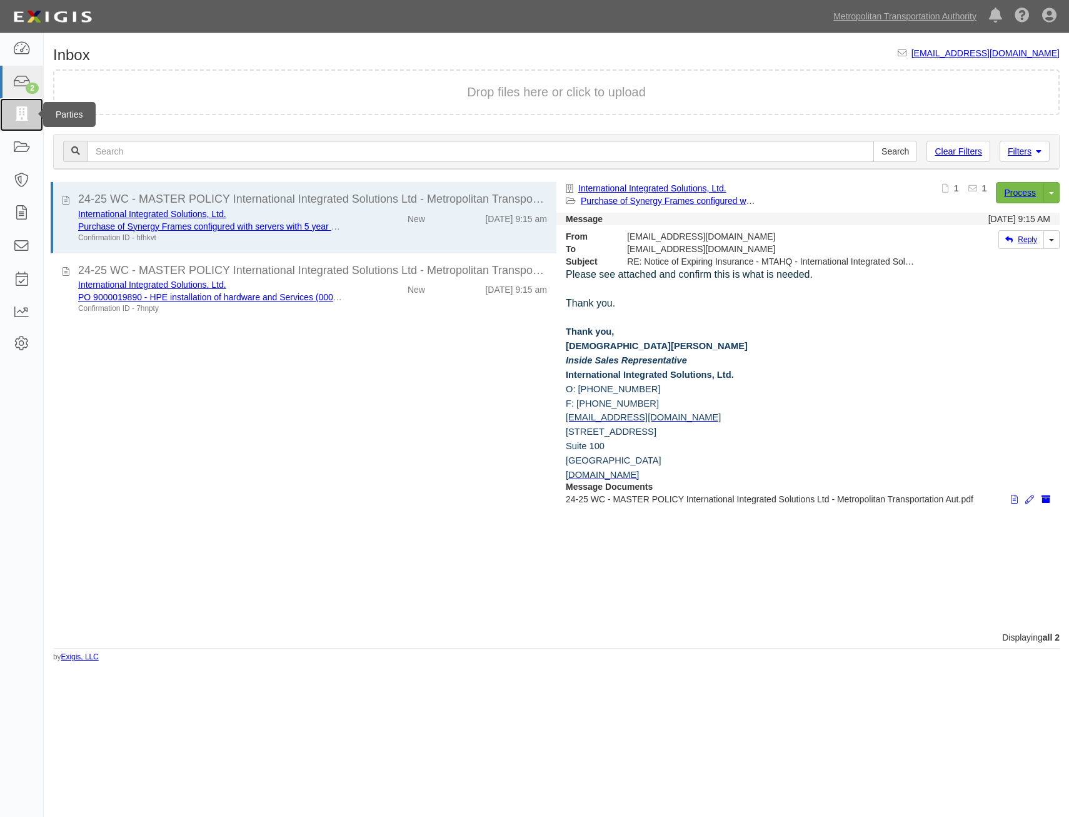
click at [23, 121] on icon at bounding box center [22, 115] width 18 height 14
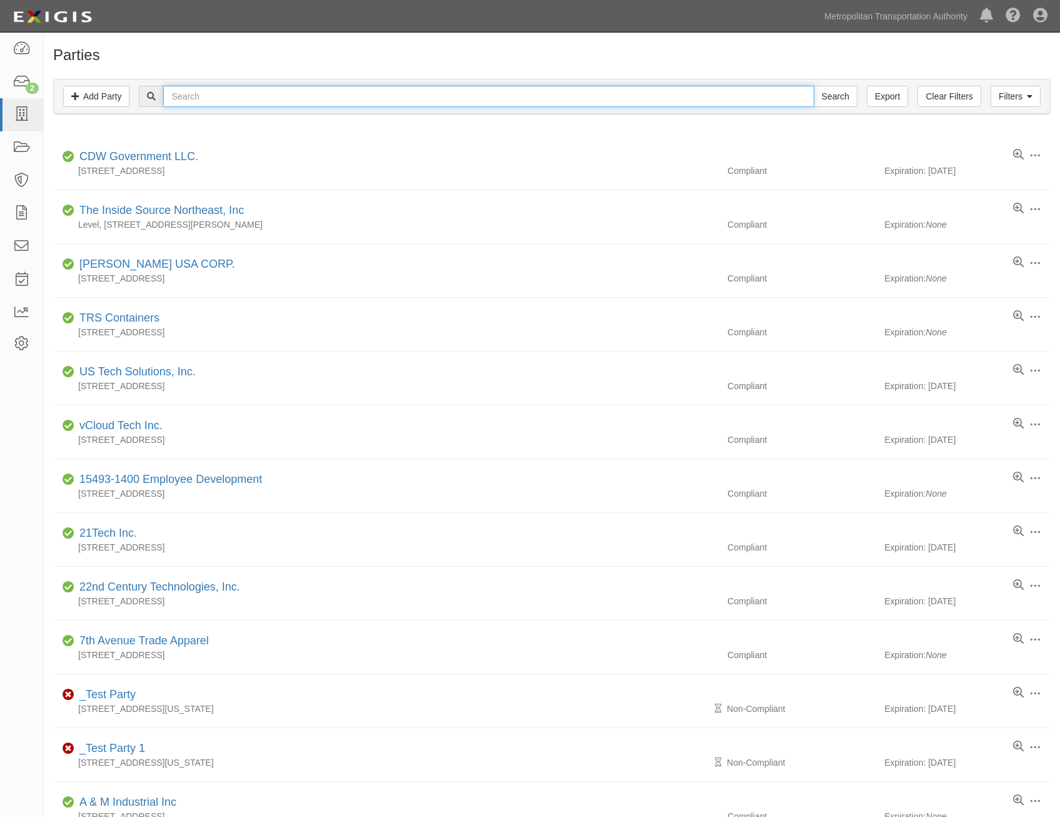
click at [299, 98] on input "text" at bounding box center [488, 96] width 650 height 21
type input "modernb concrete"
click at [814, 86] on input "Search" at bounding box center [836, 96] width 44 height 21
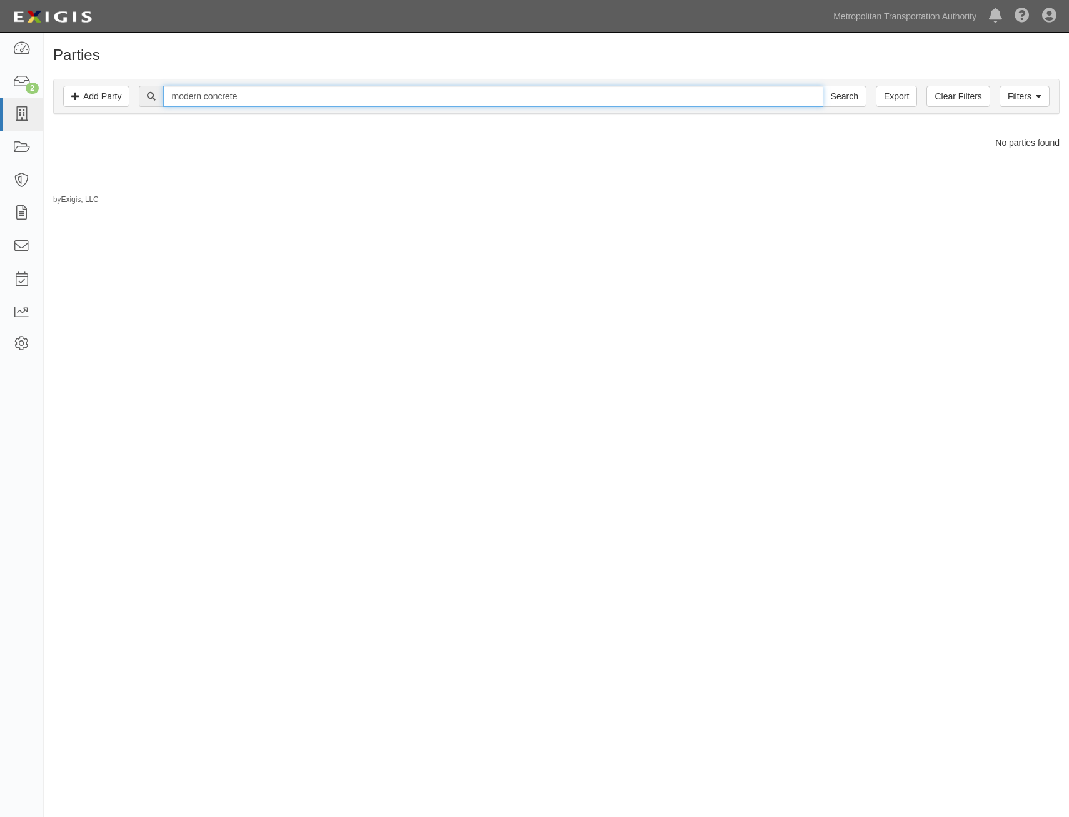
type input "modern concrete"
click at [823, 86] on input "Search" at bounding box center [845, 96] width 44 height 21
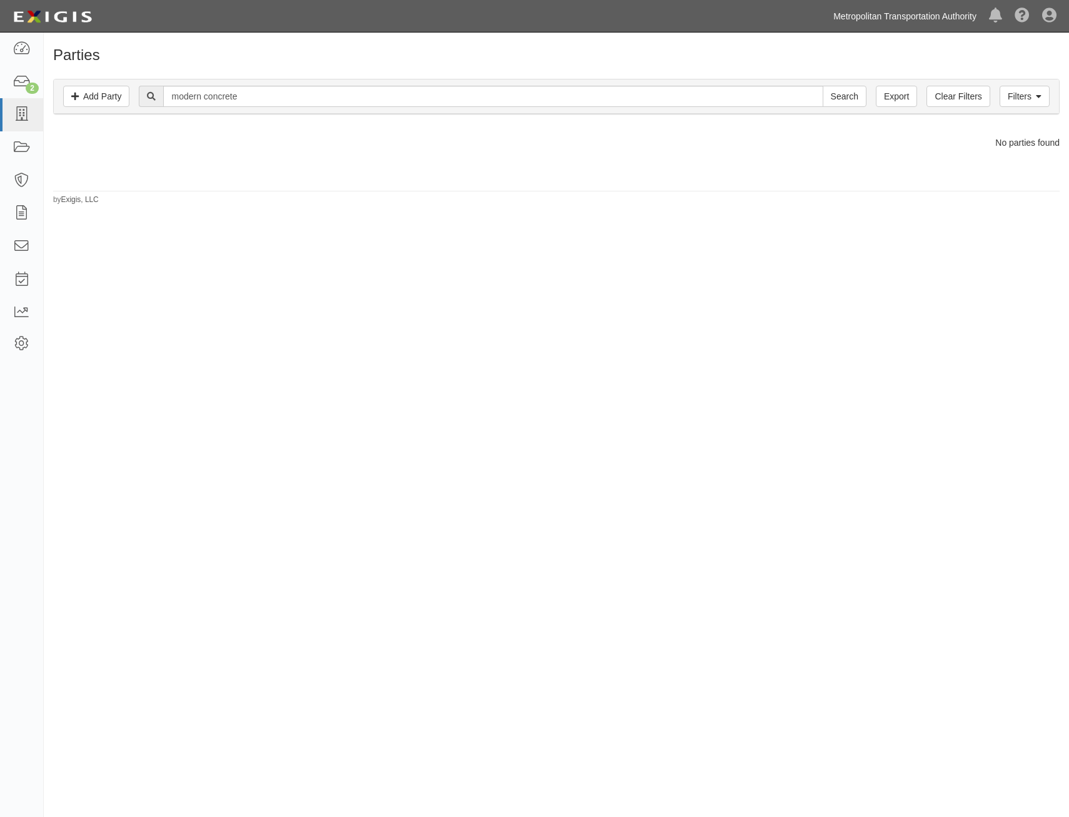
click at [866, 22] on link "Metropolitan Transportation Authority" at bounding box center [905, 16] width 156 height 25
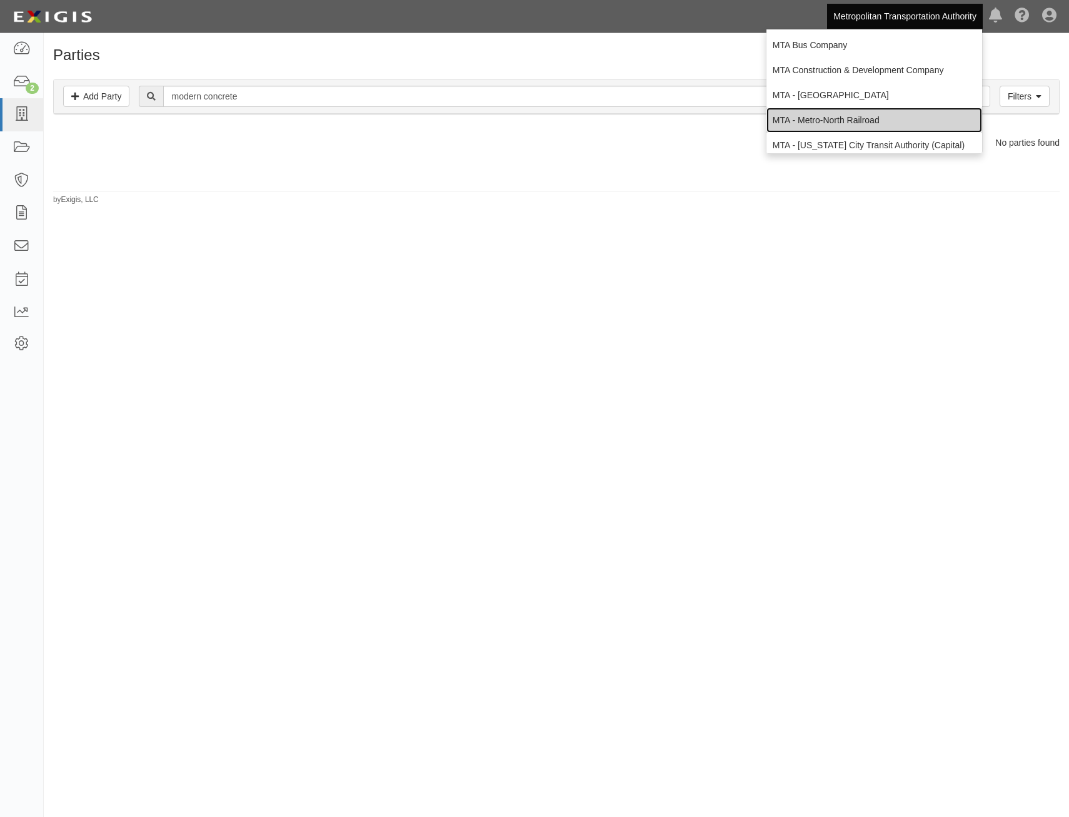
click at [879, 119] on link "MTA - Metro-North Railroad" at bounding box center [875, 120] width 216 height 25
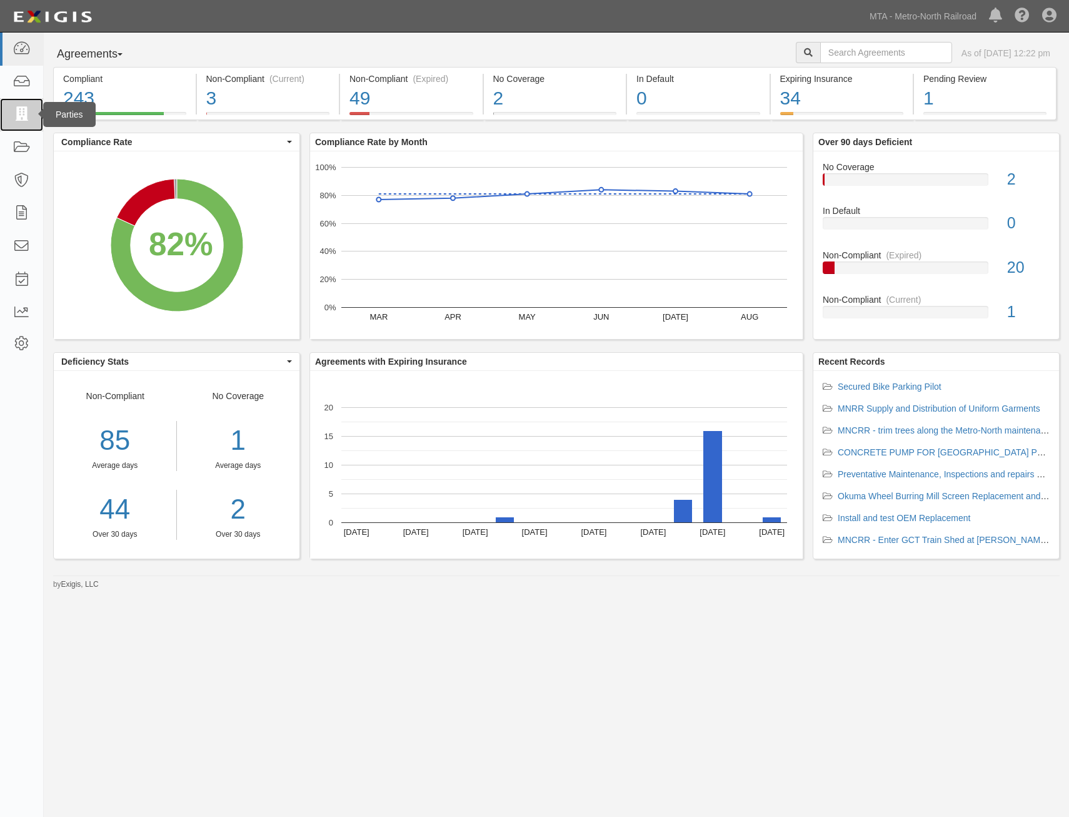
click at [29, 113] on icon at bounding box center [22, 115] width 18 height 14
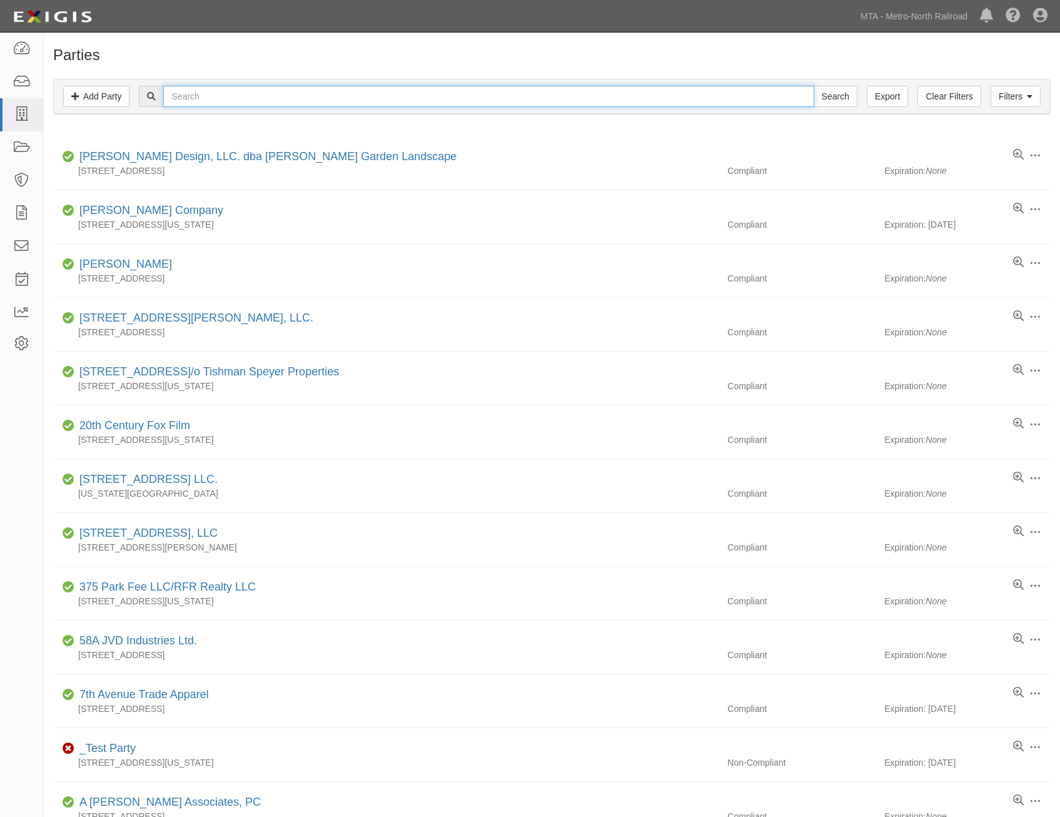
click at [454, 94] on input "text" at bounding box center [488, 96] width 650 height 21
type input "modern concrete"
click at [814, 86] on input "Search" at bounding box center [836, 96] width 44 height 21
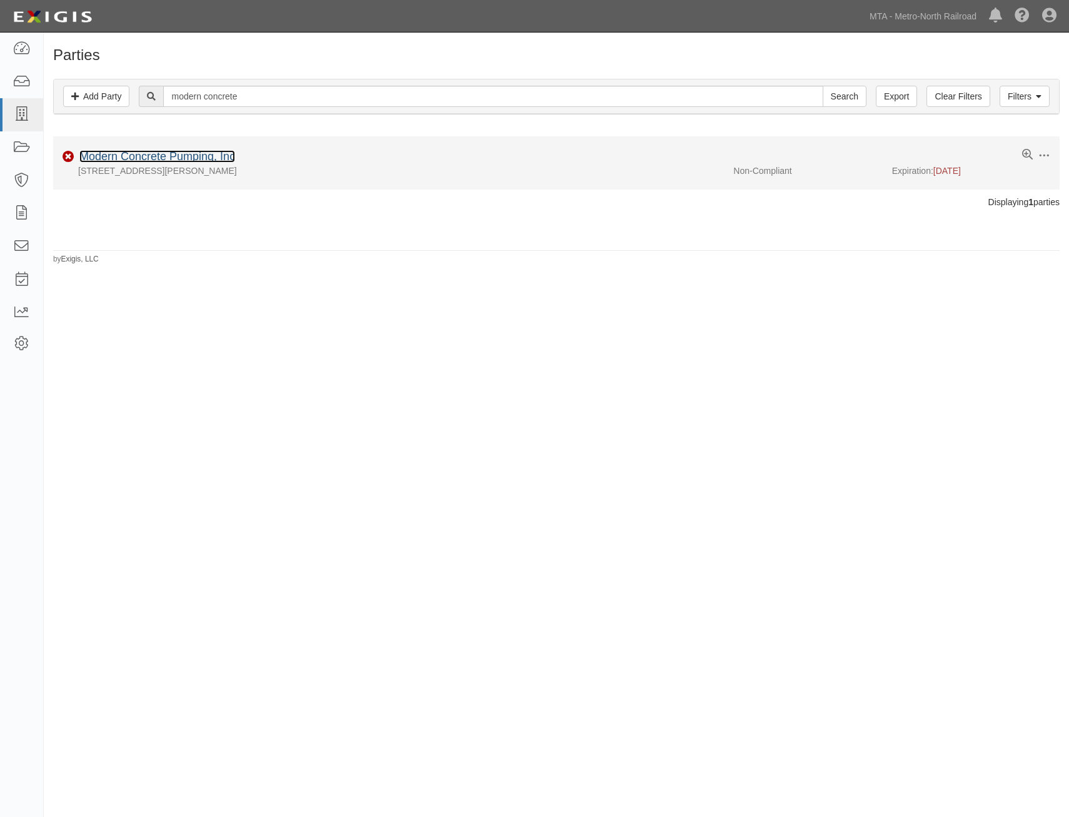
click at [194, 153] on link "Modern Concrete Pumping, Inc" at bounding box center [157, 156] width 156 height 13
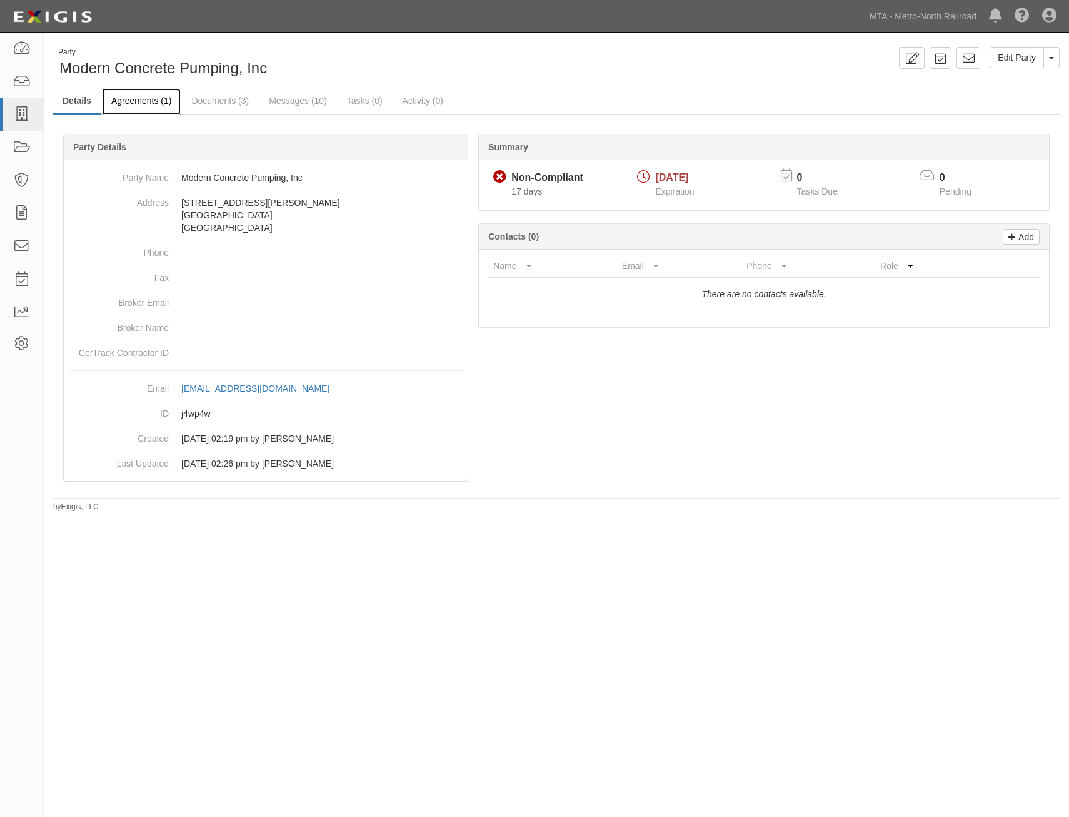
click at [161, 107] on link "Agreements (1)" at bounding box center [141, 101] width 79 height 27
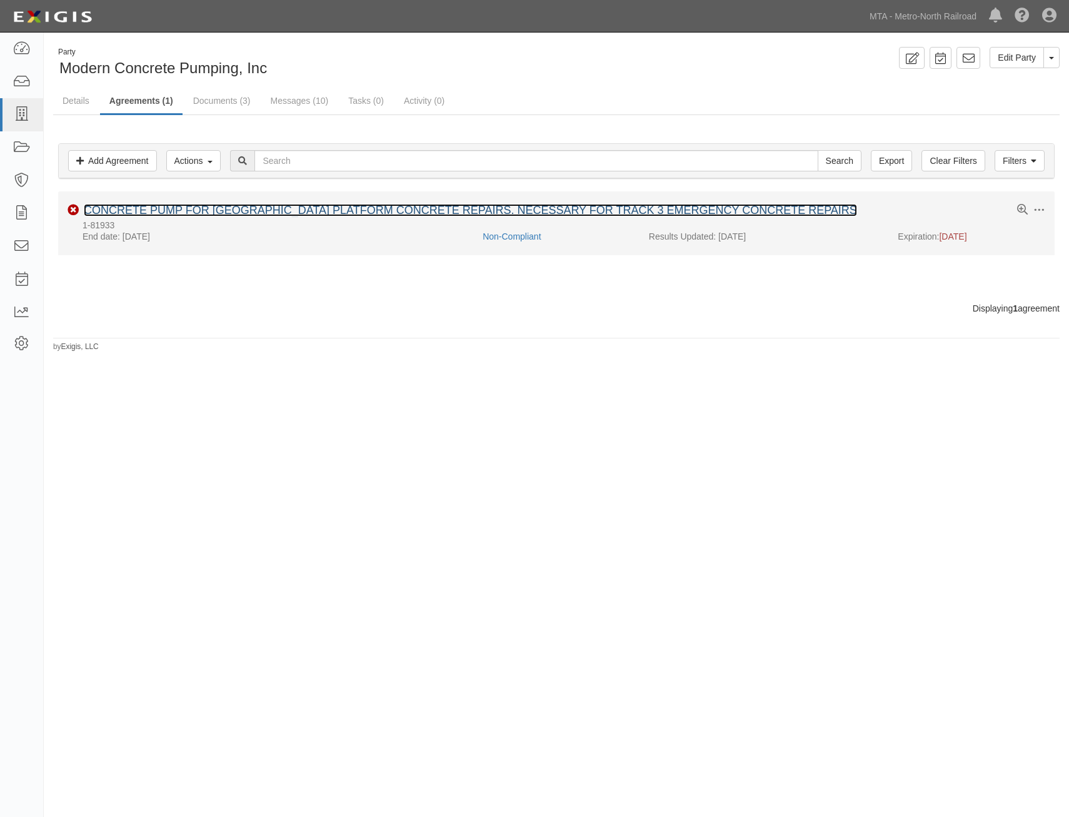
click at [231, 206] on link "CONCRETE PUMP FOR [GEOGRAPHIC_DATA] PLATFORM CONCRETE REPAIRS. NECESSARY FOR TR…" at bounding box center [471, 210] width 774 height 13
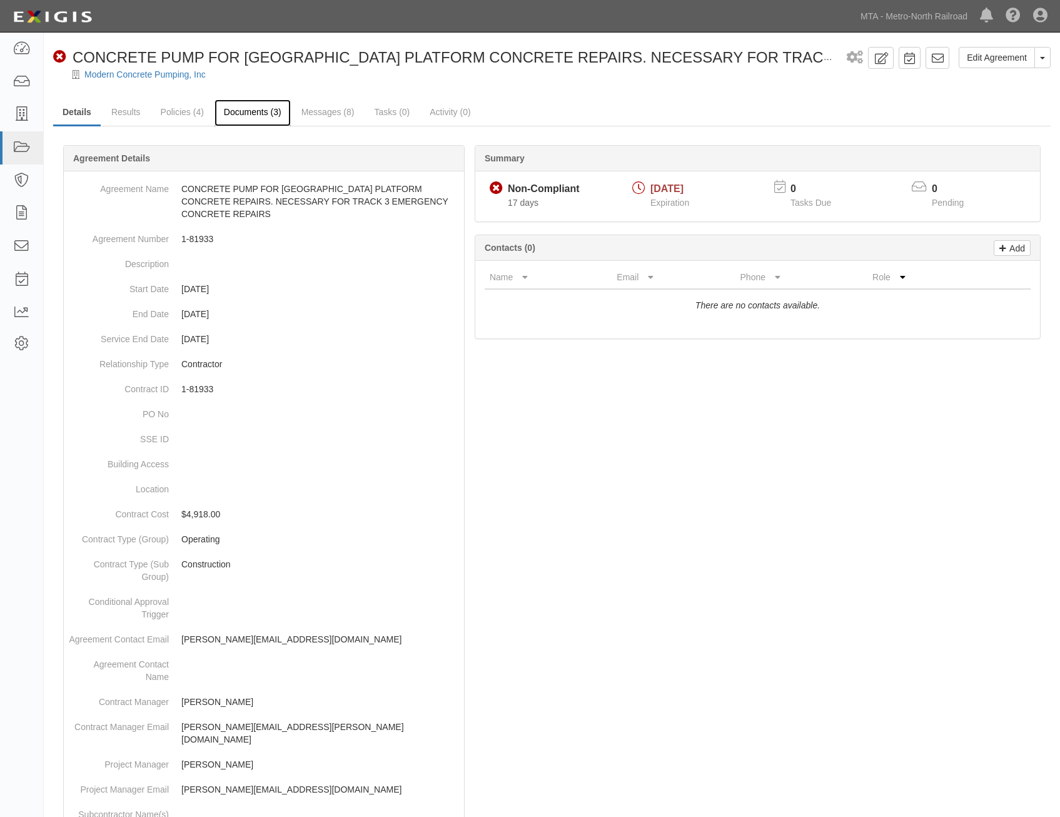
click at [237, 113] on link "Documents (3)" at bounding box center [253, 112] width 76 height 27
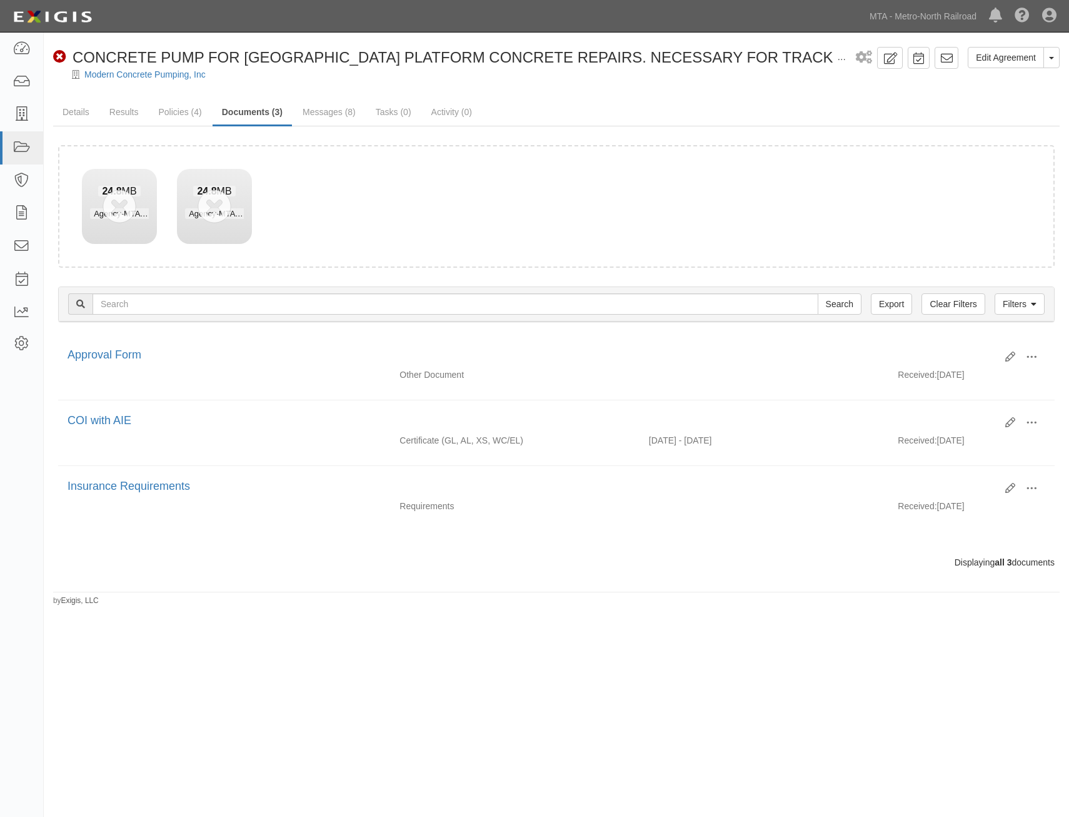
drag, startPoint x: 230, startPoint y: 202, endPoint x: 572, endPoint y: 116, distance: 352.8
click at [572, 116] on ul "Details Results Policies (4) Documents (3) Messages (8) Tasks (0) Activity (0)" at bounding box center [556, 112] width 1007 height 27
click at [219, 213] on span "Agency-MTA COI.pdf" at bounding box center [227, 213] width 84 height 11
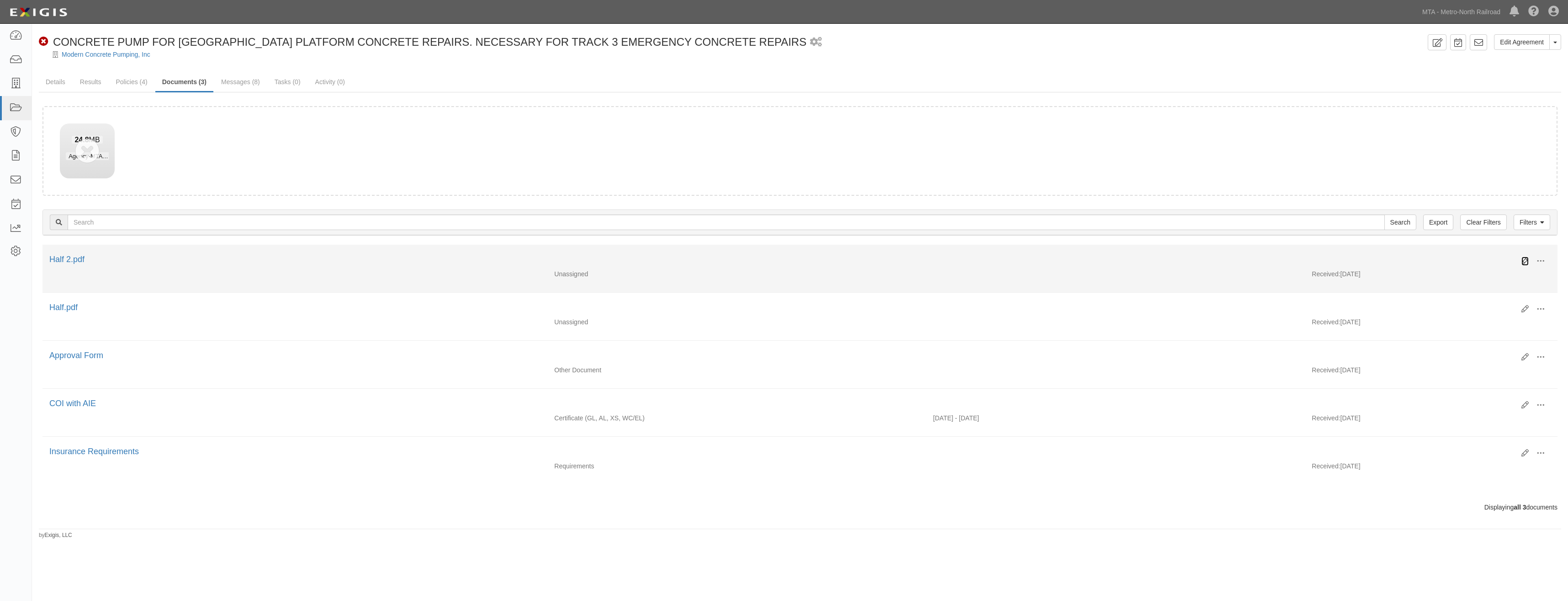
click at [781, 257] on icon at bounding box center [1526, 261] width 7 height 7
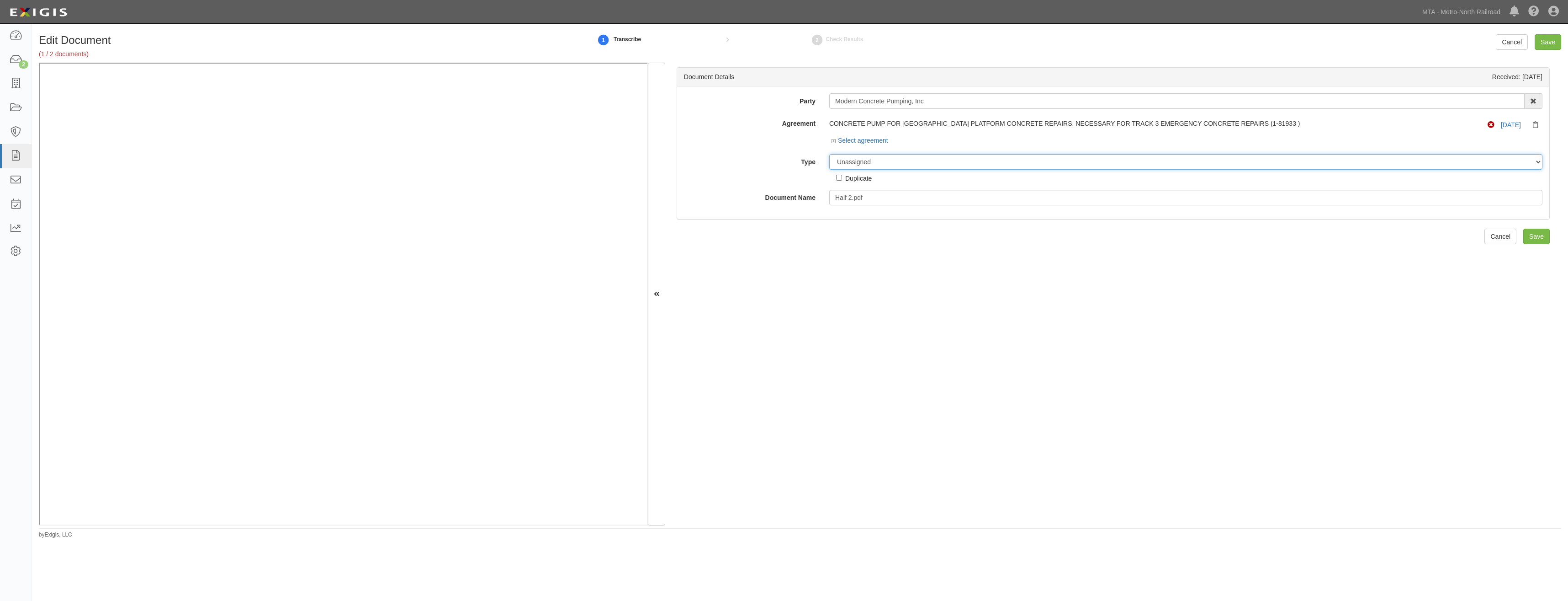
click at [898, 165] on select "Unassigned Binder Cancellation Notice Certificate Contract Endorsement Insuranc…" at bounding box center [1186, 162] width 713 height 15
select select "EndorsementDetail"
click at [829, 154] on select "Unassigned Binder Cancellation Notice Certificate Contract Endorsement Insuranc…" at bounding box center [1186, 162] width 713 height 15
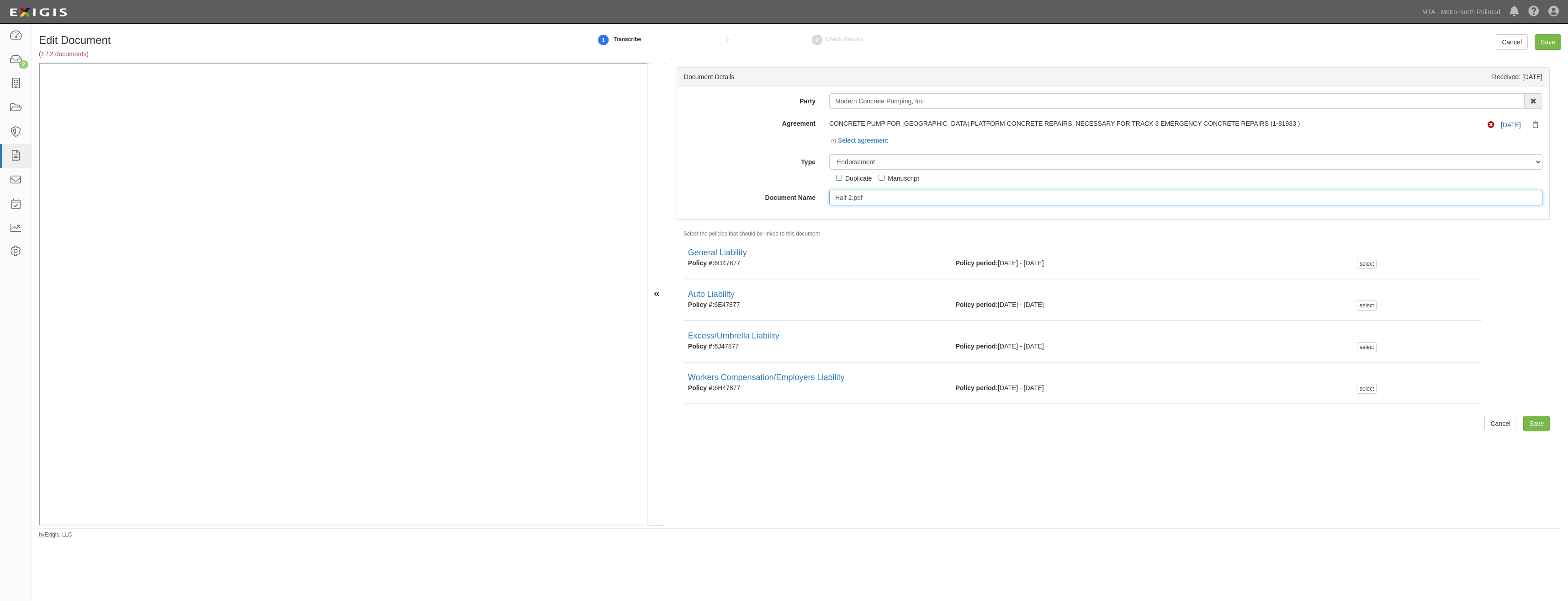
click at [910, 201] on input "Half 2.pdf" at bounding box center [1186, 197] width 713 height 15
type input "Additional Insured Endorsements"
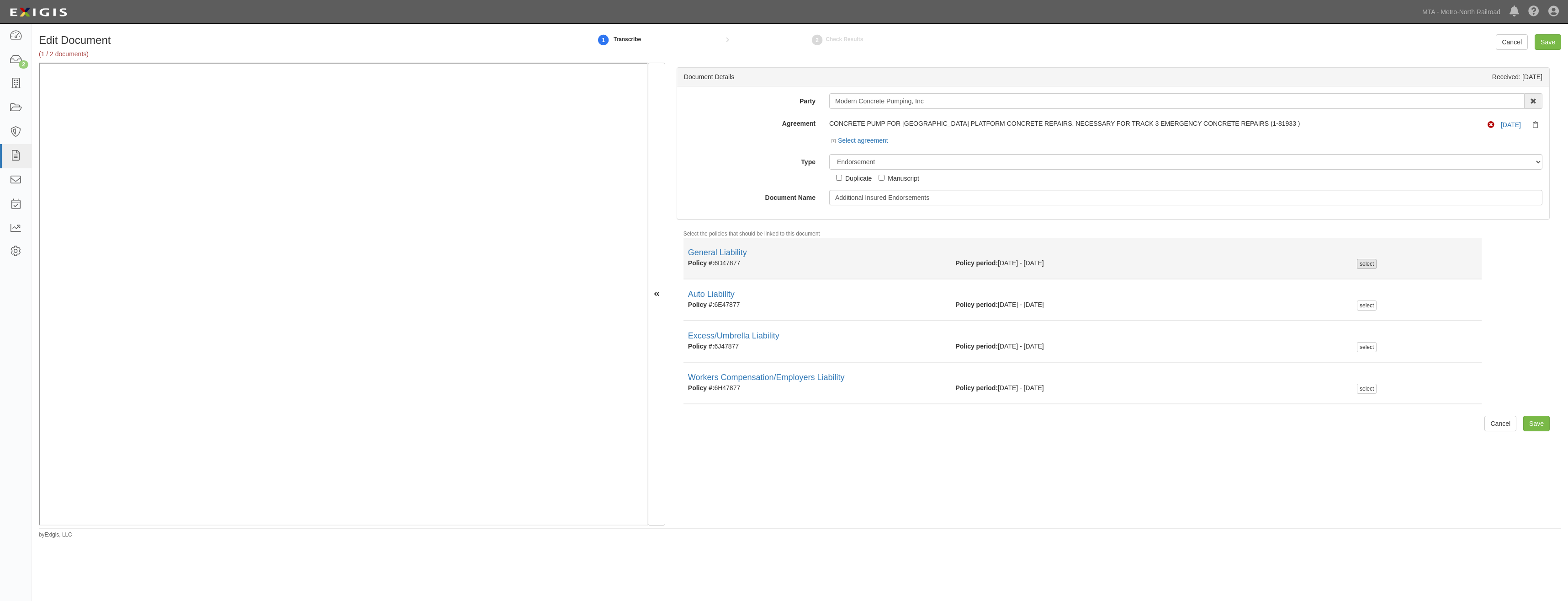
click at [1366, 265] on div "select" at bounding box center [1366, 264] width 20 height 10
checkbox input "true"
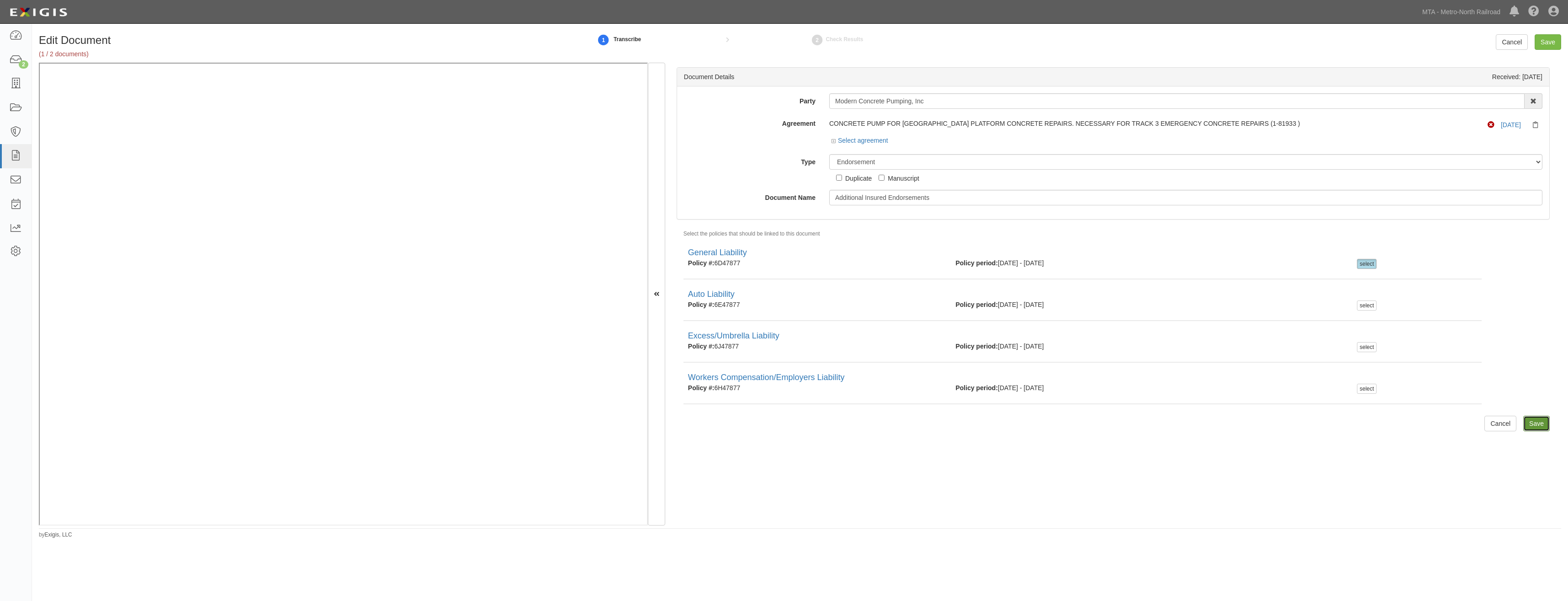
click at [1526, 421] on input "Save" at bounding box center [1537, 423] width 26 height 15
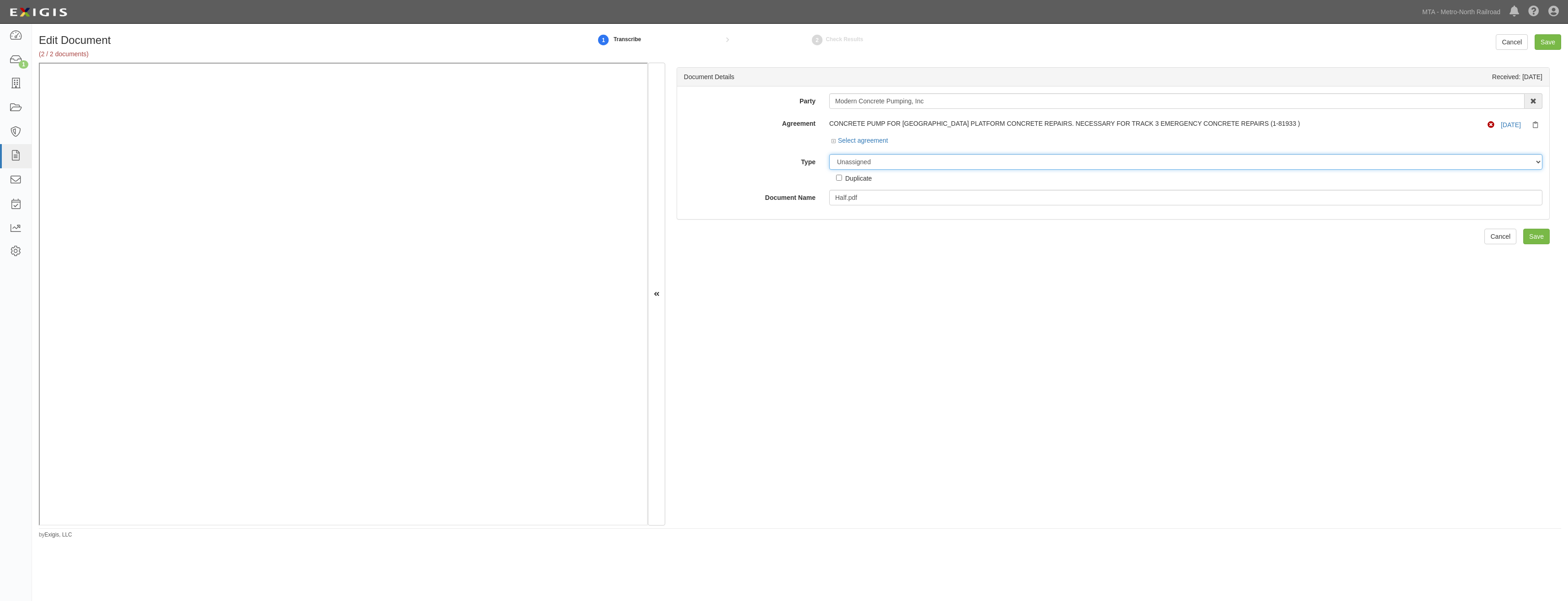
click at [926, 159] on select "Unassigned Binder Cancellation Notice Certificate Contract Endorsement Insuranc…" at bounding box center [1186, 162] width 713 height 15
select select "CertificateDetail"
click at [829, 154] on select "Unassigned Binder Cancellation Notice Certificate Contract Endorsement Insuranc…" at bounding box center [1186, 162] width 713 height 15
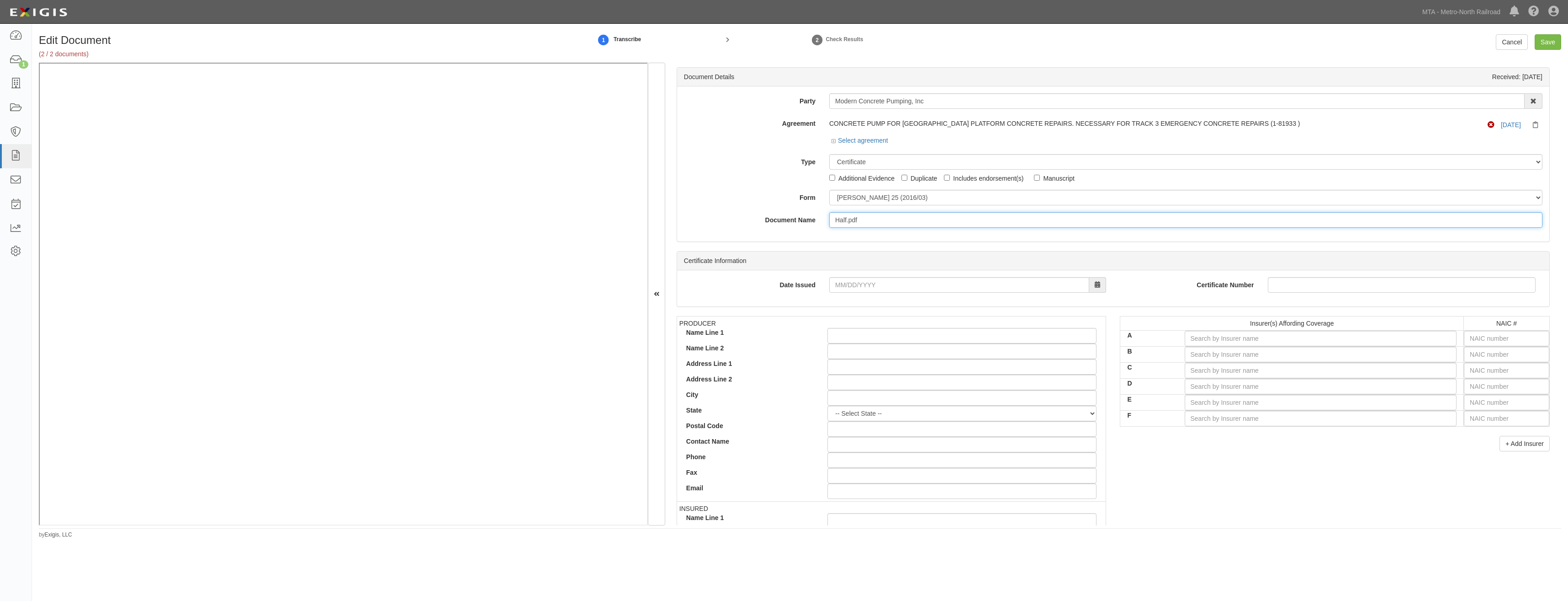
click at [897, 219] on input "Half.pdf" at bounding box center [1186, 219] width 713 height 15
type input "COI with AIE"
click at [1489, 342] on input "text" at bounding box center [1507, 338] width 85 height 15
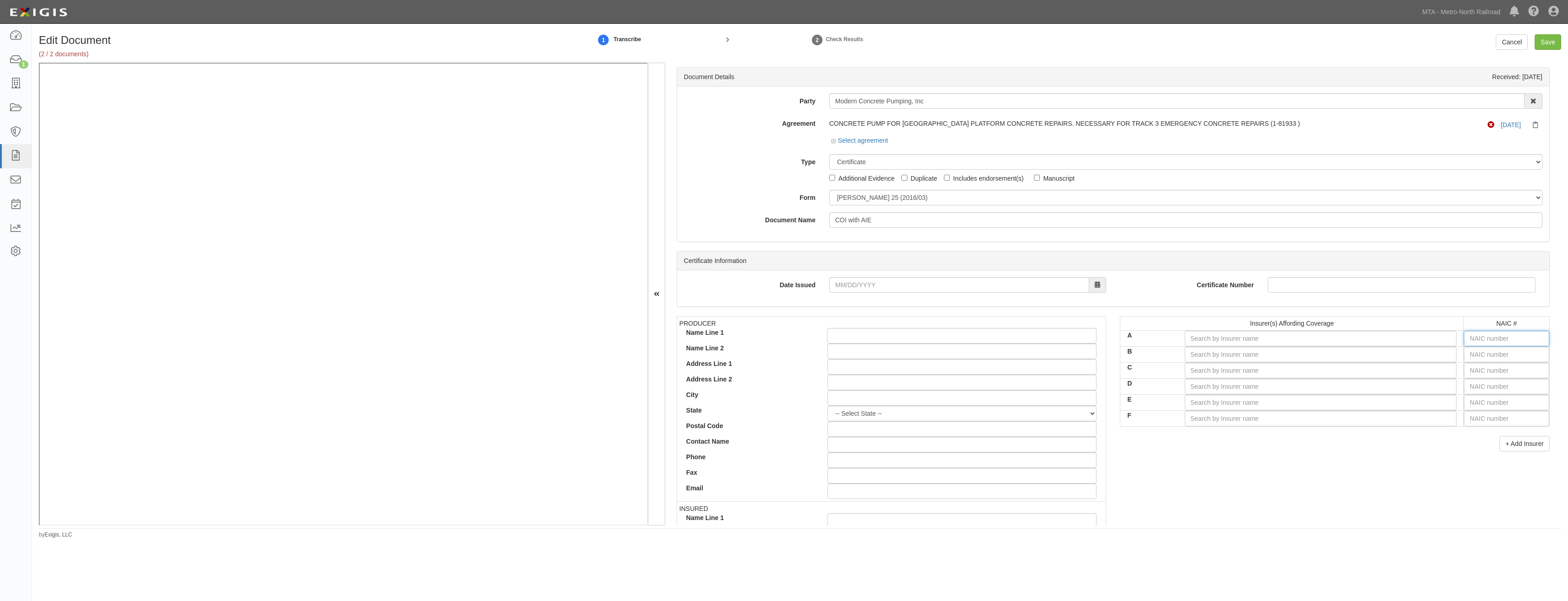
type input "25232"
type input "2"
type input "21571"
type input "21"
type input "21407"
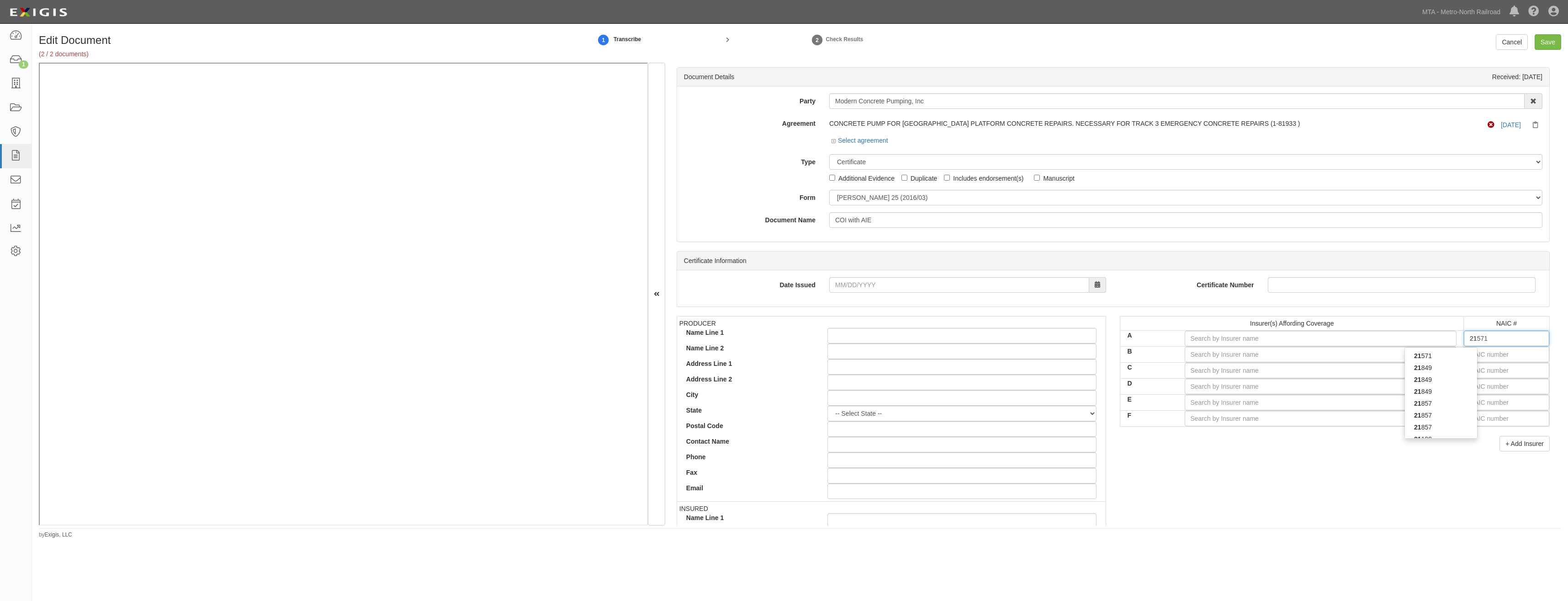
type input "214"
type input "21415"
type input "2141"
type input "21415"
click at [1466, 353] on div "21415" at bounding box center [1441, 355] width 72 height 12
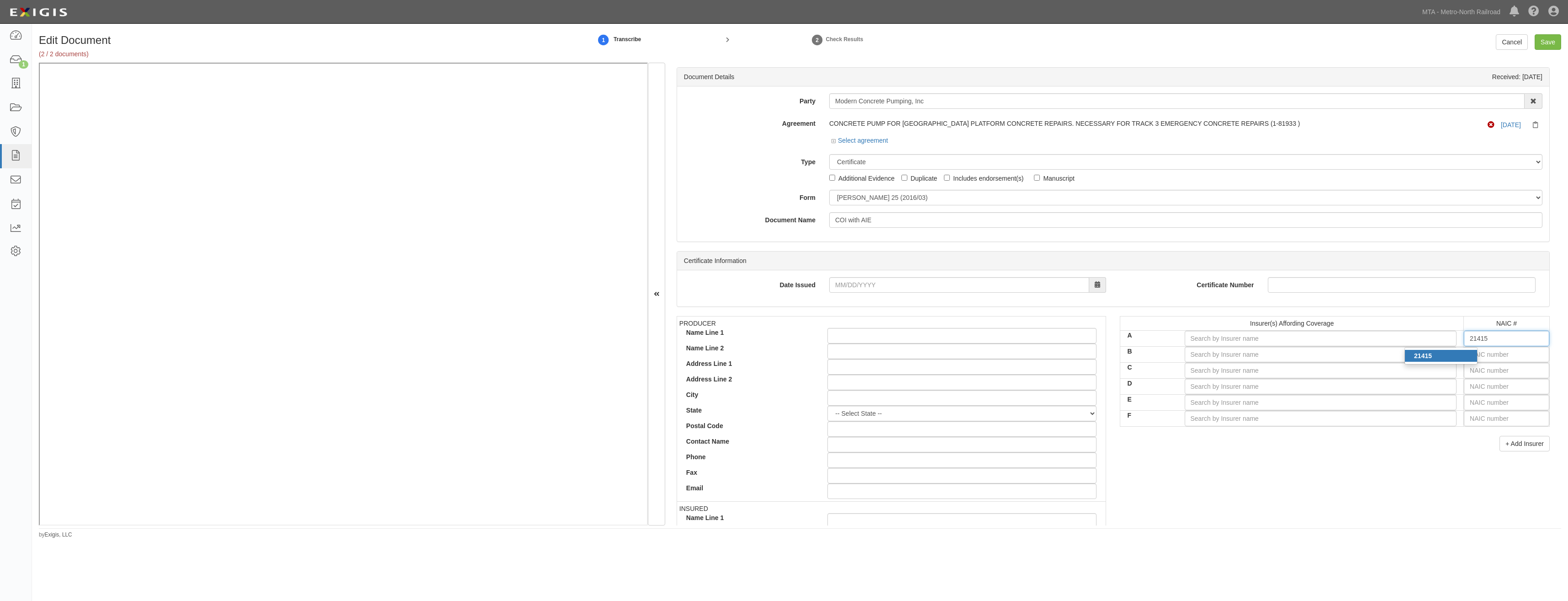
type input "Employers Mutual Casualty Company (A XIV Rating)"
type input "21415"
click at [1499, 356] on input "text" at bounding box center [1507, 354] width 85 height 15
type input "25232"
type input "2"
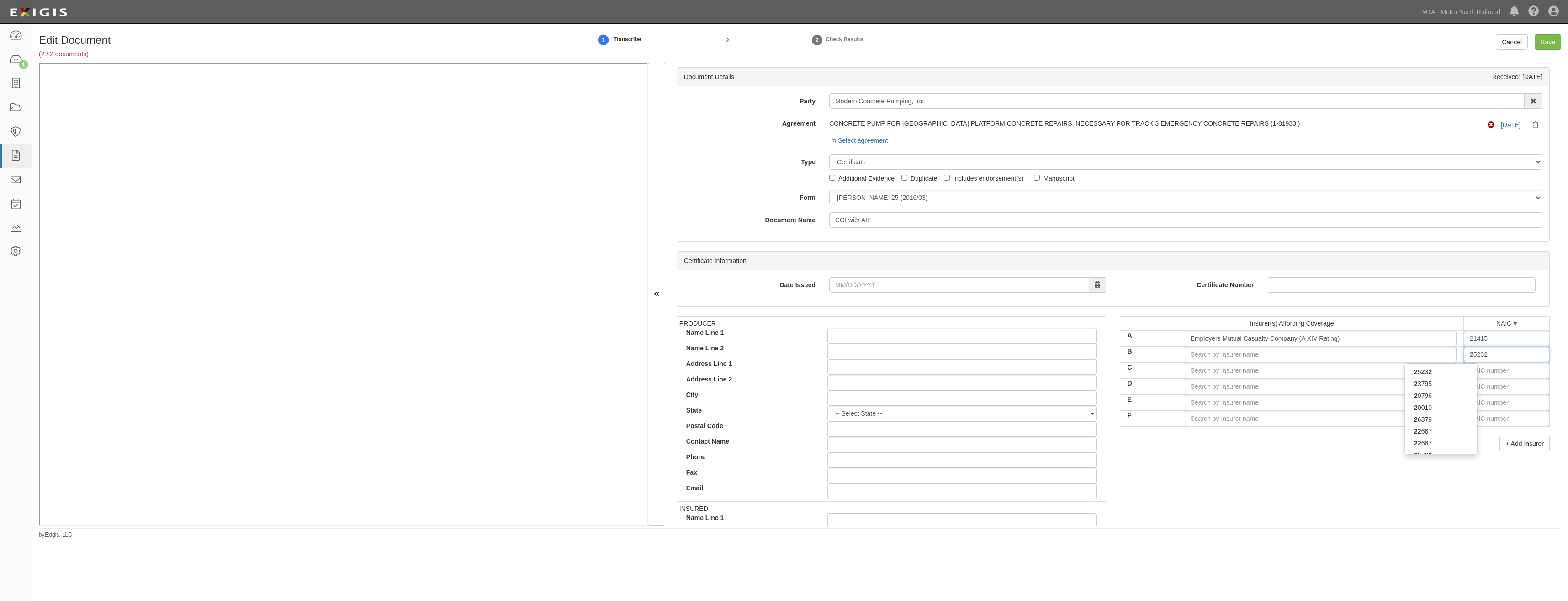
type input "21571"
type input "21"
type input "21407"
type input "2140"
type input "21407"
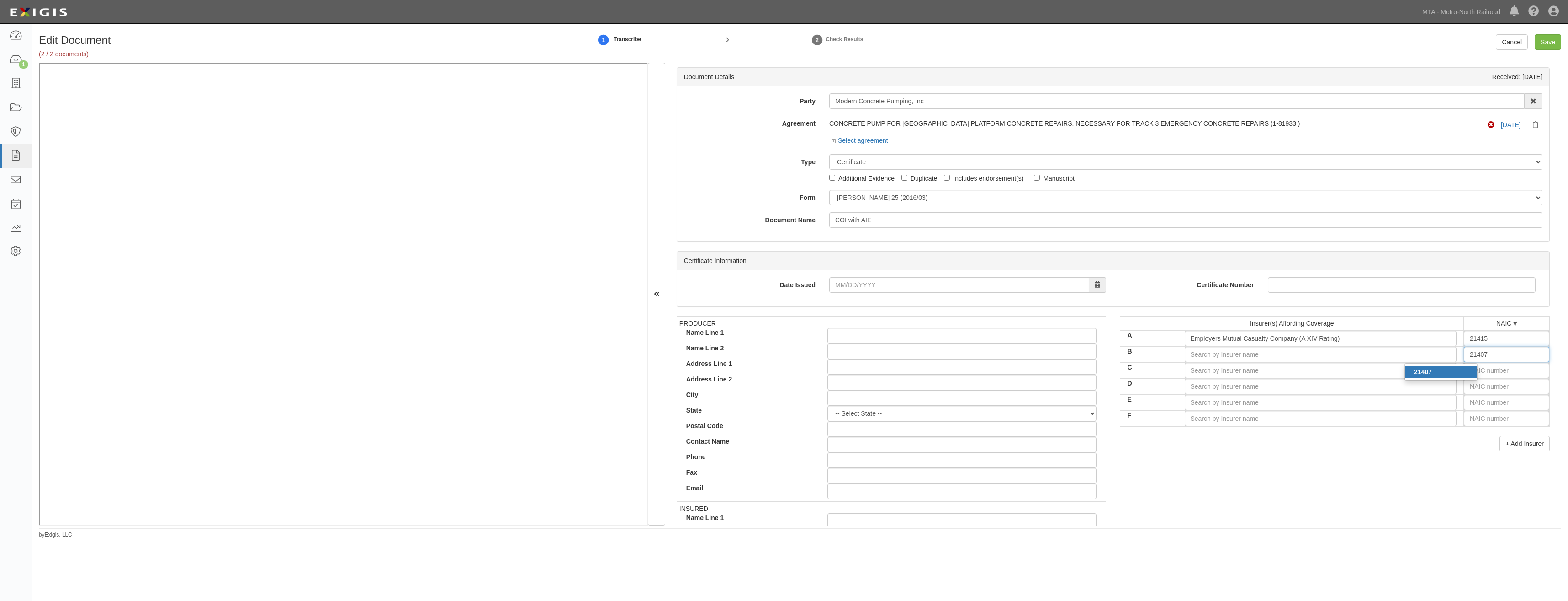
click at [1462, 374] on div "21407" at bounding box center [1441, 371] width 72 height 12
type input "EMCASCO Insurance Company (A XIV Rating)"
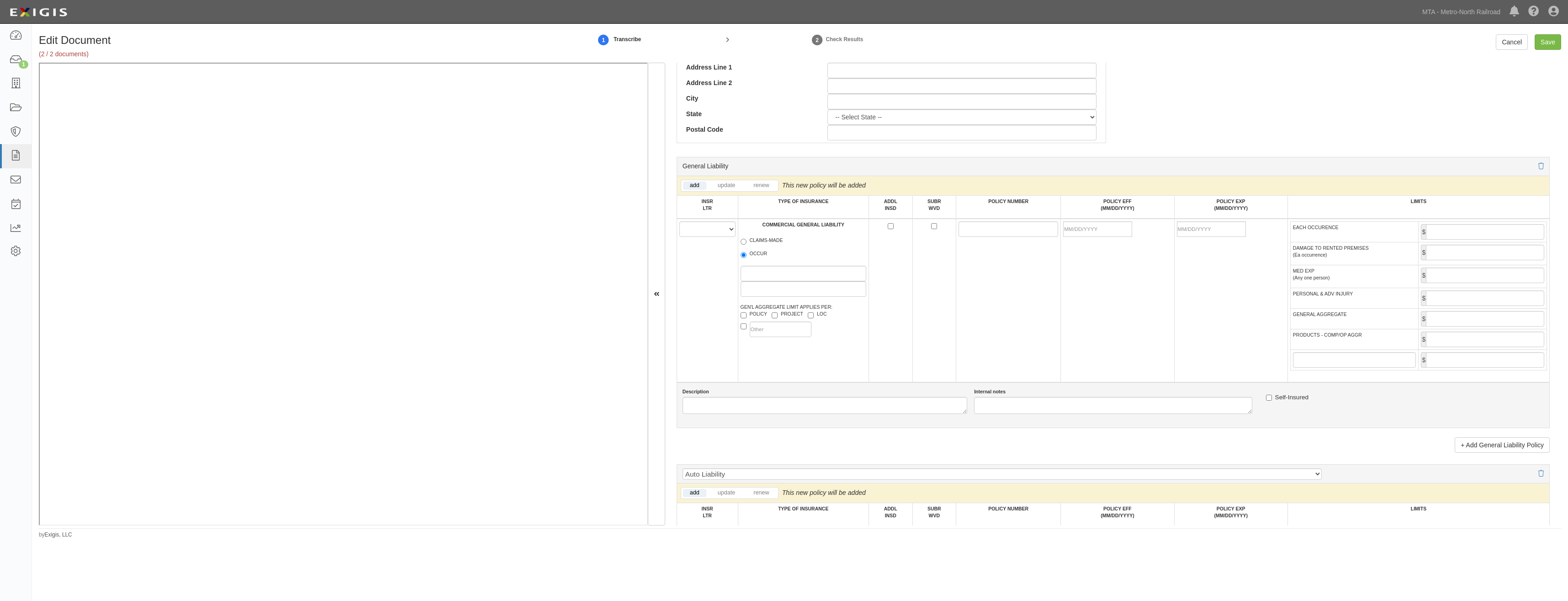
scroll to position [503, 0]
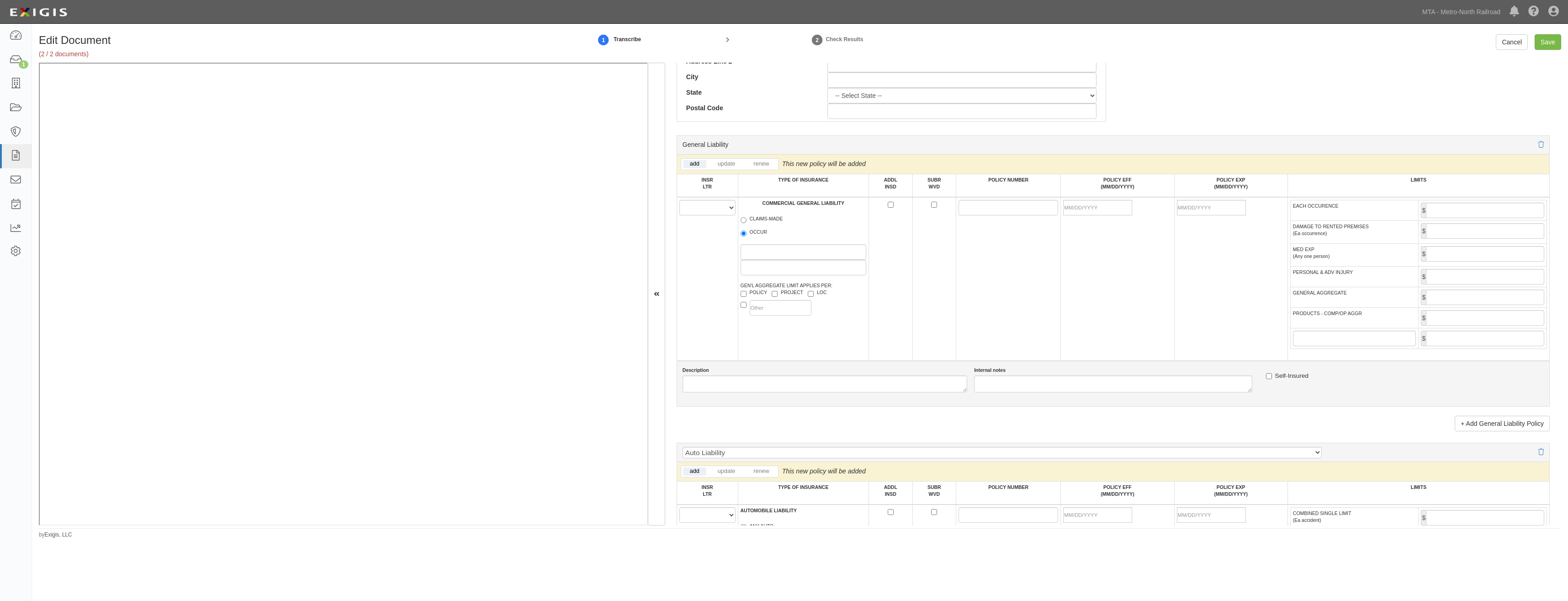
type input "21407"
click at [715, 212] on select "A B C D E F" at bounding box center [707, 207] width 56 height 15
select select "A"
click at [680, 200] on select "A B C D E F" at bounding box center [707, 207] width 56 height 15
click at [767, 229] on span "OCCUR" at bounding box center [804, 234] width 126 height 11
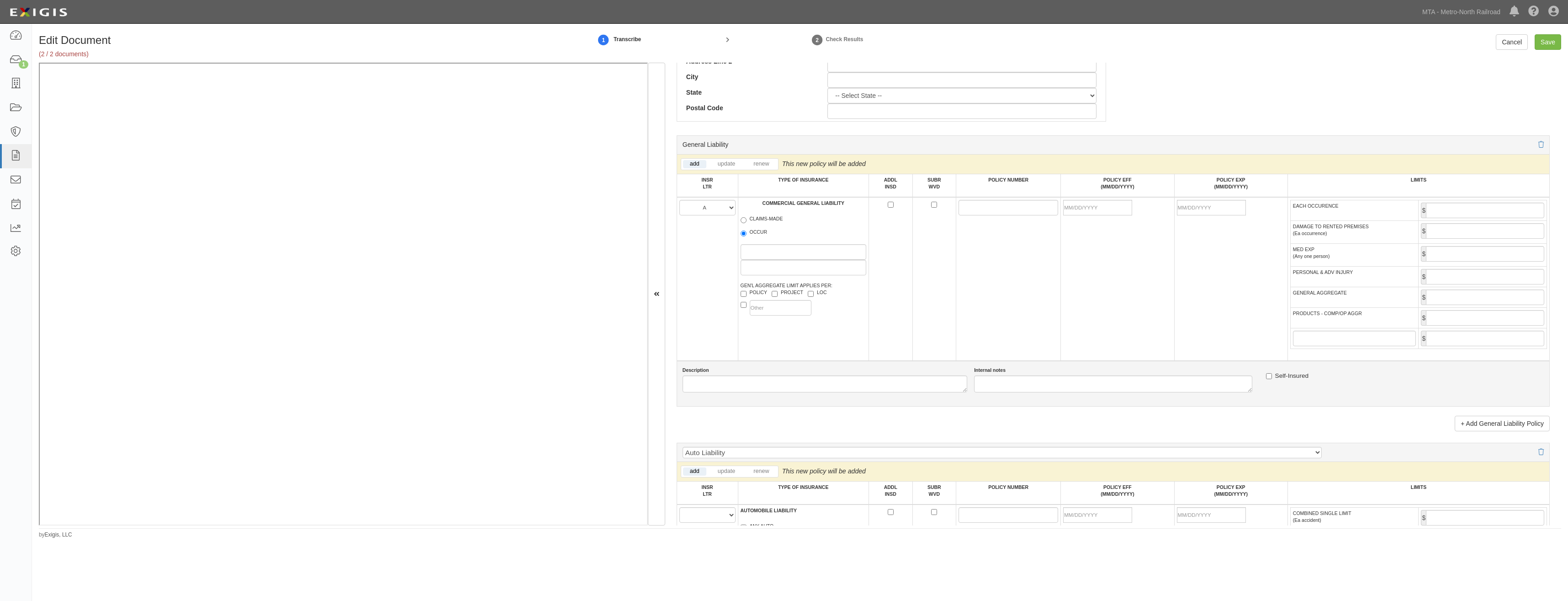
click at [761, 238] on span "OCCUR" at bounding box center [804, 234] width 126 height 11
click at [758, 234] on label "OCCUR" at bounding box center [754, 233] width 27 height 10
click at [747, 234] on input "OCCUR" at bounding box center [744, 233] width 6 height 6
radio input "true"
click at [888, 203] on input "ADDL INSD" at bounding box center [891, 205] width 6 height 6
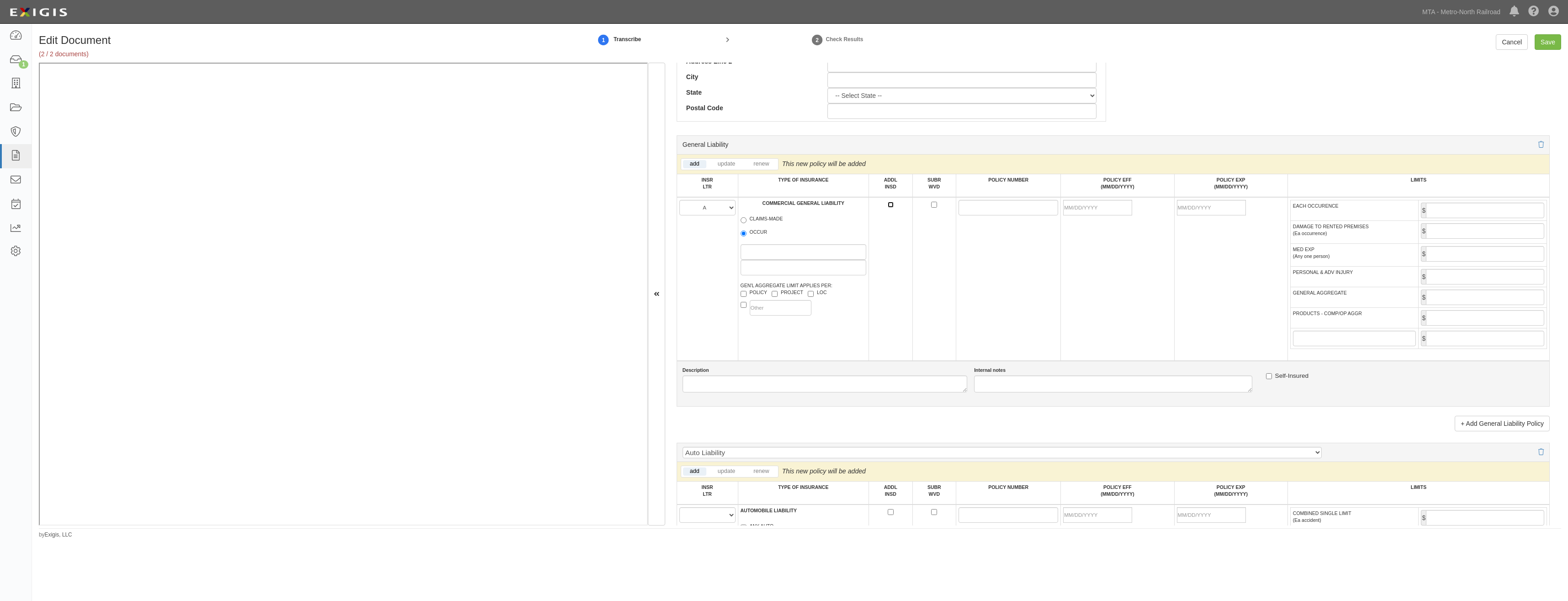
checkbox input "true"
click at [932, 204] on input "SUBR WVD" at bounding box center [935, 205] width 6 height 6
checkbox input "true"
click at [968, 208] on input "POLICY NUMBER" at bounding box center [1008, 207] width 99 height 15
paste input "6D47877"
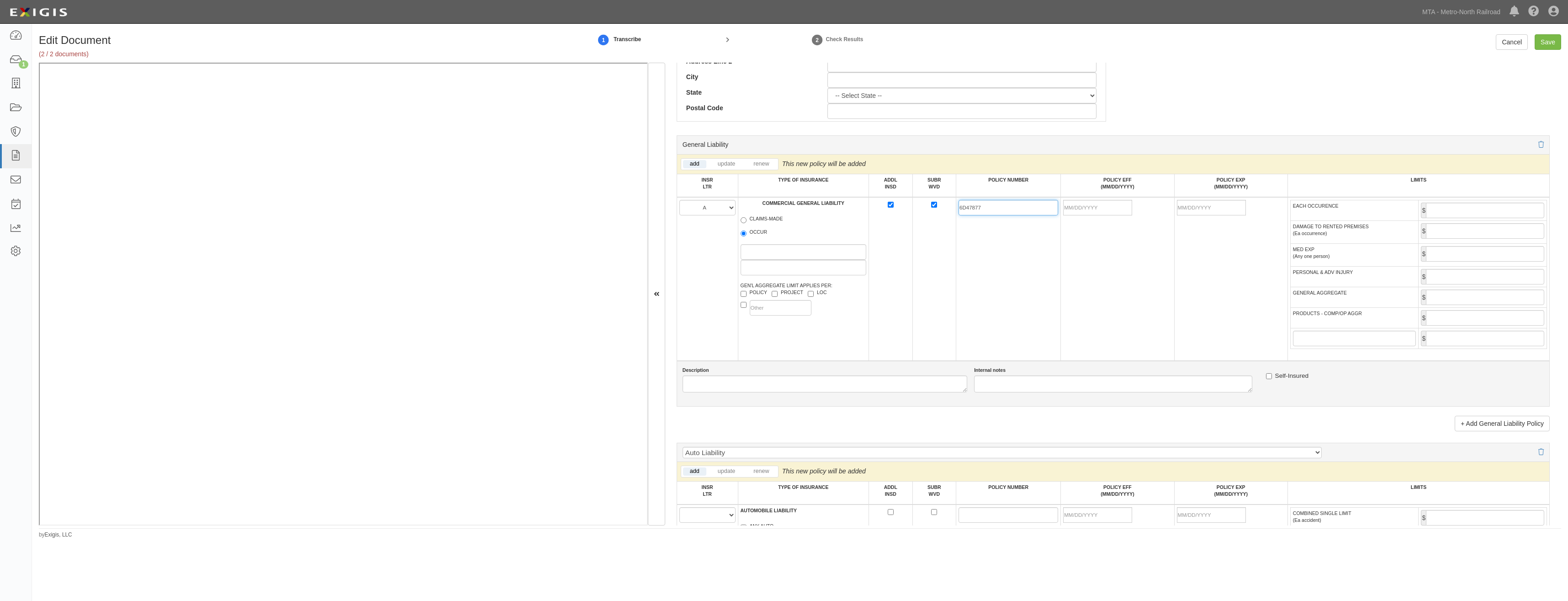
type input "6D47877"
click at [1049, 276] on td "6D47877" at bounding box center [1008, 279] width 104 height 164
drag, startPoint x: 1113, startPoint y: 201, endPoint x: 1072, endPoint y: 233, distance: 52.0
click at [1113, 201] on input "POLICY EFF (MM/DD/YYYY)" at bounding box center [1097, 207] width 69 height 15
type input "09/01/2025"
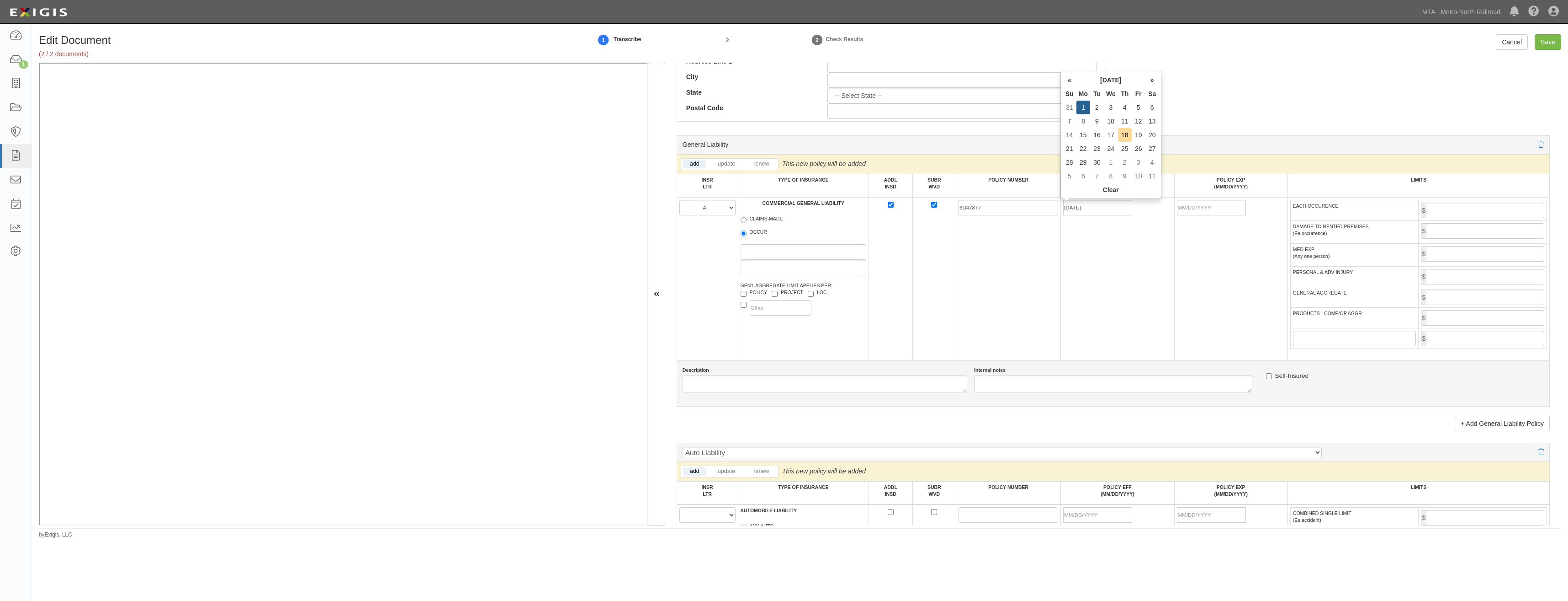
type input "[DATE]"
click at [1033, 259] on td "6D47877" at bounding box center [1008, 279] width 104 height 164
click at [1458, 208] on input "EACH OCCURENCE" at bounding box center [1485, 210] width 118 height 15
type input "1,000,000"
click at [1458, 296] on input "GENERAL AGGREGATE" at bounding box center [1485, 297] width 118 height 15
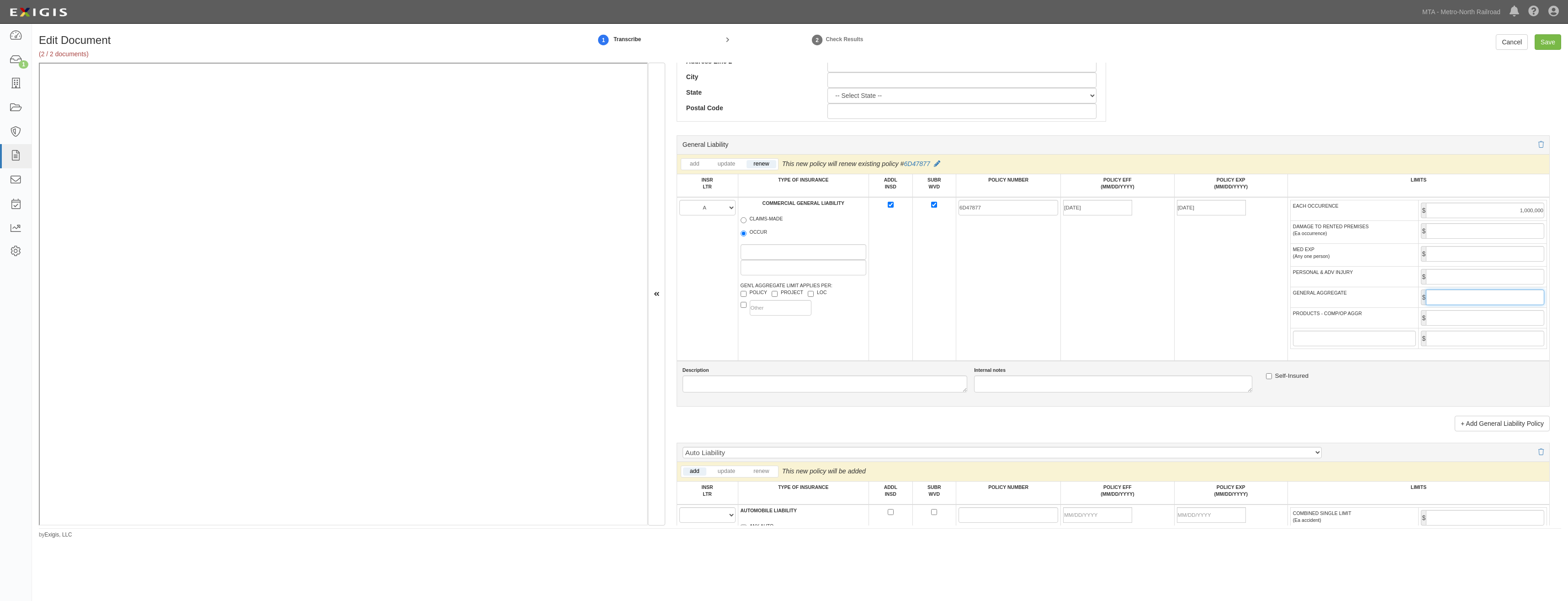
type input "2,000,000"
click at [1486, 318] on input "PRODUCTS - COMP/OP AGGR" at bounding box center [1485, 317] width 118 height 15
type input "2,000,000"
click at [1078, 328] on td "09/01/2025" at bounding box center [1117, 279] width 113 height 164
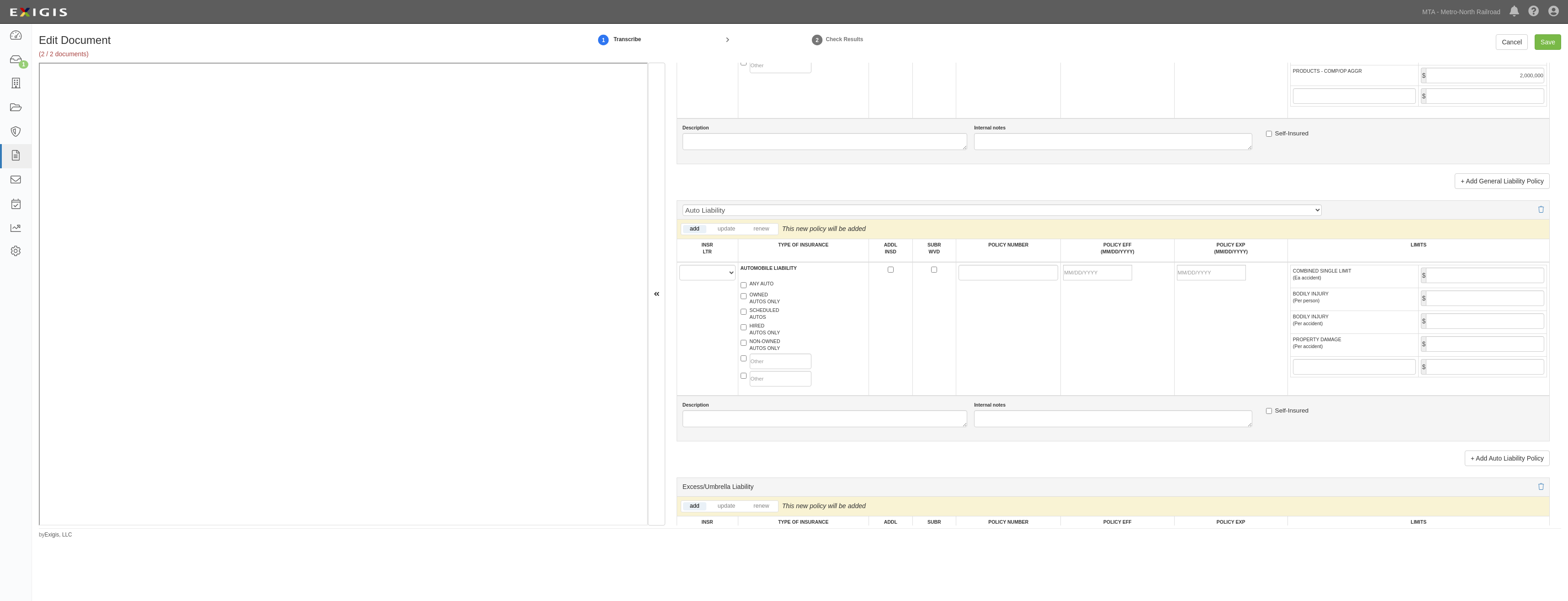
scroll to position [777, 0]
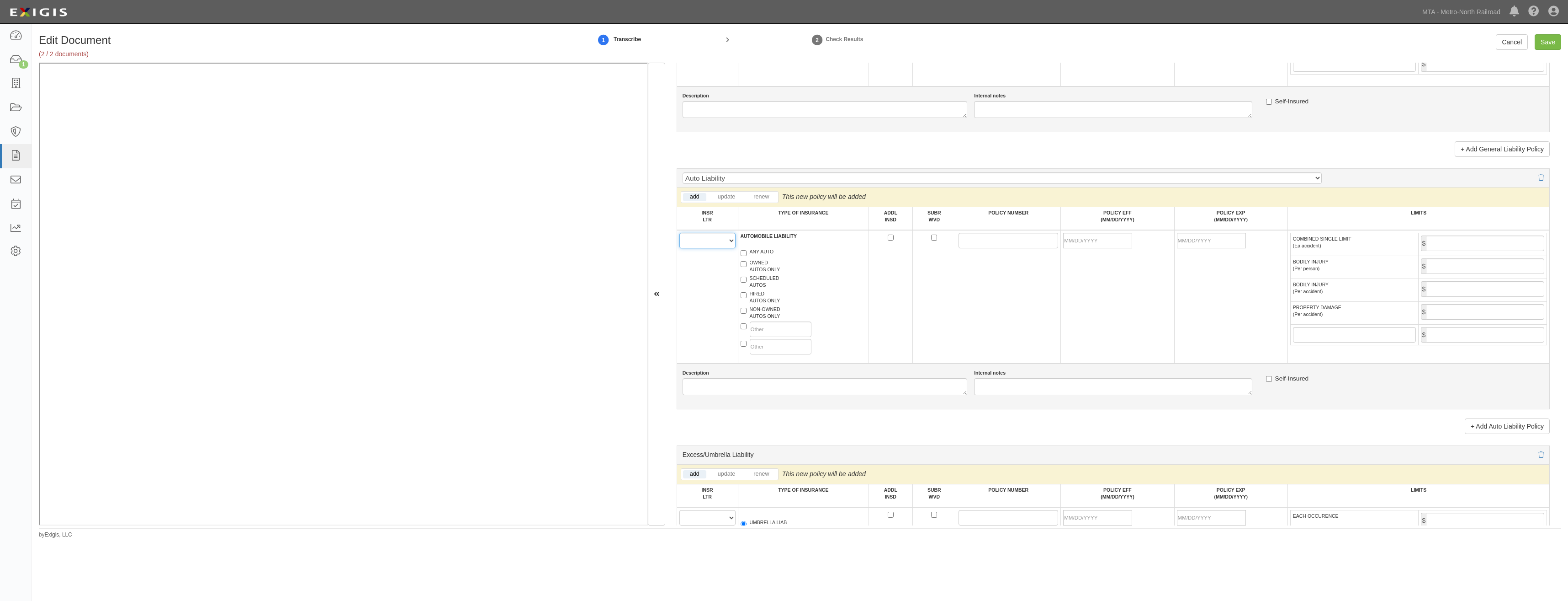
click at [706, 238] on select "A B C D E F" at bounding box center [707, 240] width 56 height 15
select select "B"
click at [680, 233] on select "A B C D E F" at bounding box center [707, 240] width 56 height 15
click at [752, 249] on label "ANY AUTO" at bounding box center [758, 253] width 34 height 10
click at [747, 250] on input "ANY AUTO" at bounding box center [744, 253] width 6 height 6
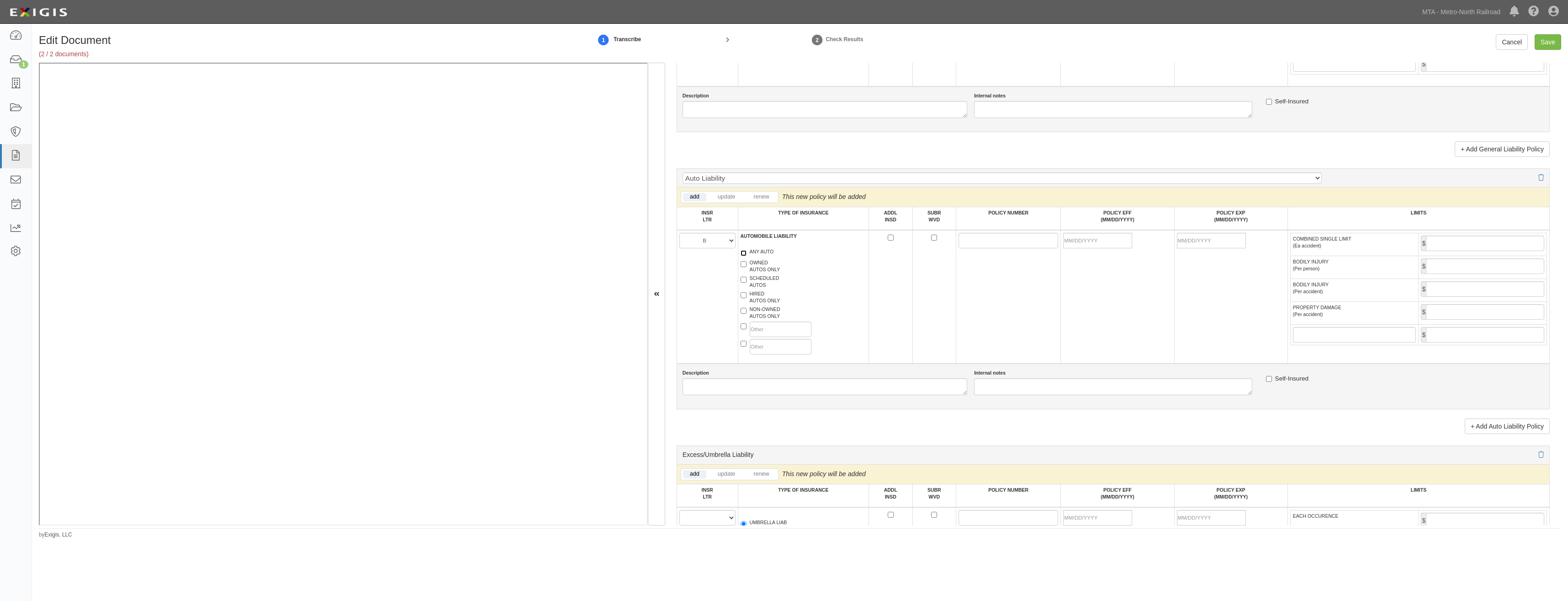
checkbox input "true"
click at [888, 238] on input "ADDL INSD" at bounding box center [891, 238] width 6 height 6
checkbox input "true"
click at [932, 240] on input "SUBR WVD" at bounding box center [935, 238] width 6 height 6
checkbox input "true"
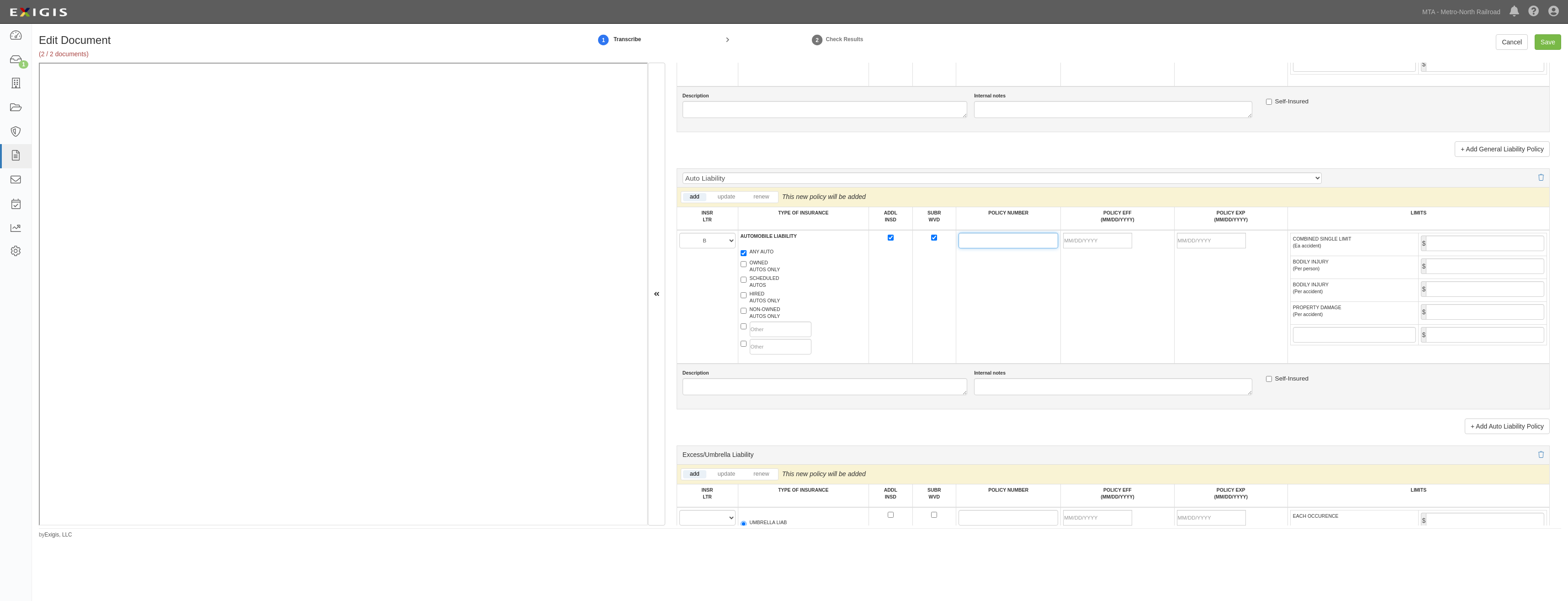
drag, startPoint x: 968, startPoint y: 243, endPoint x: 962, endPoint y: 242, distance: 6.1
click at [968, 243] on input "POLICY NUMBER" at bounding box center [1008, 240] width 99 height 15
paste input "6E47877"
type input "6E47877"
click at [1024, 298] on td "6E47877" at bounding box center [1008, 297] width 104 height 134
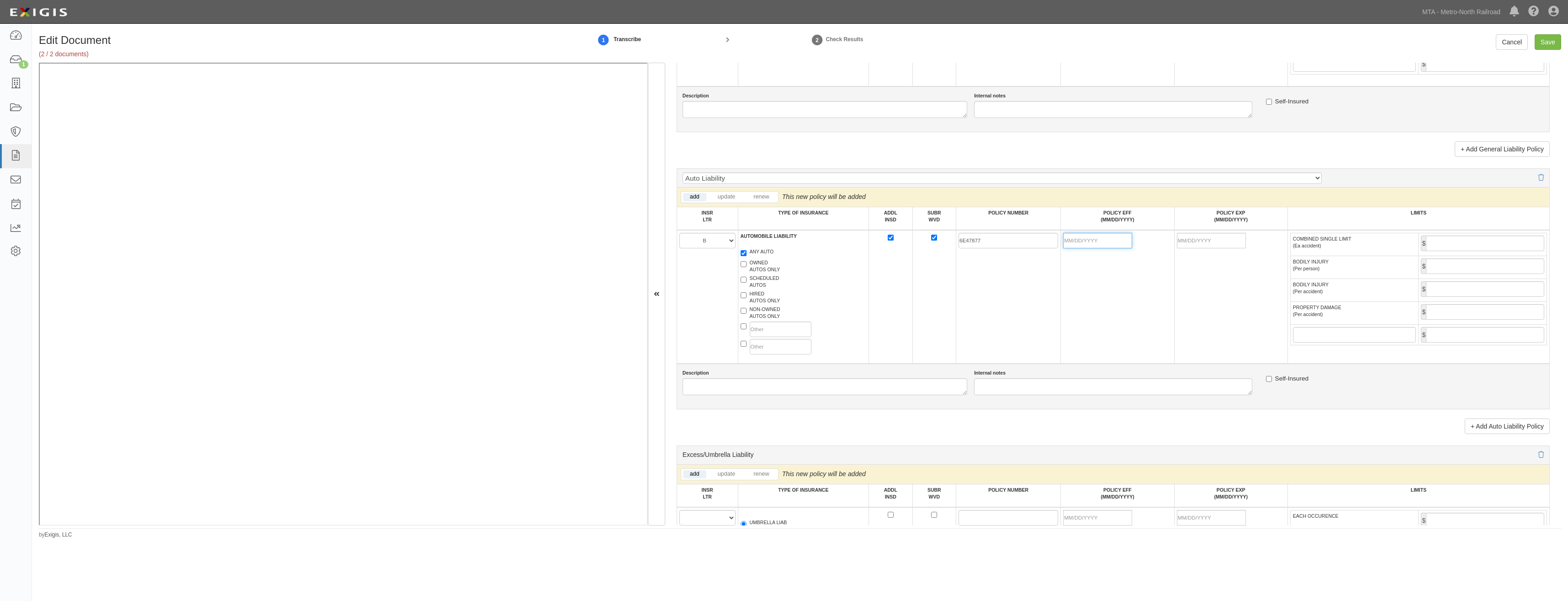
click at [1096, 241] on input "POLICY EFF (MM/DD/YYYY)" at bounding box center [1097, 240] width 69 height 15
type input "09/01/2025"
type input "[DATE]"
click at [1076, 303] on td "09/01/2025" at bounding box center [1117, 297] width 113 height 134
click at [1458, 249] on input "COMBINED SINGLE LIMIT (Ea accident)" at bounding box center [1485, 243] width 118 height 15
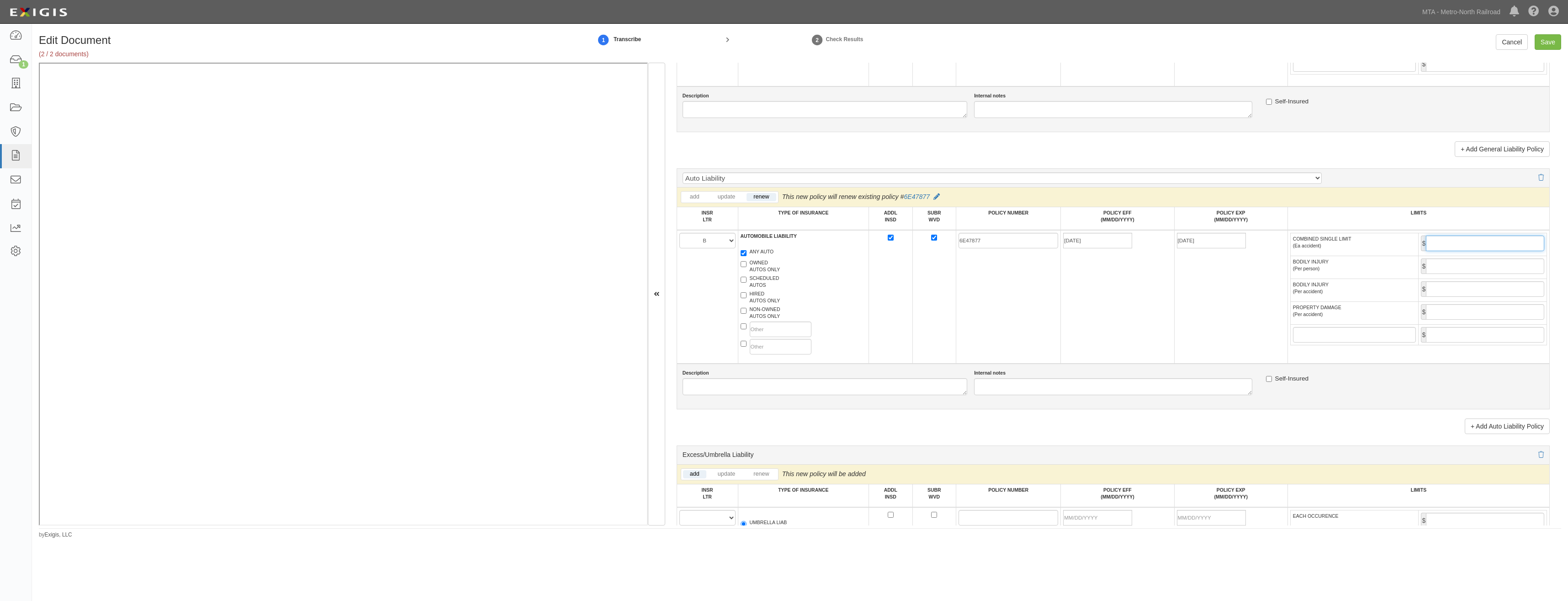
type input "1,000,000"
click at [1077, 315] on td "09/01/2025" at bounding box center [1117, 297] width 113 height 134
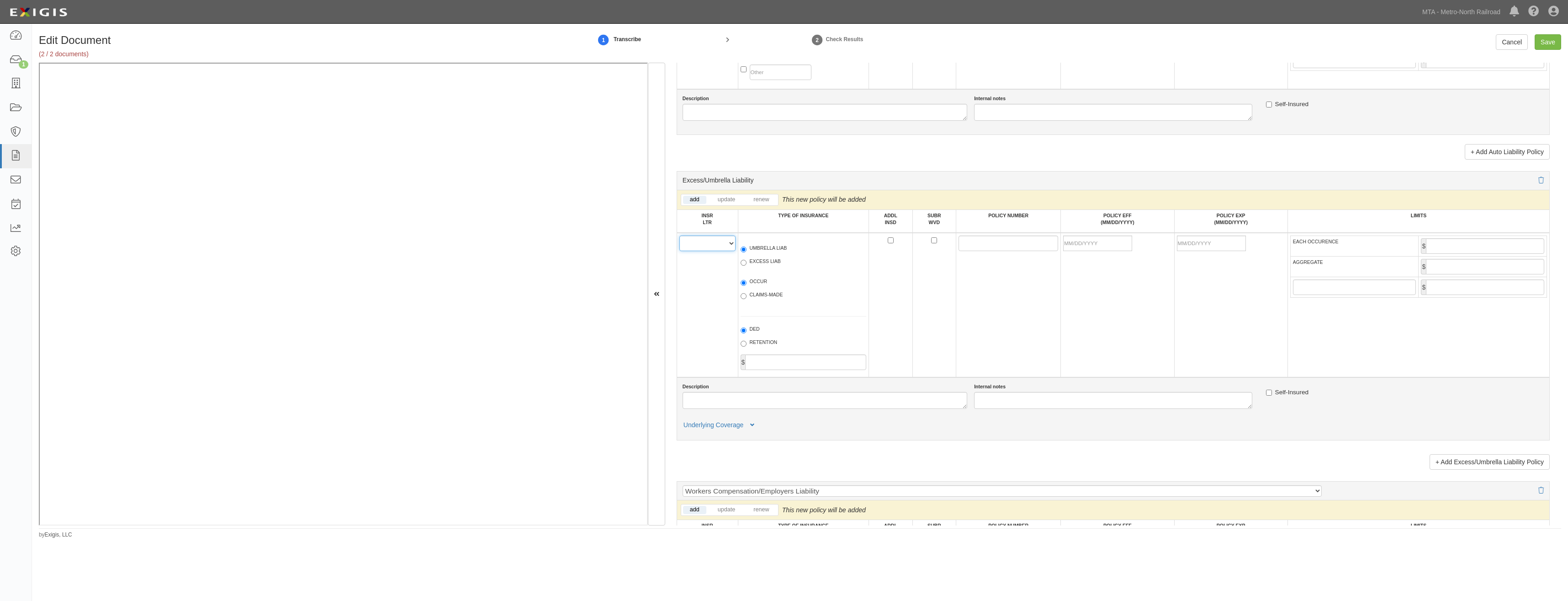
click at [721, 245] on select "A B C D E F" at bounding box center [707, 243] width 56 height 15
select select "A"
click at [680, 235] on select "A B C D E F" at bounding box center [707, 243] width 56 height 15
click at [776, 250] on label "UMBRELLA LIAB" at bounding box center [764, 249] width 47 height 10
click at [747, 250] on input "UMBRELLA LIAB" at bounding box center [744, 249] width 6 height 6
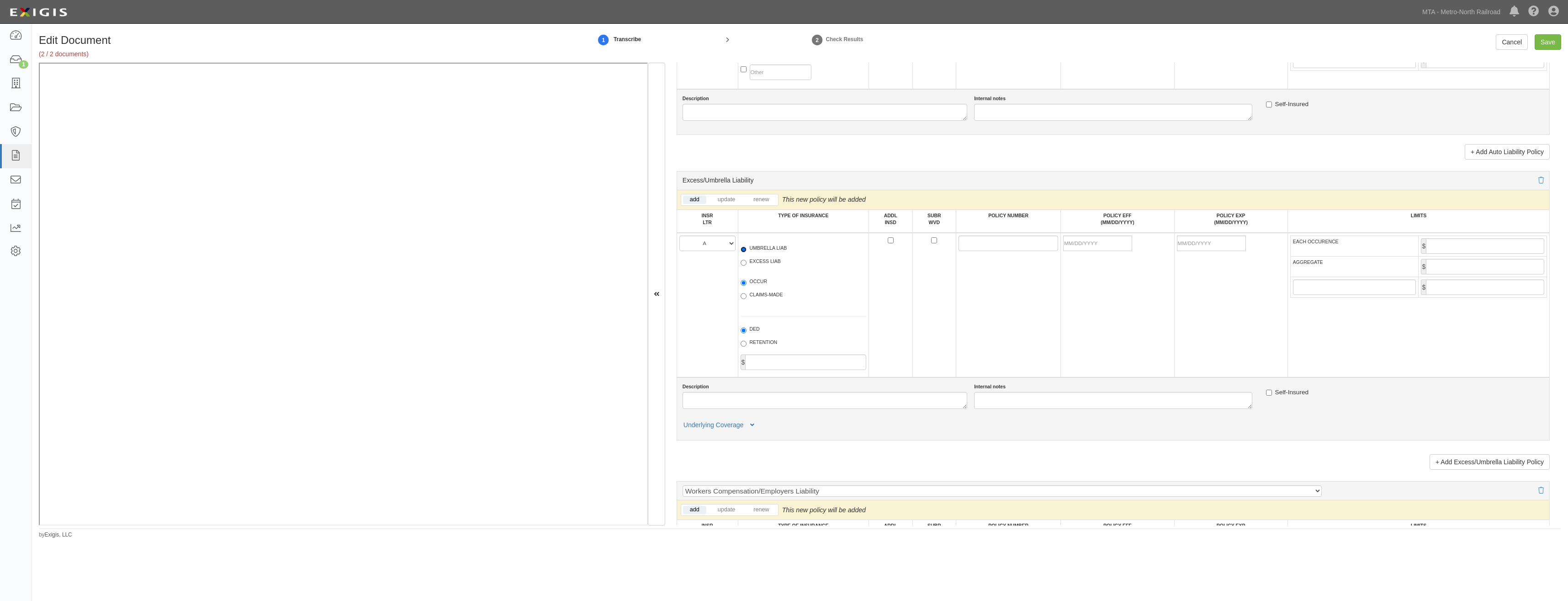
radio input "true"
click at [751, 282] on label "OCCUR" at bounding box center [754, 282] width 27 height 10
click at [747, 282] on input "OCCUR" at bounding box center [744, 283] width 6 height 6
radio input "true"
click at [878, 262] on td at bounding box center [891, 305] width 44 height 145
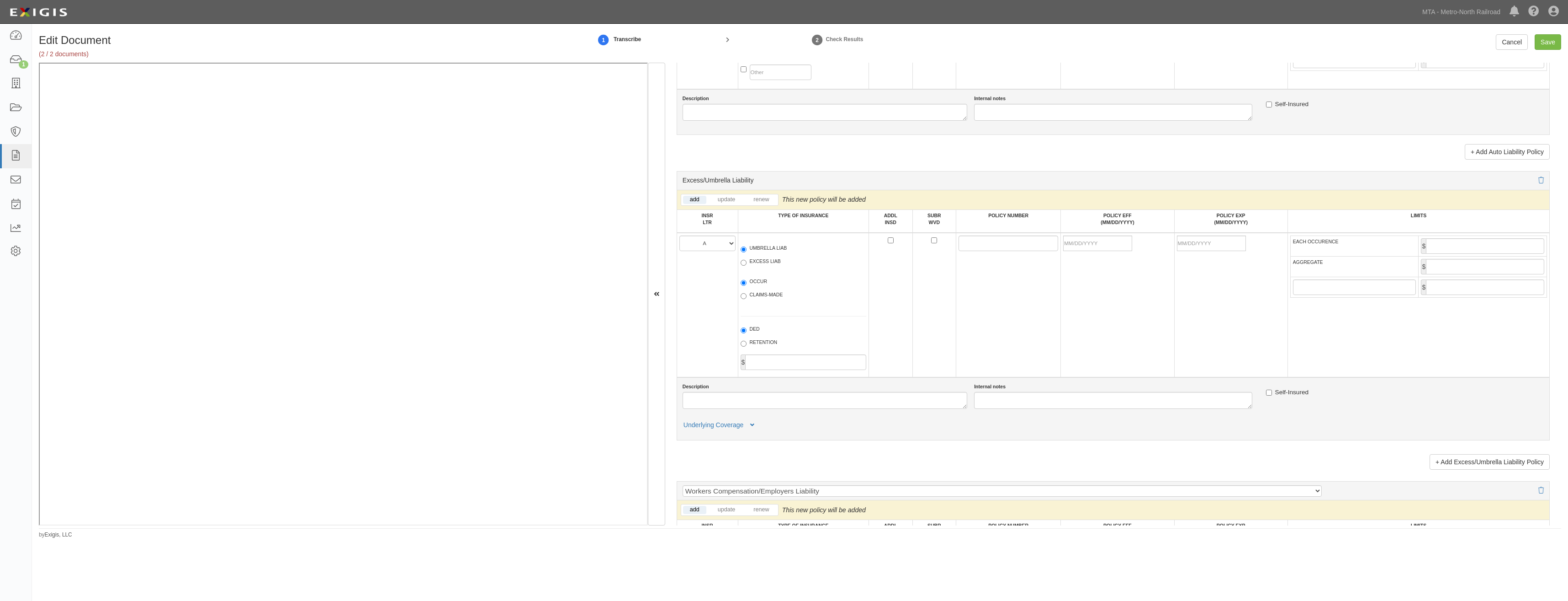
click at [1159, 313] on td at bounding box center [1117, 305] width 113 height 145
click at [691, 353] on td "A B C D E F" at bounding box center [707, 305] width 61 height 145
click at [889, 241] on input "ADDL INSD" at bounding box center [891, 241] width 6 height 6
checkbox input "true"
click at [934, 241] on input "SUBR WVD" at bounding box center [935, 241] width 6 height 6
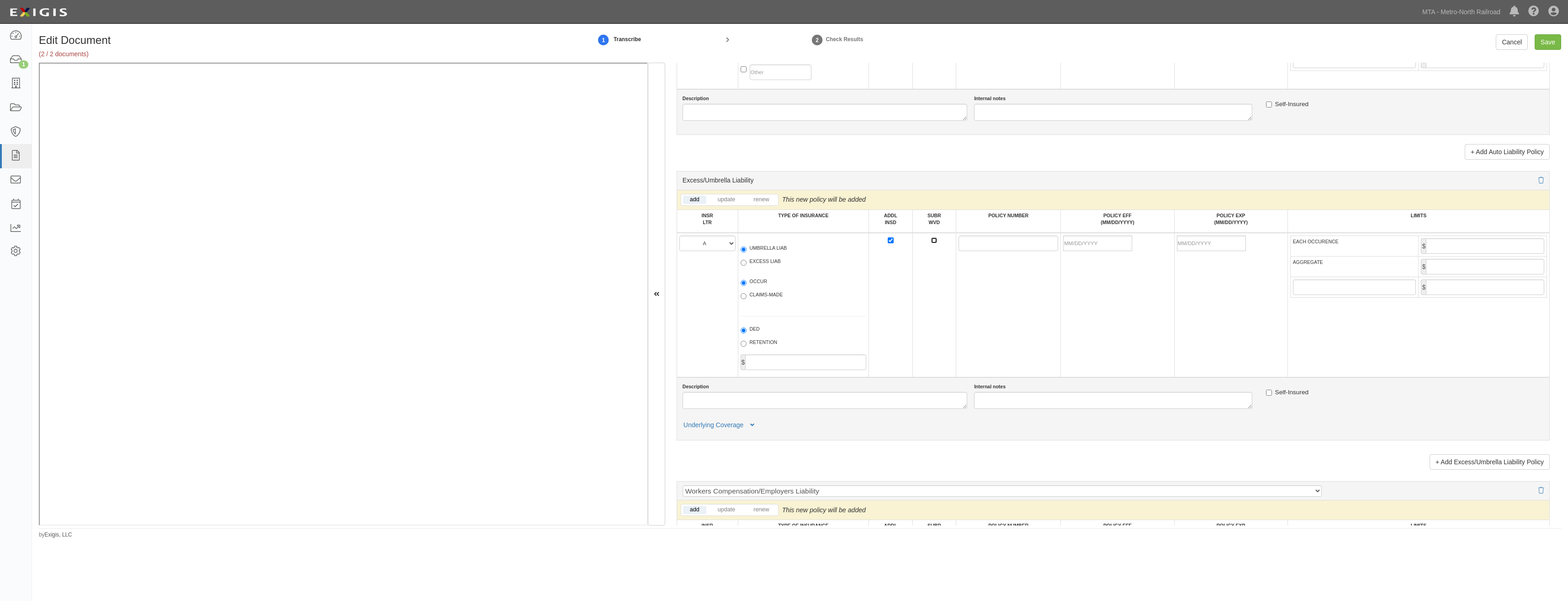
checkbox input "true"
click at [959, 243] on input "POLICY NUMBER" at bounding box center [1008, 243] width 99 height 15
paste input "6J47877"
type input "6J47877"
click at [1079, 234] on td at bounding box center [1117, 305] width 113 height 145
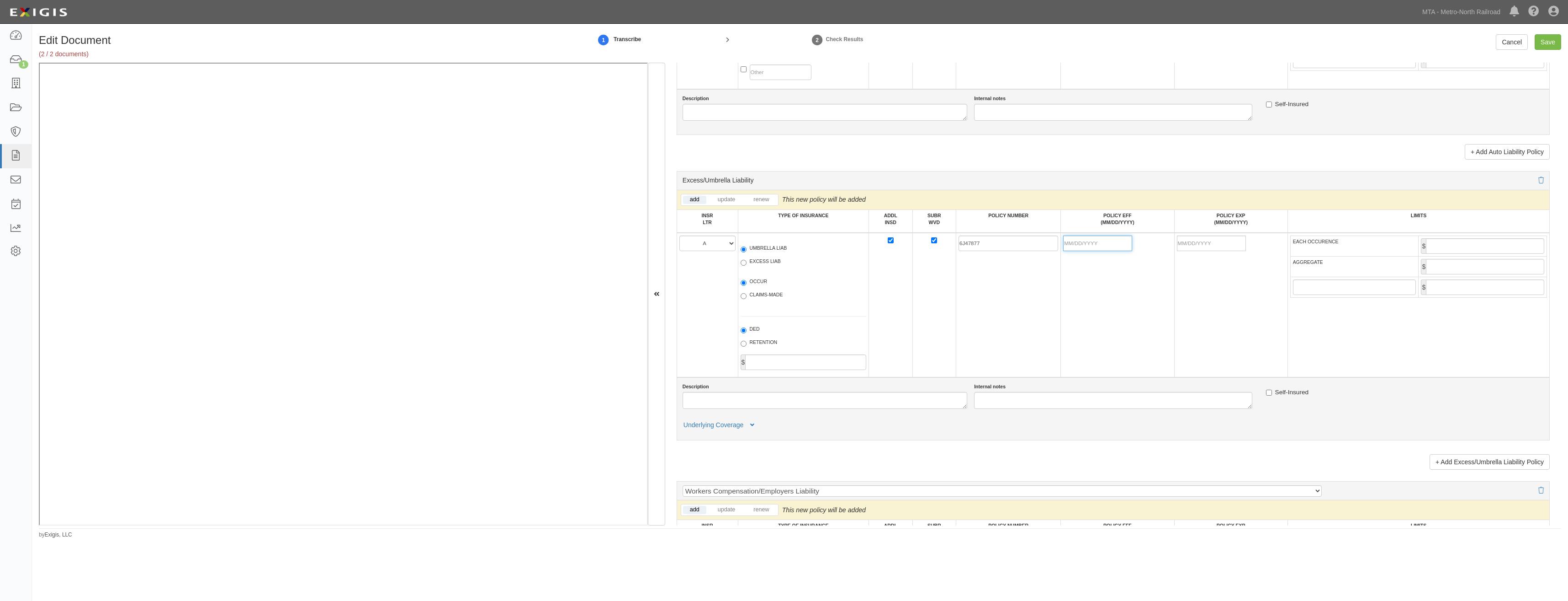
drag, startPoint x: 1075, startPoint y: 246, endPoint x: 1045, endPoint y: 271, distance: 39.1
click at [1076, 246] on input "POLICY EFF (MM/DD/YYYY)" at bounding box center [1097, 243] width 69 height 15
type input "09/01/2025"
type input "[DATE]"
click at [1065, 283] on td "09/01/2025" at bounding box center [1117, 305] width 113 height 145
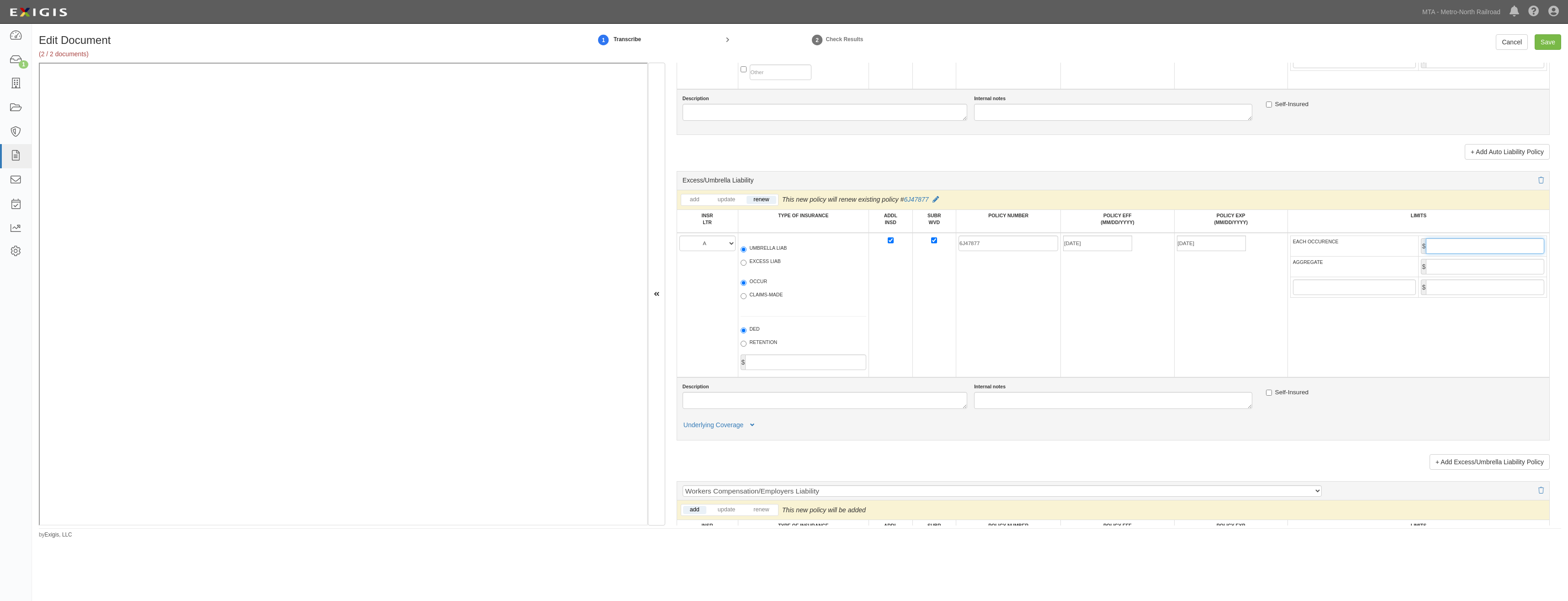
click at [1462, 241] on input "EACH OCCURENCE" at bounding box center [1485, 246] width 118 height 15
type input "5,000,000"
click at [1478, 269] on input "AGGREGATE" at bounding box center [1485, 266] width 118 height 15
type input "5,000,000"
click at [1174, 320] on td "[DATE]" at bounding box center [1230, 305] width 113 height 145
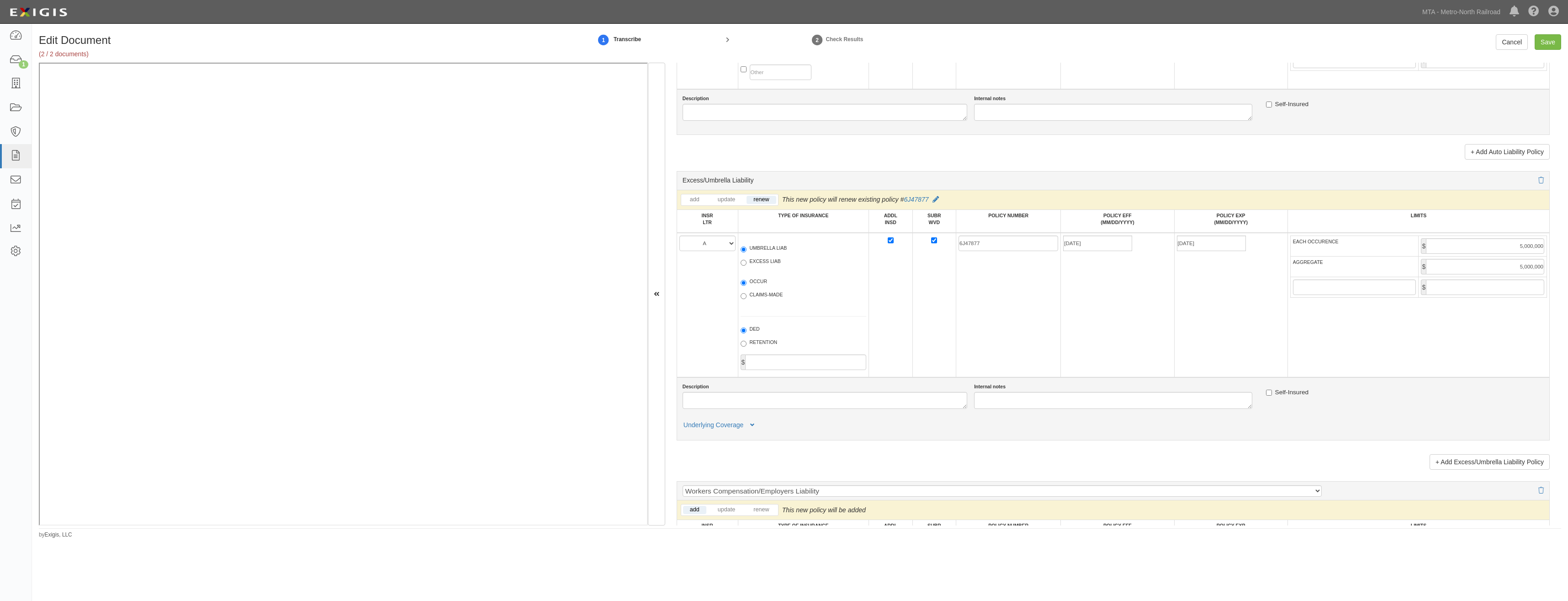
click at [1126, 299] on td "09/01/2025" at bounding box center [1117, 305] width 113 height 145
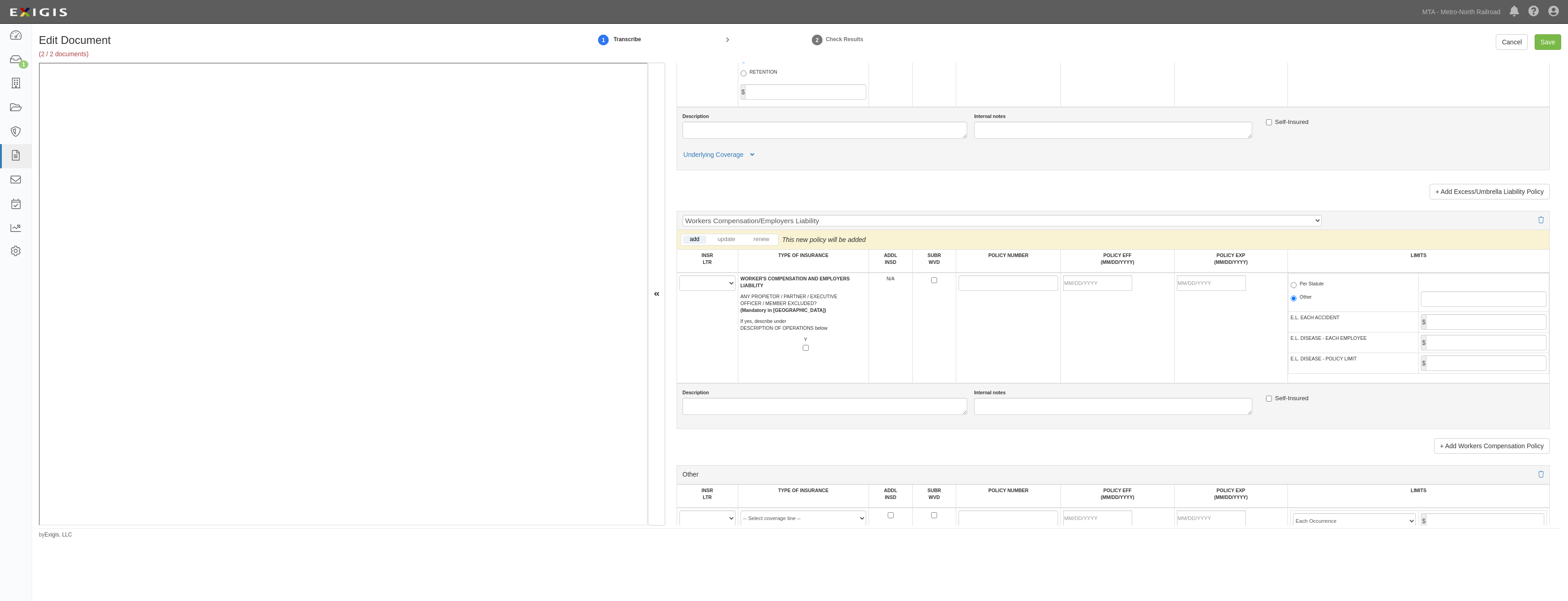
scroll to position [1326, 0]
click at [712, 276] on select "A B C D E F" at bounding box center [707, 279] width 56 height 15
select select "B"
click at [680, 271] on select "A B C D E F" at bounding box center [707, 279] width 56 height 15
click at [708, 319] on td "A B C D E F" at bounding box center [707, 323] width 61 height 110
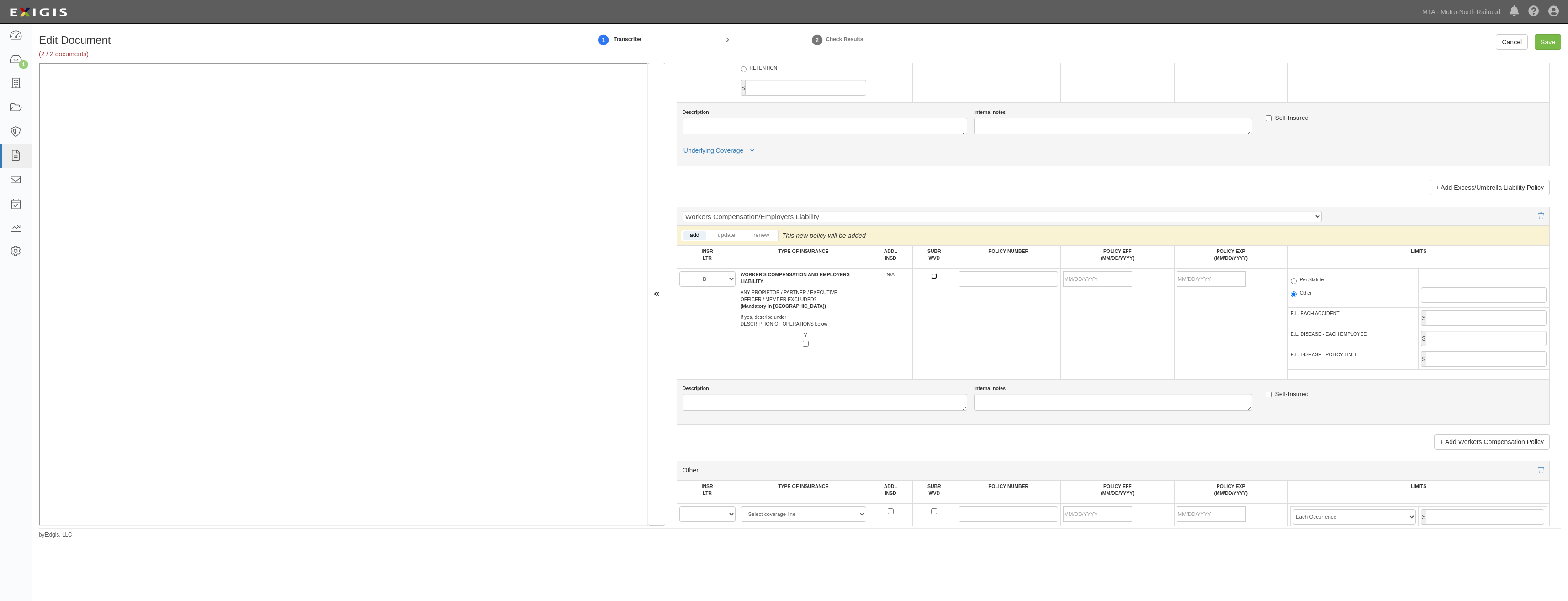
click at [932, 276] on input "SUBR WVD" at bounding box center [935, 276] width 6 height 6
checkbox input "true"
drag, startPoint x: 975, startPoint y: 281, endPoint x: 968, endPoint y: 276, distance: 8.6
click at [975, 281] on input "POLICY NUMBER" at bounding box center [1008, 279] width 99 height 15
paste input "6H47877"
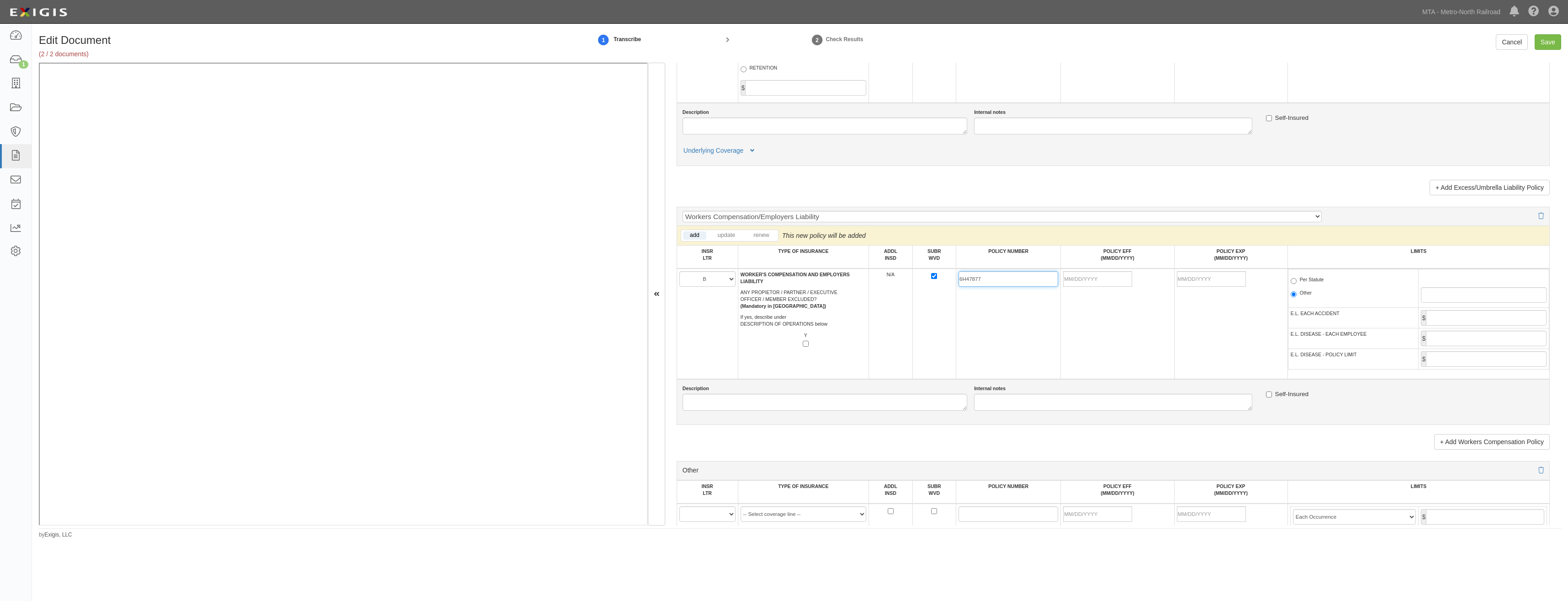
type input "6H47877"
click at [1047, 327] on td "6H47877" at bounding box center [1008, 323] width 104 height 110
drag, startPoint x: 1092, startPoint y: 282, endPoint x: 1073, endPoint y: 301, distance: 26.9
click at [1092, 282] on input "POLICY EFF (MM/DD/YYYY)" at bounding box center [1097, 279] width 69 height 15
type input "09/01/2025"
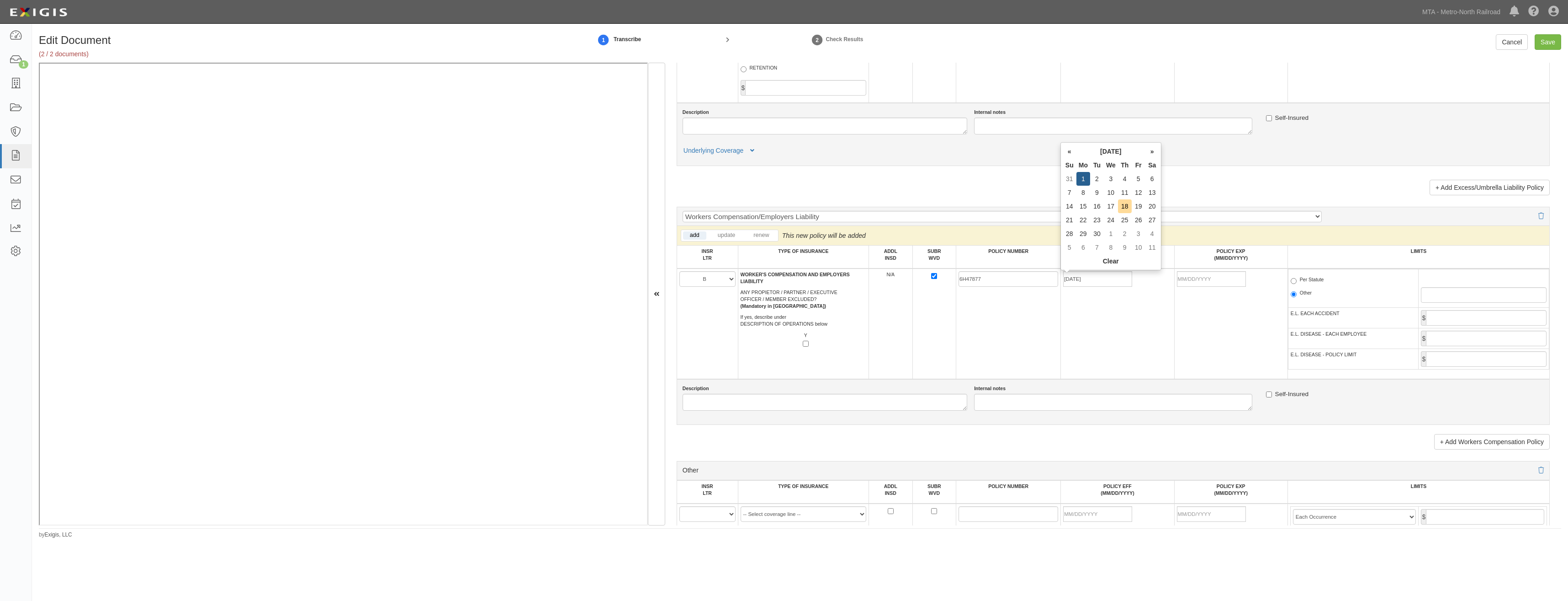
type input "09/01/2026"
click at [1035, 328] on td "6H47877" at bounding box center [1008, 323] width 104 height 110
click at [1314, 278] on label "Per Statute" at bounding box center [1308, 281] width 34 height 10
click at [1297, 278] on input "Per Statute" at bounding box center [1294, 281] width 6 height 6
radio input "true"
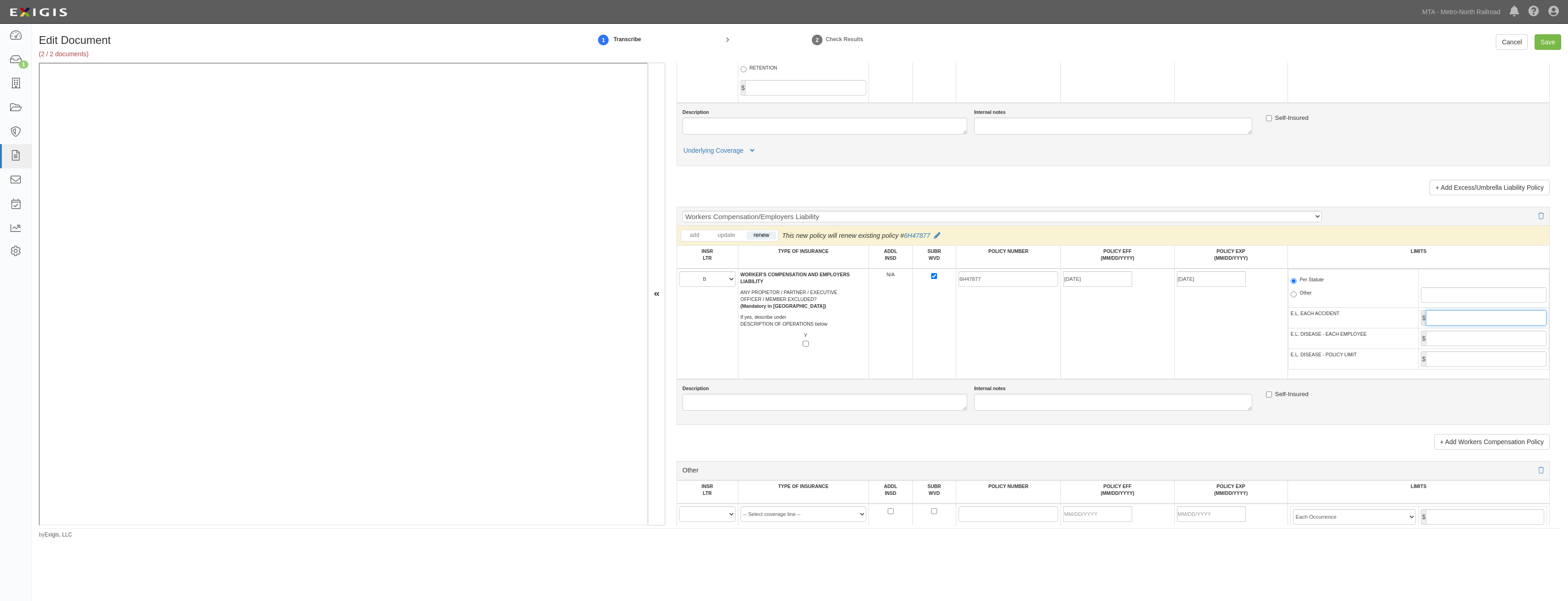
drag, startPoint x: 1477, startPoint y: 311, endPoint x: 1477, endPoint y: 318, distance: 7.0
click at [1477, 311] on input "E.L. EACH ACCIDENT" at bounding box center [1486, 317] width 121 height 15
type input "1,000,000"
click at [1475, 341] on input "E.L. DISEASE - EACH EMPLOYEE" at bounding box center [1486, 338] width 121 height 15
type input "1,000,000"
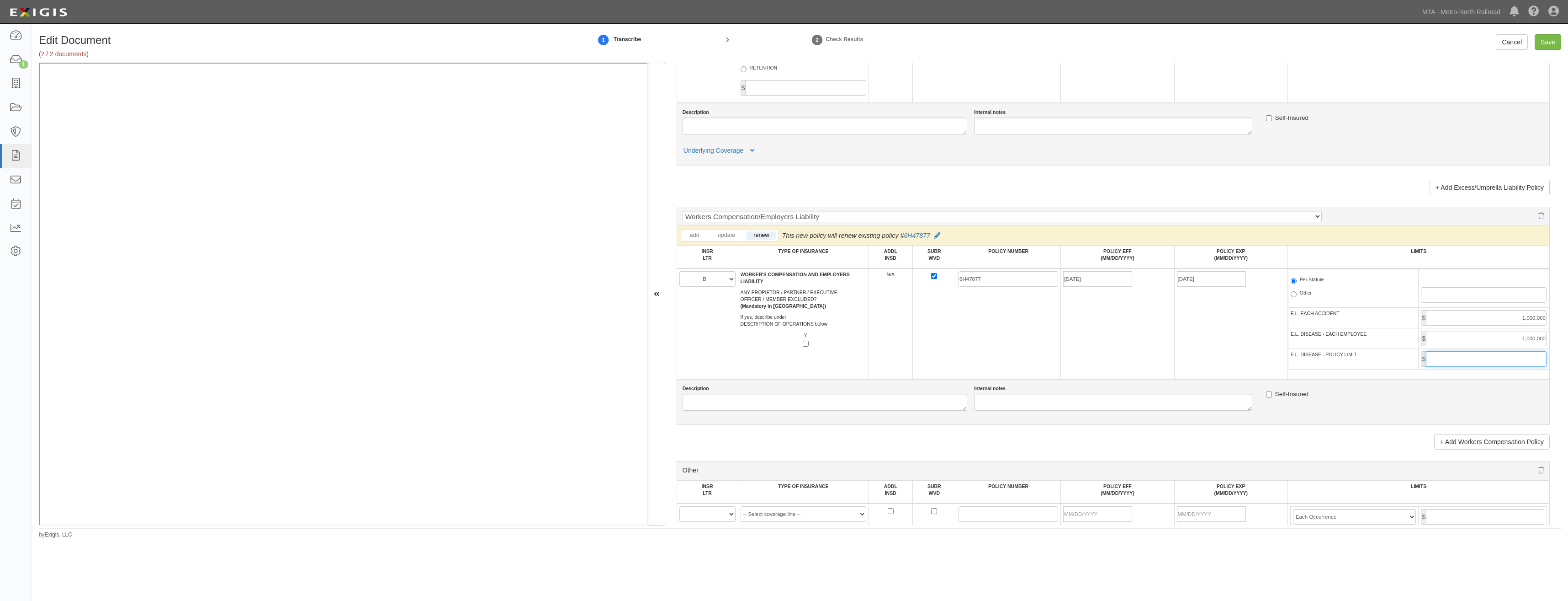
drag, startPoint x: 1472, startPoint y: 354, endPoint x: 1473, endPoint y: 362, distance: 8.1
click at [1472, 354] on input "E.L. DISEASE - POLICY LIMIT" at bounding box center [1486, 358] width 121 height 15
type input "1,000,000"
click at [1230, 360] on td "09/01/2026" at bounding box center [1230, 323] width 113 height 110
click at [1551, 48] on input "Save" at bounding box center [1548, 42] width 26 height 15
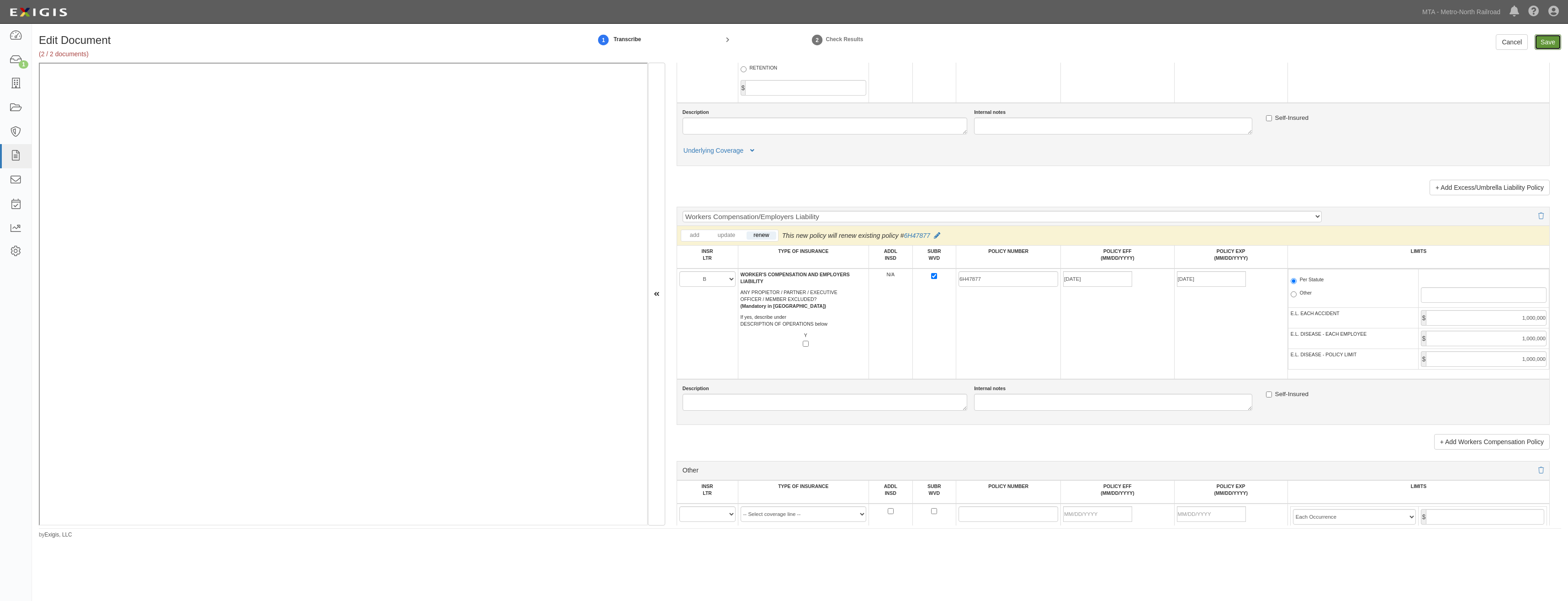
type input "1000000"
type input "2000000"
type input "1000000"
type input "5000000"
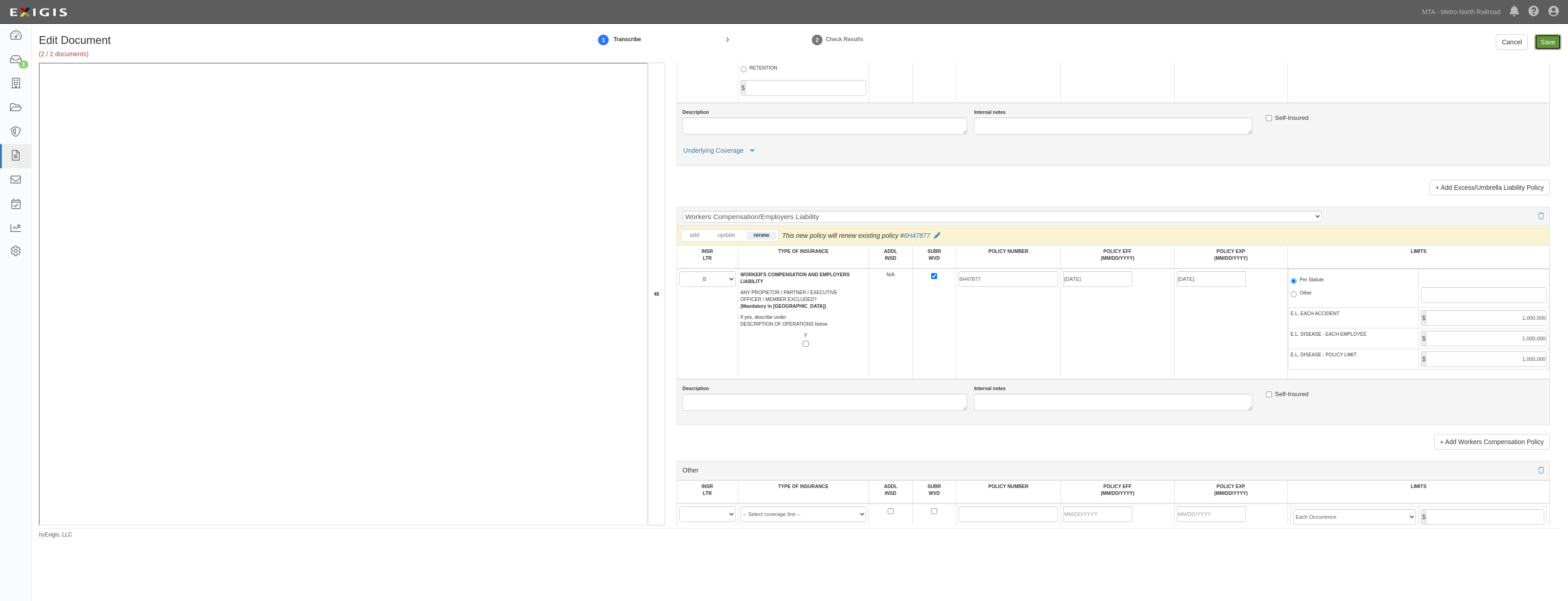
type input "5000000"
type input "1000000"
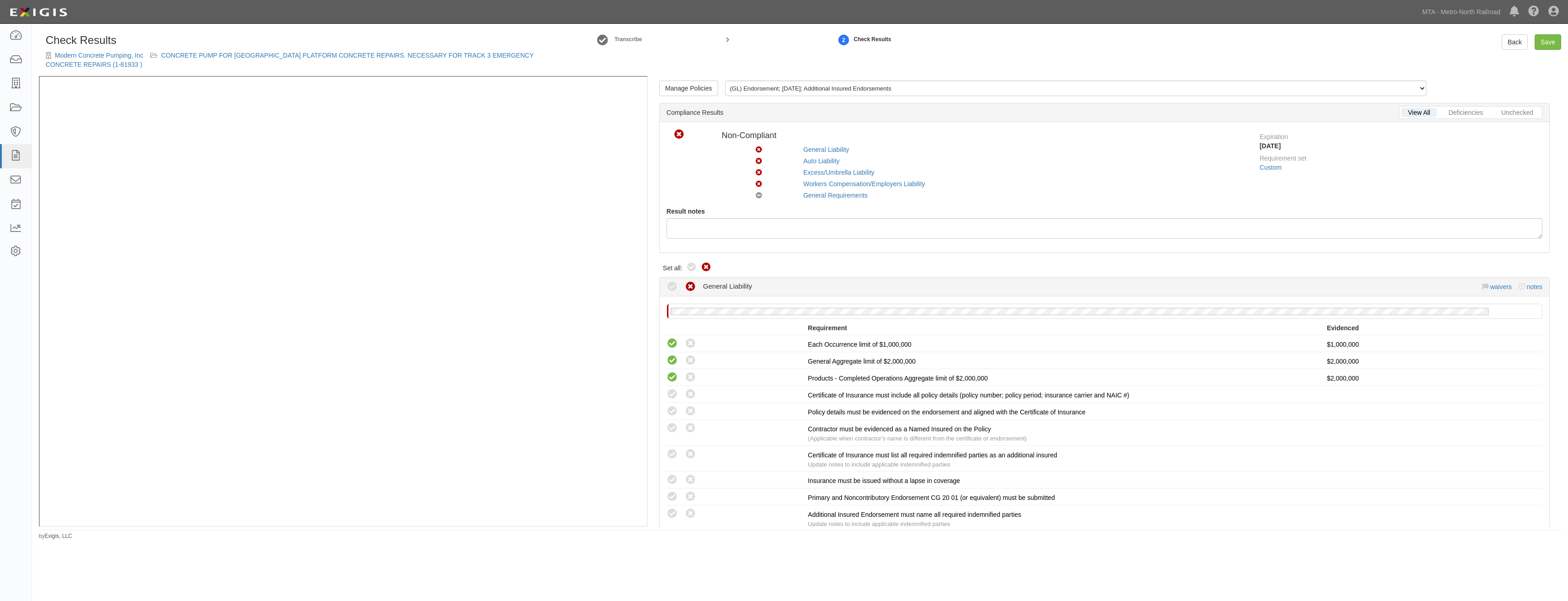
drag, startPoint x: 0, startPoint y: 0, endPoint x: 704, endPoint y: 271, distance: 754.4
click at [692, 271] on icon at bounding box center [691, 267] width 11 height 11
radio input "true"
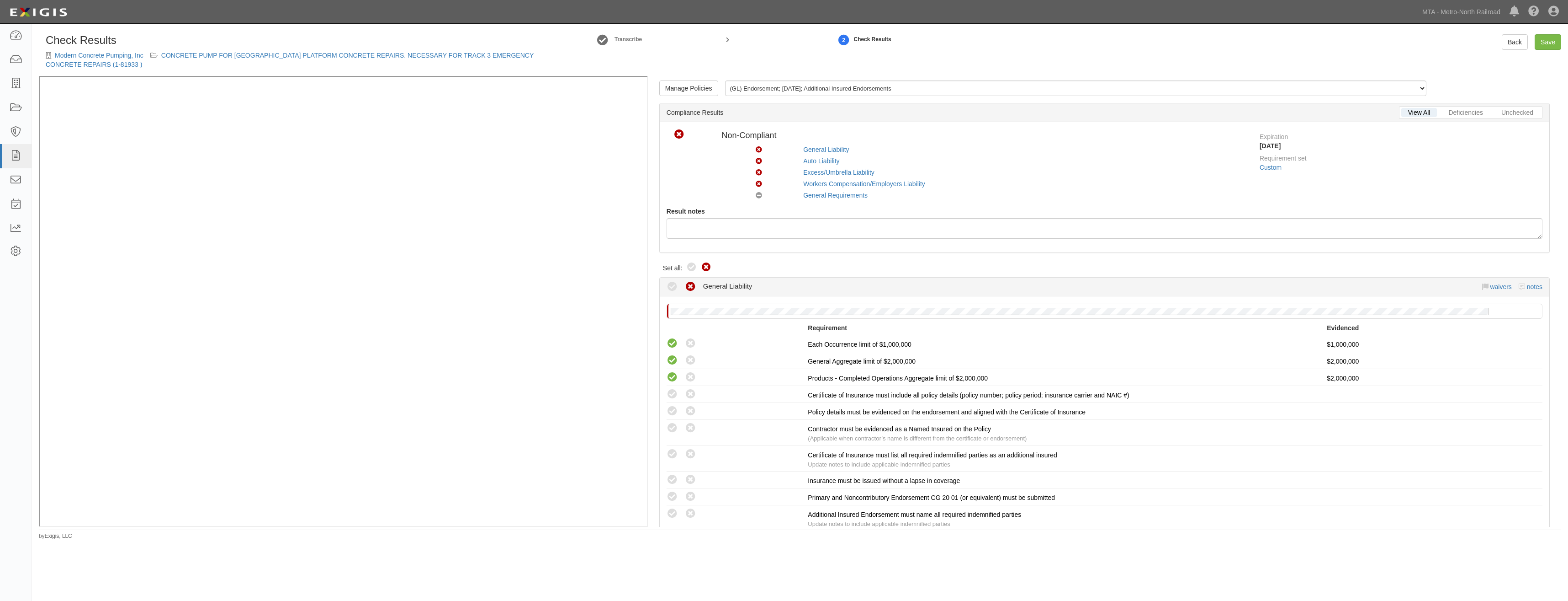
radio input "true"
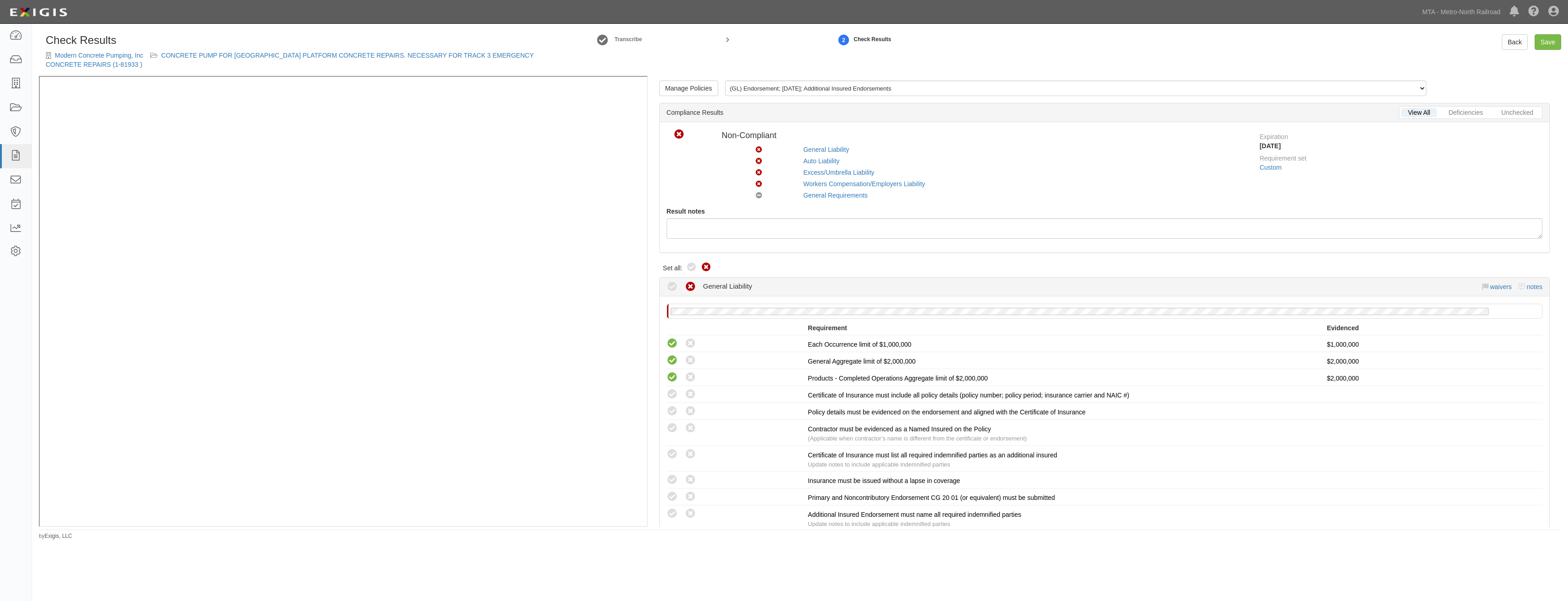
radio input "true"
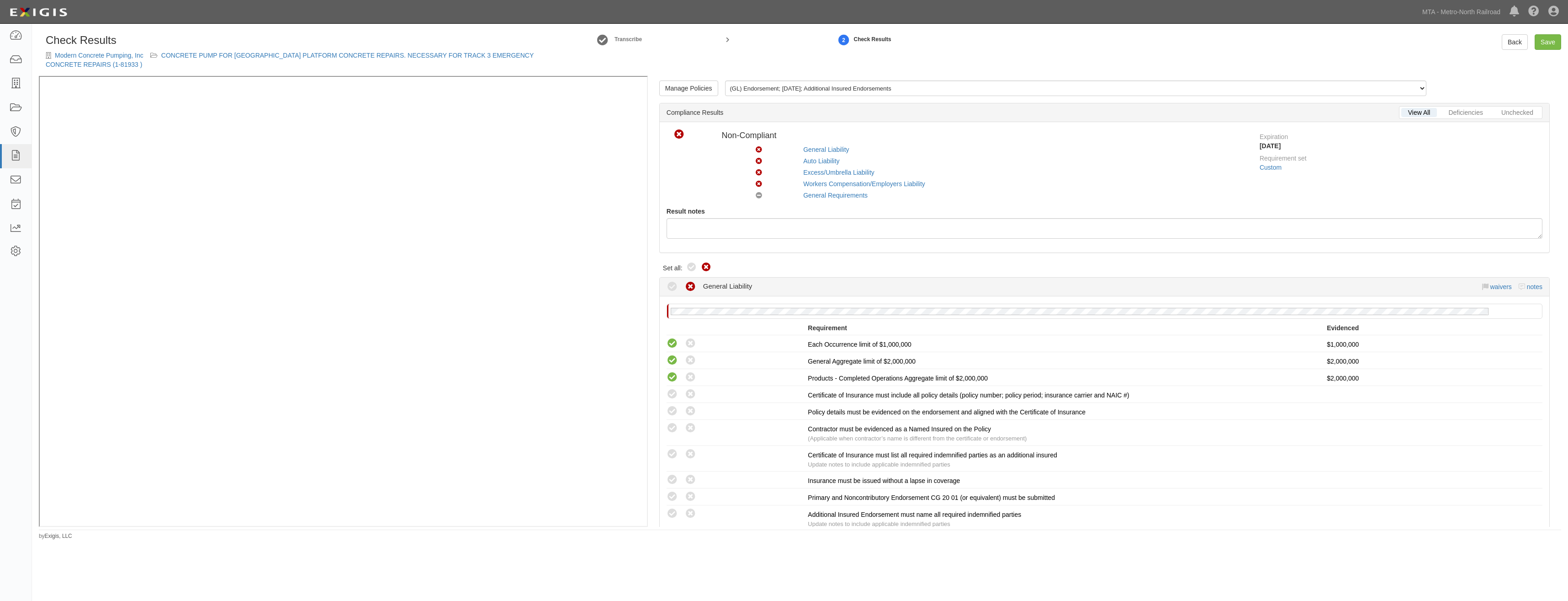
radio input "true"
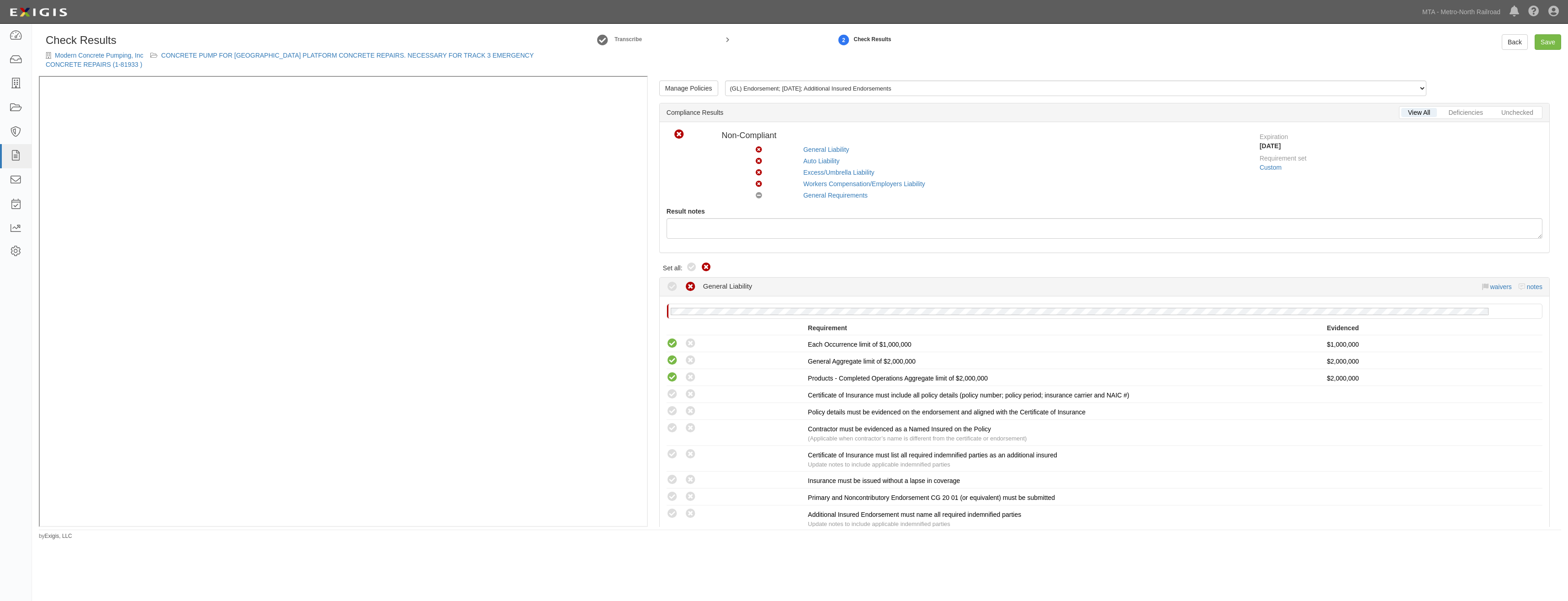
radio input "true"
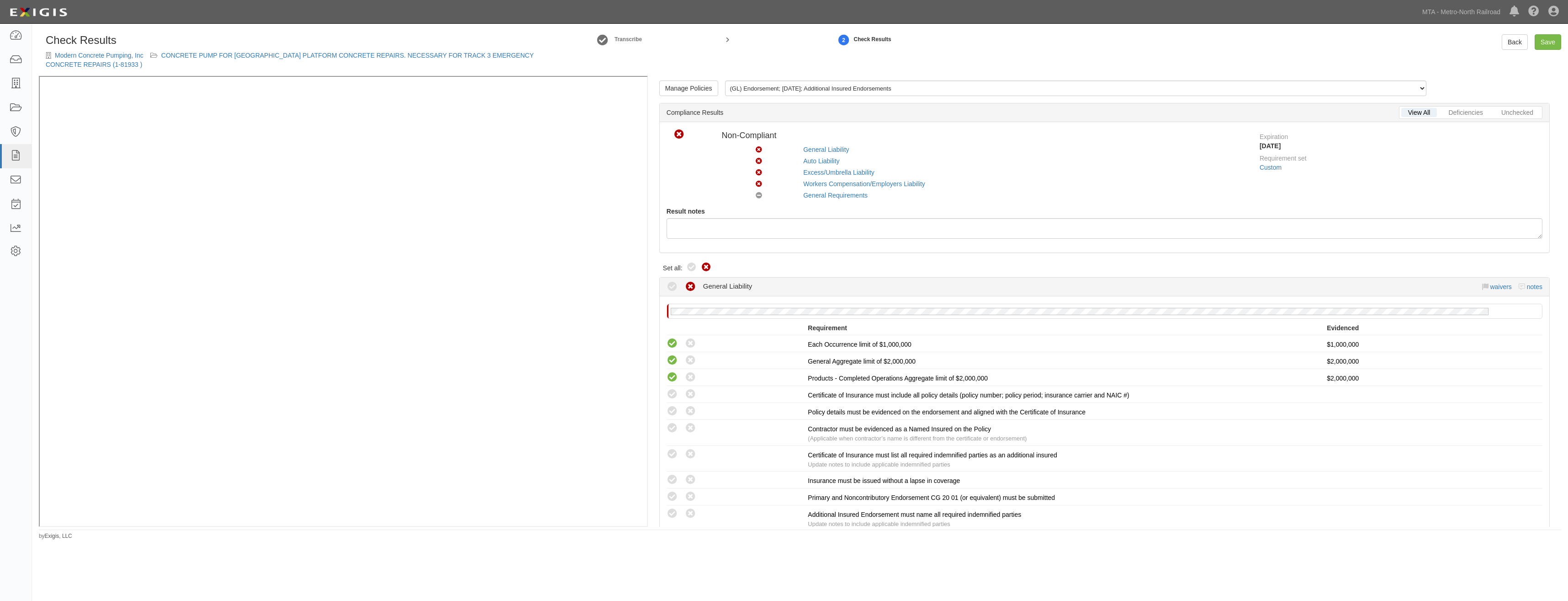
radio input "true"
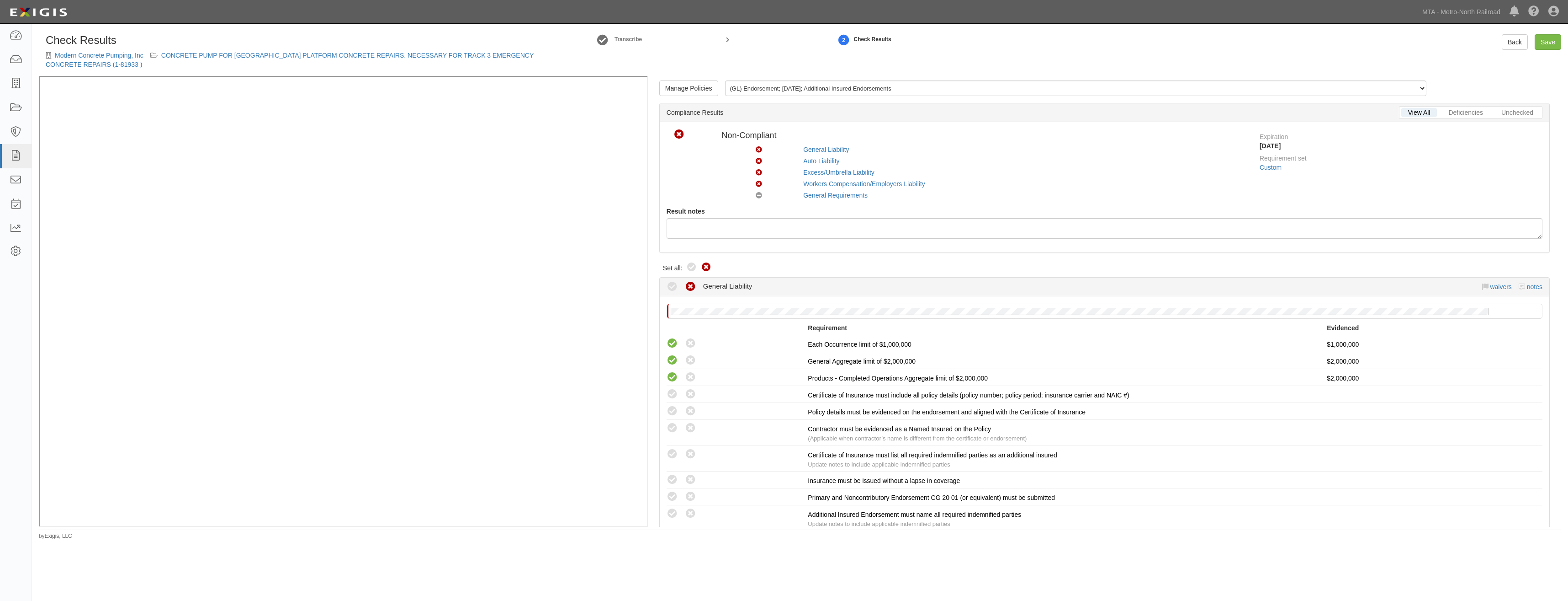
radio input "true"
radio input "false"
radio input "true"
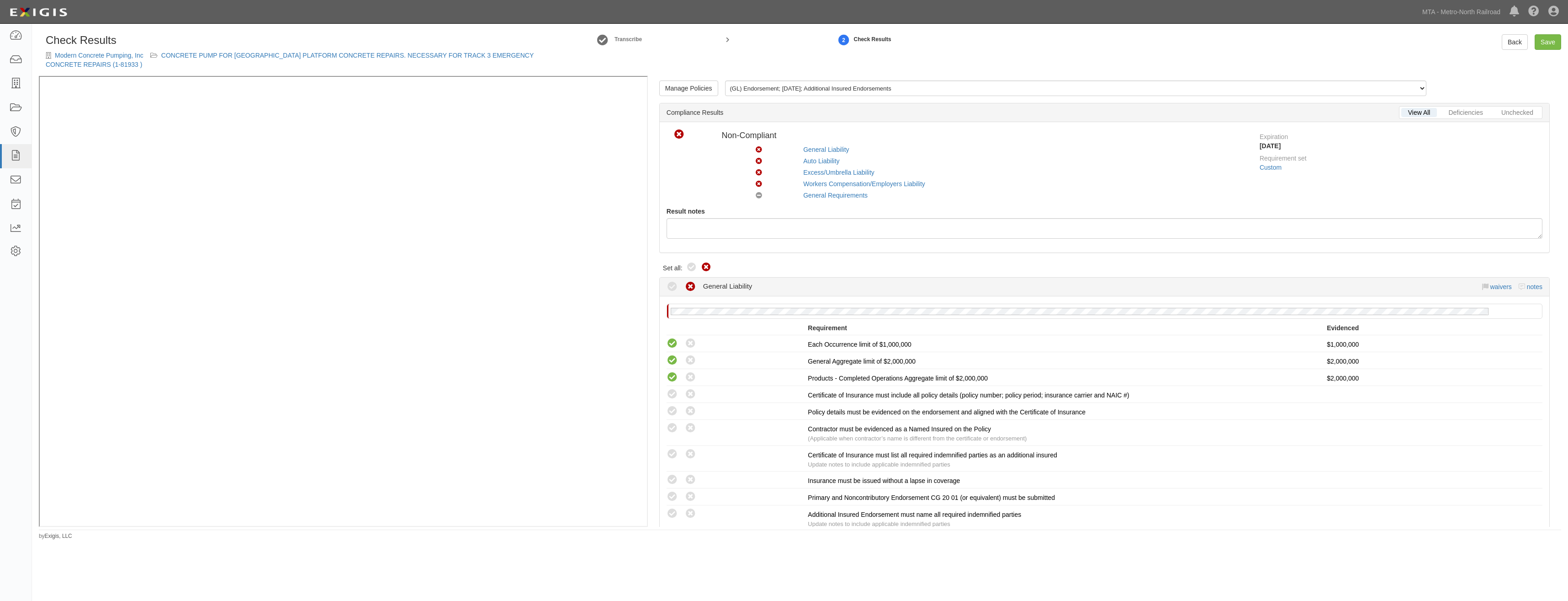
radio input "true"
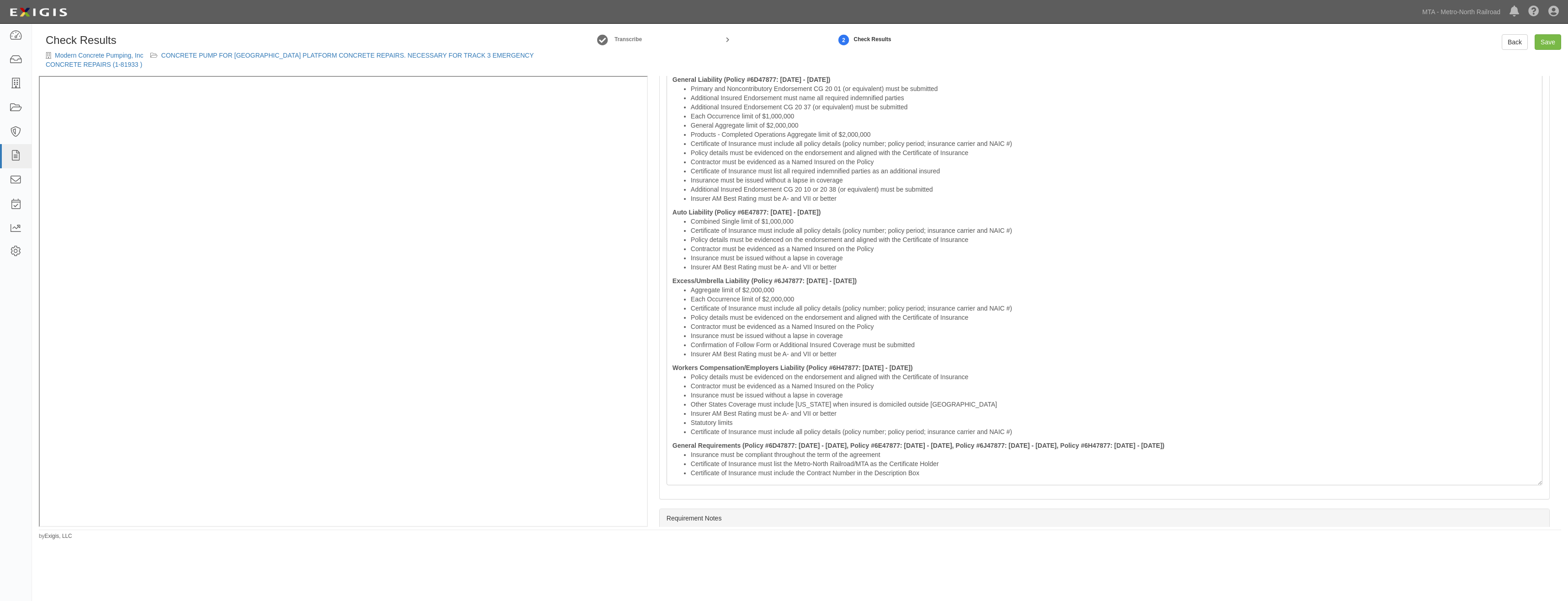
scroll to position [1490, 0]
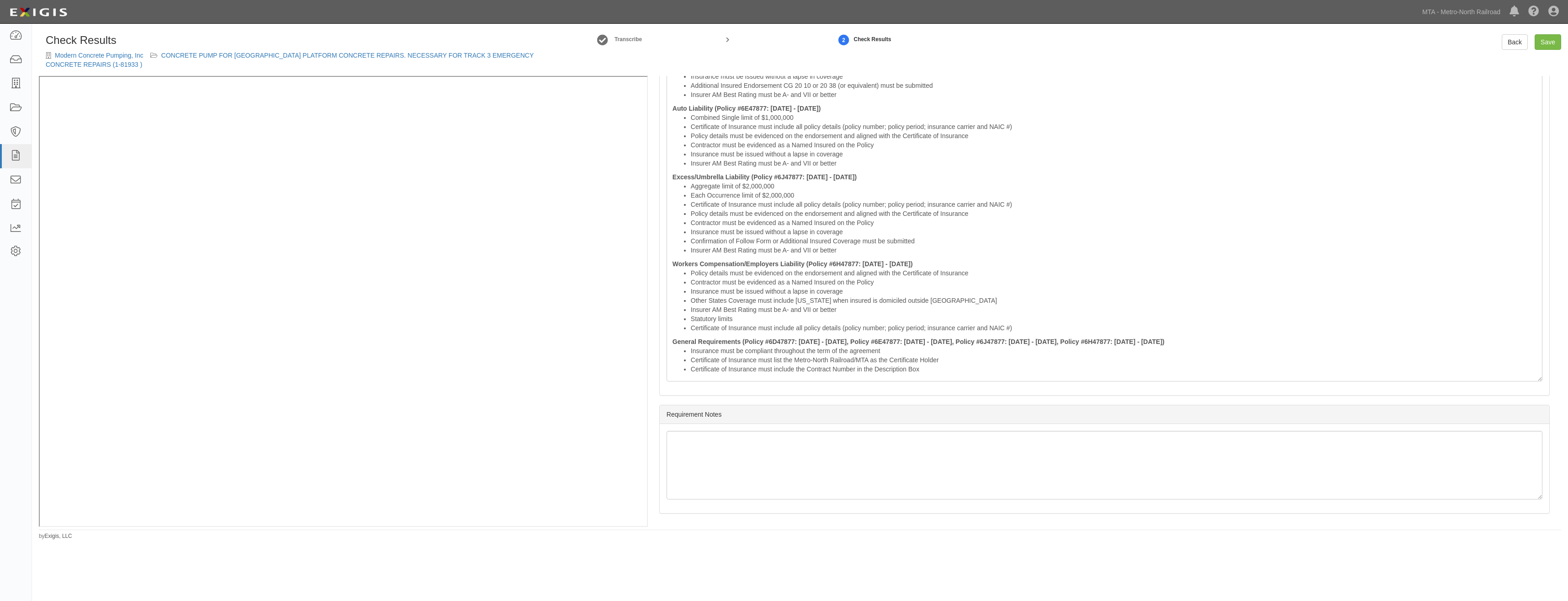
drag, startPoint x: 1010, startPoint y: 170, endPoint x: 992, endPoint y: 459, distance: 289.6
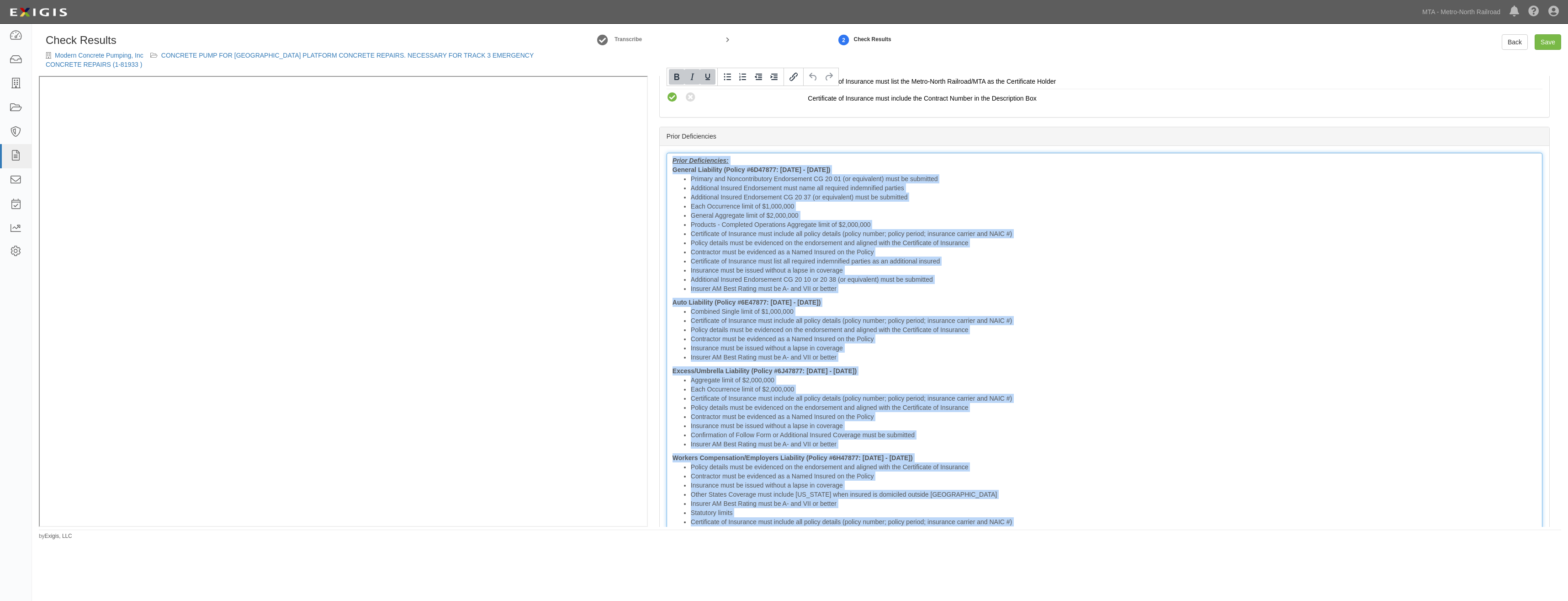
drag, startPoint x: 925, startPoint y: 372, endPoint x: 644, endPoint y: 67, distance: 414.7
click at [644, 67] on div "Check Results Modern Concrete Pumping, Inc CONCRETE PUMP FOR GREENWICH STATION …" at bounding box center [800, 281] width 1523 height 493
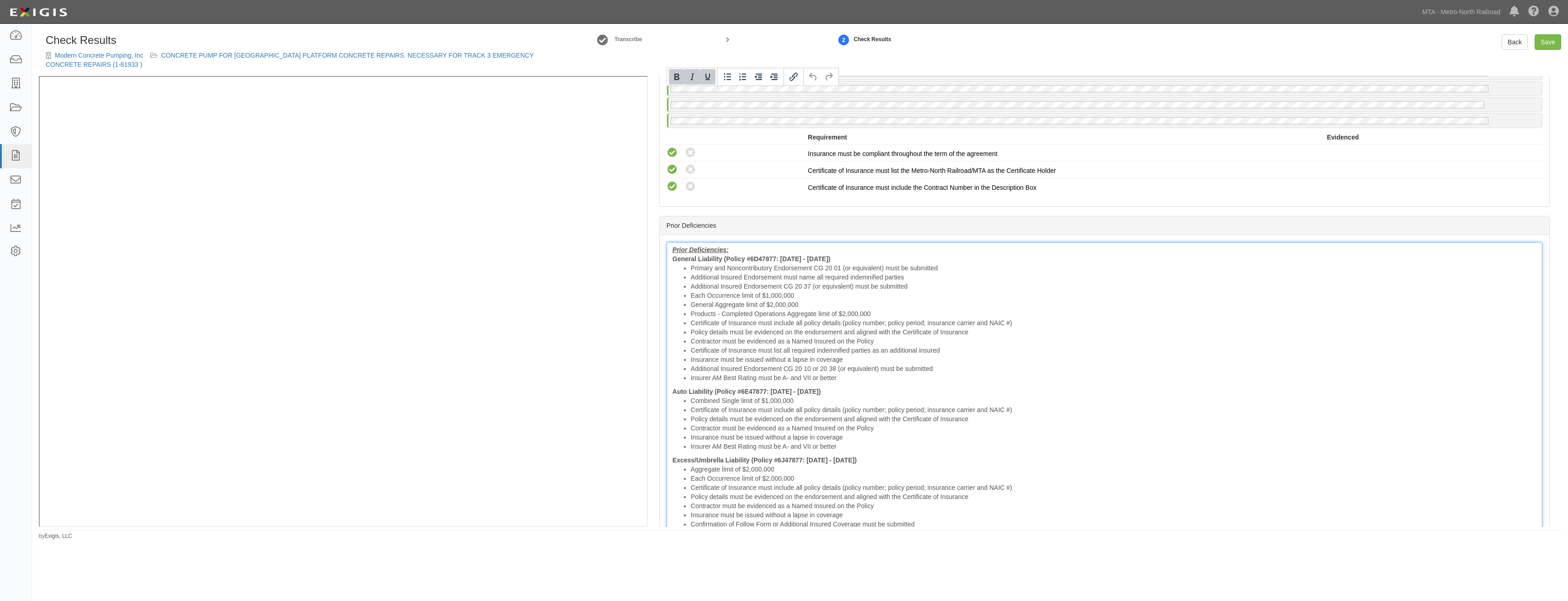
scroll to position [1136, 0]
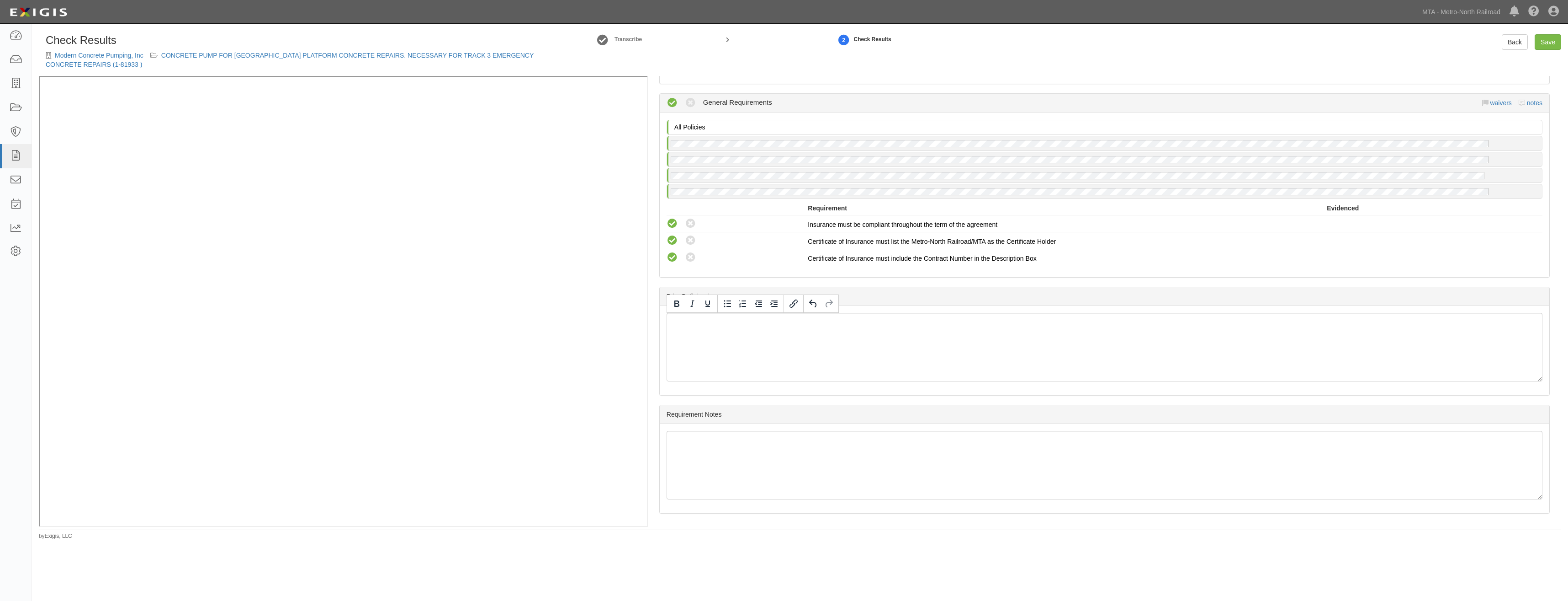
click at [1167, 292] on div "Prior Deficiencies" at bounding box center [1105, 297] width 890 height 19
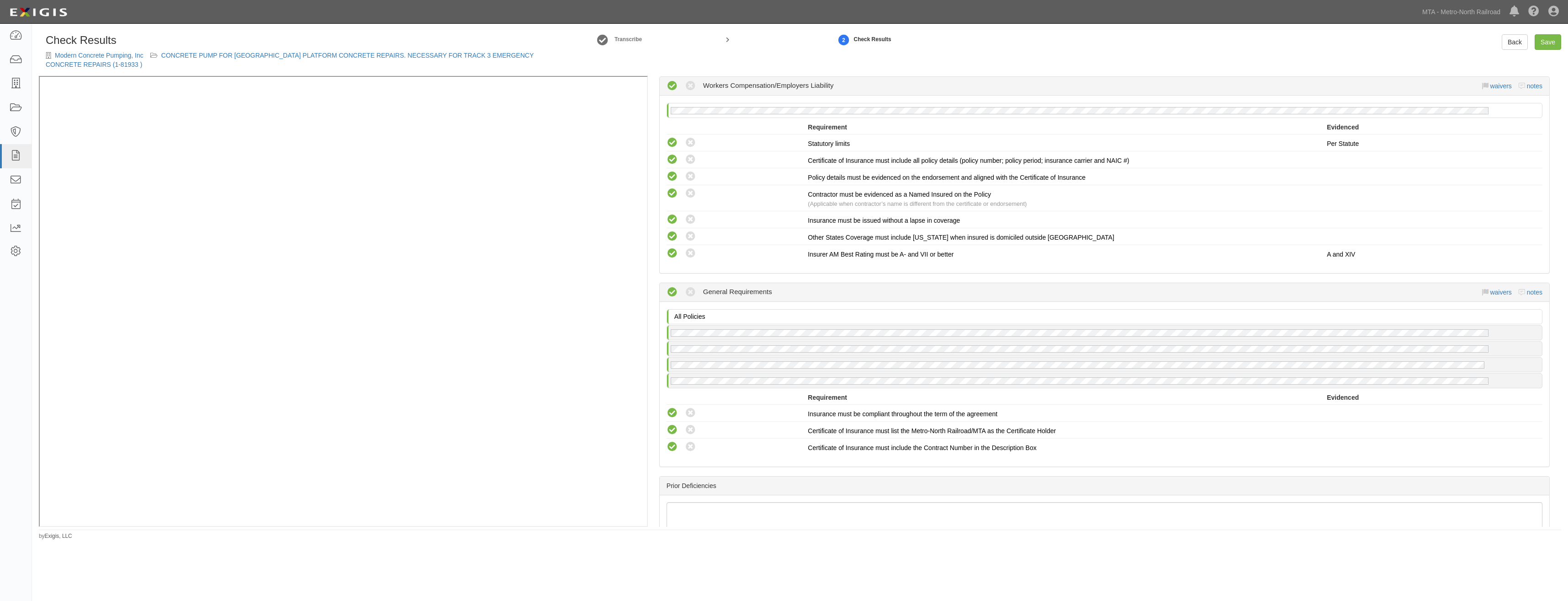
scroll to position [0, 0]
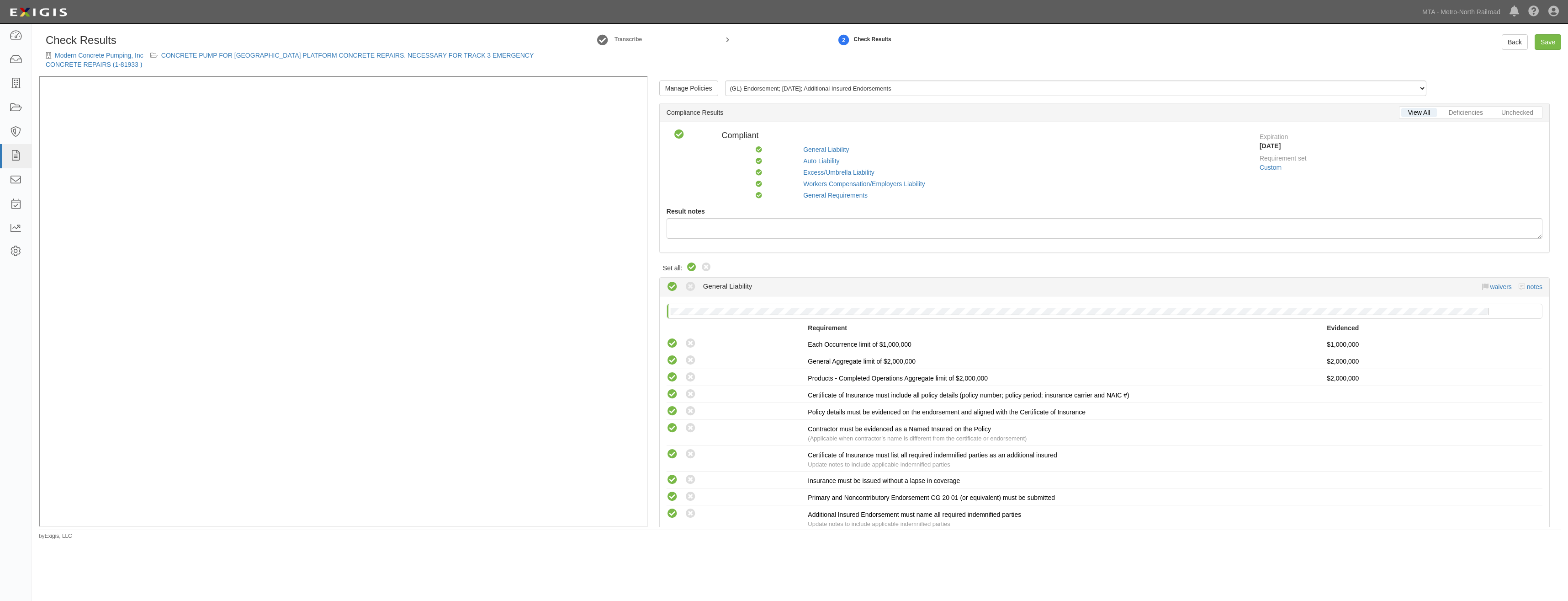
drag, startPoint x: 1290, startPoint y: 393, endPoint x: 1520, endPoint y: -11, distance: 464.9
click at [1556, 39] on link "Save" at bounding box center [1548, 42] width 26 height 15
radio input "true"
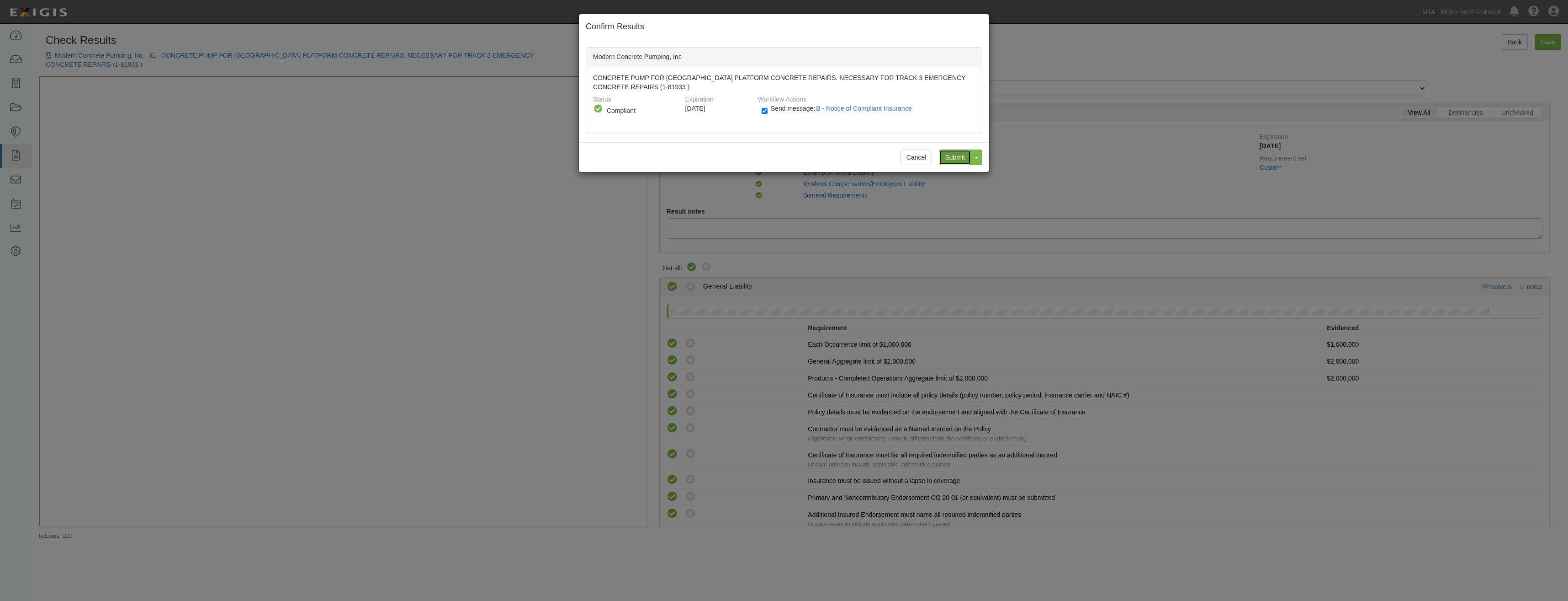
click at [953, 157] on input "Submit" at bounding box center [955, 157] width 32 height 15
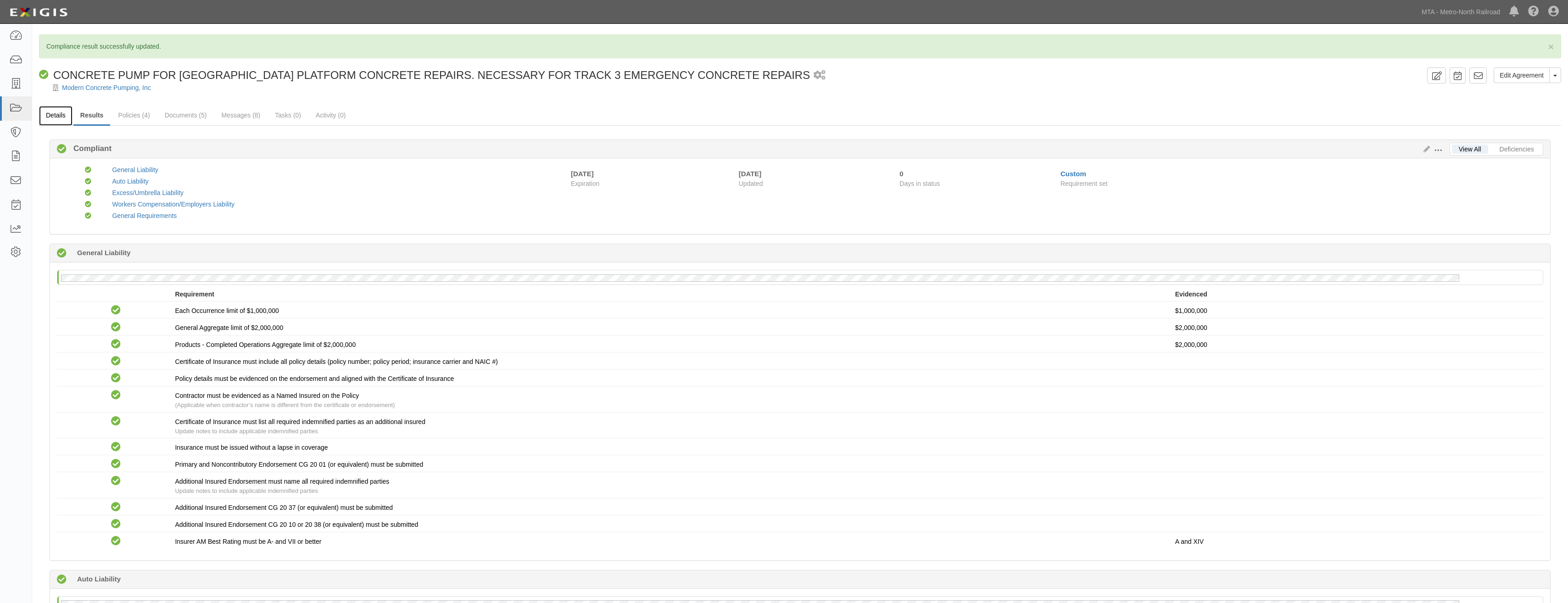
click at [63, 120] on link "Details" at bounding box center [56, 115] width 34 height 20
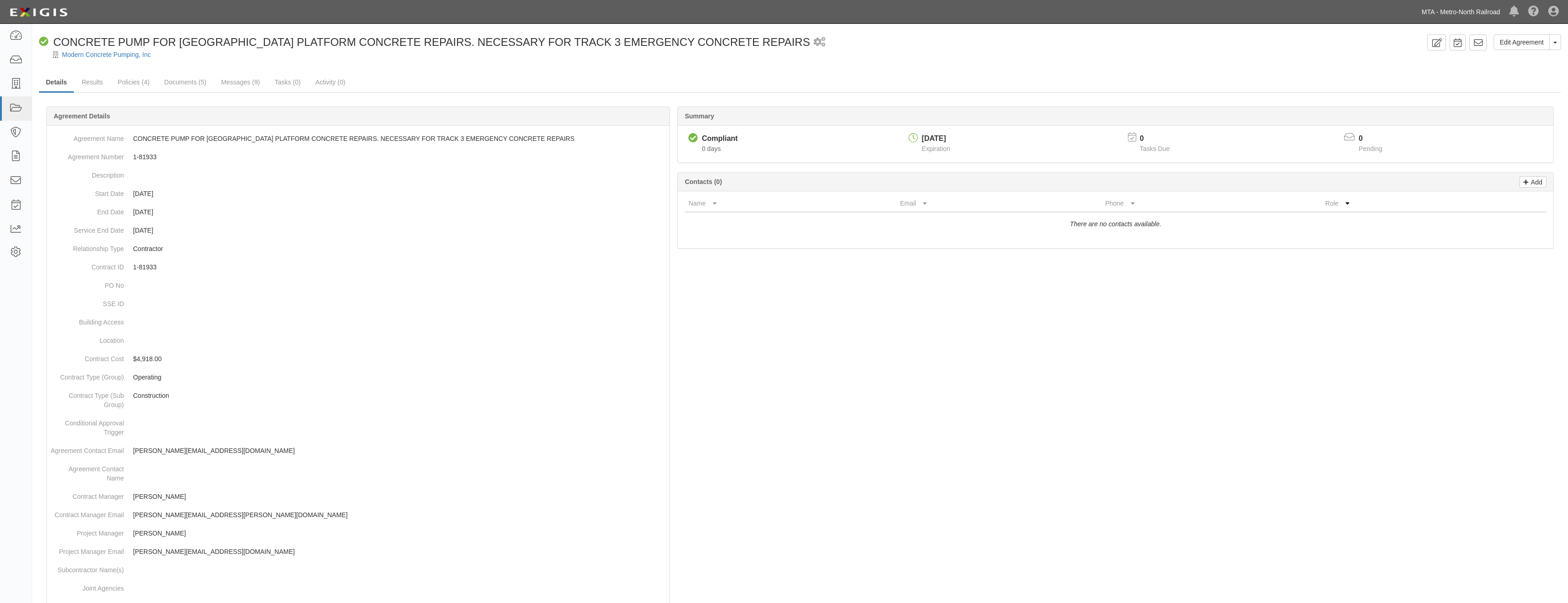
click at [1455, 10] on link "MTA - Metro-North Railroad" at bounding box center [1460, 12] width 87 height 18
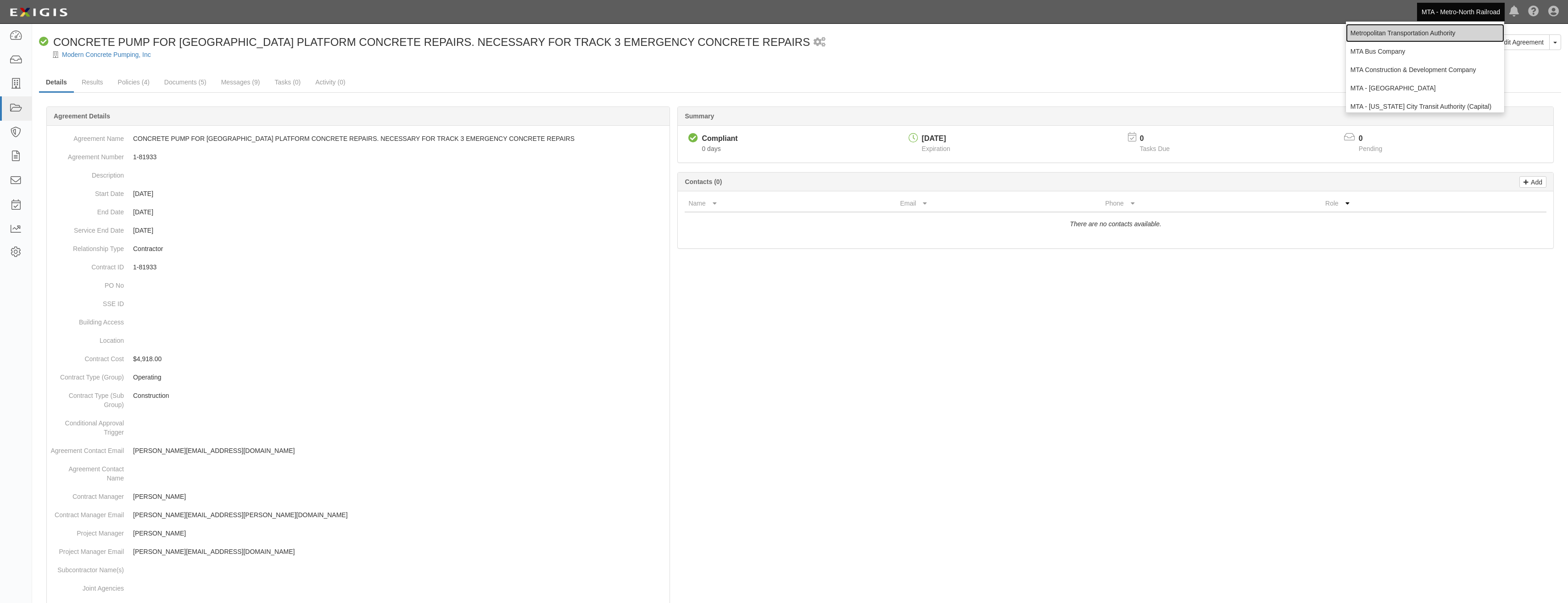
click at [1425, 29] on link "Metropolitan Transportation Authority" at bounding box center [1425, 33] width 158 height 18
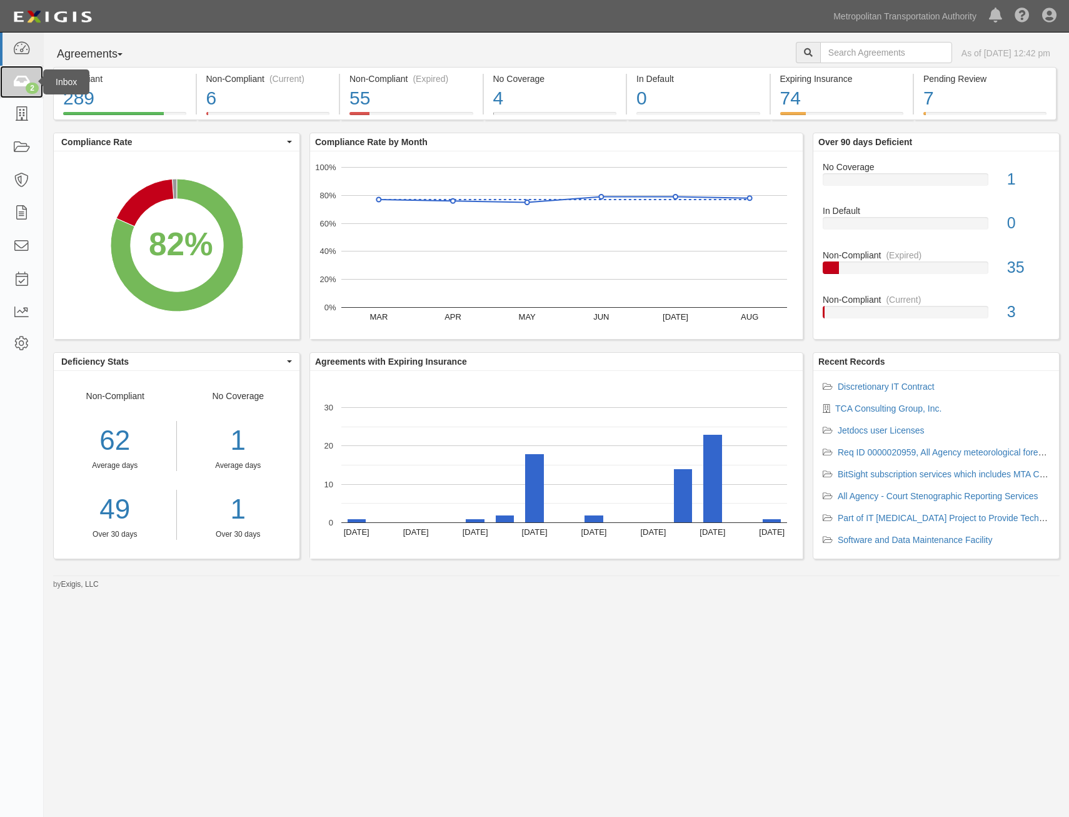
click at [19, 79] on icon at bounding box center [22, 82] width 18 height 14
